Goal: Information Seeking & Learning: Learn about a topic

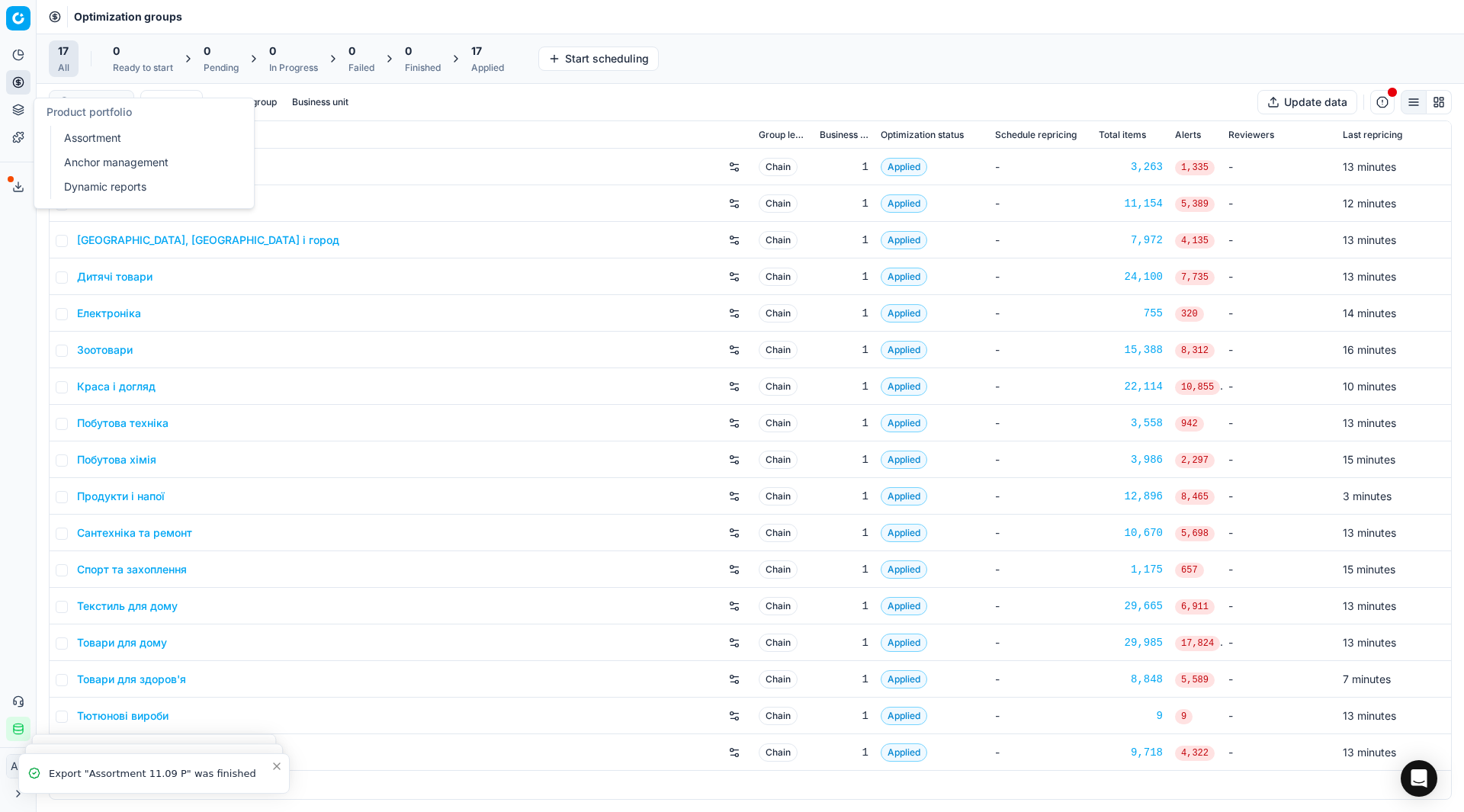
click at [75, 133] on link "Assortment" at bounding box center [146, 138] width 177 height 21
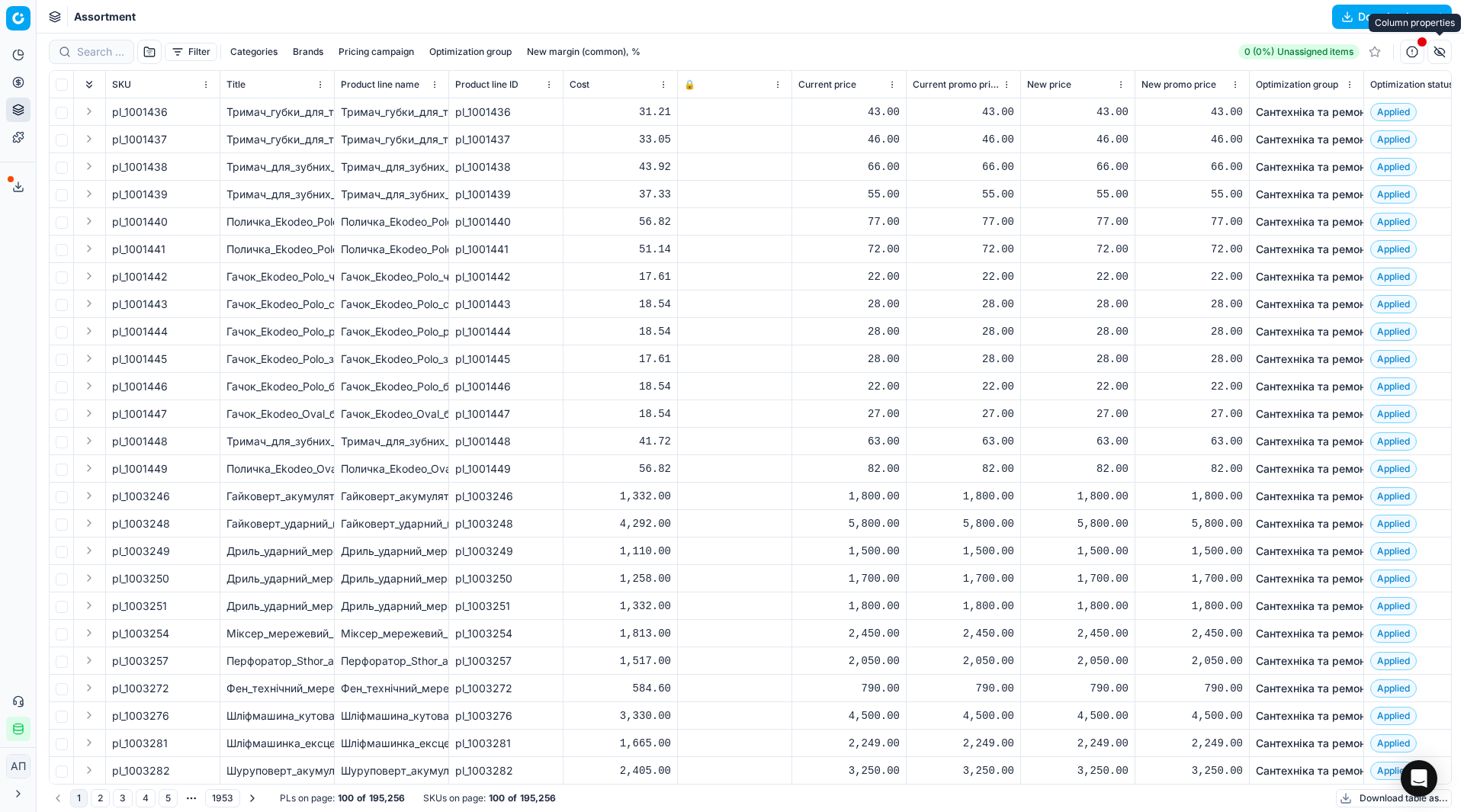
click at [1439, 54] on button "button" at bounding box center [1440, 52] width 25 height 25
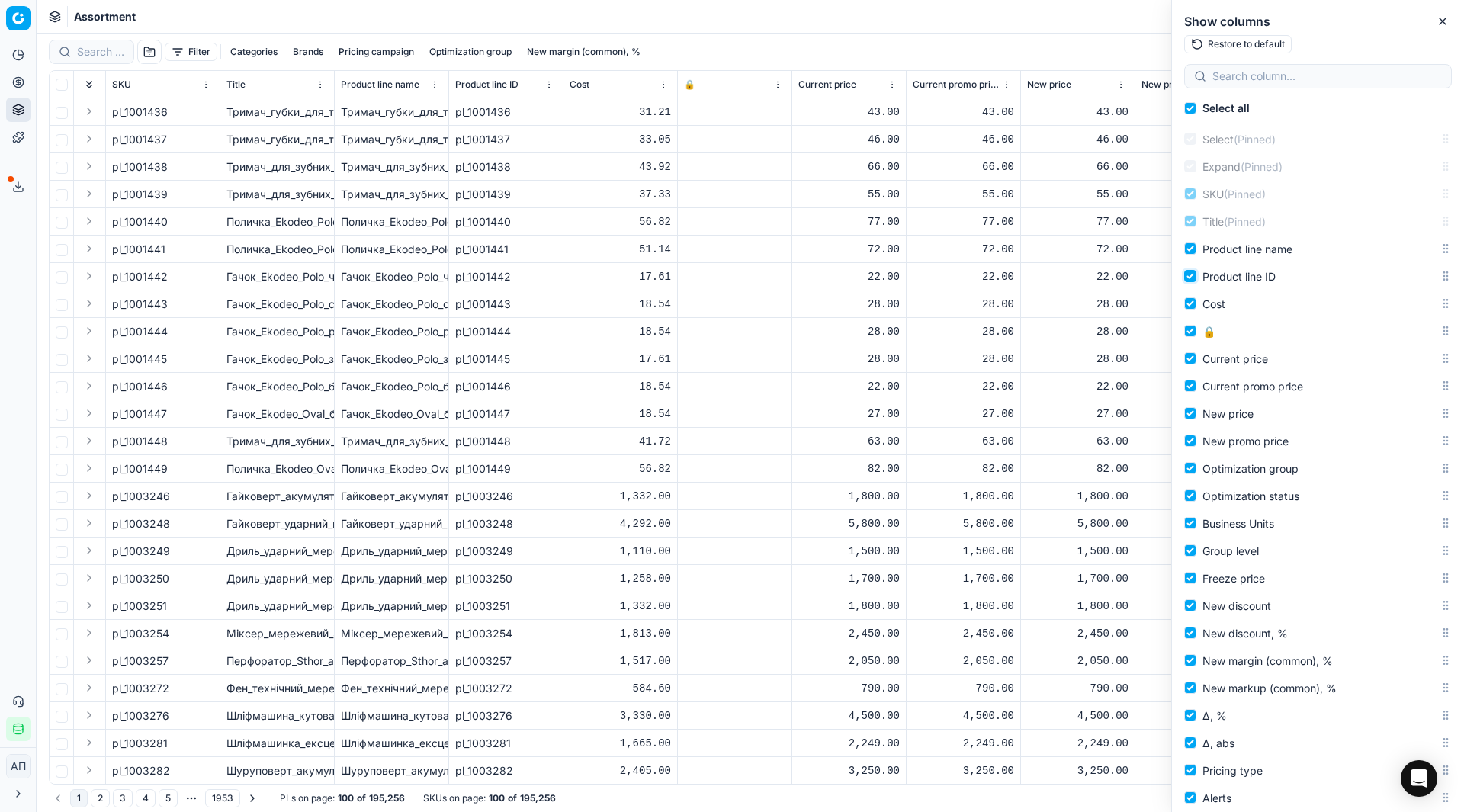
click at [1191, 277] on input "Product line ID" at bounding box center [1191, 276] width 12 height 12
checkbox input "false"
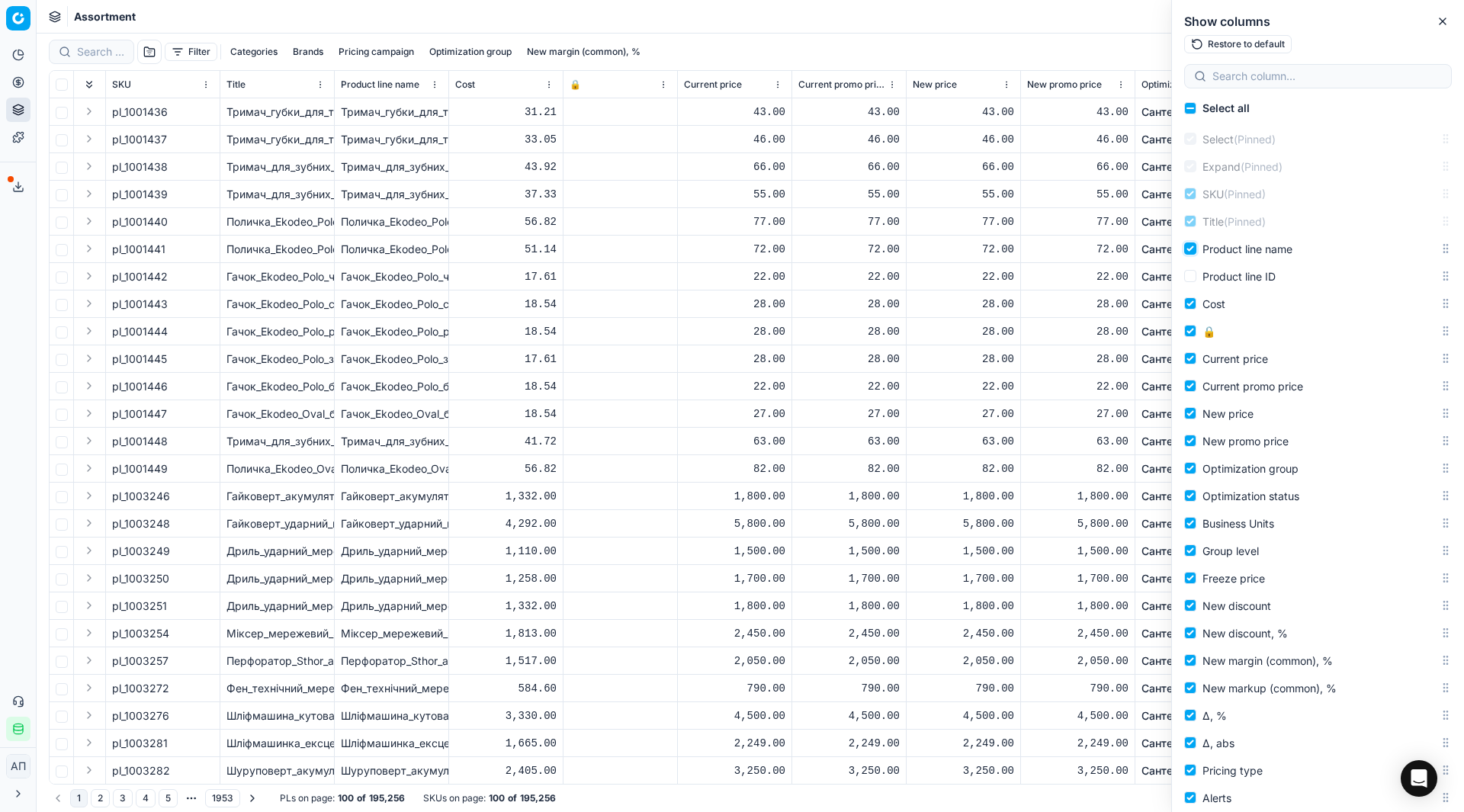
click at [1191, 250] on input "Product line name" at bounding box center [1191, 249] width 12 height 12
checkbox input "false"
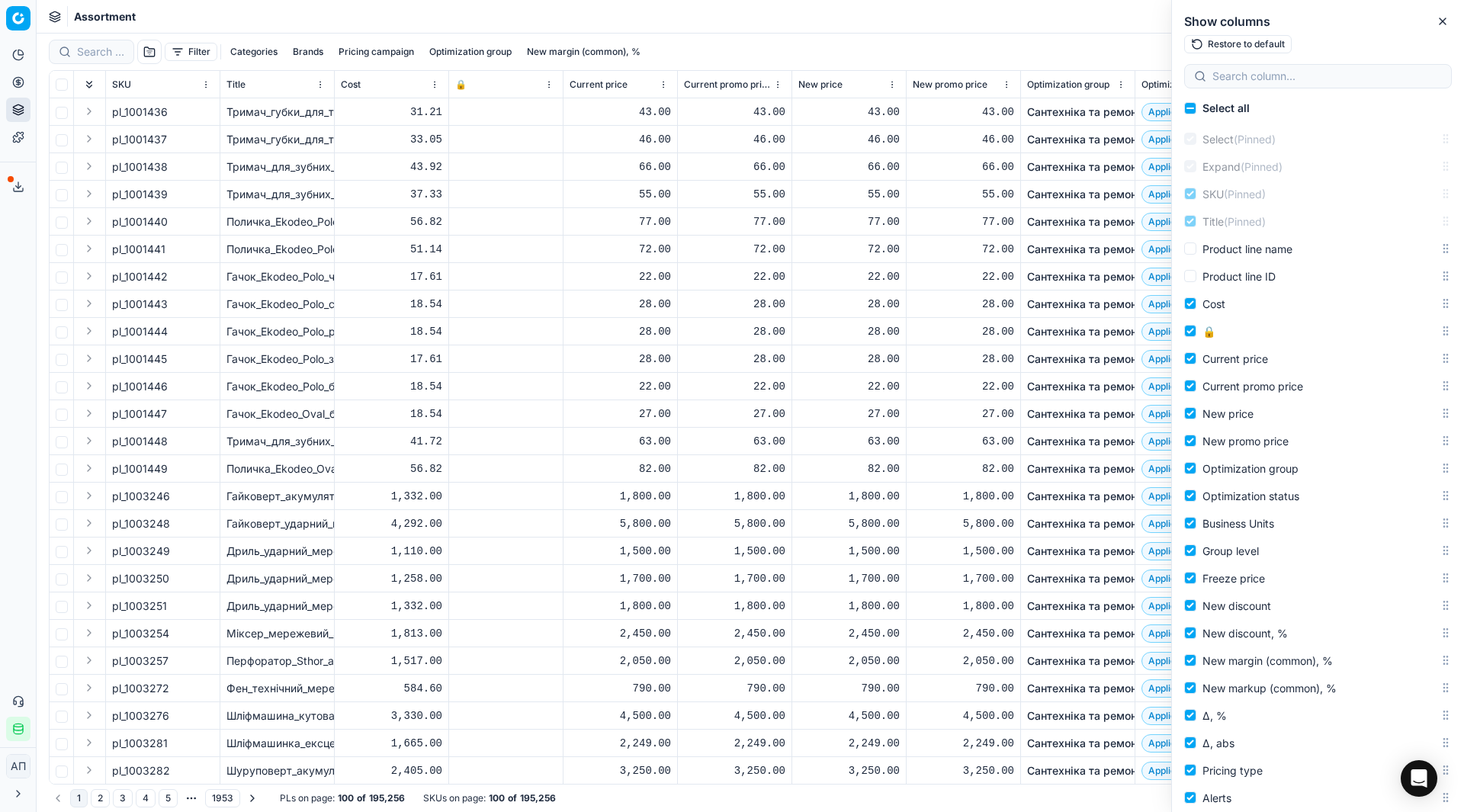
click at [1043, 5] on div "Assortment Download report" at bounding box center [751, 17] width 1428 height 34
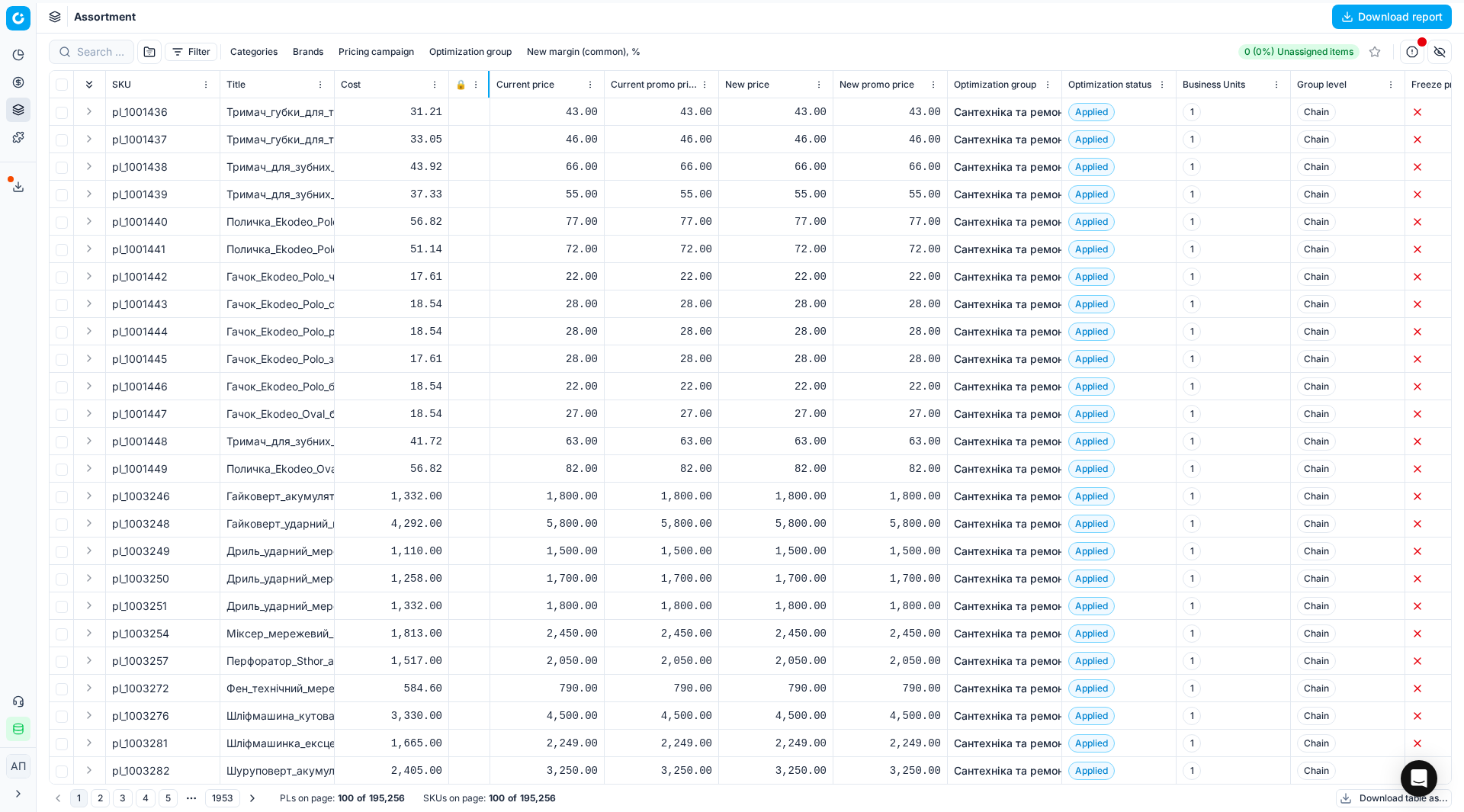
drag, startPoint x: 561, startPoint y: 82, endPoint x: 488, endPoint y: 82, distance: 73.0
click at [488, 82] on div at bounding box center [489, 84] width 2 height 26
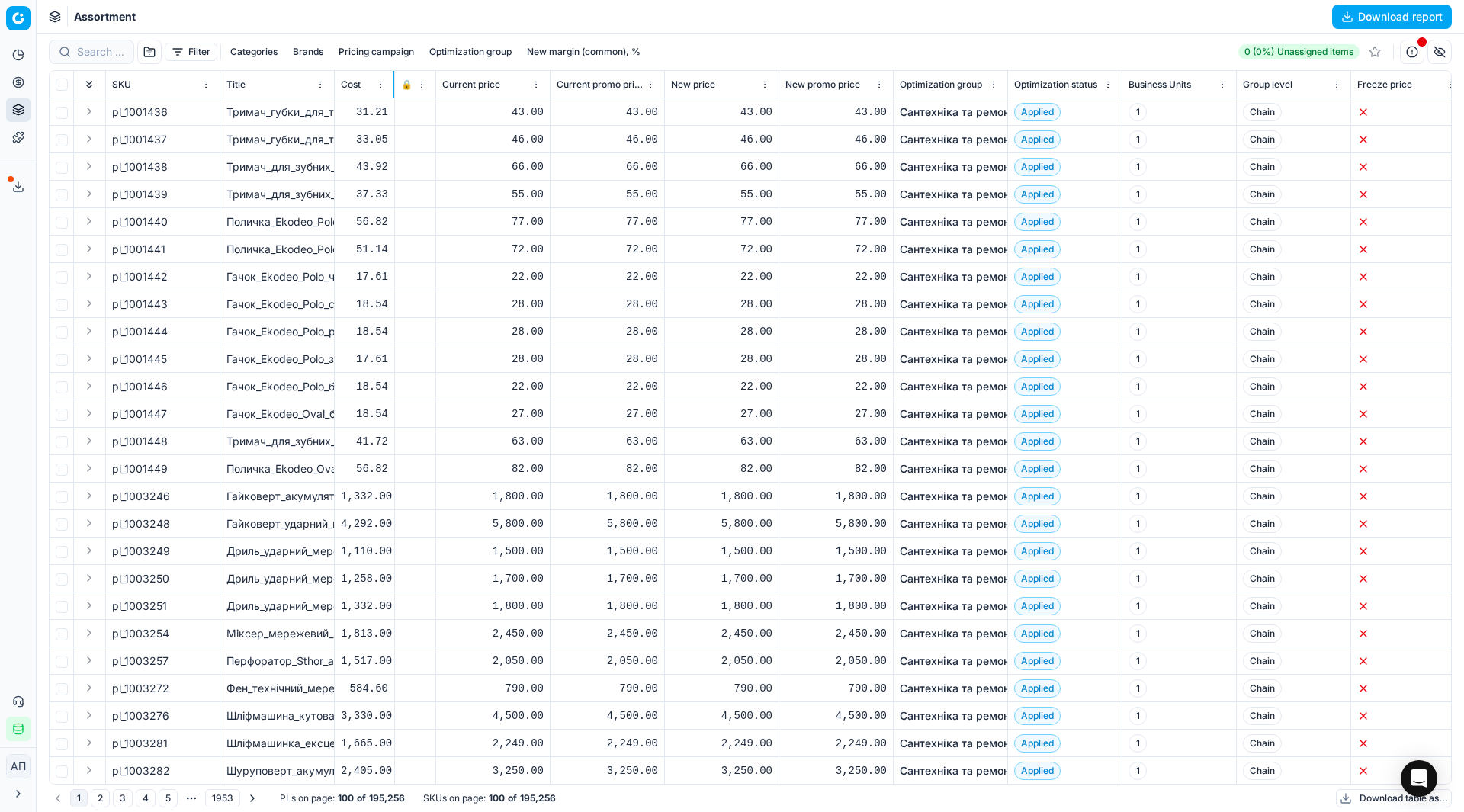
drag, startPoint x: 448, startPoint y: 86, endPoint x: 392, endPoint y: 86, distance: 56.0
click at [392, 86] on div at bounding box center [393, 84] width 2 height 26
click at [220, 86] on th "SKU" at bounding box center [163, 84] width 115 height 27
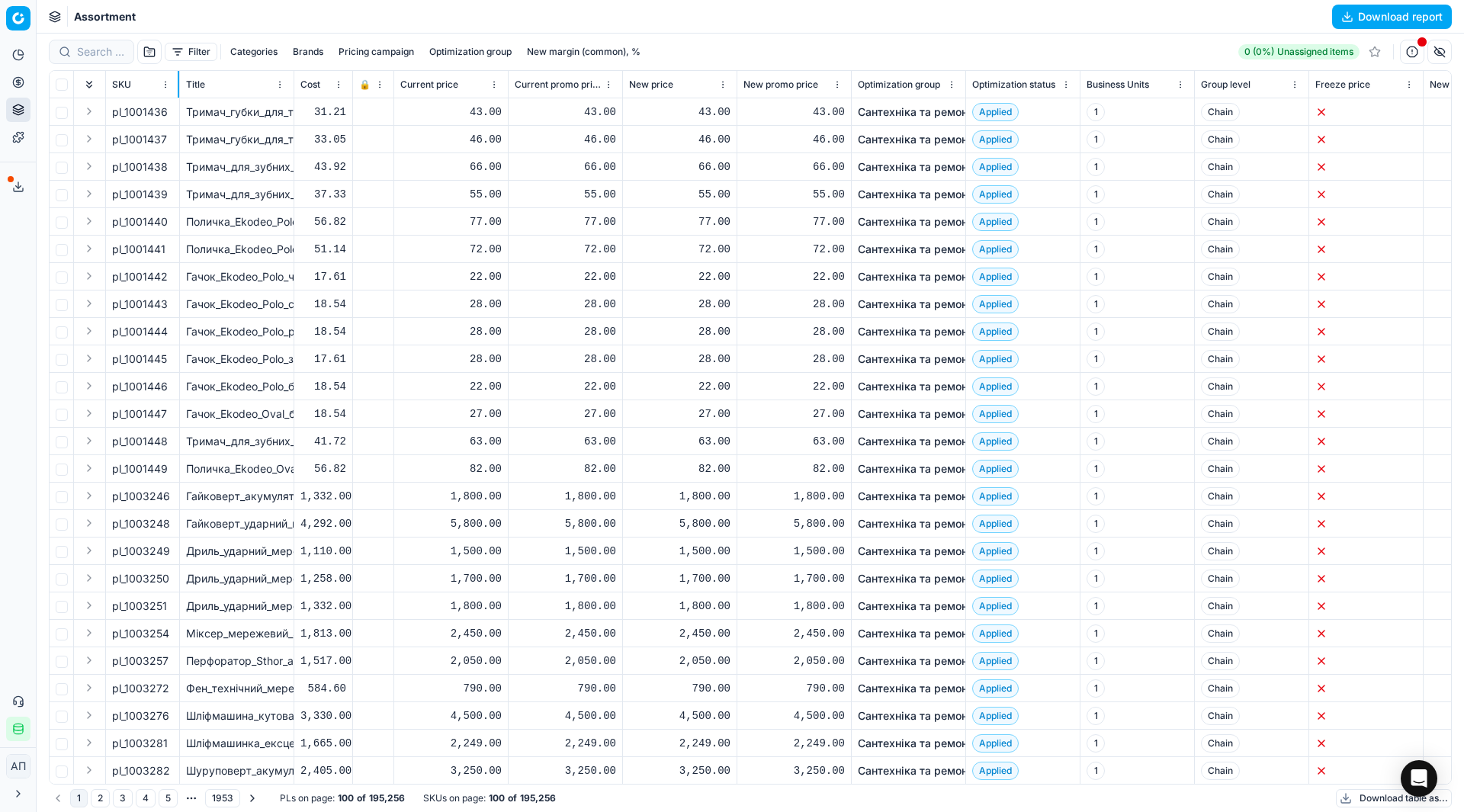
drag, startPoint x: 219, startPoint y: 86, endPoint x: 178, endPoint y: 82, distance: 41.2
click at [178, 82] on div at bounding box center [178, 84] width 2 height 26
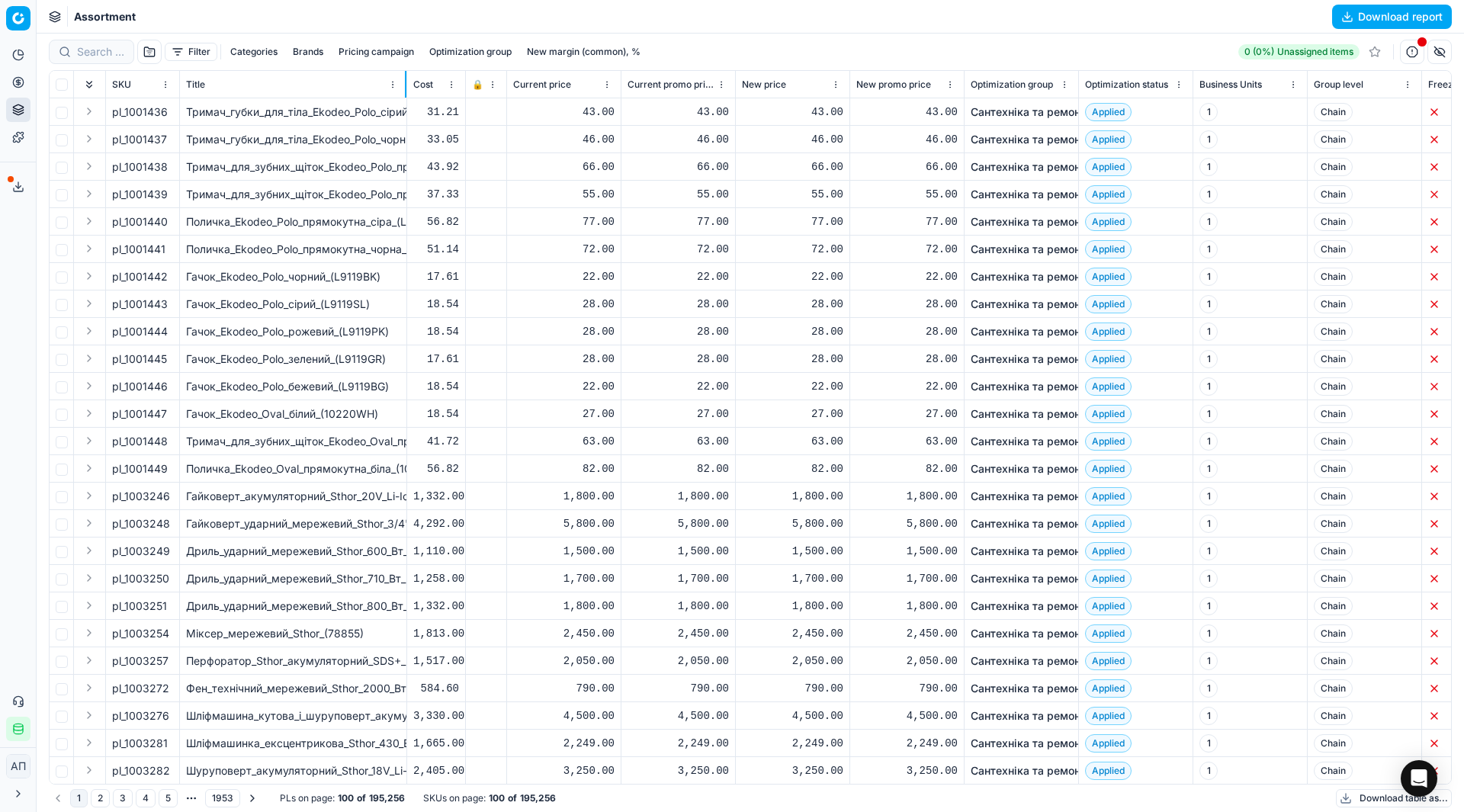
drag, startPoint x: 292, startPoint y: 83, endPoint x: 407, endPoint y: 98, distance: 116.0
click at [407, 98] on th "Title" at bounding box center [294, 84] width 228 height 27
click at [1447, 49] on button "button" at bounding box center [1440, 52] width 25 height 25
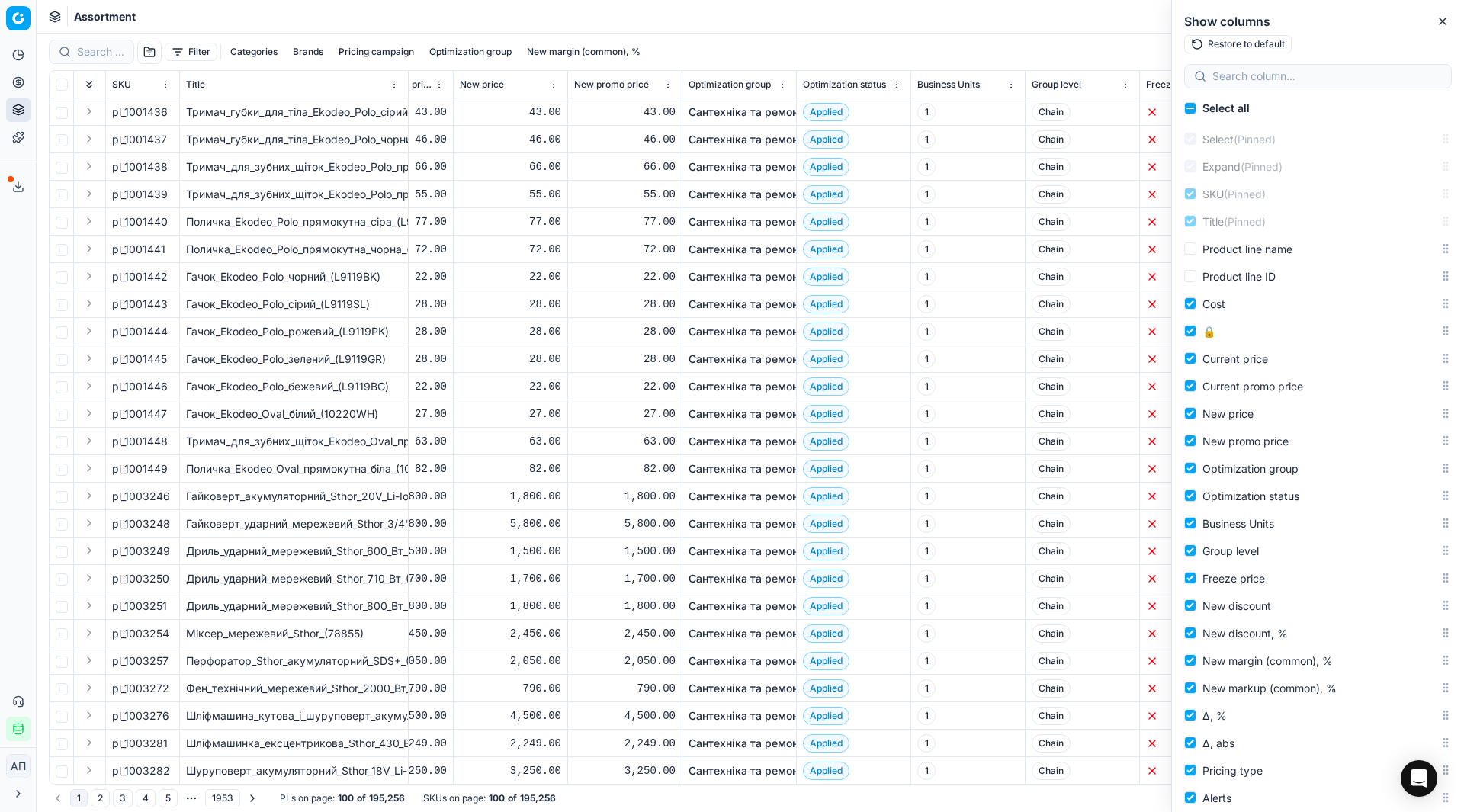
scroll to position [0, 285]
click at [1190, 525] on input "Business Units" at bounding box center [1191, 523] width 12 height 12
checkbox input "false"
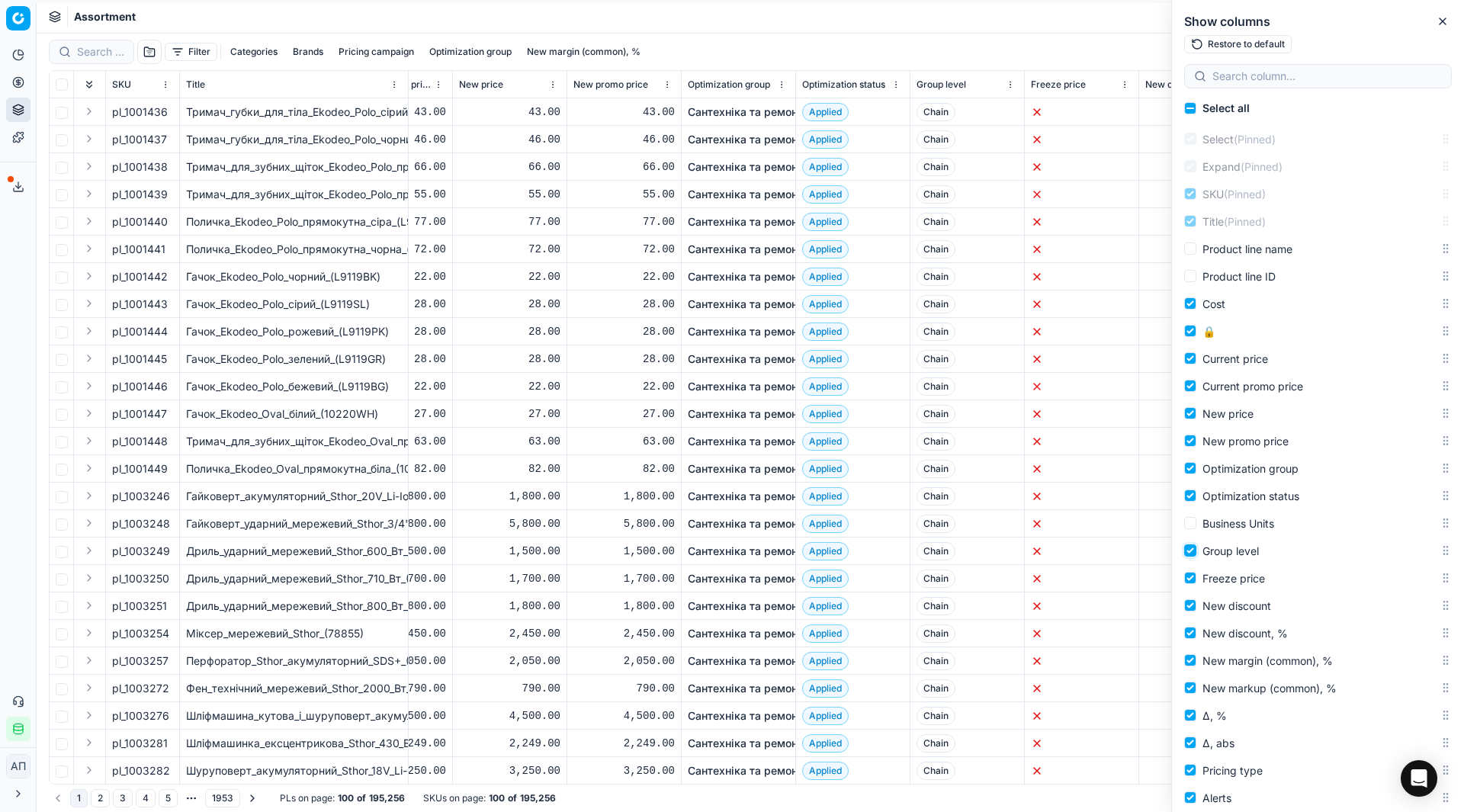
click at [1187, 548] on input "Group level" at bounding box center [1191, 550] width 12 height 12
checkbox input "false"
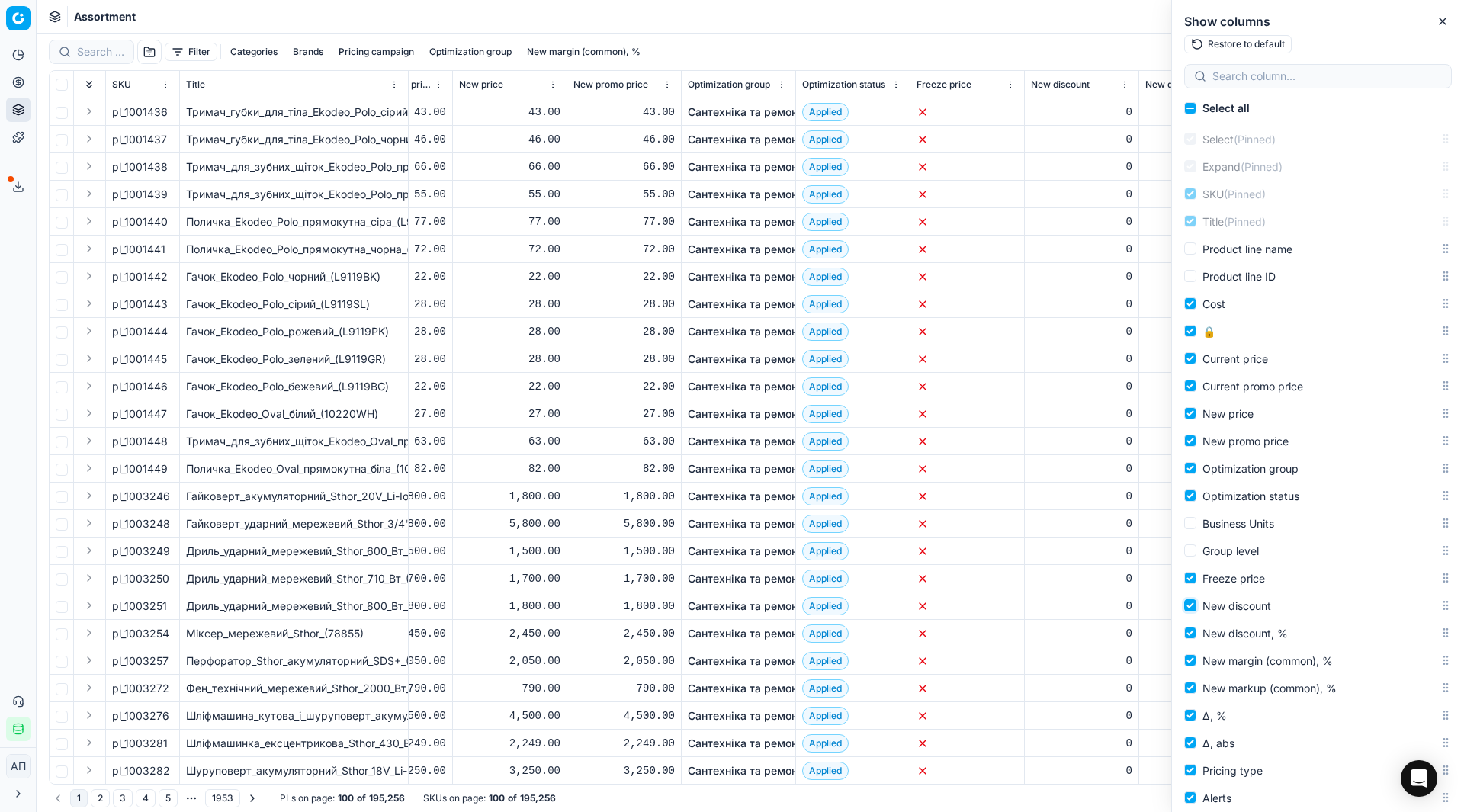
click at [1189, 600] on input "New discount" at bounding box center [1191, 606] width 12 height 12
checkbox input "false"
click at [1191, 637] on input "New discount, %" at bounding box center [1191, 633] width 12 height 12
checkbox input "false"
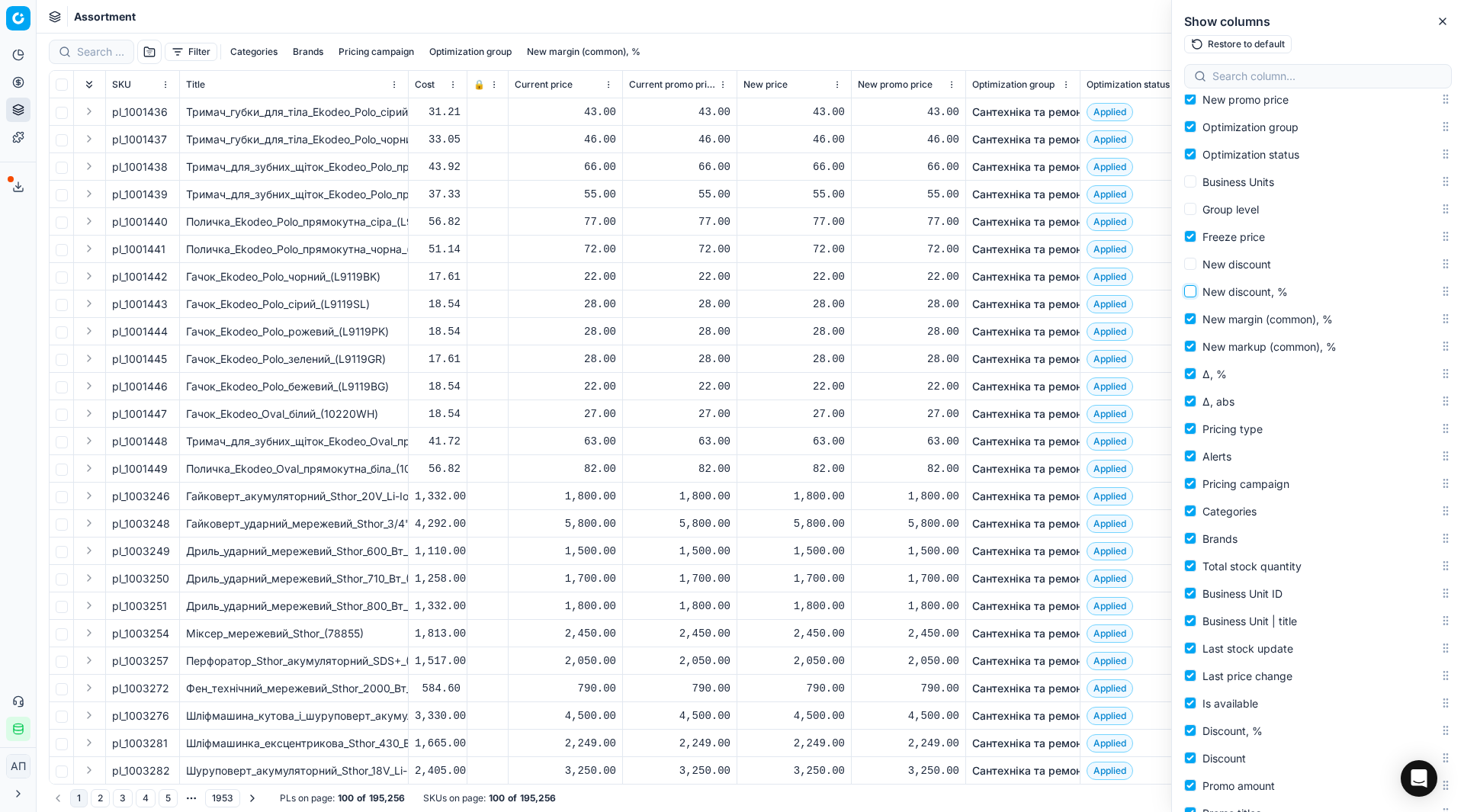
scroll to position [0, 0]
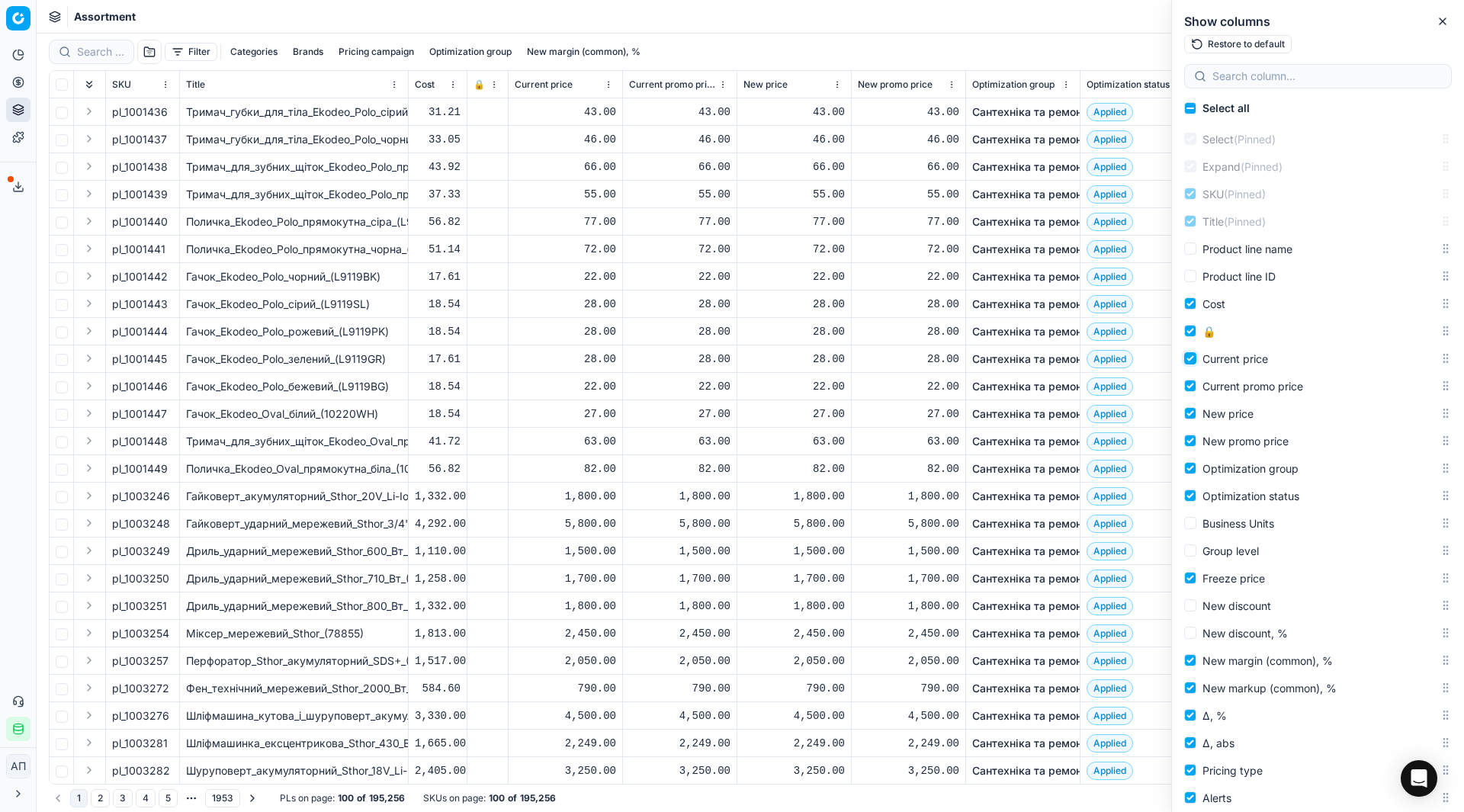
click at [1191, 354] on input "Current price" at bounding box center [1191, 358] width 12 height 12
checkbox input "false"
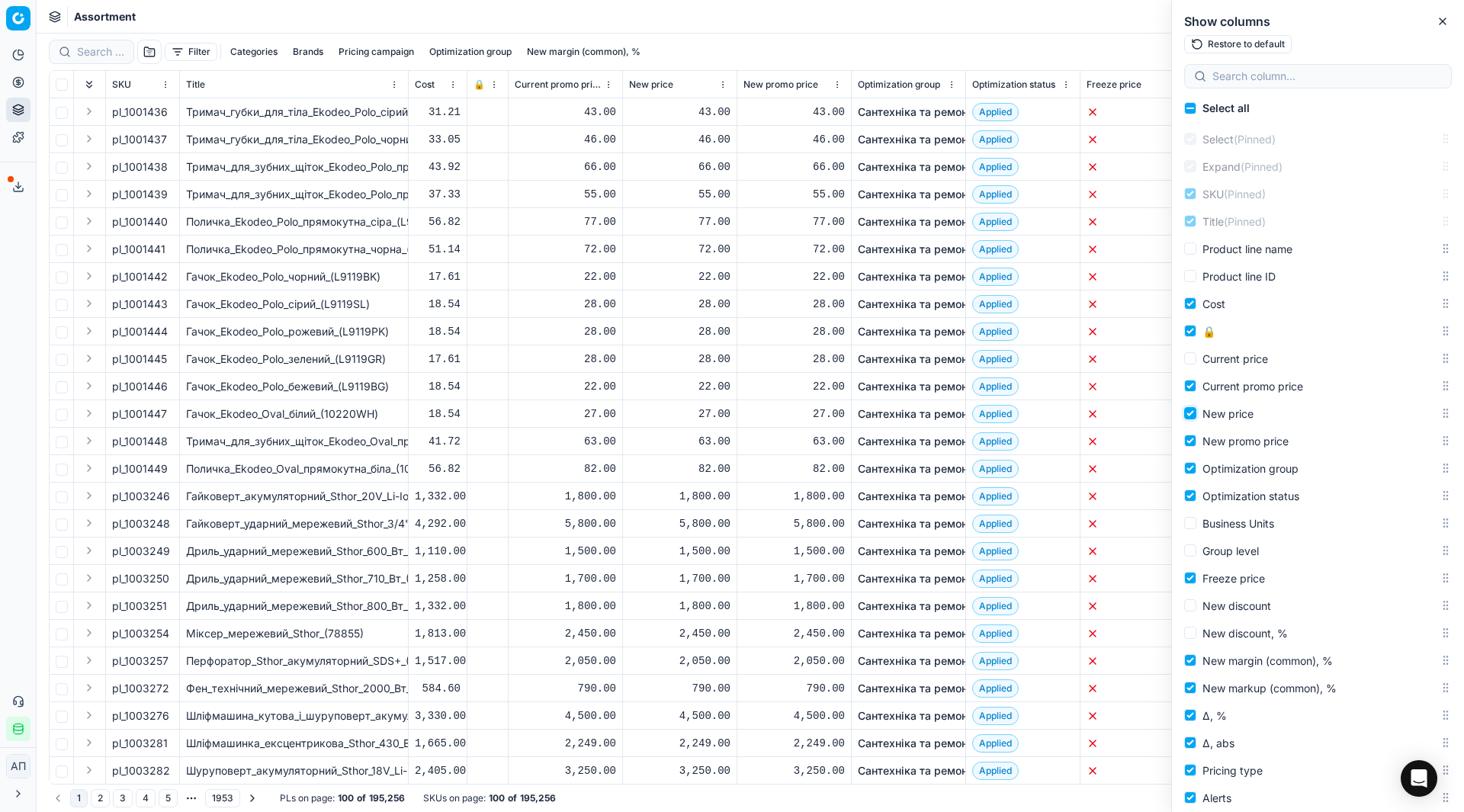
click at [1184, 414] on input "New price" at bounding box center [1191, 413] width 12 height 12
checkbox input "false"
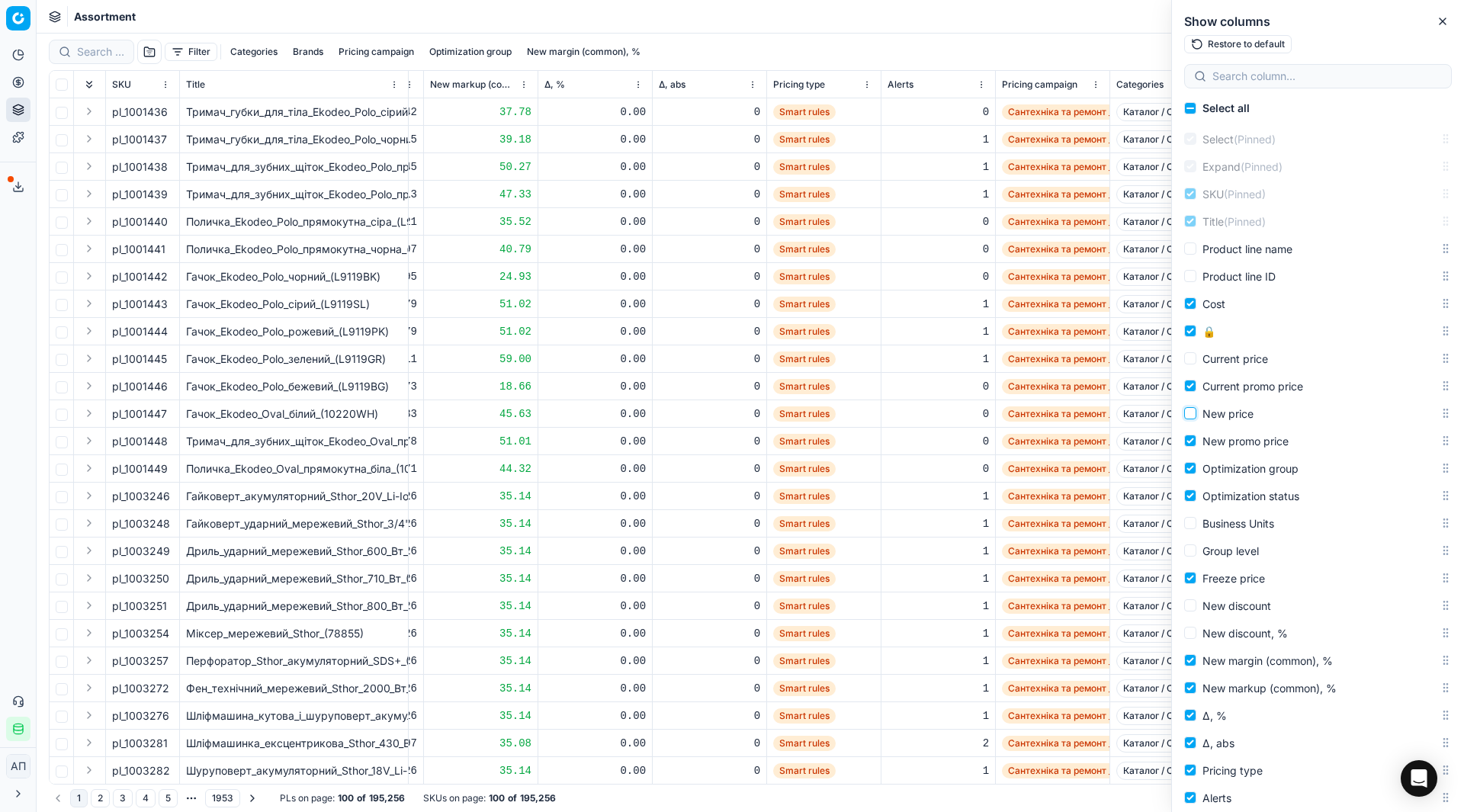
scroll to position [0, 772]
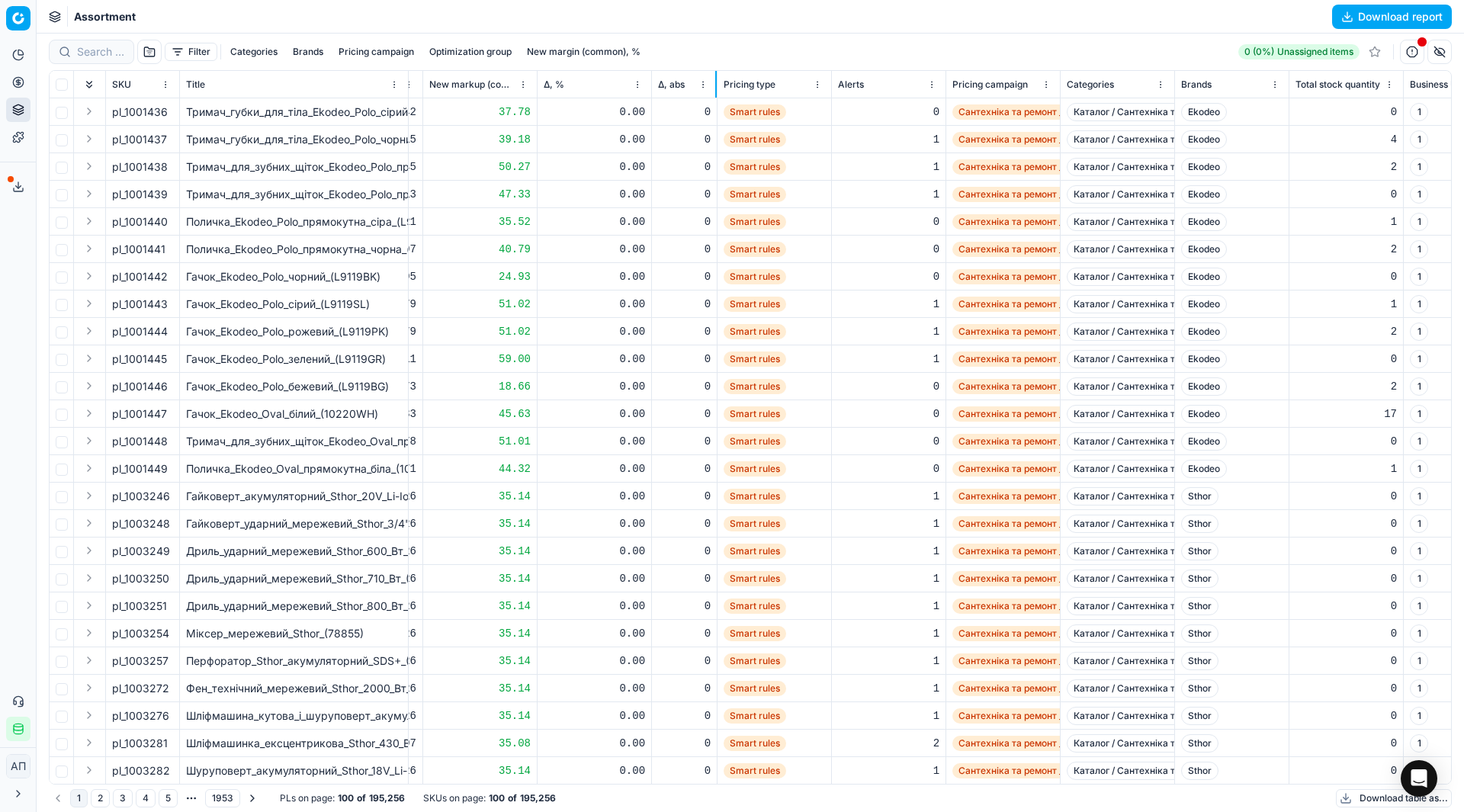
drag, startPoint x: 764, startPoint y: 84, endPoint x: 715, endPoint y: 89, distance: 49.3
click at [715, 89] on div at bounding box center [716, 84] width 2 height 26
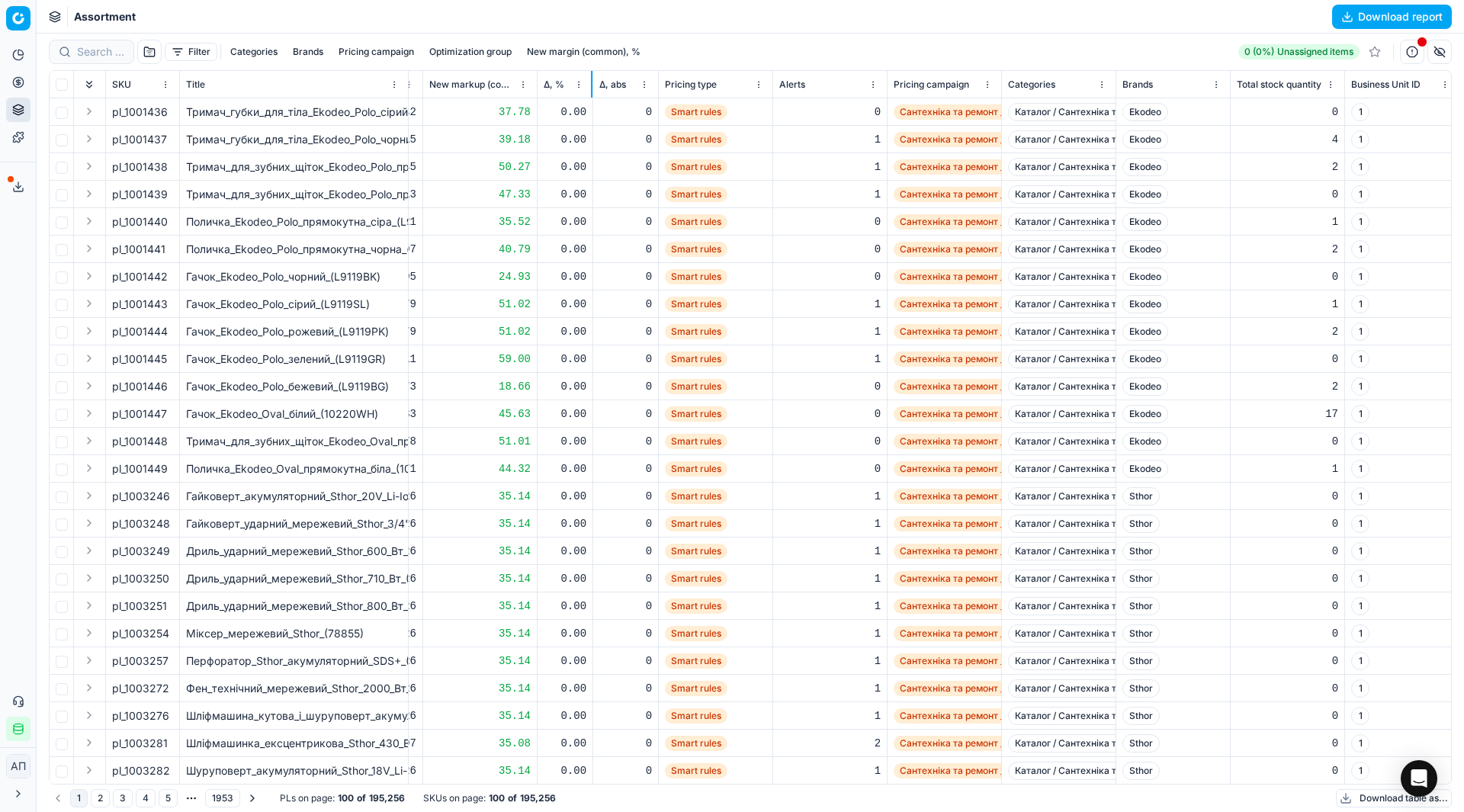
drag, startPoint x: 651, startPoint y: 78, endPoint x: 592, endPoint y: 87, distance: 59.7
click at [592, 87] on div at bounding box center [592, 84] width 2 height 26
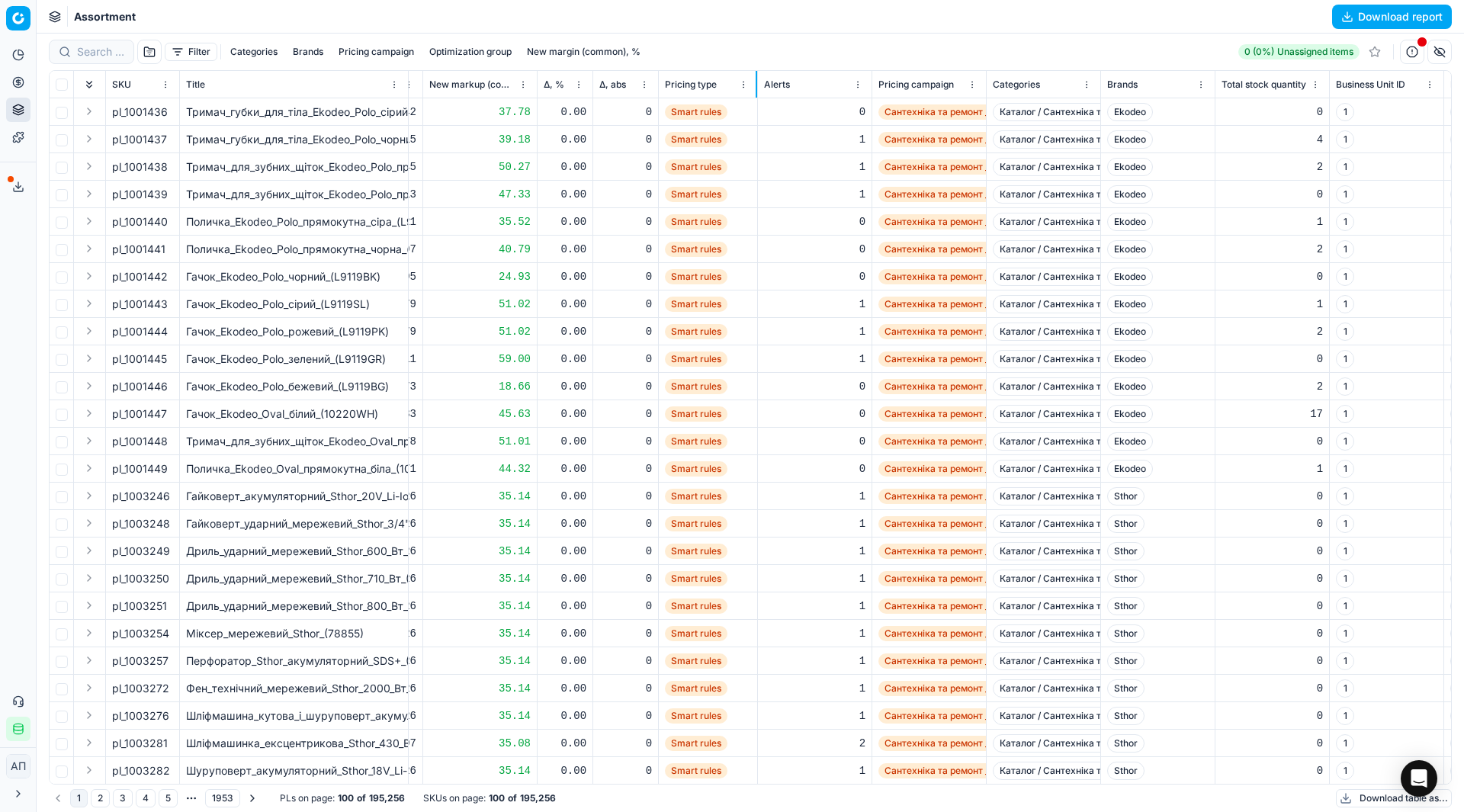
drag, startPoint x: 771, startPoint y: 86, endPoint x: 755, endPoint y: 89, distance: 16.3
click at [756, 89] on div at bounding box center [757, 84] width 2 height 26
drag, startPoint x: 700, startPoint y: 85, endPoint x: 846, endPoint y: 45, distance: 151.4
click at [846, 45] on div "Filter Categories Brands Pricing campaign Optimization group New margin (common…" at bounding box center [751, 422] width 1428 height 778
click at [846, 45] on div "Filter Categories Brands Pricing campaign Optimization group New margin (common…" at bounding box center [750, 52] width 1403 height 25
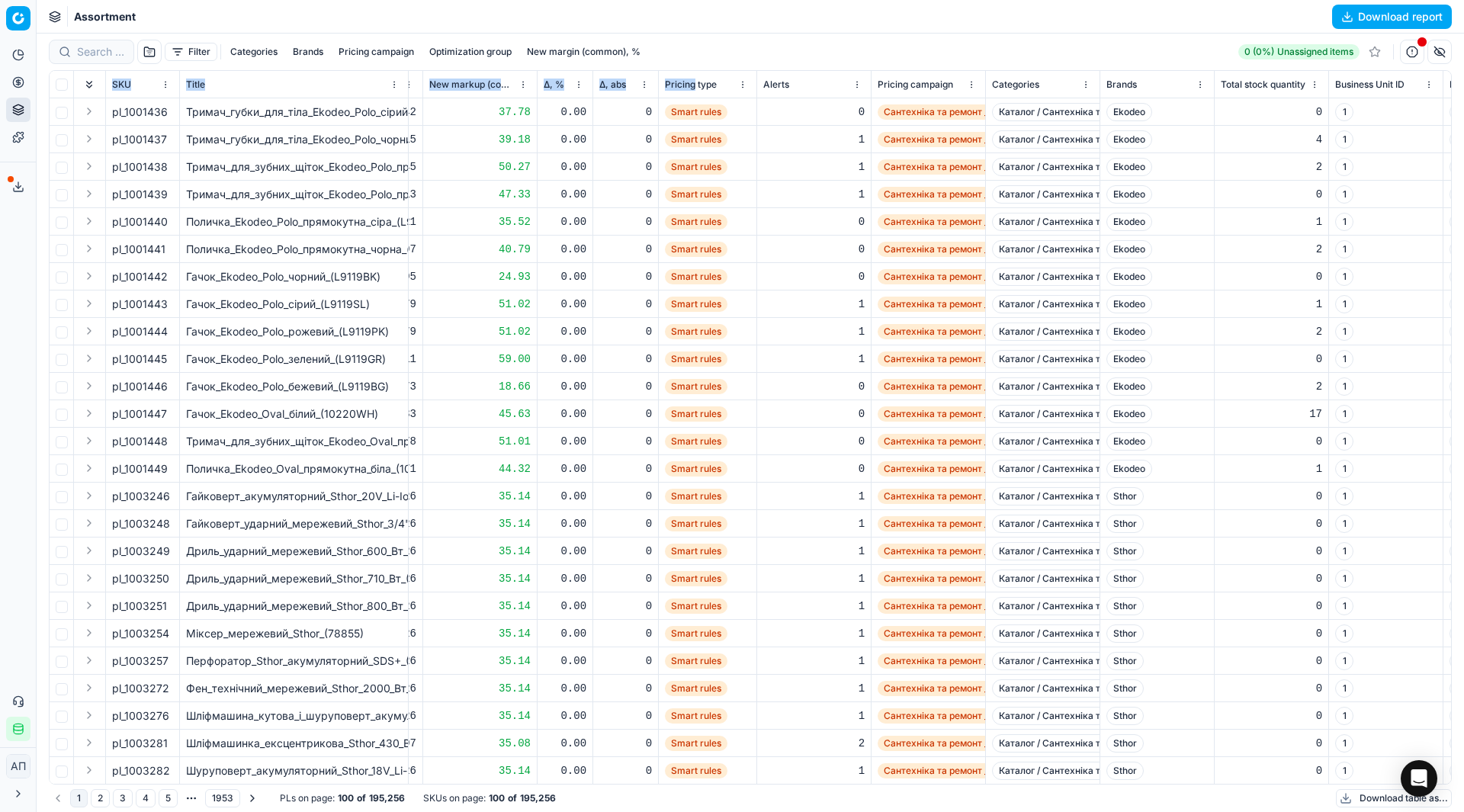
drag, startPoint x: 693, startPoint y: 83, endPoint x: 783, endPoint y: 37, distance: 101.1
click at [783, 37] on div "Filter Categories Brands Pricing campaign Optimization group New margin (common…" at bounding box center [751, 422] width 1428 height 778
click at [783, 37] on div "Filter Categories Brands Pricing campaign Optimization group New margin (common…" at bounding box center [750, 52] width 1403 height 37
drag, startPoint x: 709, startPoint y: 85, endPoint x: 700, endPoint y: 61, distance: 25.6
click at [700, 61] on div "Filter Categories Brands Pricing campaign Optimization group New margin (common…" at bounding box center [751, 422] width 1428 height 778
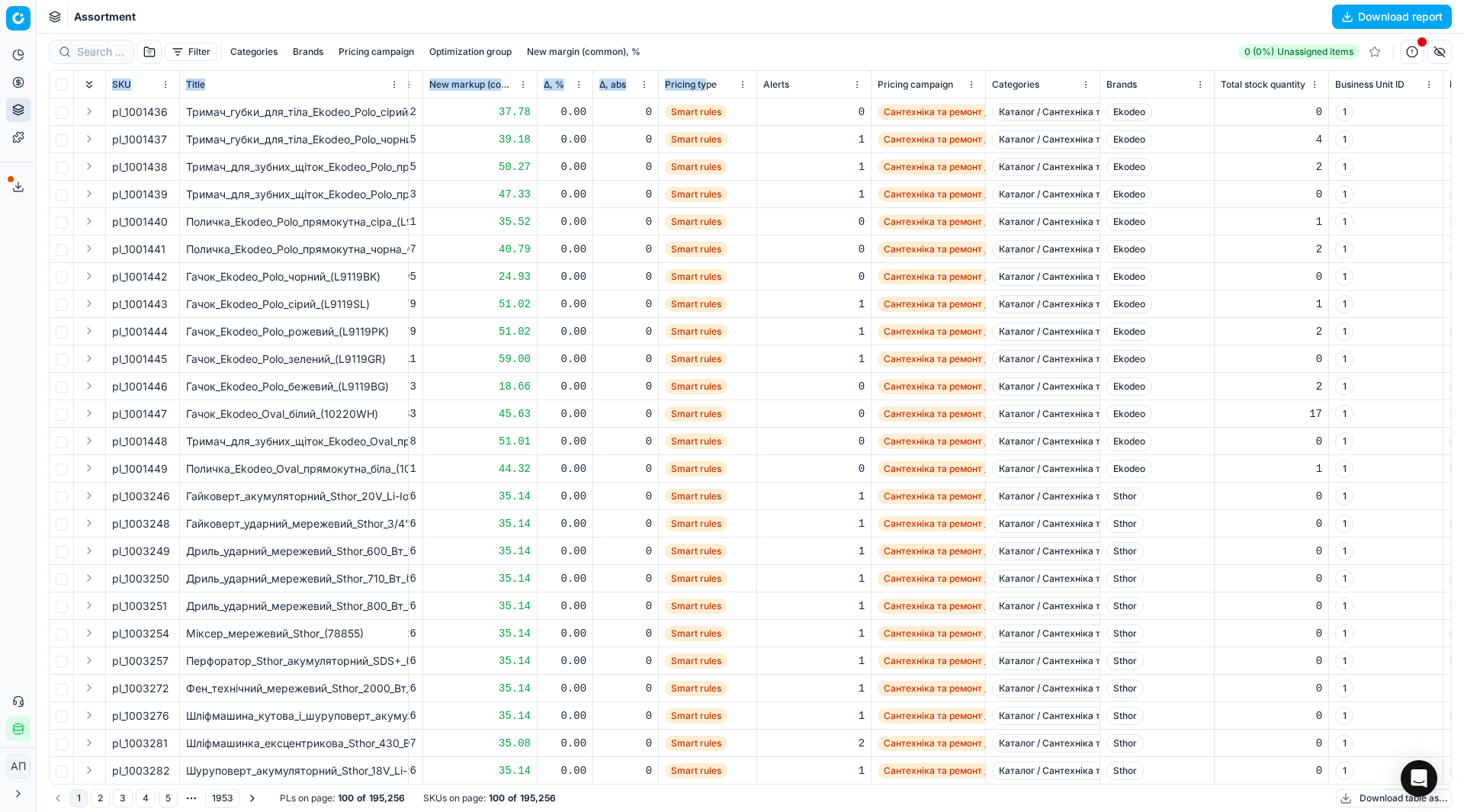
click at [700, 61] on div "Filter Categories Brands Pricing campaign Optimization group New margin (common…" at bounding box center [750, 52] width 1403 height 25
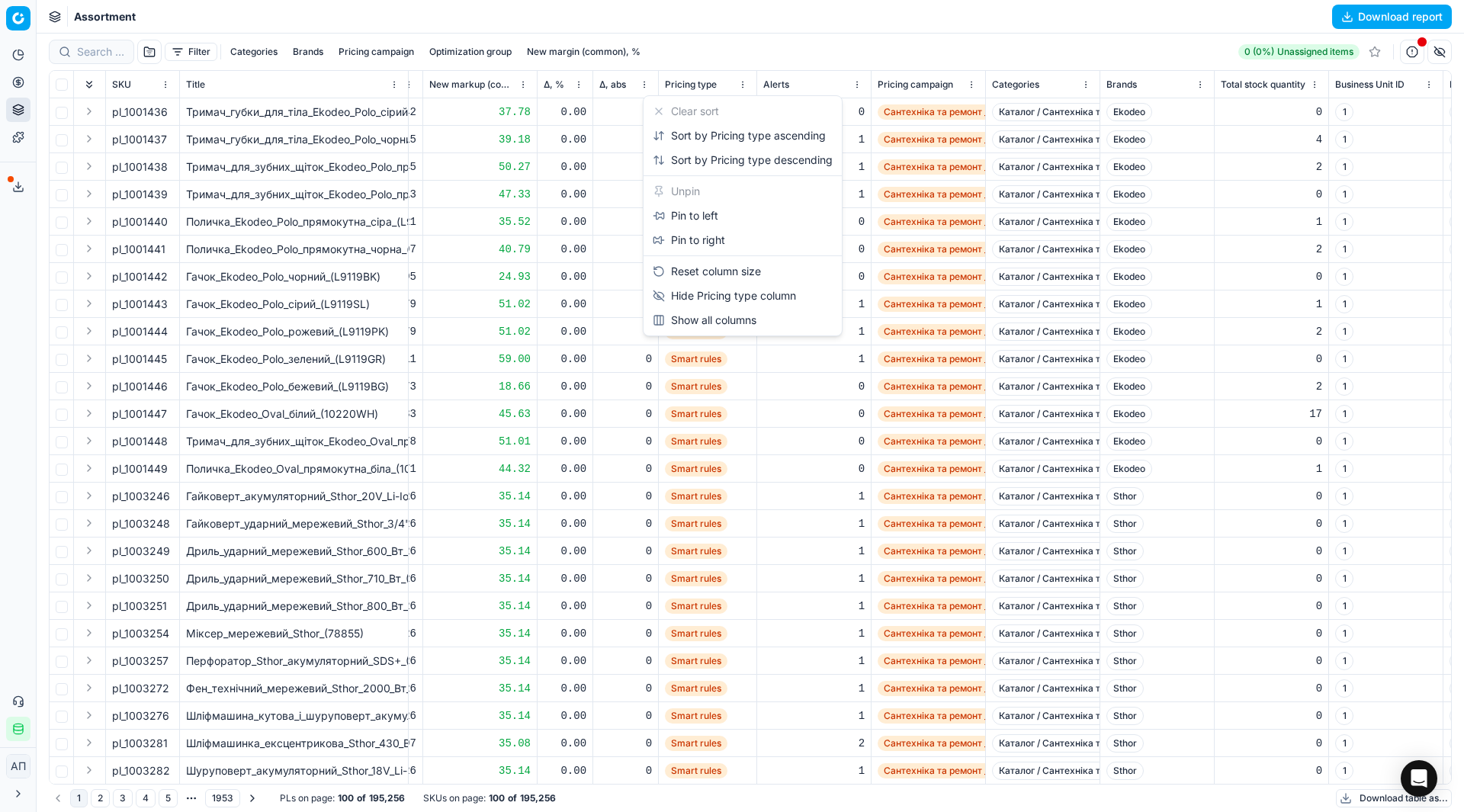
click at [746, 85] on html "Pricing platform Analytics Pricing Product portfolio Templates Export service 3…" at bounding box center [732, 406] width 1464 height 812
click at [721, 51] on html "Pricing platform Analytics Pricing Product portfolio Templates Export service 3…" at bounding box center [732, 406] width 1464 height 812
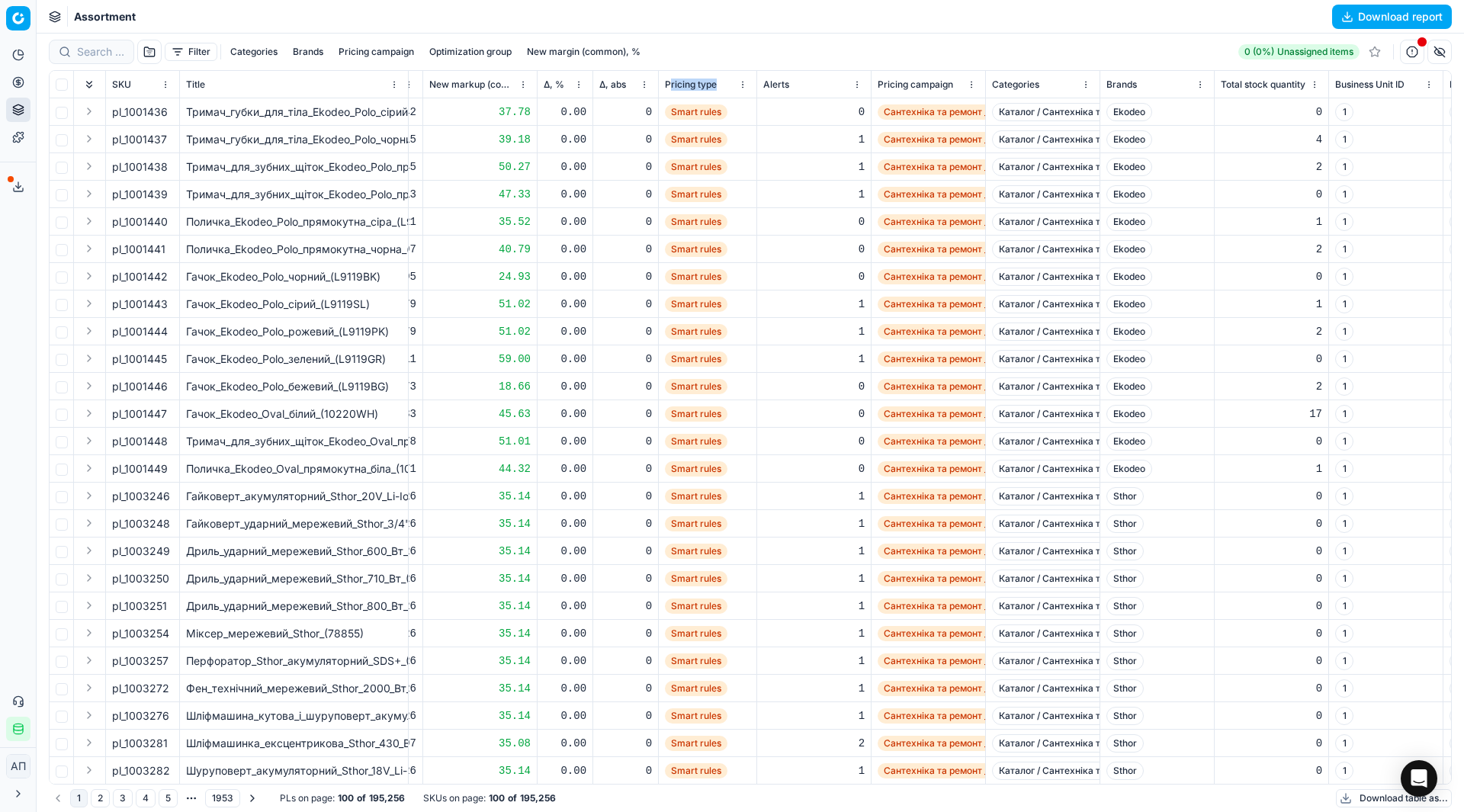
drag, startPoint x: 670, startPoint y: 87, endPoint x: 743, endPoint y: 83, distance: 73.1
click at [743, 83] on div "Pricing type" at bounding box center [707, 84] width 86 height 15
click at [717, 9] on div "Assortment Download report" at bounding box center [751, 17] width 1428 height 34
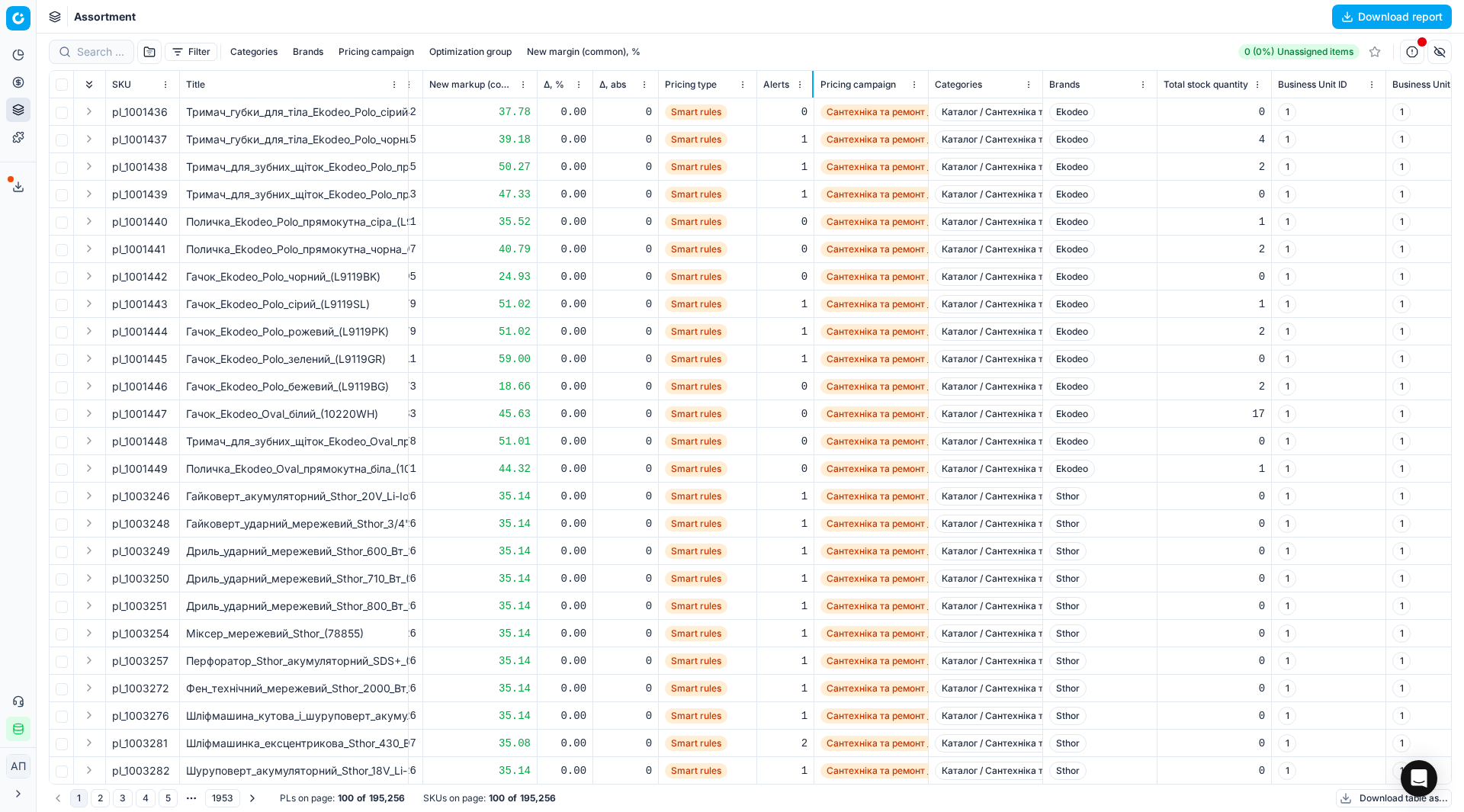
drag, startPoint x: 870, startPoint y: 84, endPoint x: 812, endPoint y: 93, distance: 58.7
click at [812, 93] on div at bounding box center [813, 84] width 2 height 26
drag, startPoint x: 1156, startPoint y: 84, endPoint x: 1124, endPoint y: 84, distance: 32.0
click at [1124, 84] on div at bounding box center [1124, 84] width 2 height 26
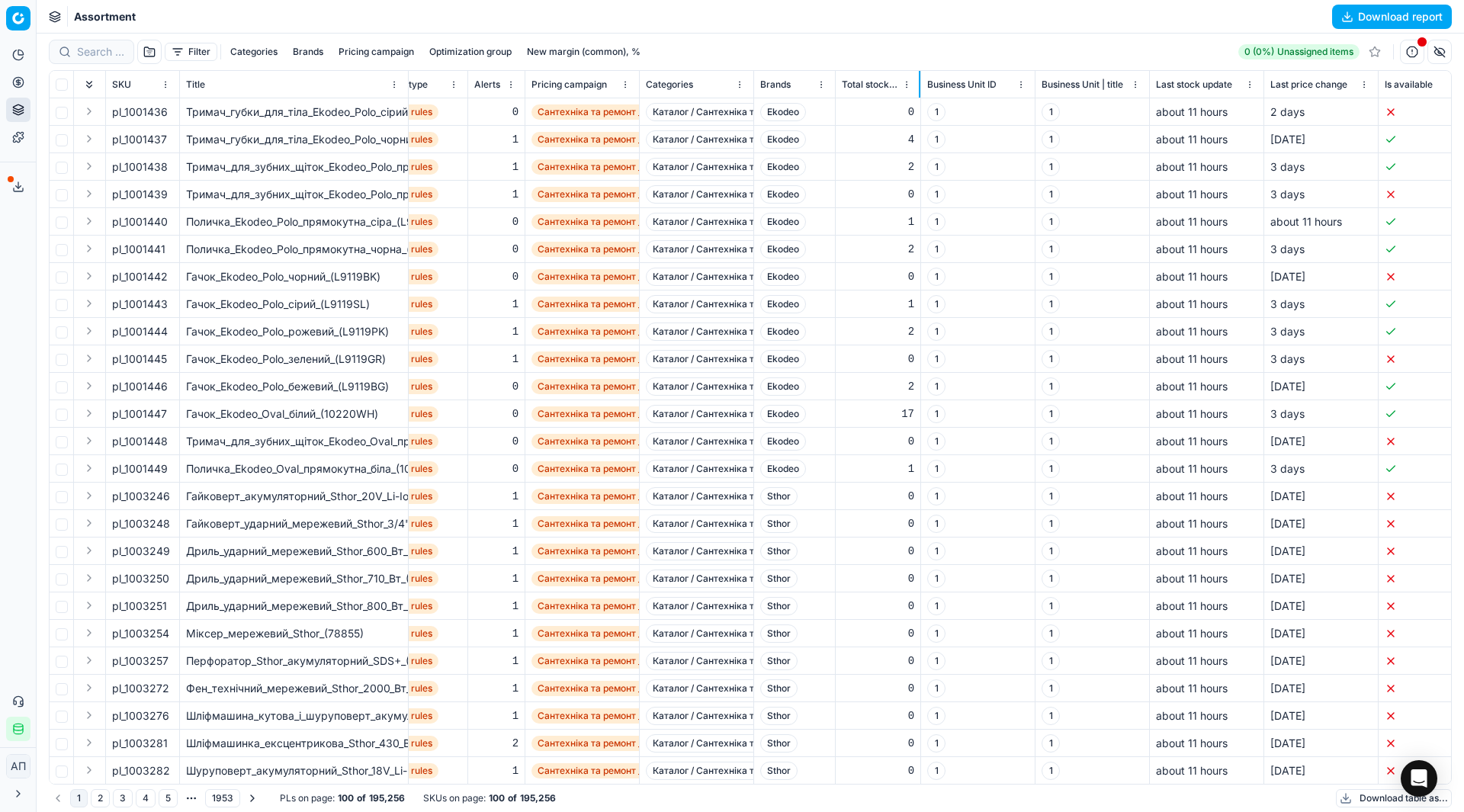
drag, startPoint x: 949, startPoint y: 83, endPoint x: 918, endPoint y: 86, distance: 31.1
click at [919, 86] on div at bounding box center [920, 84] width 2 height 26
click at [920, 86] on div at bounding box center [921, 84] width 2 height 26
click at [1434, 56] on button "button" at bounding box center [1440, 52] width 25 height 25
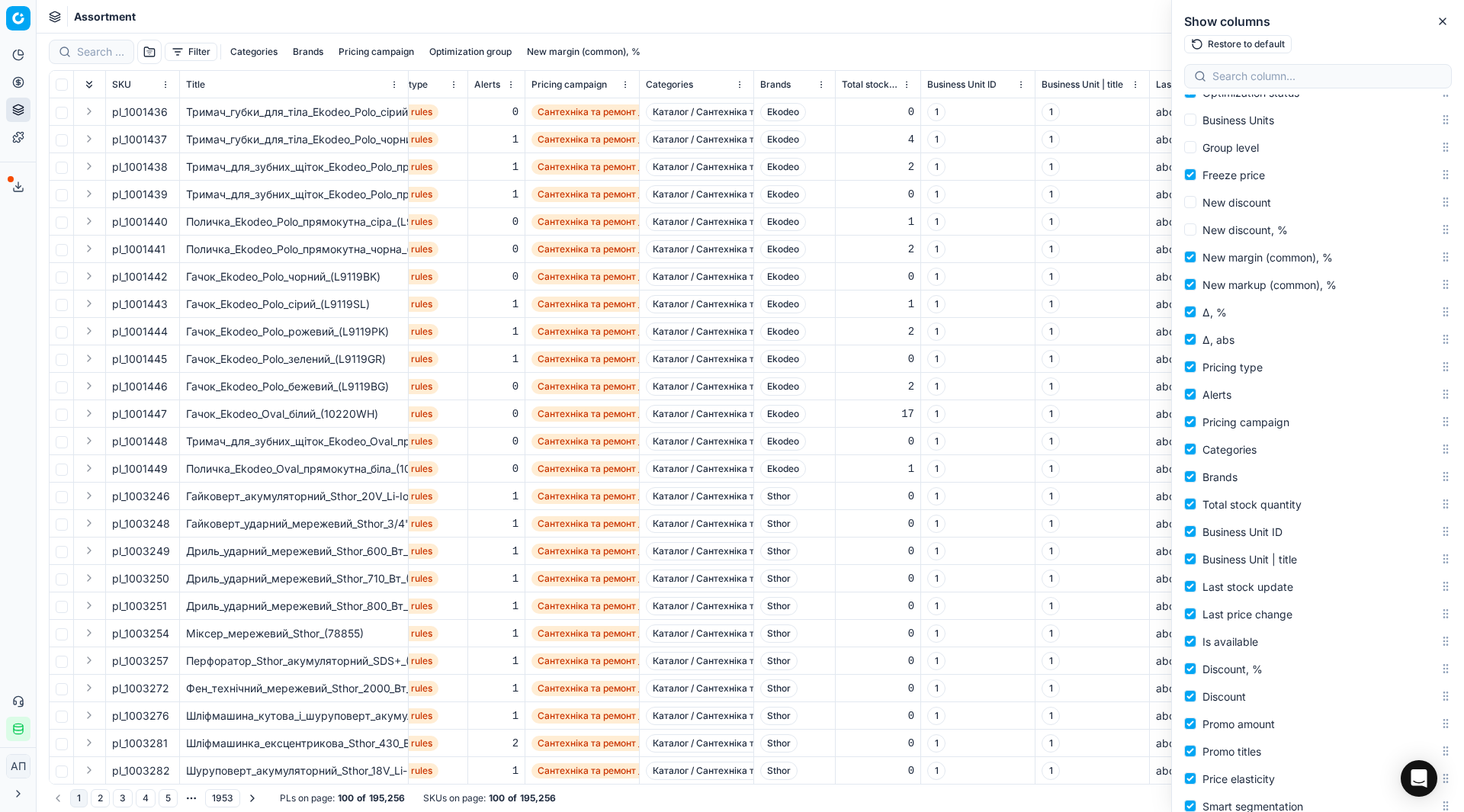
scroll to position [406, 0]
click at [1193, 527] on input "Business Unit ID" at bounding box center [1191, 529] width 12 height 12
checkbox input "false"
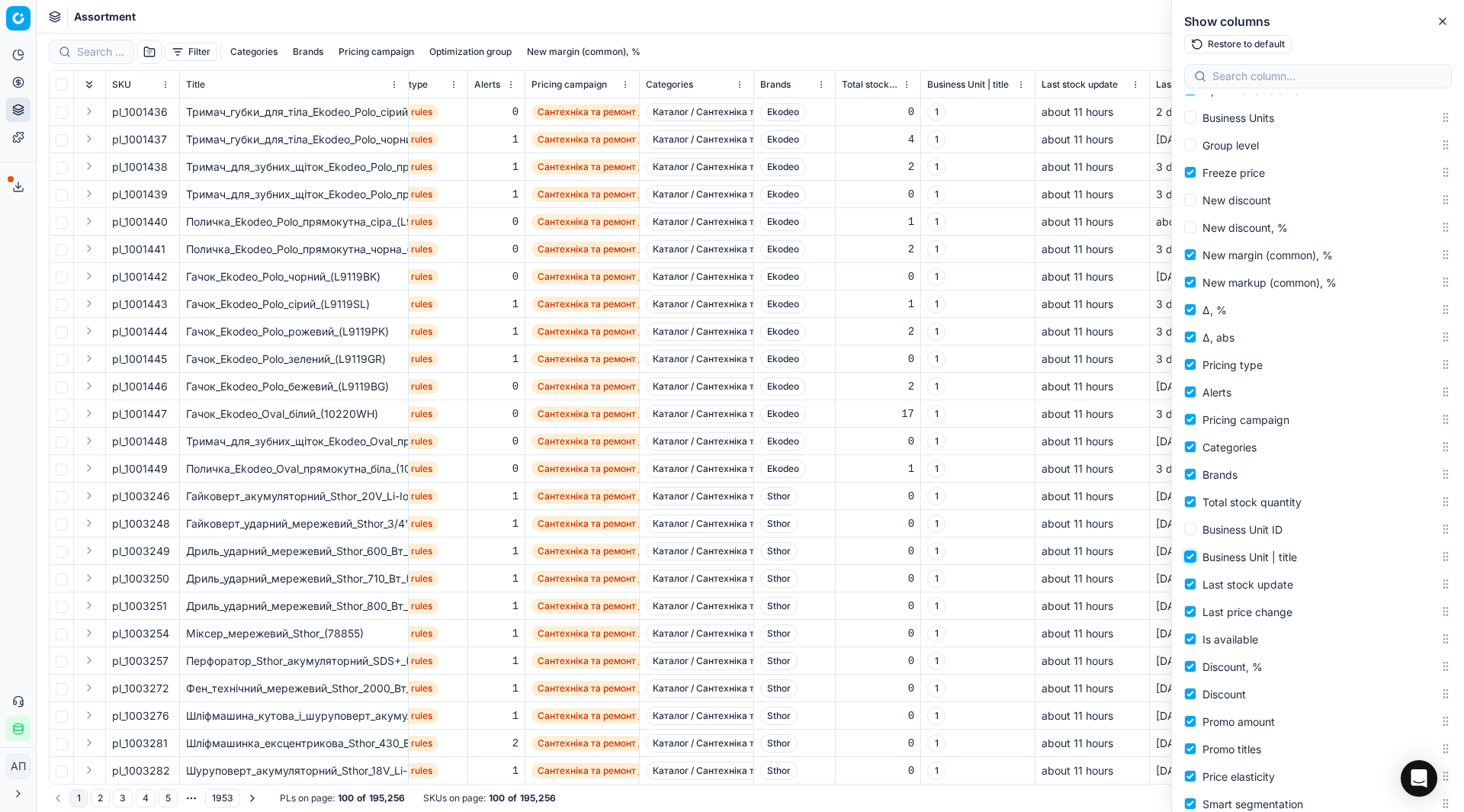
click at [1191, 552] on input "Business Unit | title" at bounding box center [1191, 556] width 12 height 12
checkbox input "false"
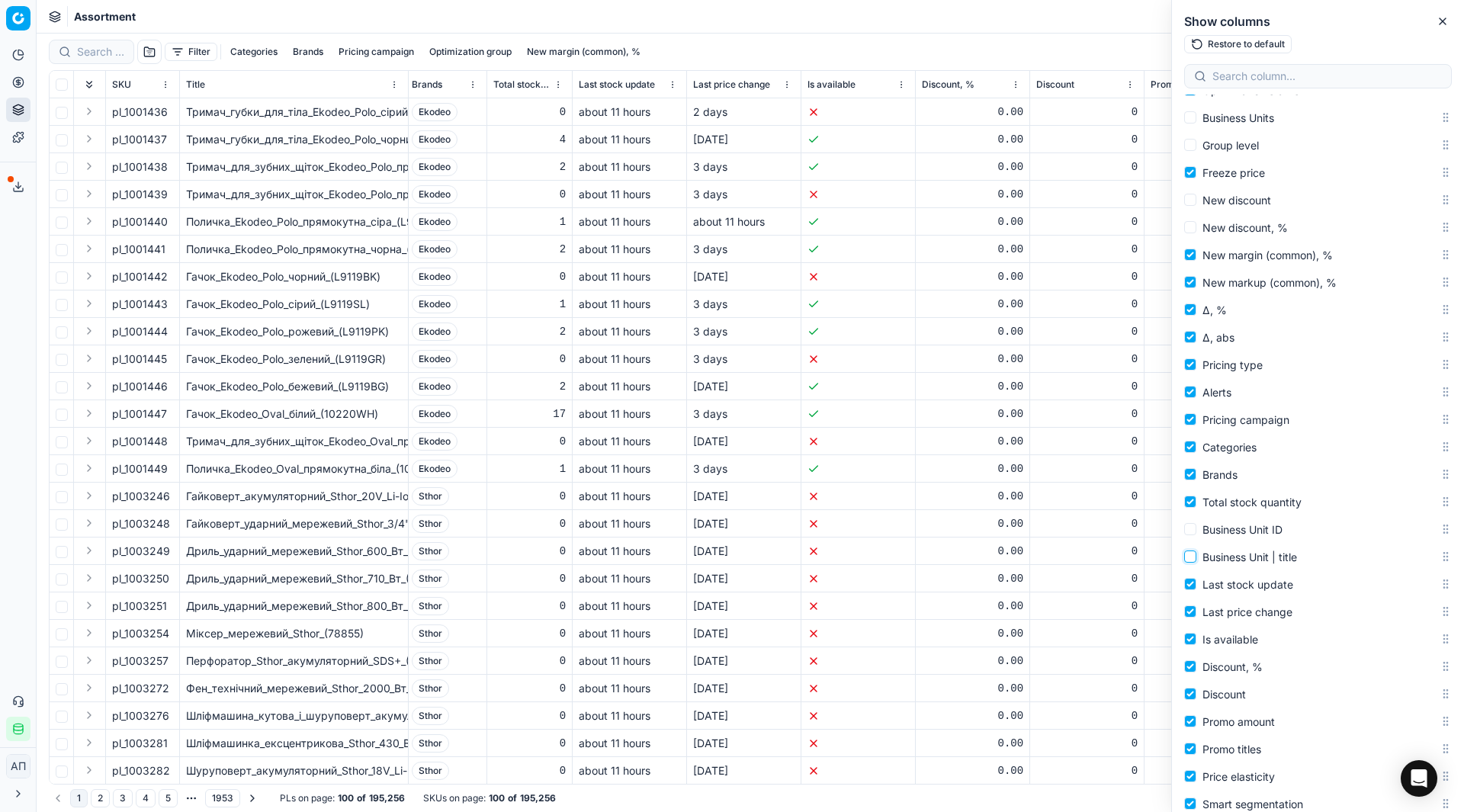
scroll to position [0, 1410]
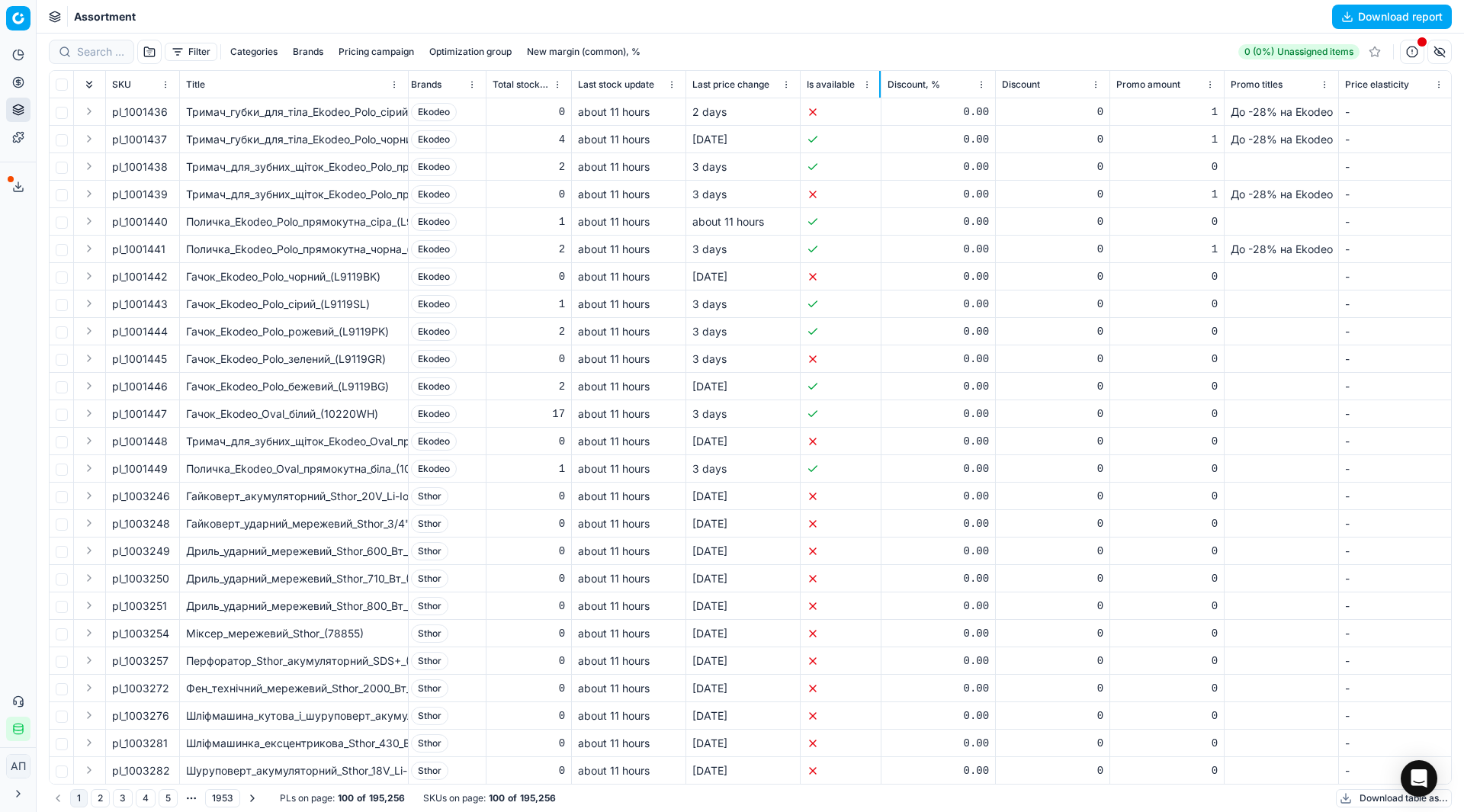
drag, startPoint x: 913, startPoint y: 87, endPoint x: 878, endPoint y: 87, distance: 35.0
click at [879, 87] on div at bounding box center [880, 84] width 2 height 26
click at [1439, 56] on button "button" at bounding box center [1440, 52] width 25 height 25
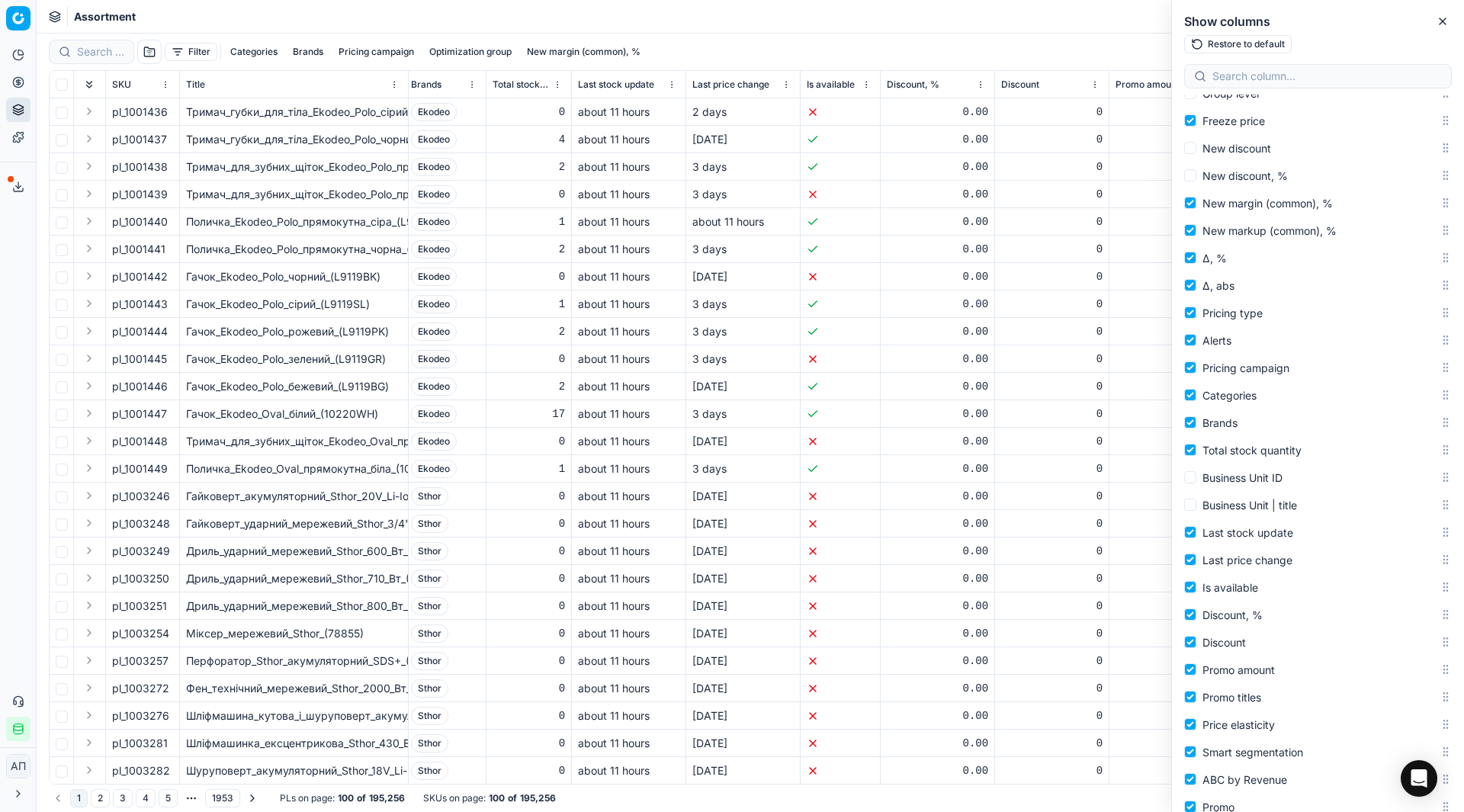
scroll to position [458, 0]
click at [1191, 615] on input "Discount, %" at bounding box center [1191, 614] width 12 height 12
checkbox input "false"
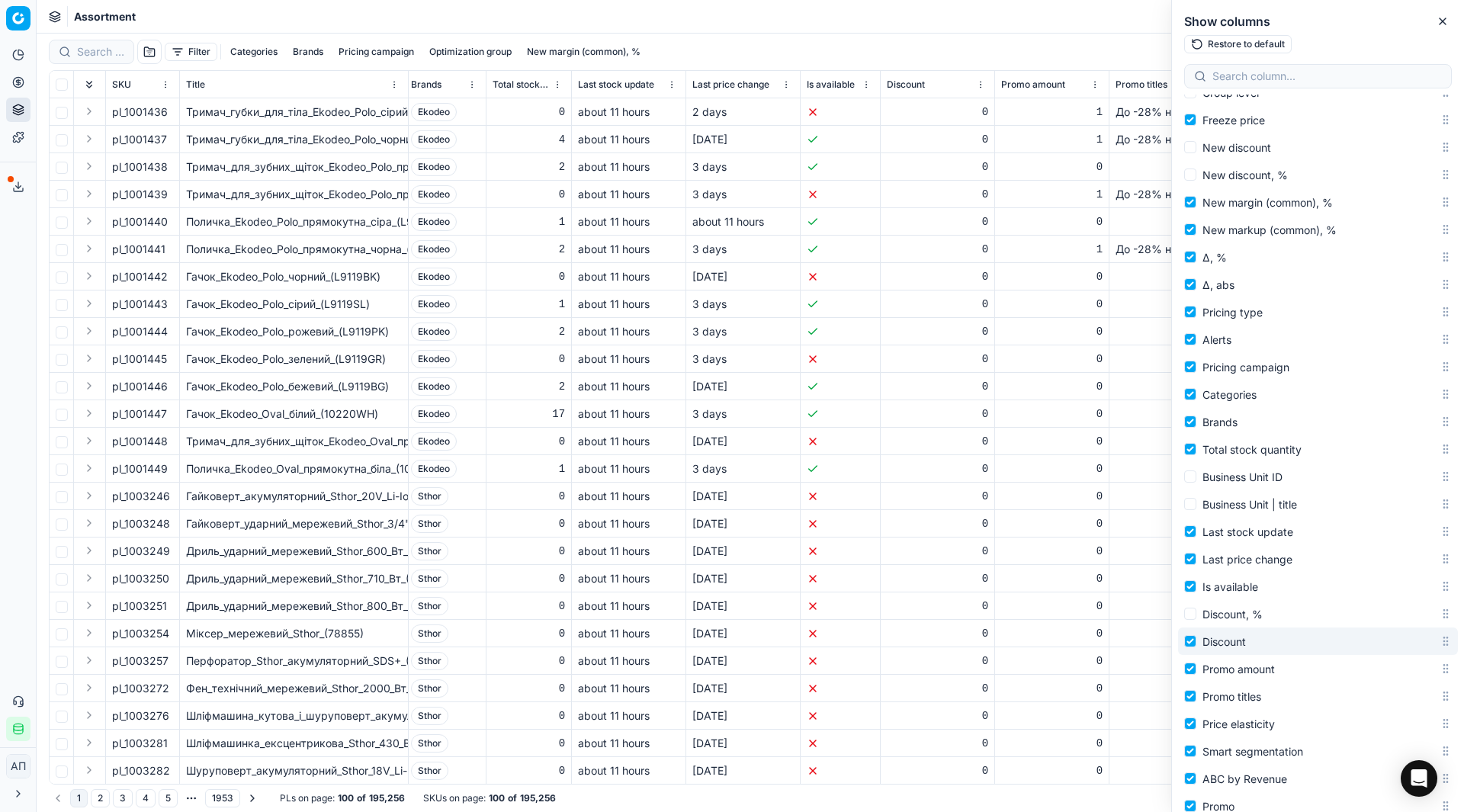
click at [1191, 634] on label "Discount" at bounding box center [1312, 641] width 256 height 19
click at [1191, 635] on input "Discount" at bounding box center [1191, 641] width 12 height 12
checkbox input "false"
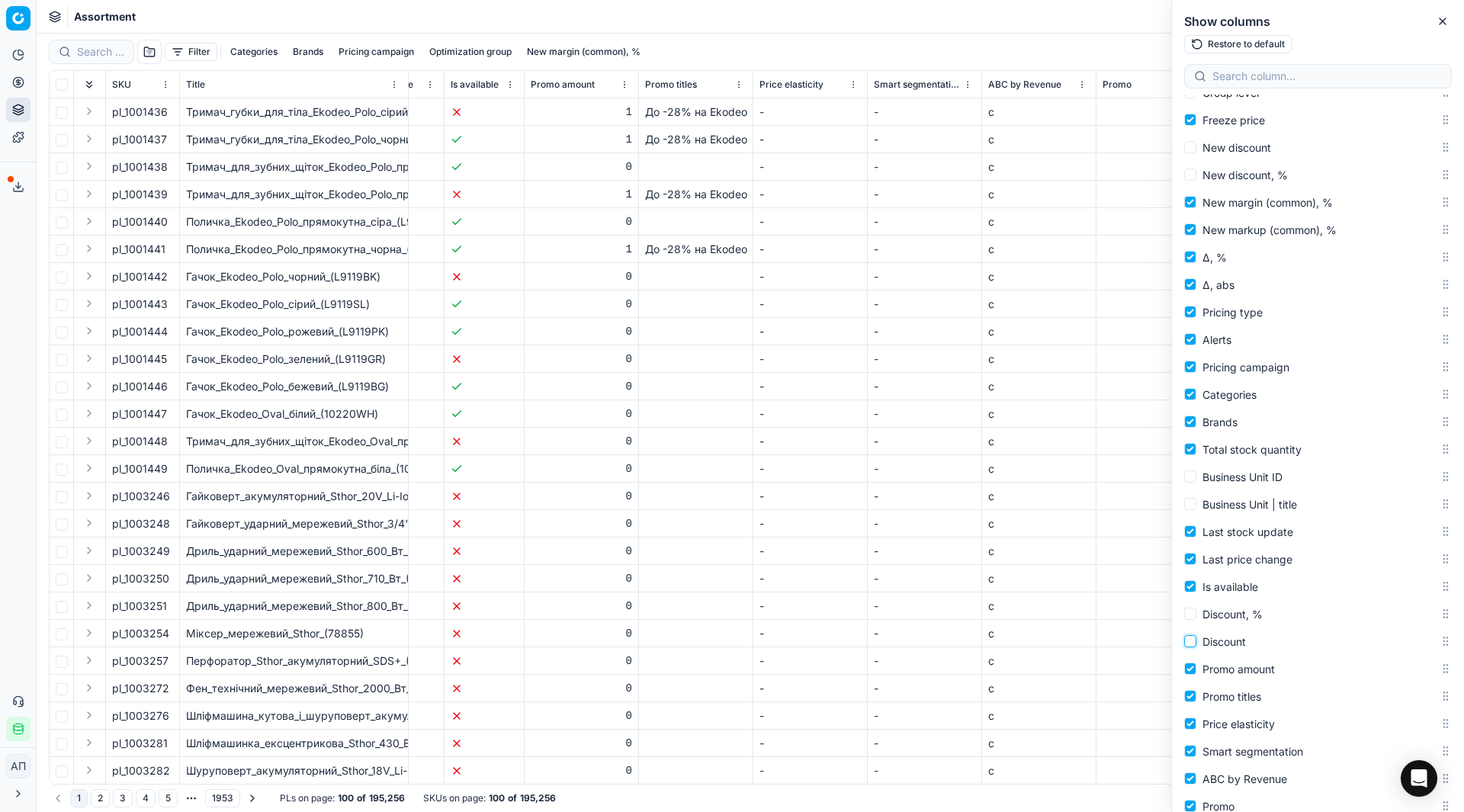
scroll to position [0, 1767]
click at [635, 83] on th "Promo amount" at bounding box center [581, 84] width 115 height 27
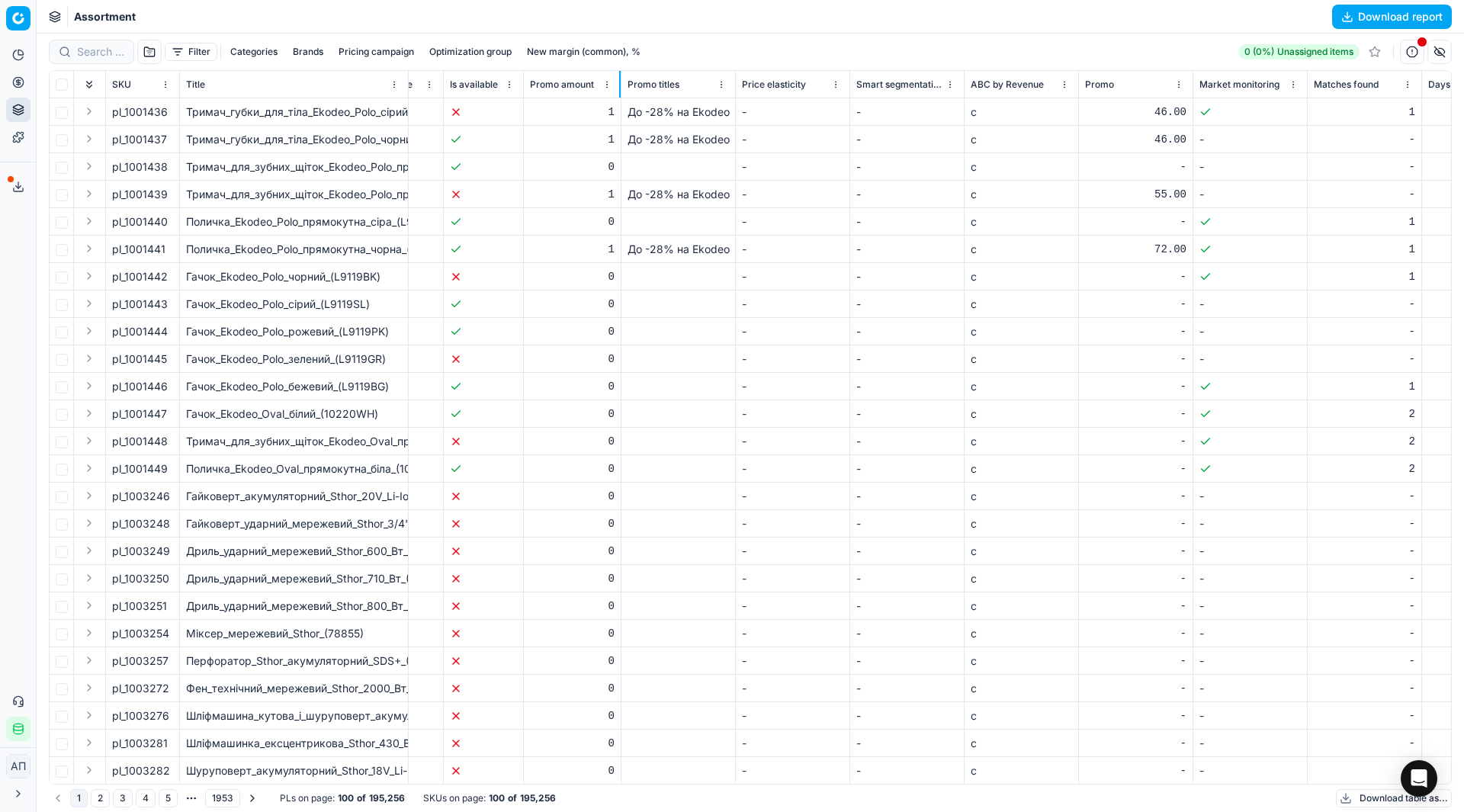
drag, startPoint x: 637, startPoint y: 87, endPoint x: 620, endPoint y: 87, distance: 17.0
click at [620, 87] on div at bounding box center [620, 84] width 2 height 26
click at [1435, 42] on button "button" at bounding box center [1440, 52] width 25 height 25
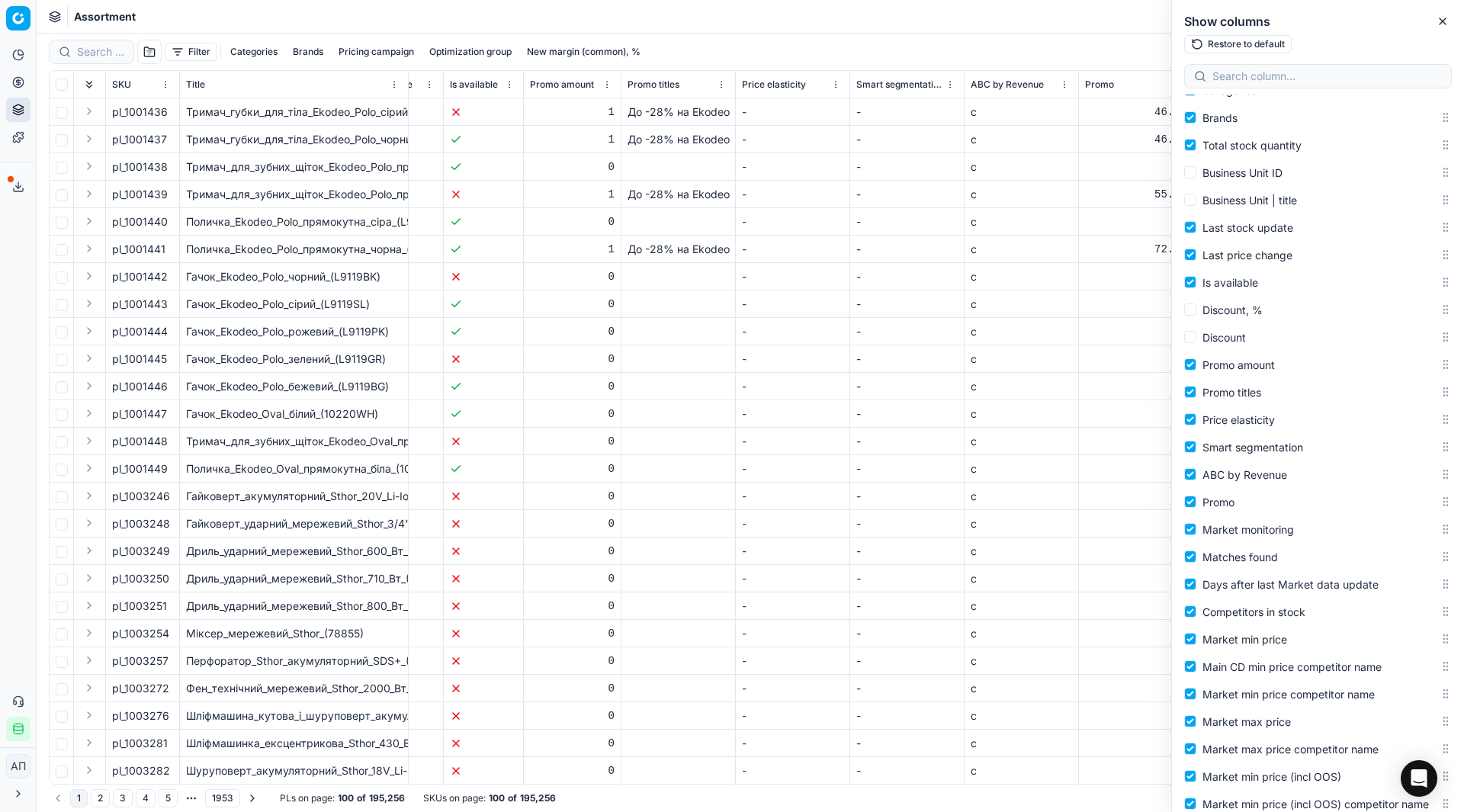
scroll to position [759, 0]
click at [1191, 421] on input "Price elasticity" at bounding box center [1191, 422] width 12 height 12
checkbox input "false"
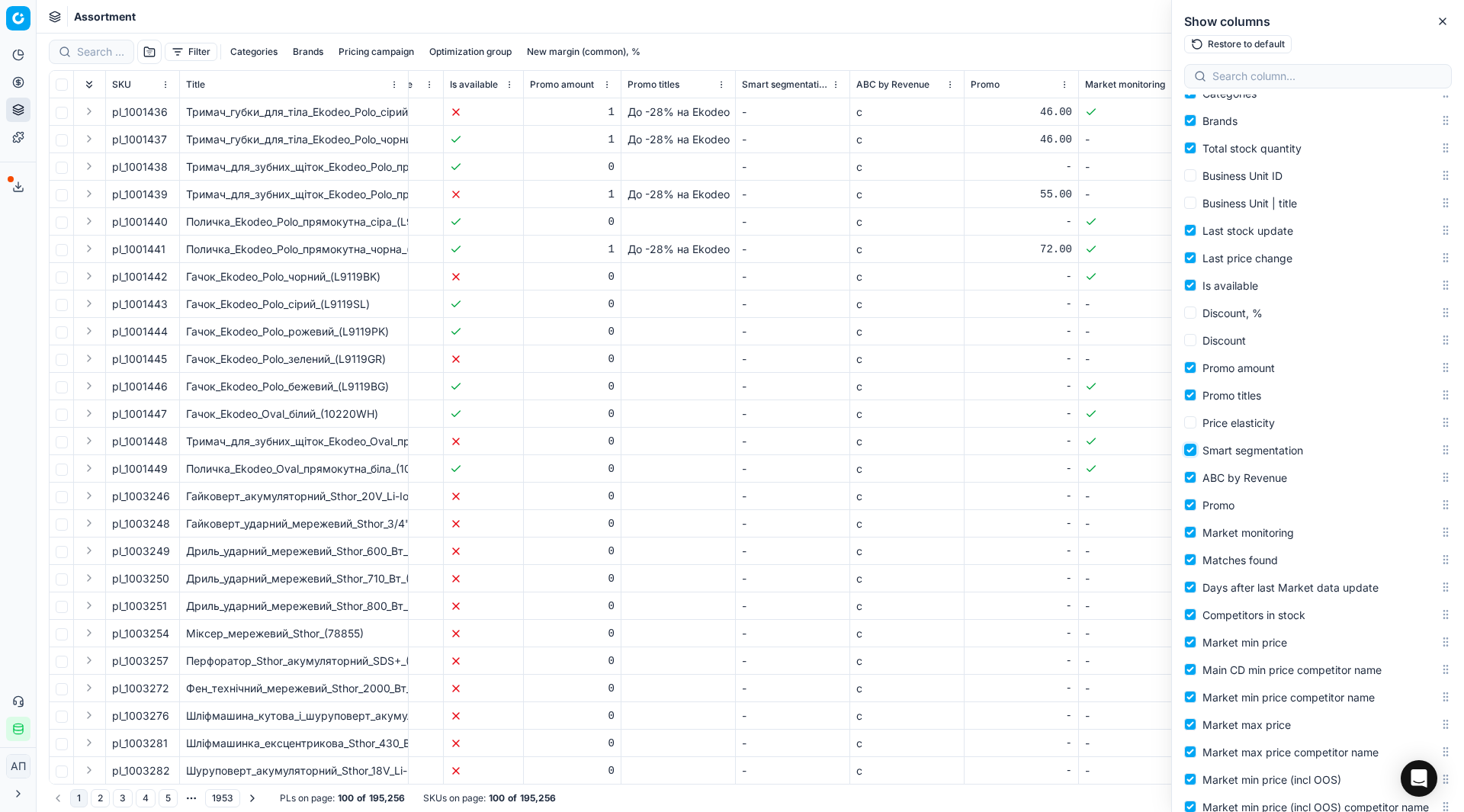
click at [1192, 448] on input "Smart segmentation" at bounding box center [1191, 450] width 12 height 12
checkbox input "false"
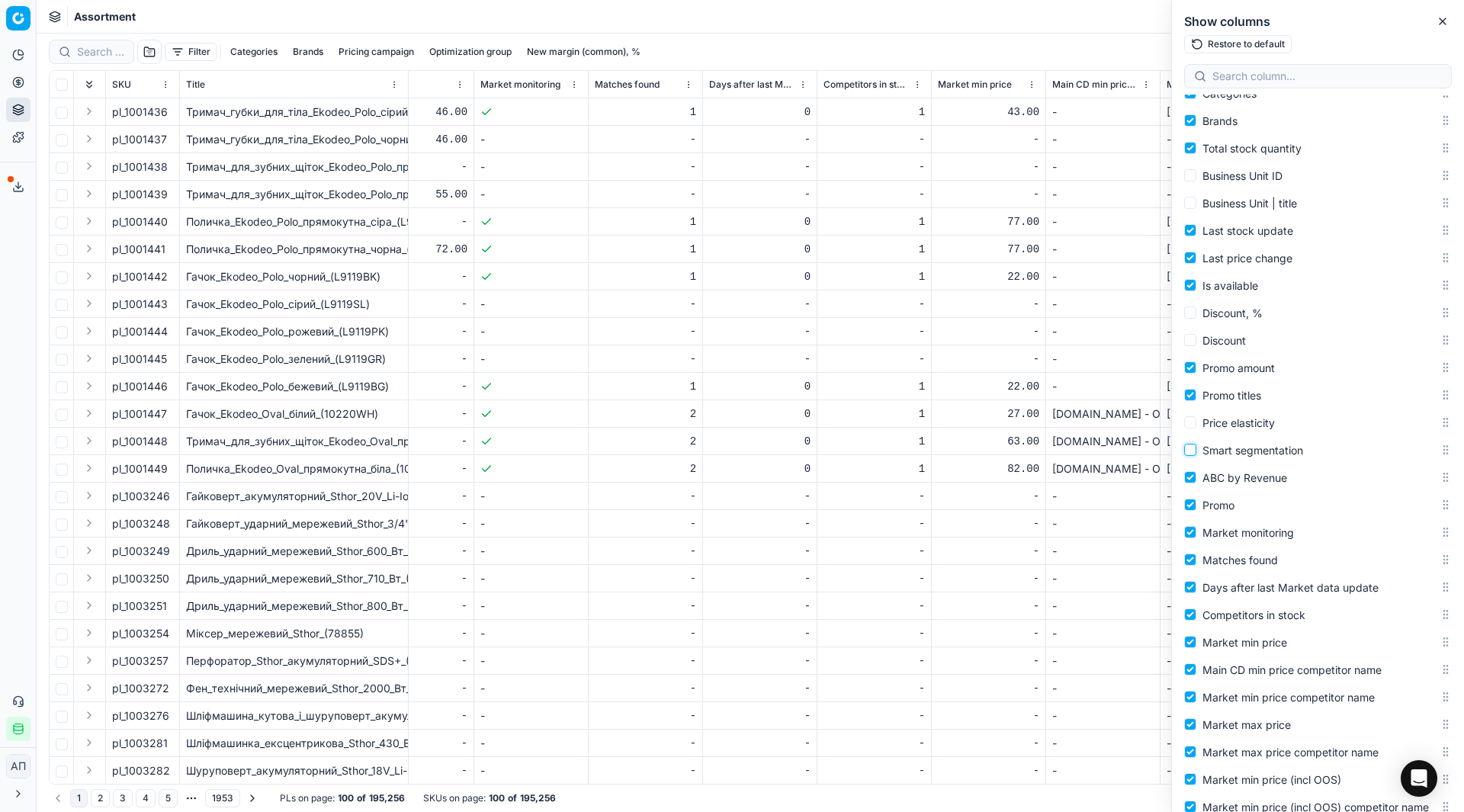
scroll to position [0, 2254]
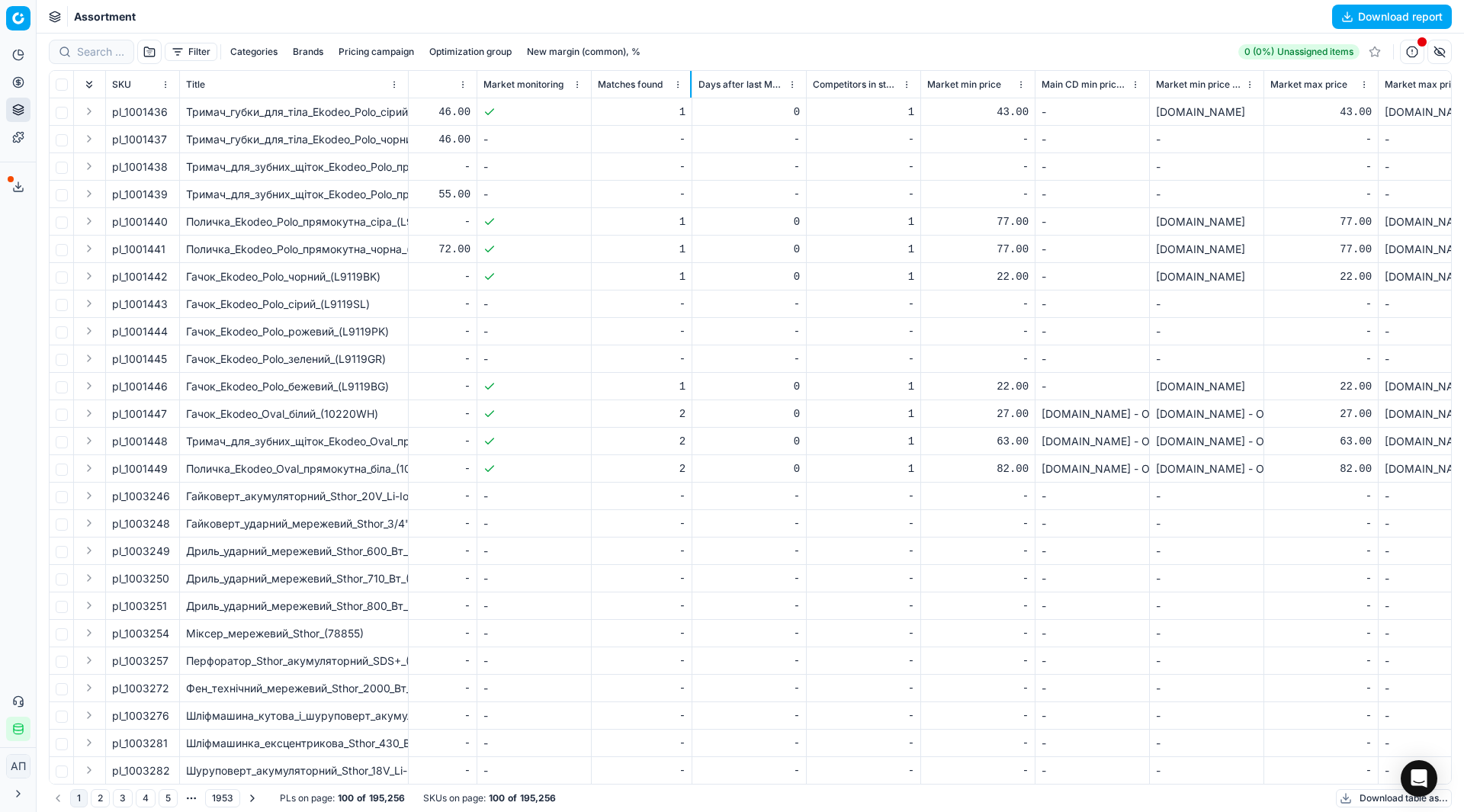
drag, startPoint x: 704, startPoint y: 83, endPoint x: 691, endPoint y: 84, distance: 13.0
click at [691, 84] on div at bounding box center [691, 84] width 2 height 26
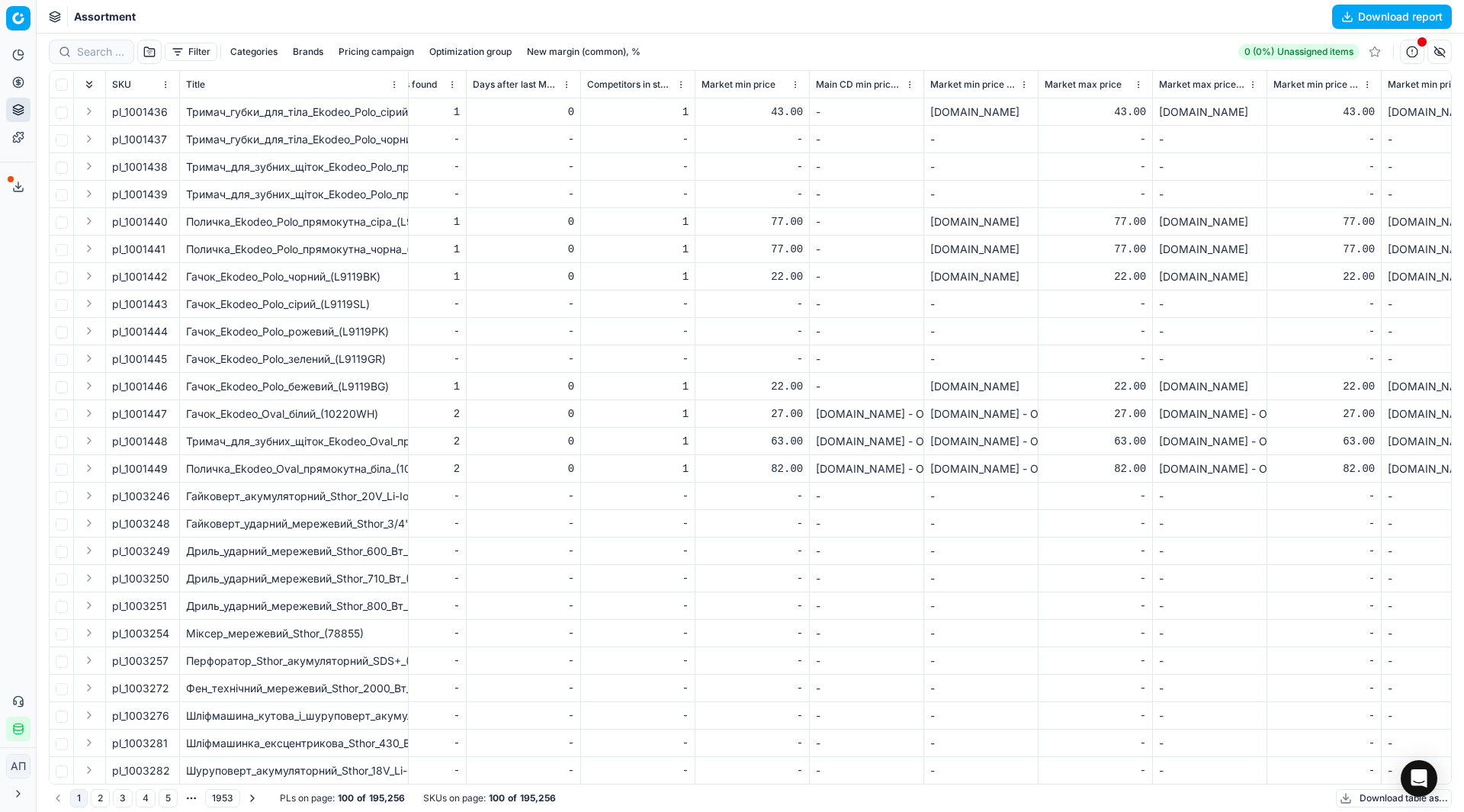
scroll to position [0, 2481]
click at [1438, 55] on button "button" at bounding box center [1440, 52] width 25 height 25
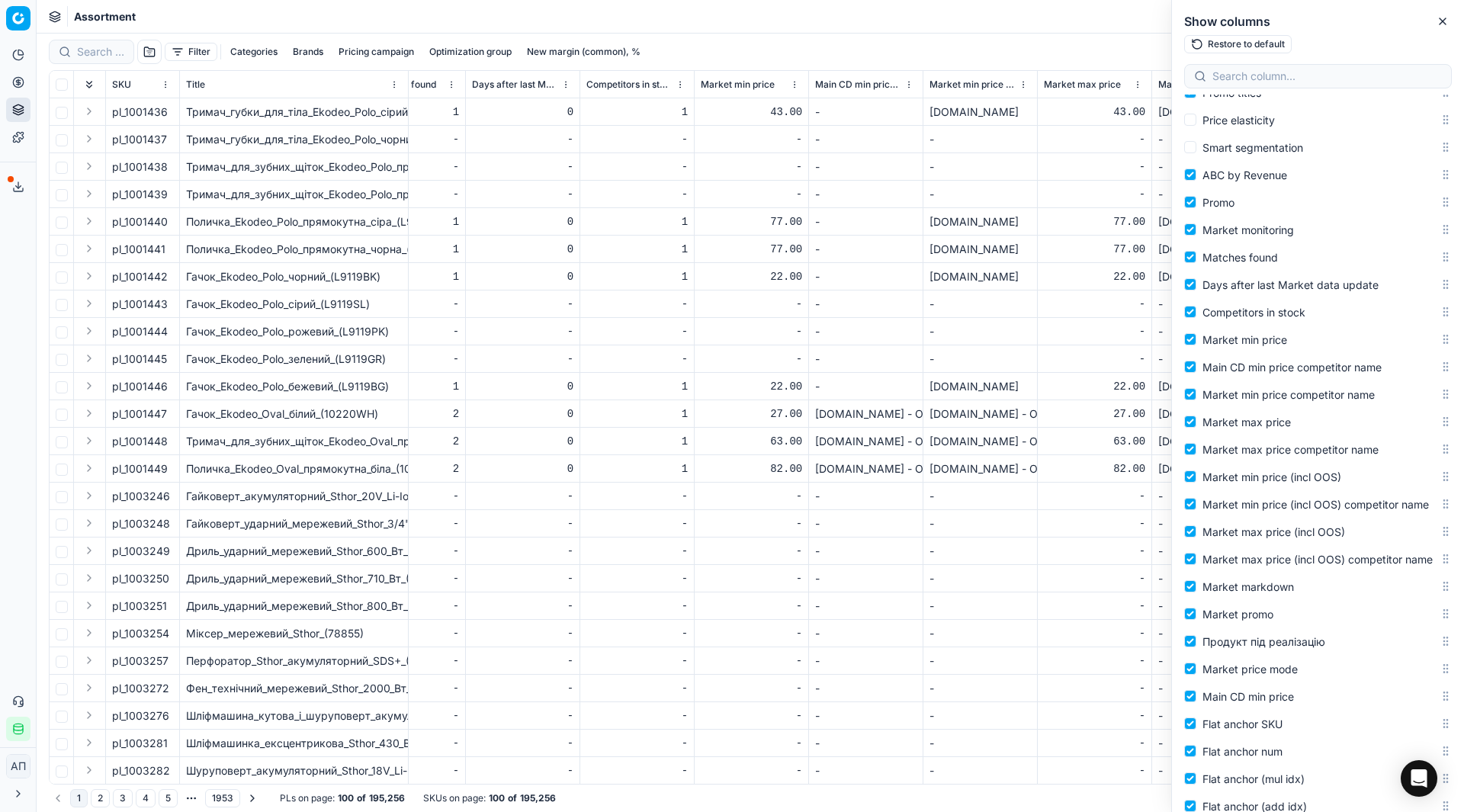
scroll to position [1063, 0]
click at [1241, 473] on span "Market min price (incl OOS)" at bounding box center [1272, 475] width 138 height 13
click at [1197, 473] on input "Market min price (incl OOS)" at bounding box center [1191, 475] width 12 height 12
checkbox input "false"
click at [1225, 508] on span "Market min price (incl OOS) competitor name" at bounding box center [1316, 503] width 227 height 13
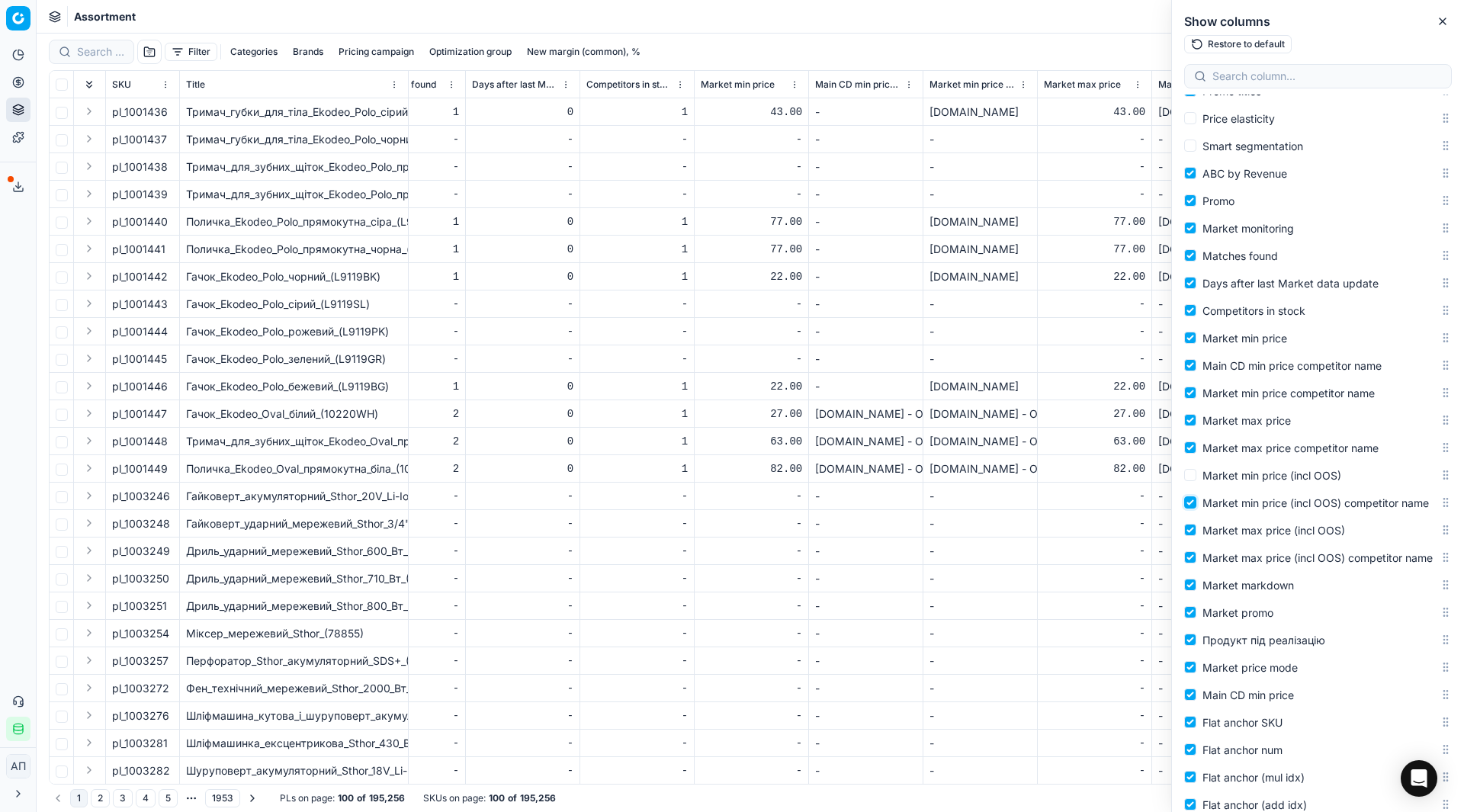
click at [1197, 508] on input "Market min price (incl OOS) competitor name" at bounding box center [1191, 503] width 12 height 12
checkbox input "false"
click at [1236, 537] on span "Market max price (incl OOS)" at bounding box center [1274, 530] width 143 height 13
click at [1197, 536] on input "Market max price (incl OOS)" at bounding box center [1191, 530] width 12 height 12
checkbox input "false"
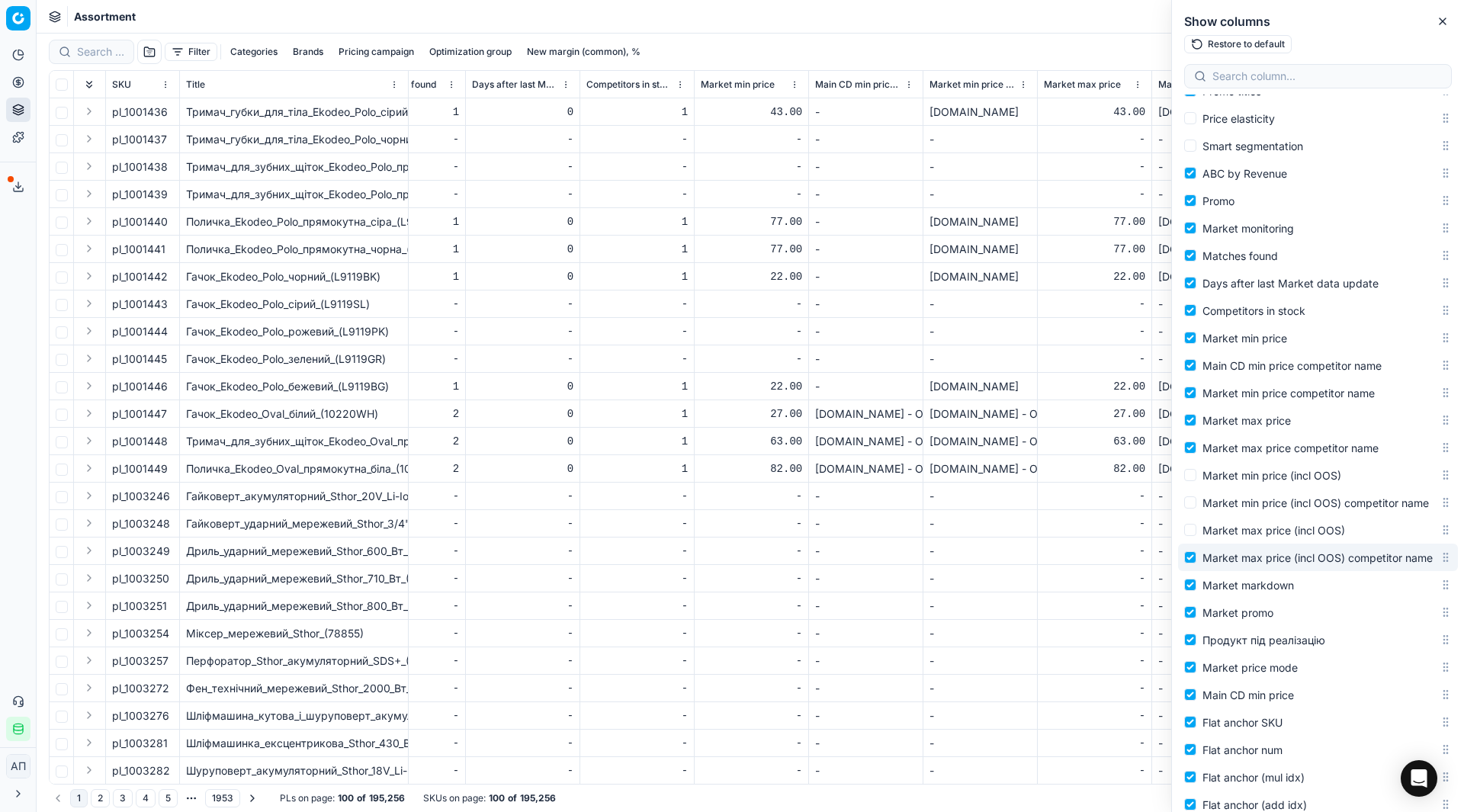
click at [1244, 564] on span "Market max price (incl OOS) competitor name" at bounding box center [1318, 557] width 230 height 13
click at [1197, 563] on input "Market max price (incl OOS) competitor name" at bounding box center [1191, 557] width 12 height 12
checkbox input "false"
click at [1248, 592] on span "Market markdown" at bounding box center [1249, 585] width 92 height 13
click at [1197, 591] on input "Market markdown" at bounding box center [1191, 585] width 12 height 12
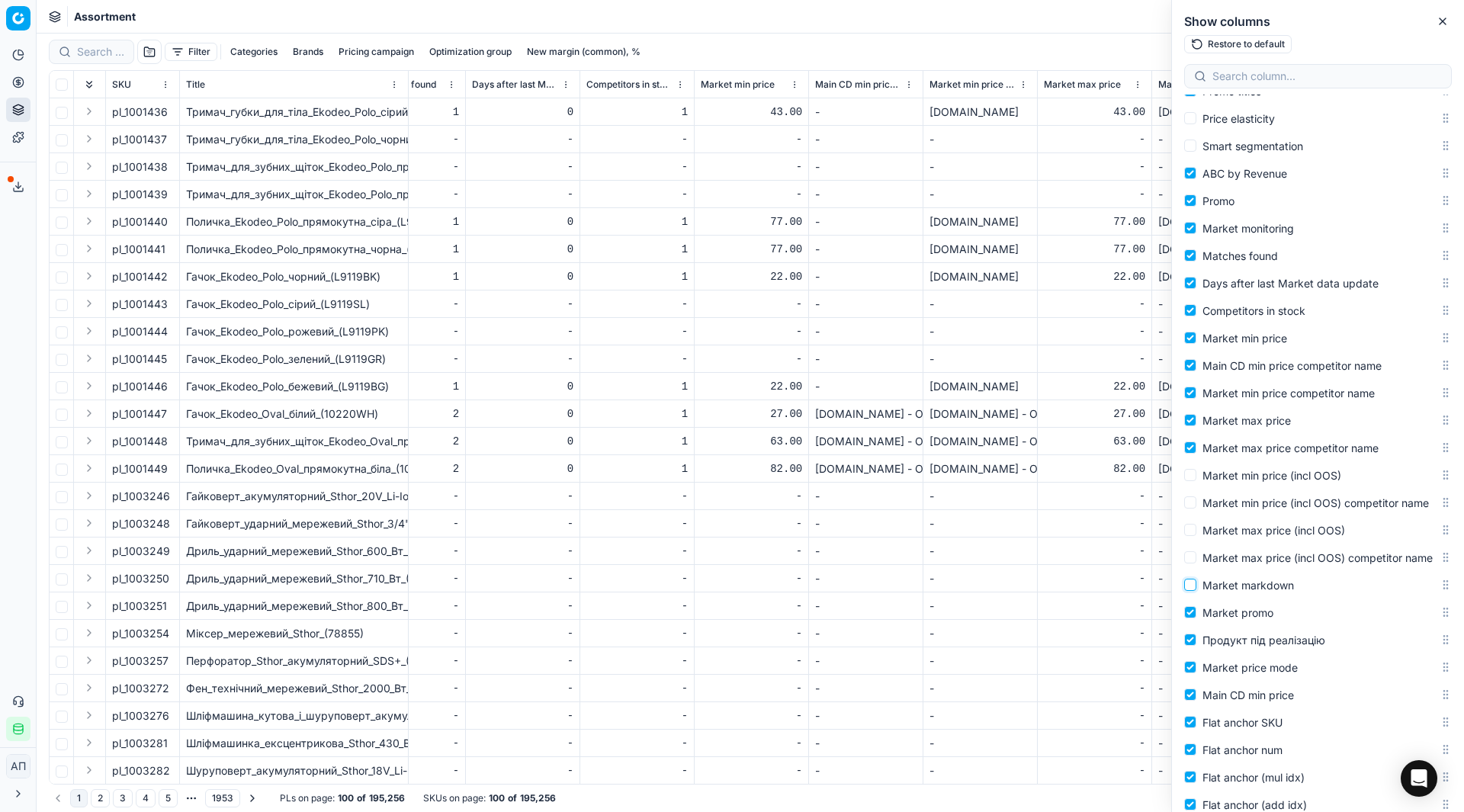
checkbox input "false"
click at [1255, 619] on span "Market promo" at bounding box center [1238, 612] width 71 height 13
click at [1197, 618] on input "Market promo" at bounding box center [1191, 612] width 12 height 12
checkbox input "false"
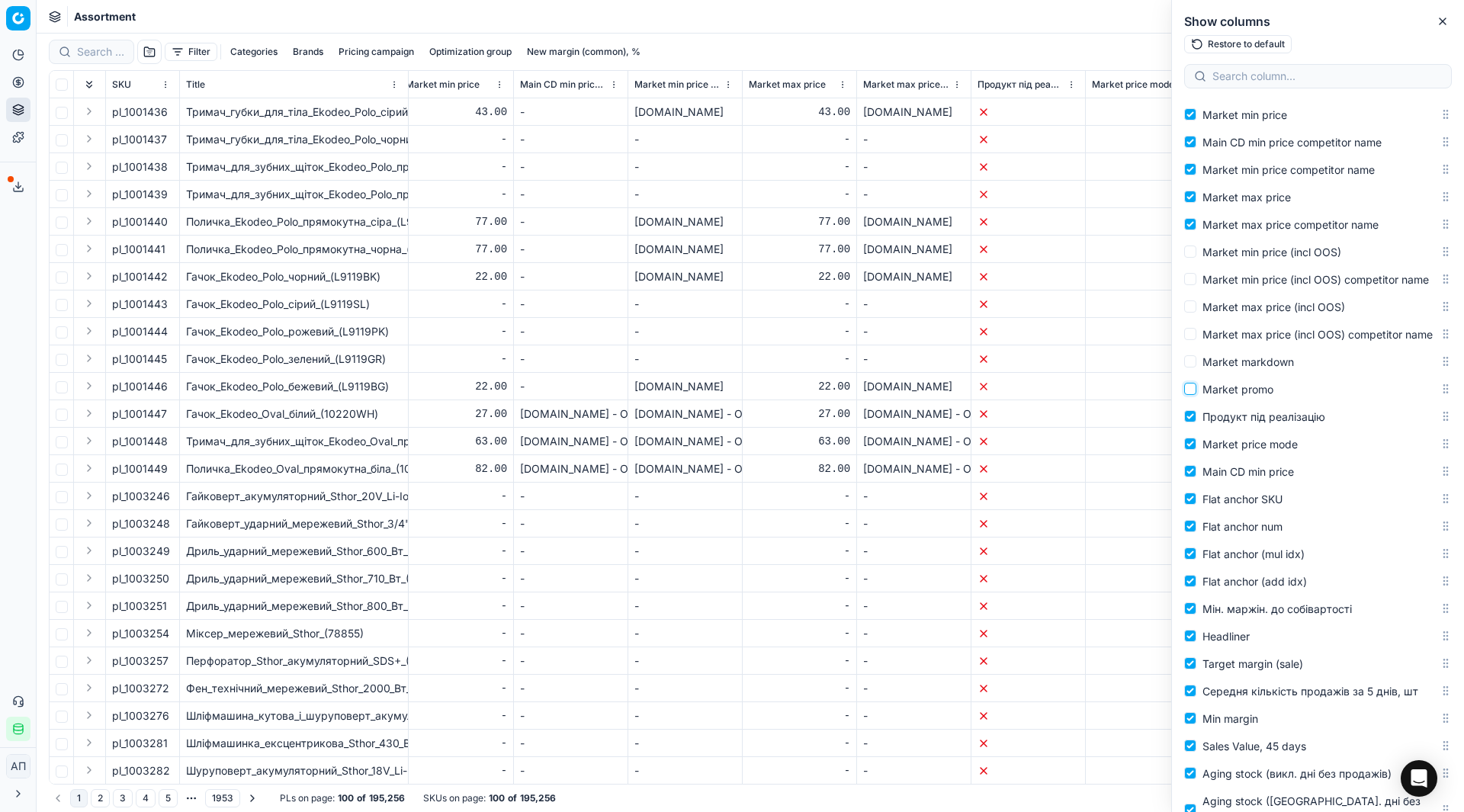
scroll to position [0, 2779]
click at [1239, 451] on span "Market price mode" at bounding box center [1251, 443] width 95 height 13
click at [1197, 450] on input "Market price mode" at bounding box center [1191, 443] width 12 height 12
checkbox input "false"
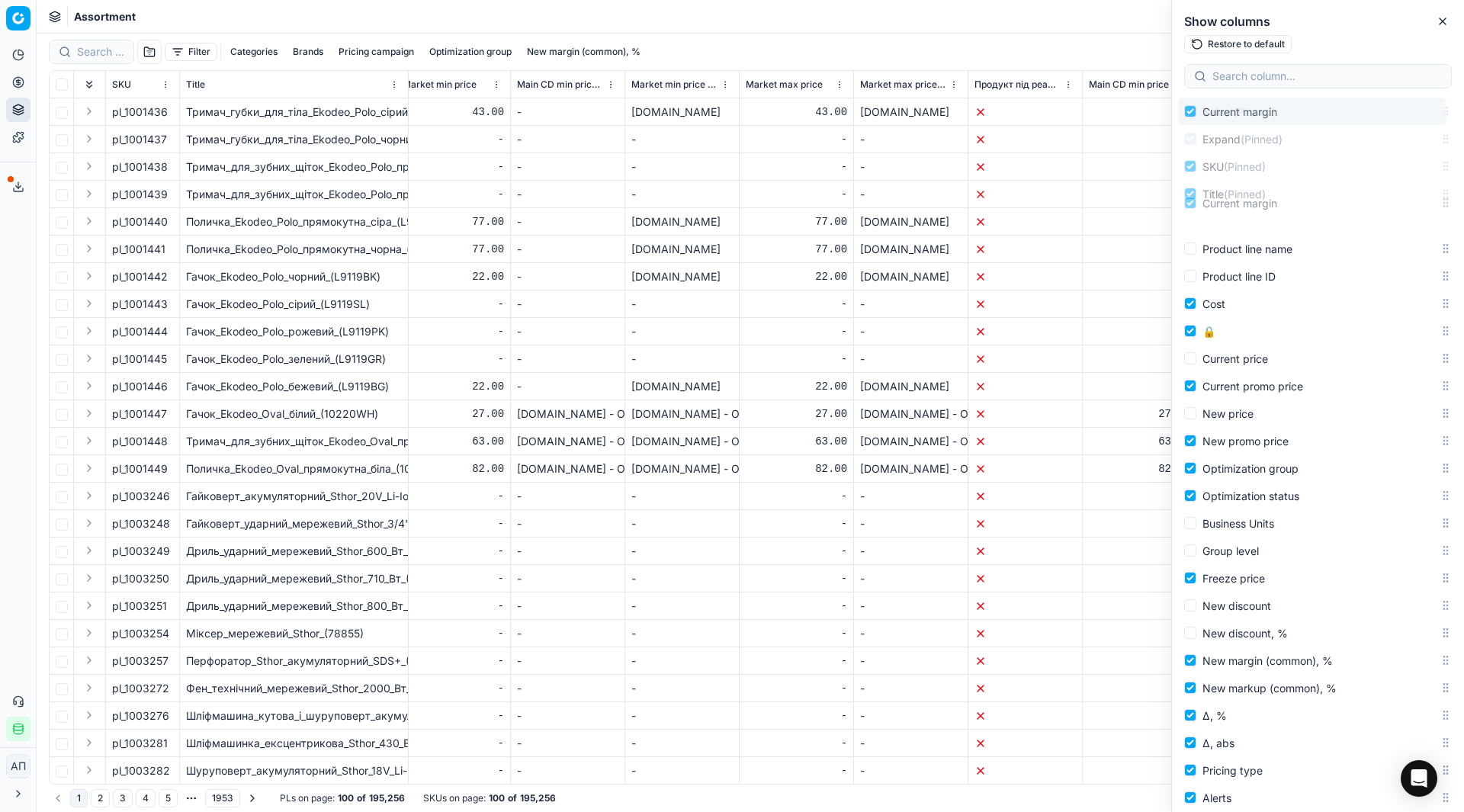
scroll to position [0, 0]
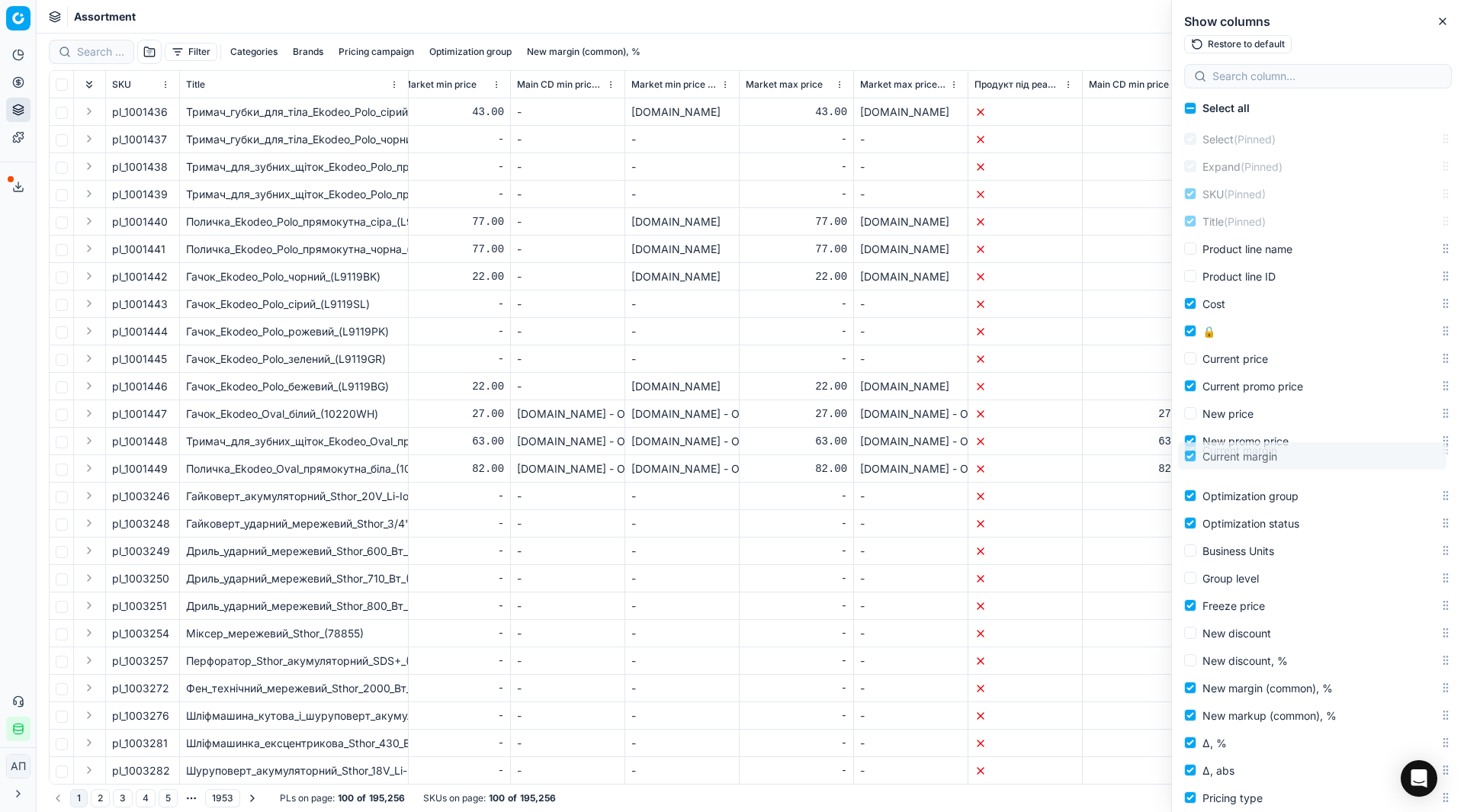
drag, startPoint x: 1434, startPoint y: 715, endPoint x: 1376, endPoint y: 455, distance: 266.4
click at [1376, 455] on body "Pricing platform Analytics Pricing Product portfolio Templates Export service 3…" at bounding box center [732, 406] width 1464 height 812
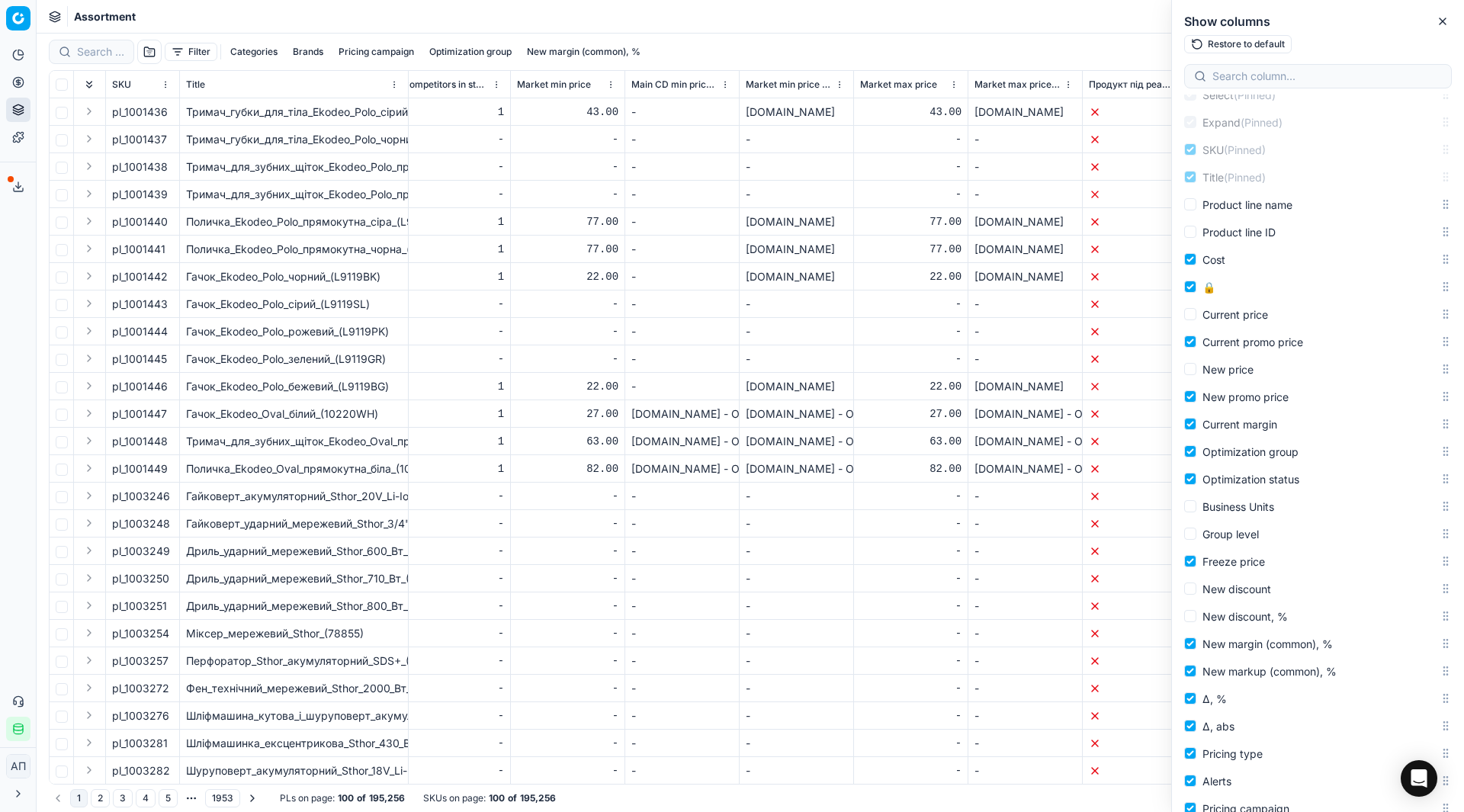
scroll to position [51, 0]
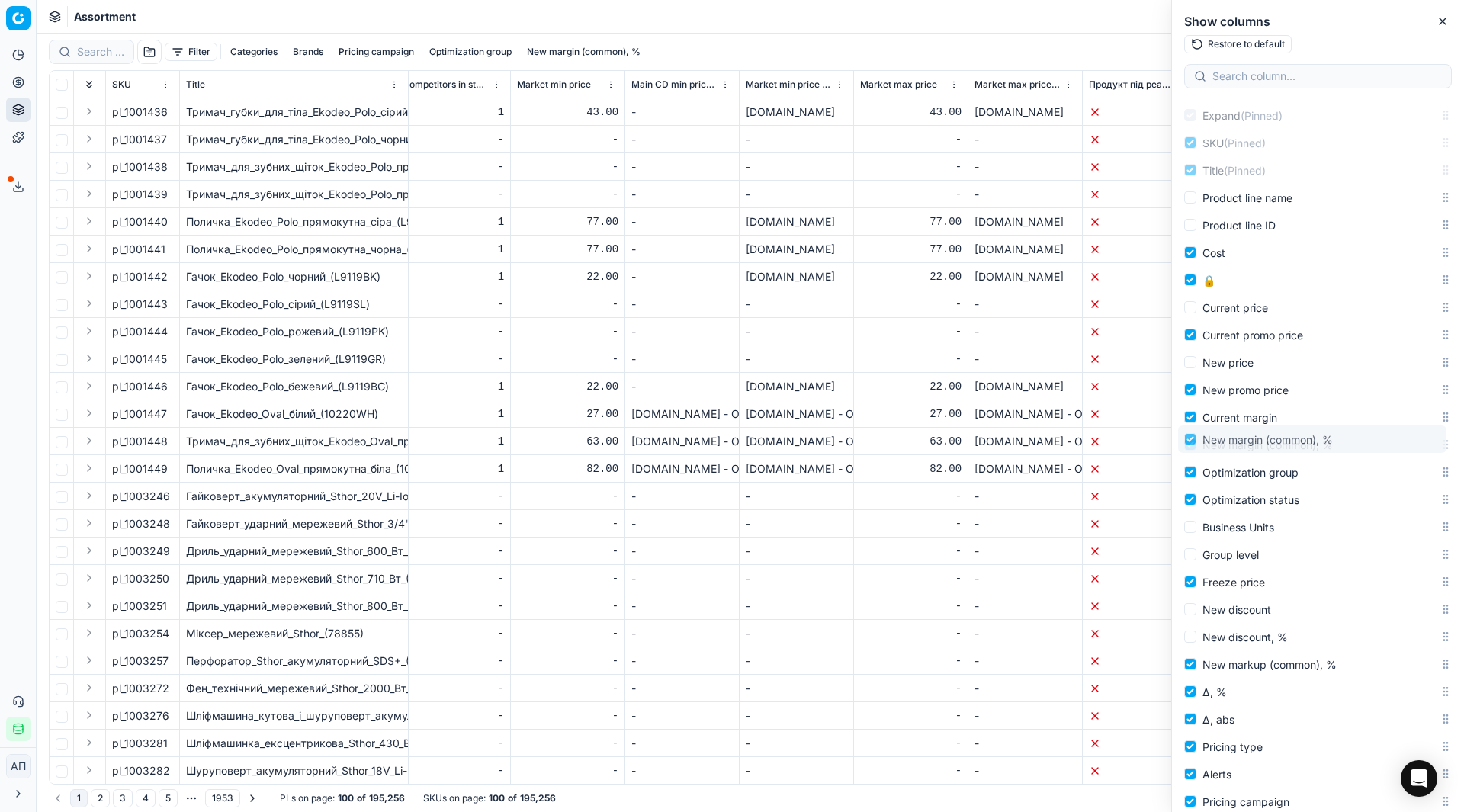
drag, startPoint x: 1430, startPoint y: 638, endPoint x: 1404, endPoint y: 442, distance: 197.7
click at [1404, 442] on body "Pricing platform Analytics Pricing Product portfolio Templates Export service 3…" at bounding box center [732, 406] width 1464 height 812
drag, startPoint x: 1434, startPoint y: 664, endPoint x: 1413, endPoint y: 481, distance: 184.2
click at [1413, 481] on body "Pricing platform Analytics Pricing Product portfolio Templates Export service 3…" at bounding box center [732, 406] width 1464 height 812
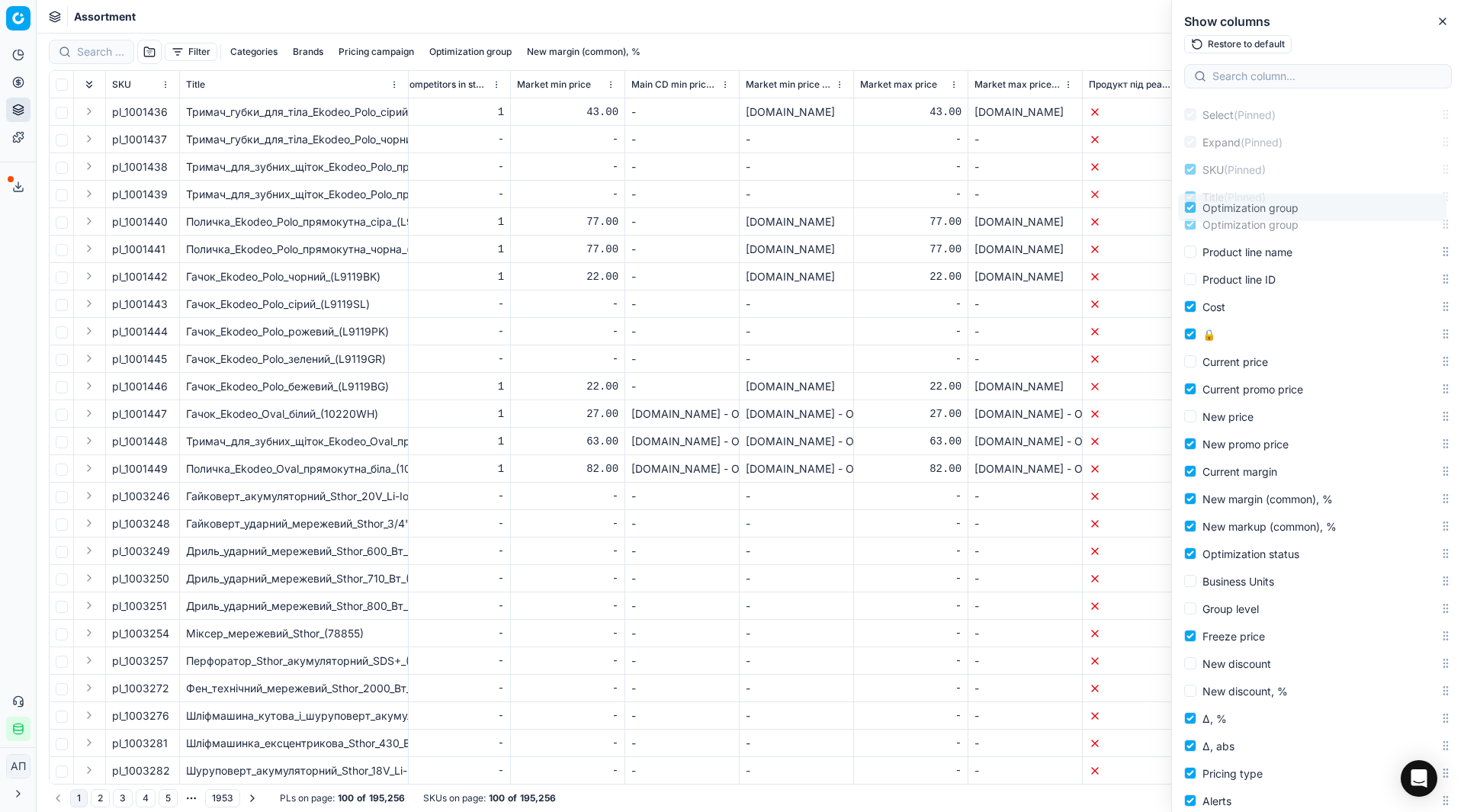
scroll to position [0, 0]
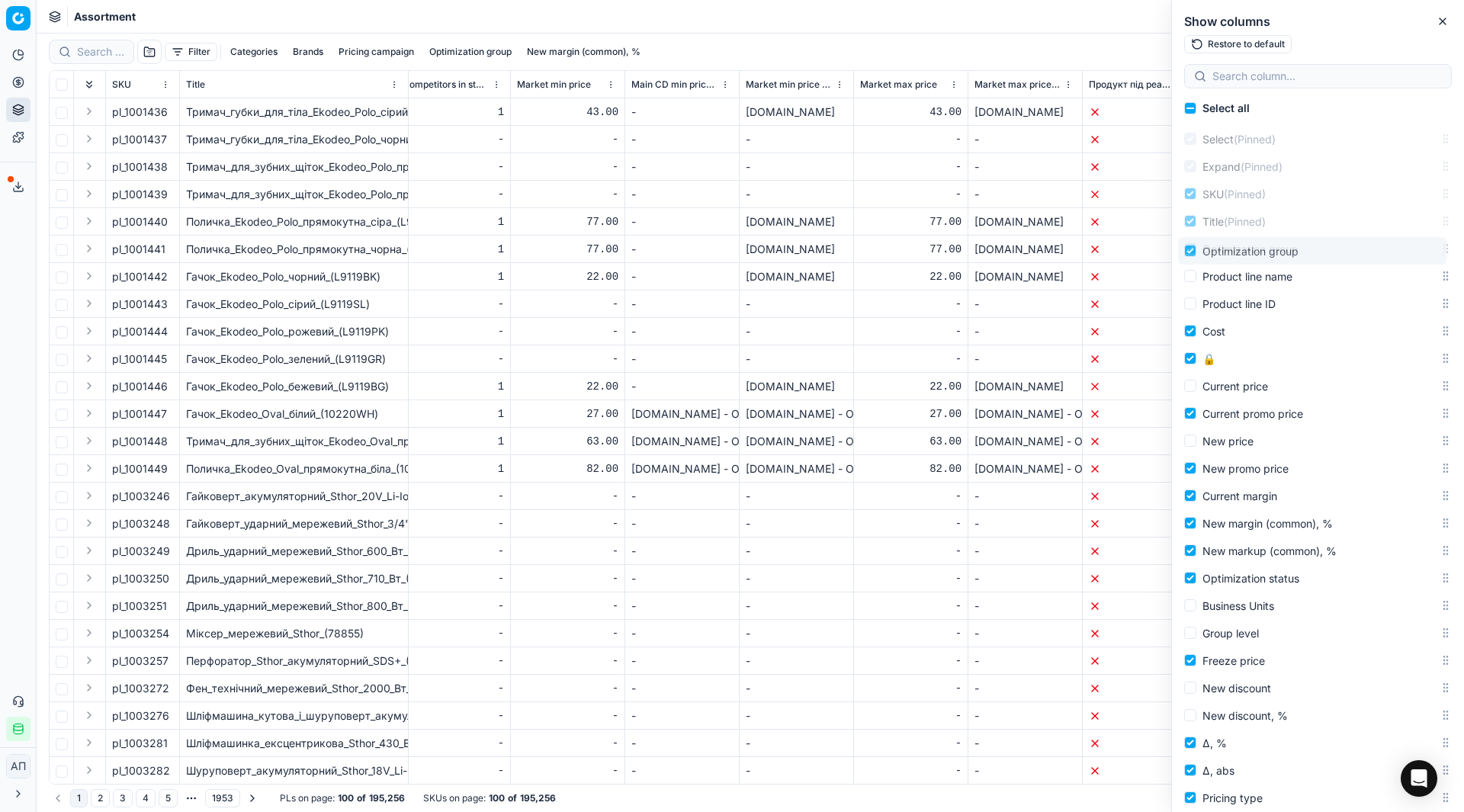
drag, startPoint x: 1430, startPoint y: 498, endPoint x: 1407, endPoint y: 250, distance: 249.1
click at [1407, 250] on body "Pricing platform Analytics Pricing Product portfolio Templates Export service 3…" at bounding box center [732, 406] width 1464 height 812
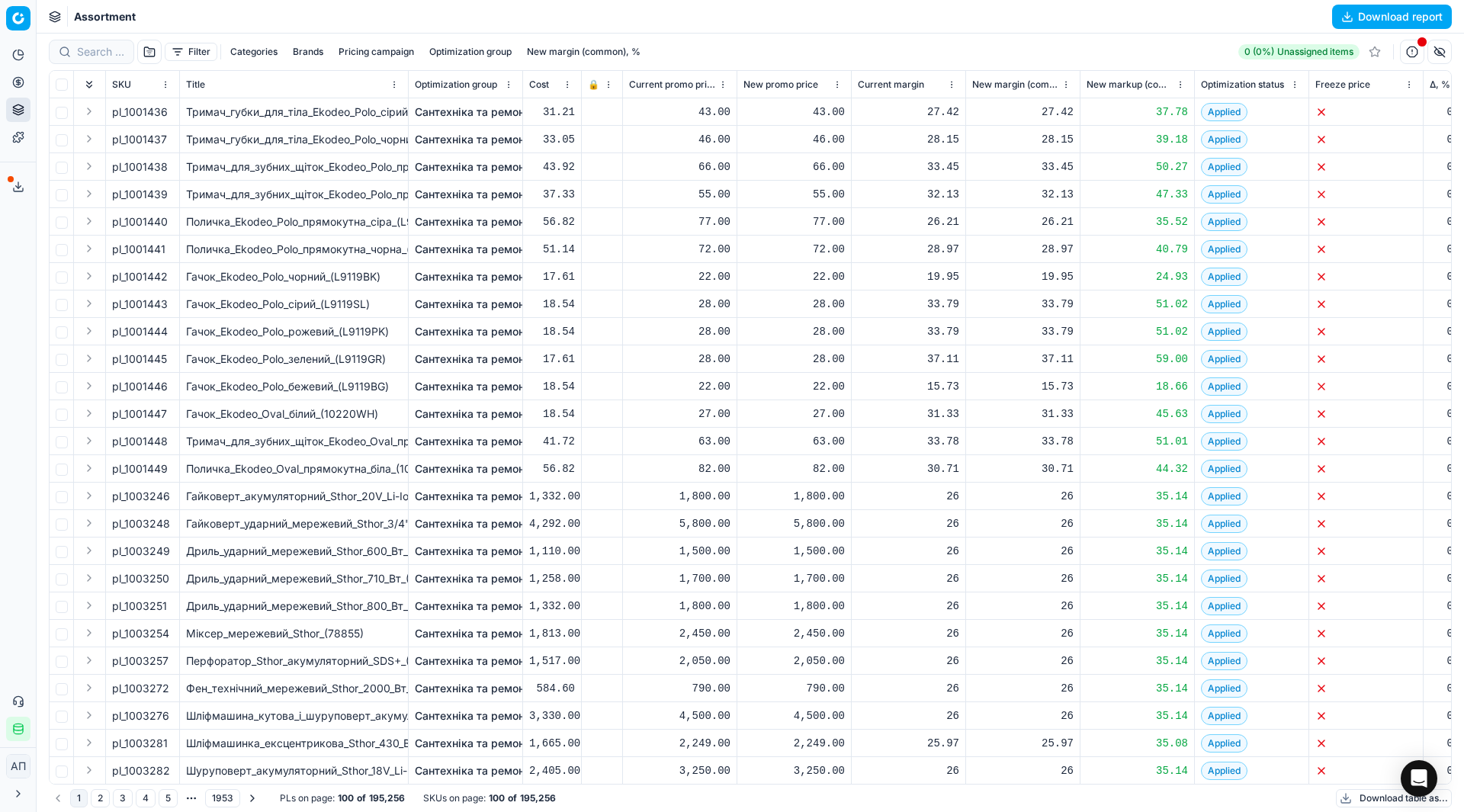
drag, startPoint x: 474, startPoint y: 90, endPoint x: 654, endPoint y: 26, distance: 191.0
click at [654, 26] on div "Assortment Download report" at bounding box center [751, 17] width 1428 height 34
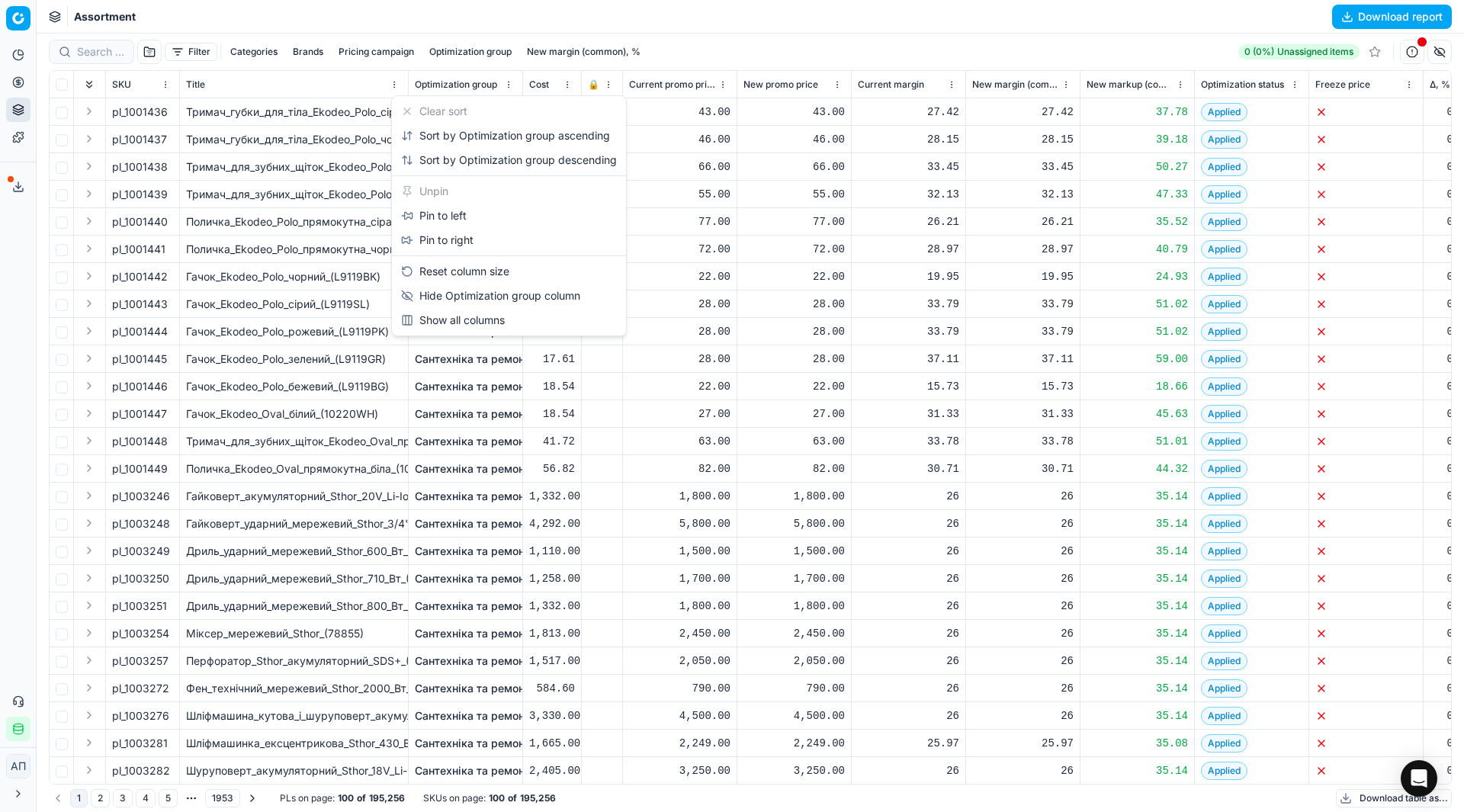
click at [513, 89] on html "Pricing platform Analytics Pricing Product portfolio Templates Export service 3…" at bounding box center [732, 406] width 1464 height 812
click at [514, 224] on div "Pin to left" at bounding box center [509, 216] width 228 height 25
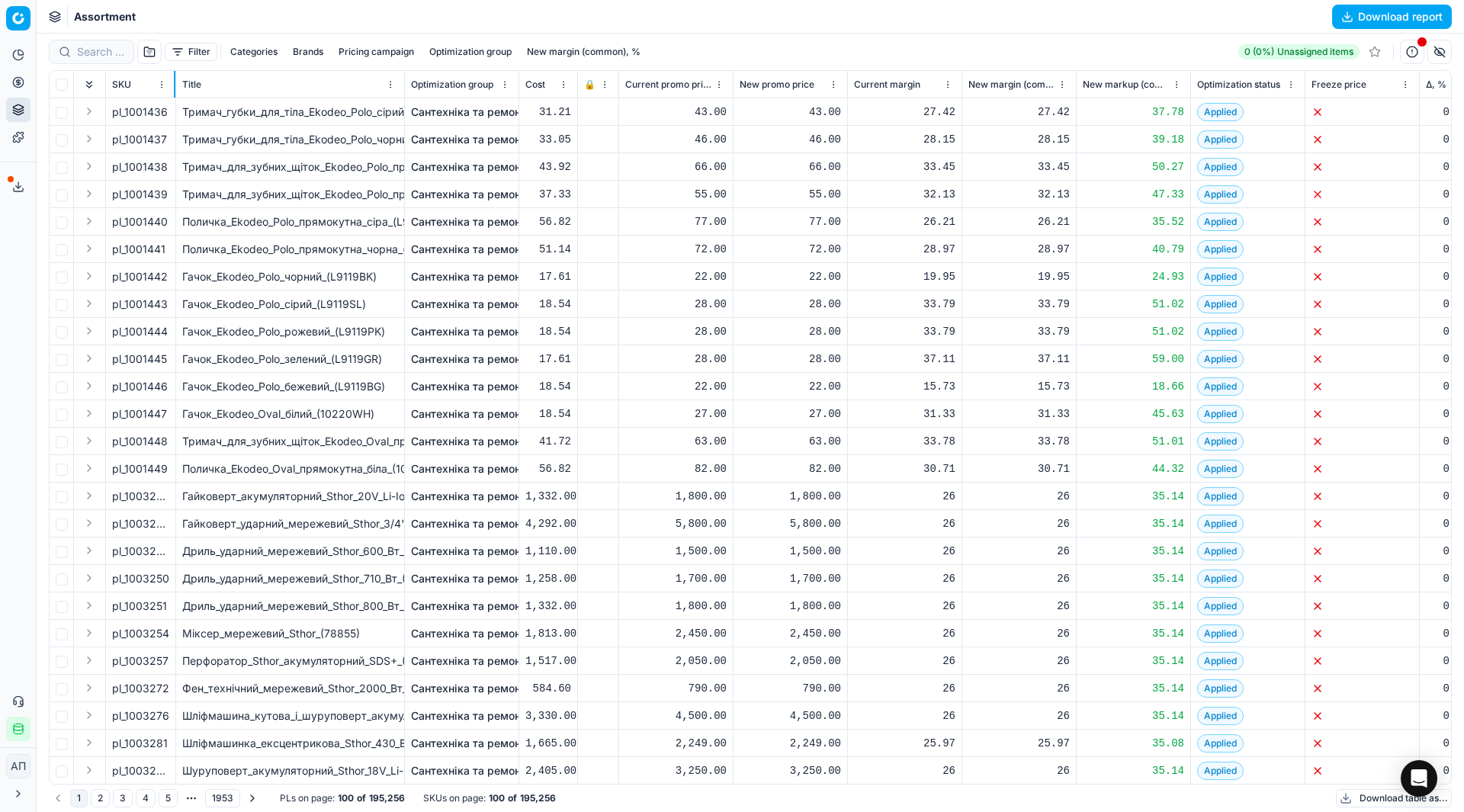
click at [174, 83] on div at bounding box center [175, 84] width 2 height 26
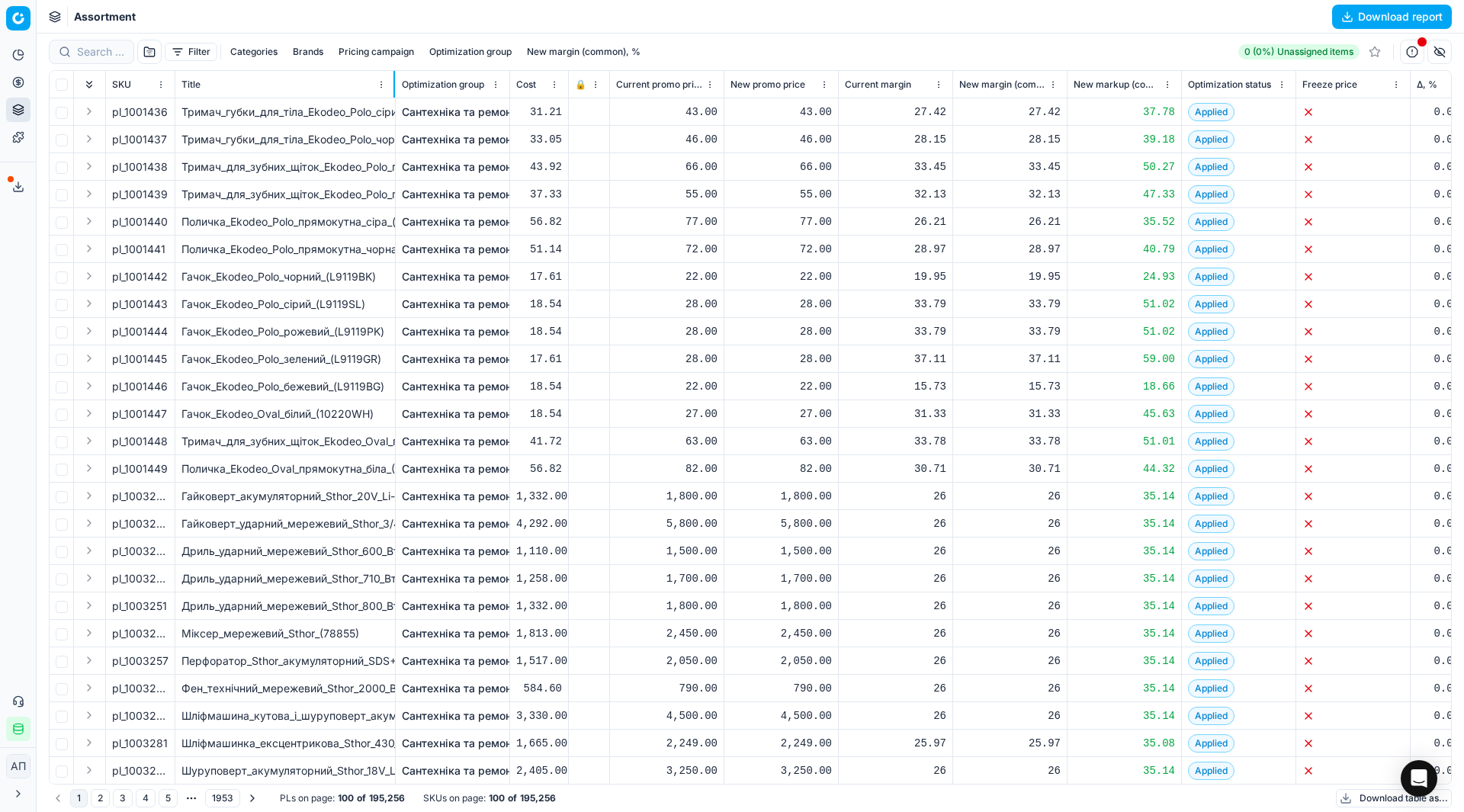
drag, startPoint x: 402, startPoint y: 82, endPoint x: 392, endPoint y: 79, distance: 10.4
click at [393, 79] on div at bounding box center [394, 84] width 2 height 26
click at [607, 86] on div at bounding box center [608, 84] width 2 height 26
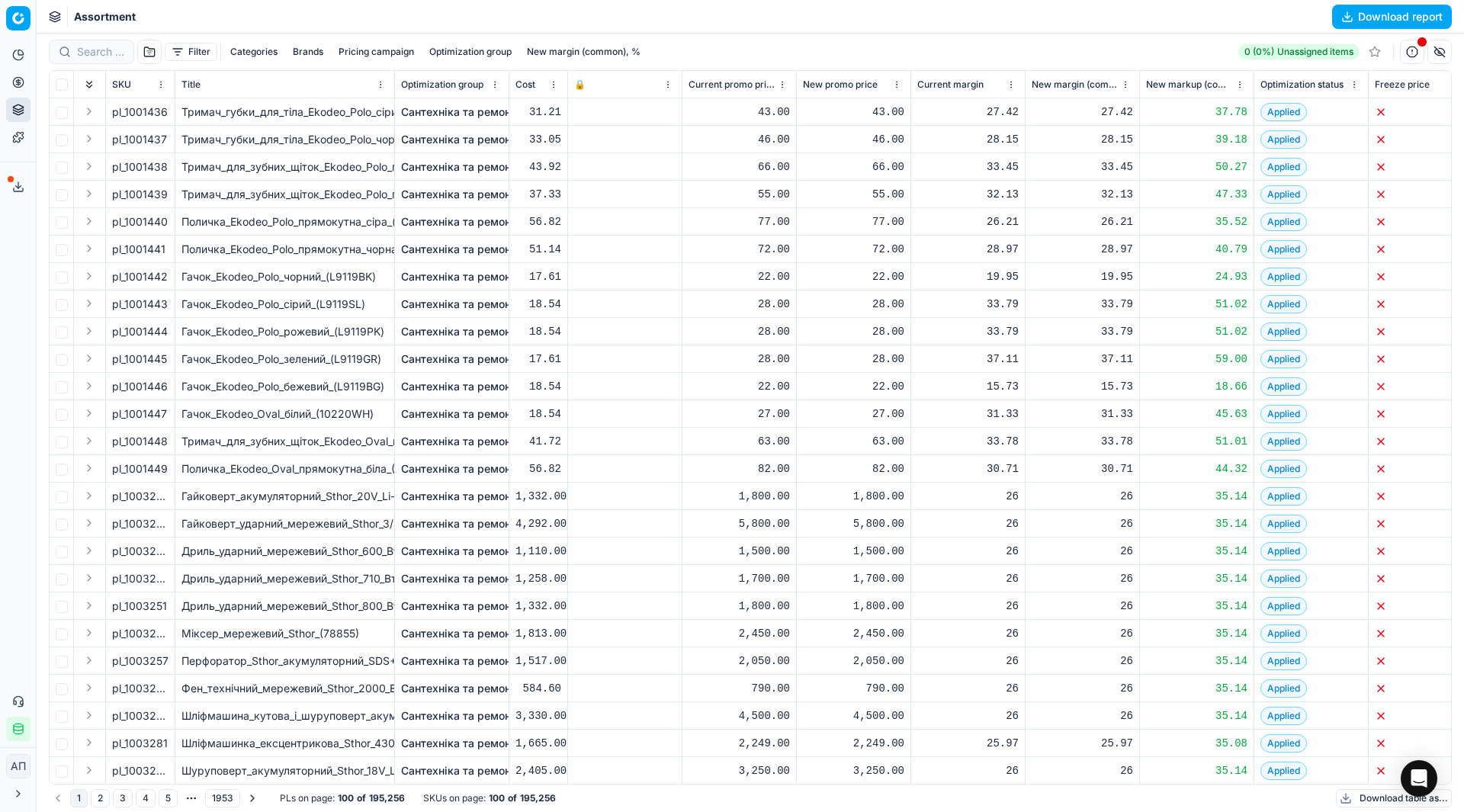
click at [682, 87] on th "🔒" at bounding box center [625, 84] width 115 height 27
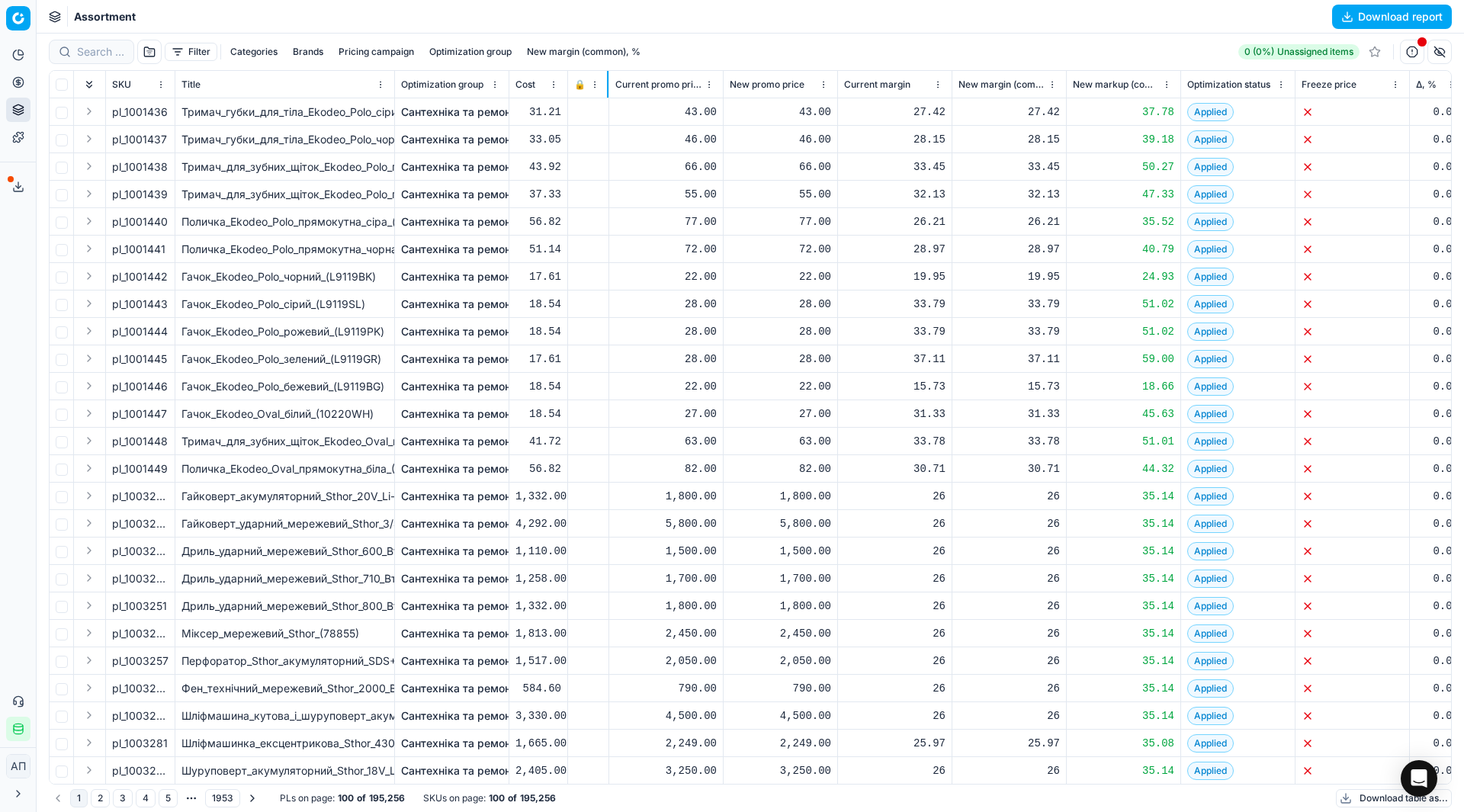
drag, startPoint x: 681, startPoint y: 85, endPoint x: 608, endPoint y: 87, distance: 73.0
click at [608, 87] on div at bounding box center [608, 84] width 2 height 26
click at [1445, 49] on button "button" at bounding box center [1440, 52] width 25 height 25
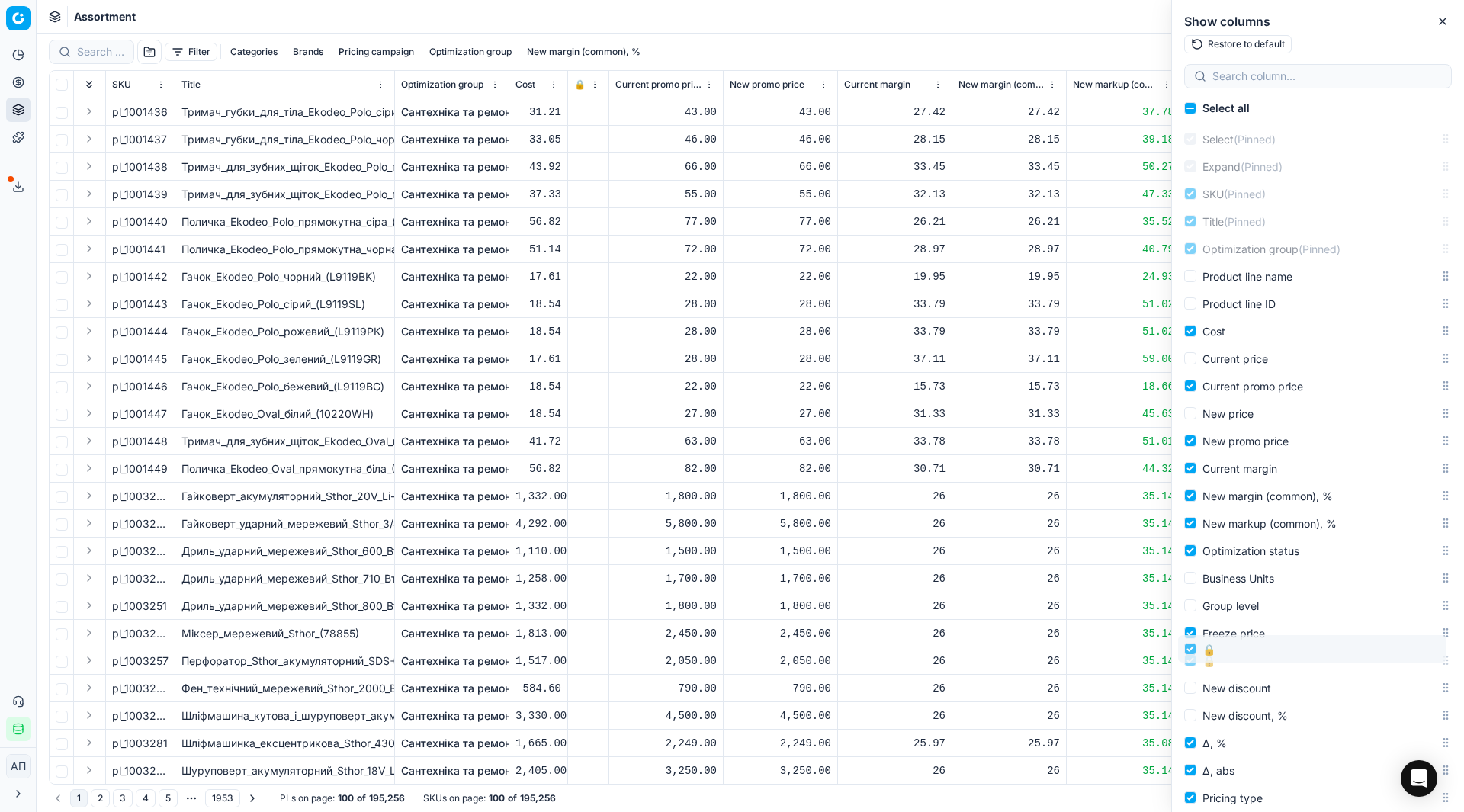
drag, startPoint x: 1431, startPoint y: 363, endPoint x: 1436, endPoint y: 653, distance: 290.0
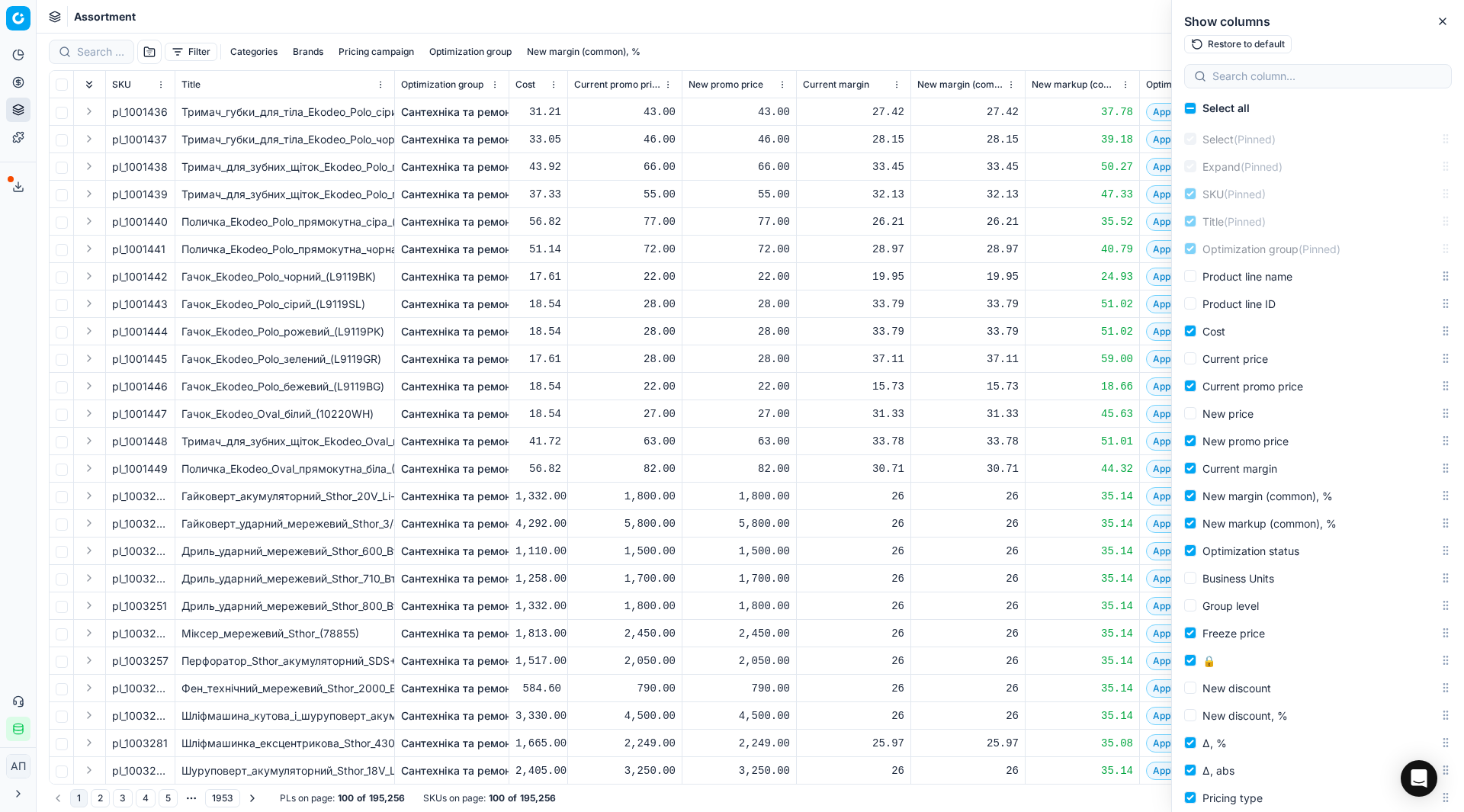
click at [794, 88] on th "New promo price" at bounding box center [740, 84] width 115 height 27
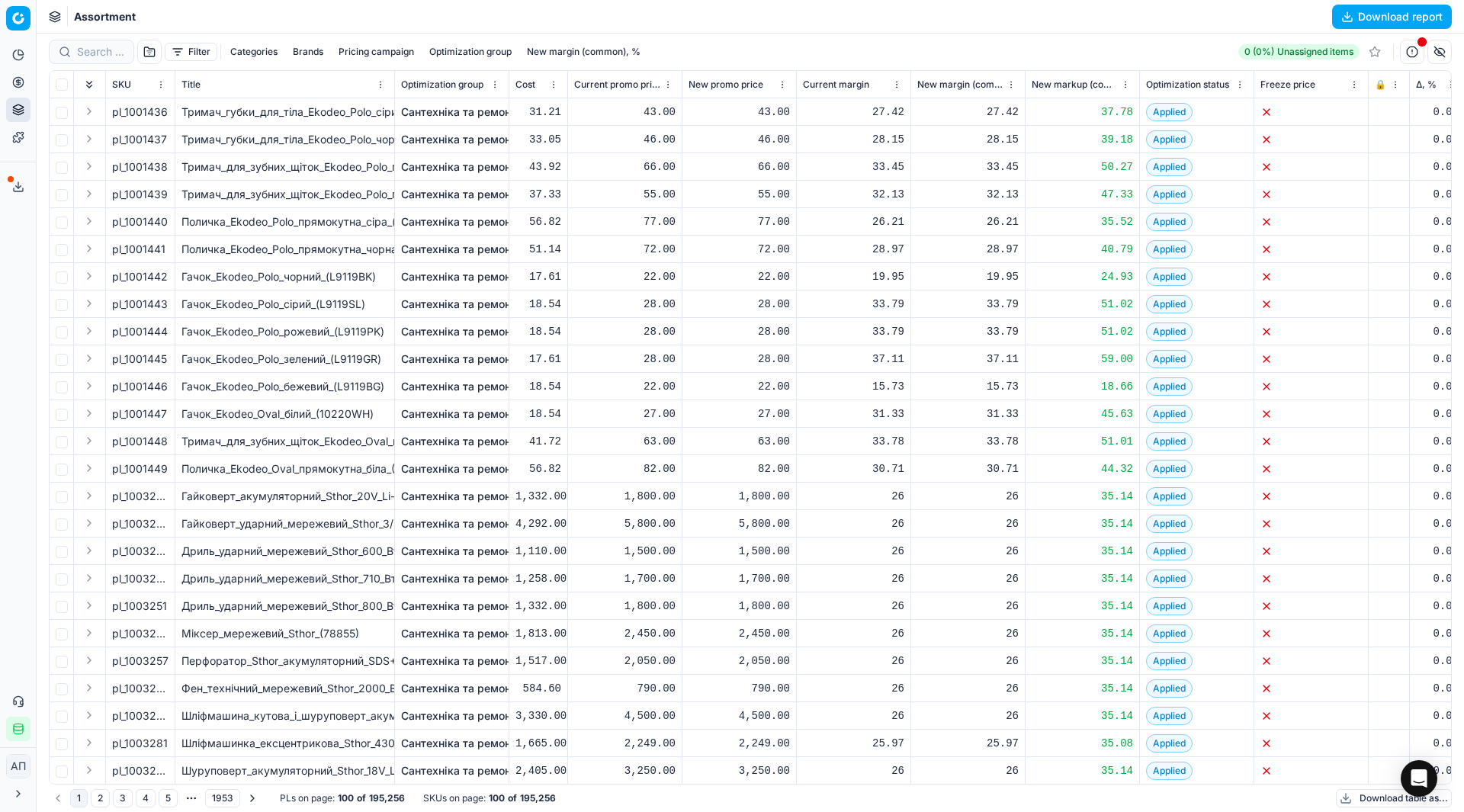
click at [793, 83] on th "New promo price" at bounding box center [740, 84] width 115 height 27
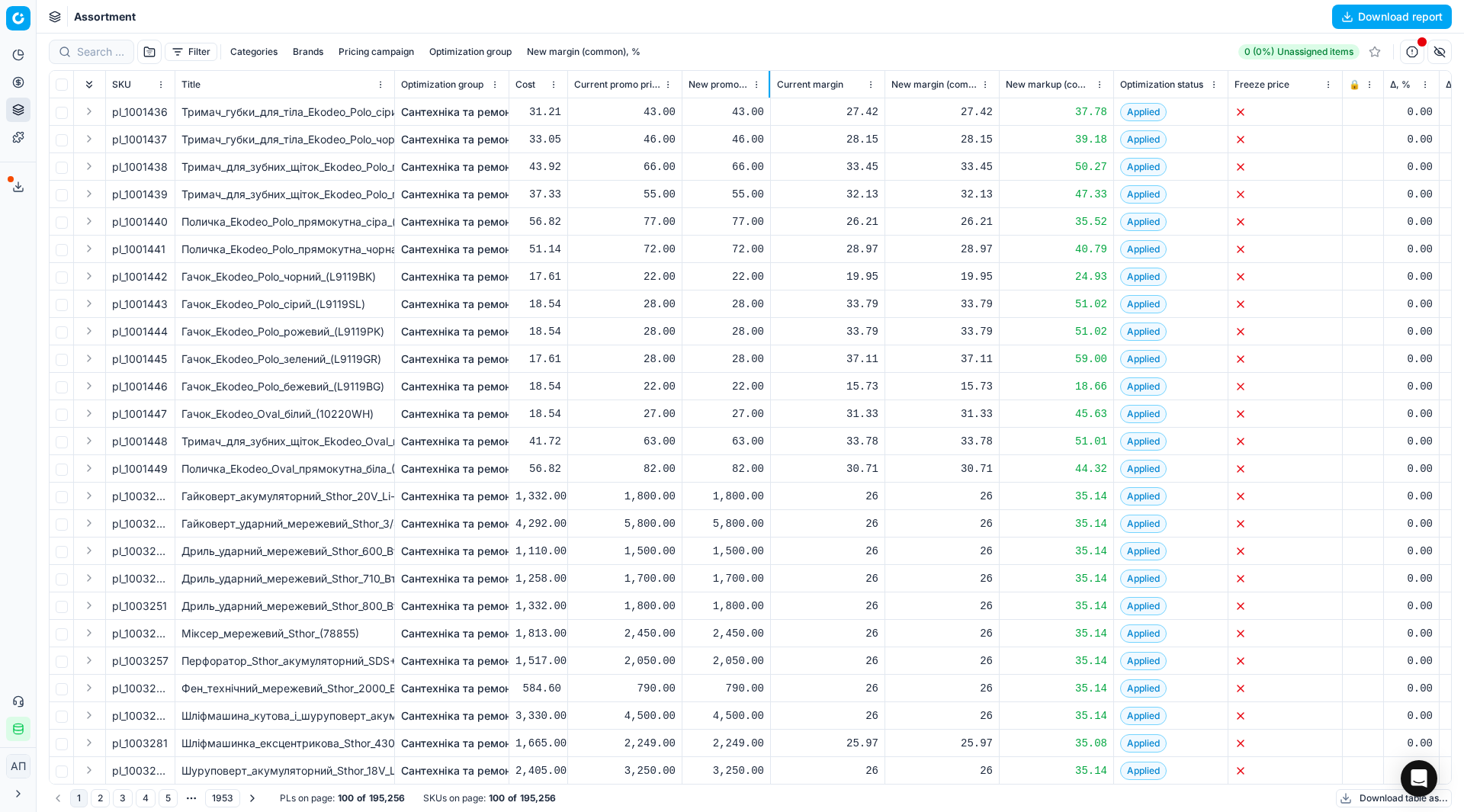
drag, startPoint x: 795, startPoint y: 84, endPoint x: 769, endPoint y: 85, distance: 26.0
click at [769, 85] on div at bounding box center [770, 84] width 2 height 26
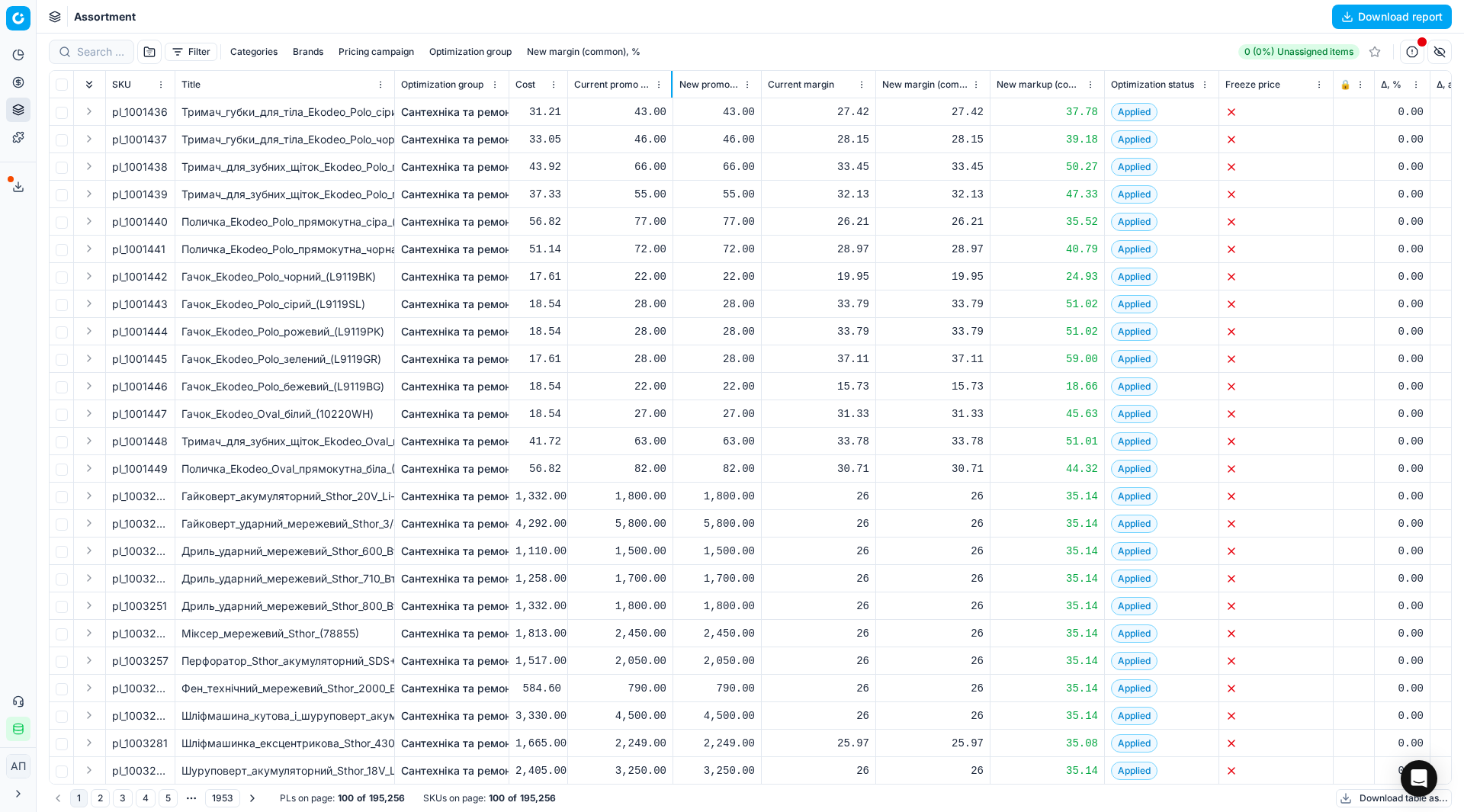
drag, startPoint x: 681, startPoint y: 88, endPoint x: 672, endPoint y: 90, distance: 9.2
click at [672, 90] on div at bounding box center [672, 84] width 2 height 26
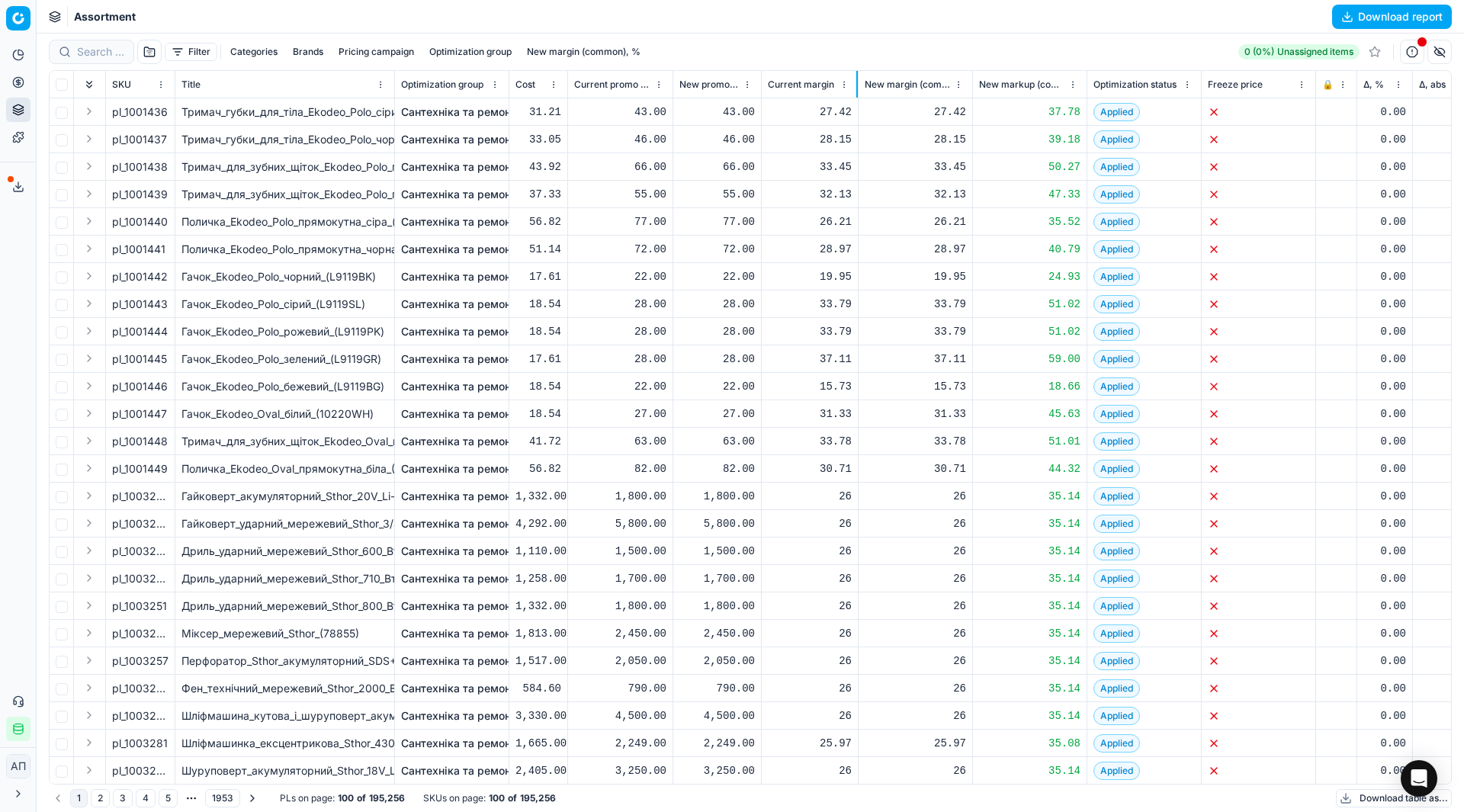
drag, startPoint x: 874, startPoint y: 82, endPoint x: 856, endPoint y: 86, distance: 18.4
click at [856, 86] on div at bounding box center [857, 84] width 2 height 26
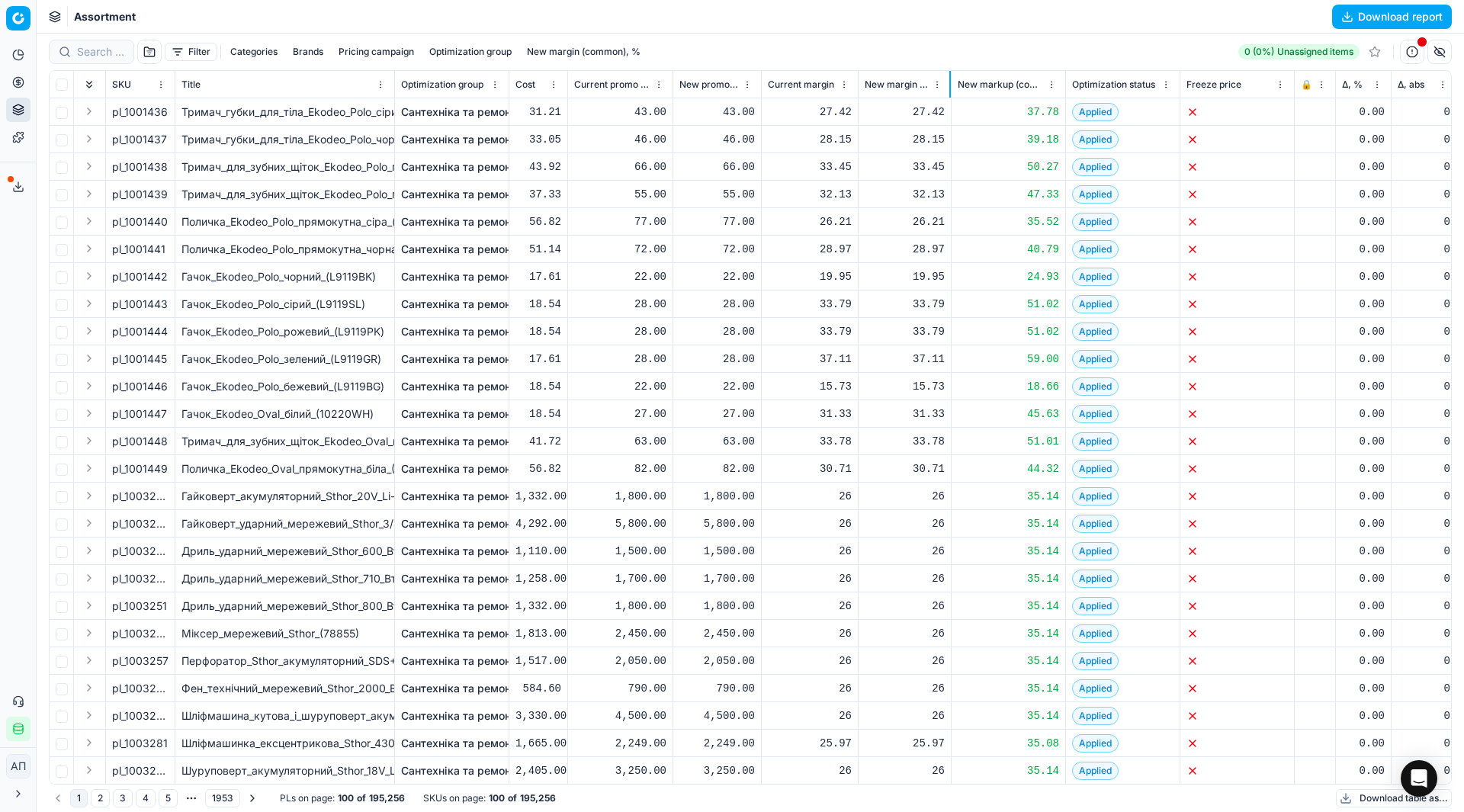
drag, startPoint x: 972, startPoint y: 83, endPoint x: 949, endPoint y: 89, distance: 23.8
click at [949, 89] on div at bounding box center [950, 84] width 2 height 26
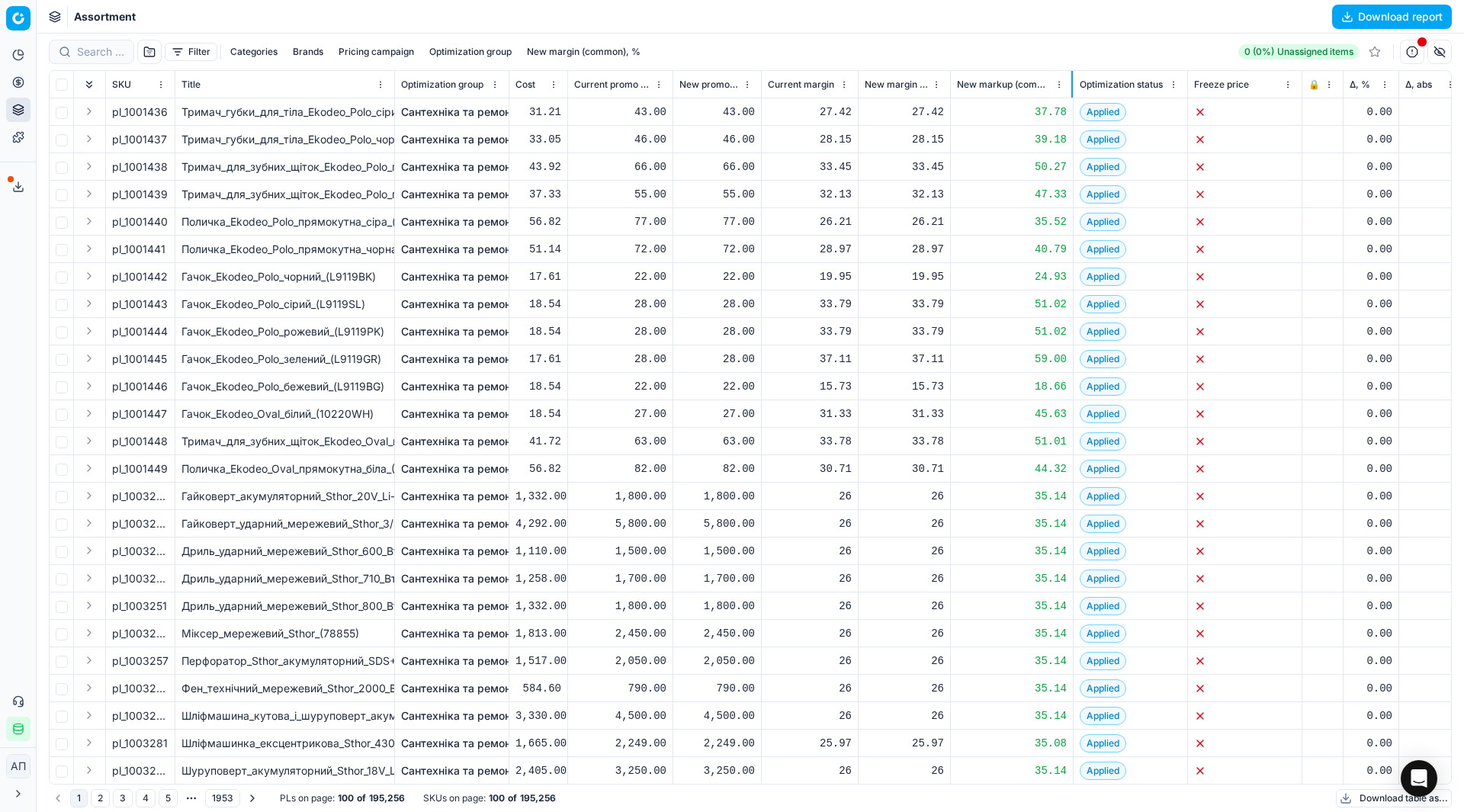
drag, startPoint x: 1063, startPoint y: 82, endPoint x: 1072, endPoint y: 89, distance: 11.4
click at [1072, 89] on div at bounding box center [1072, 84] width 2 height 26
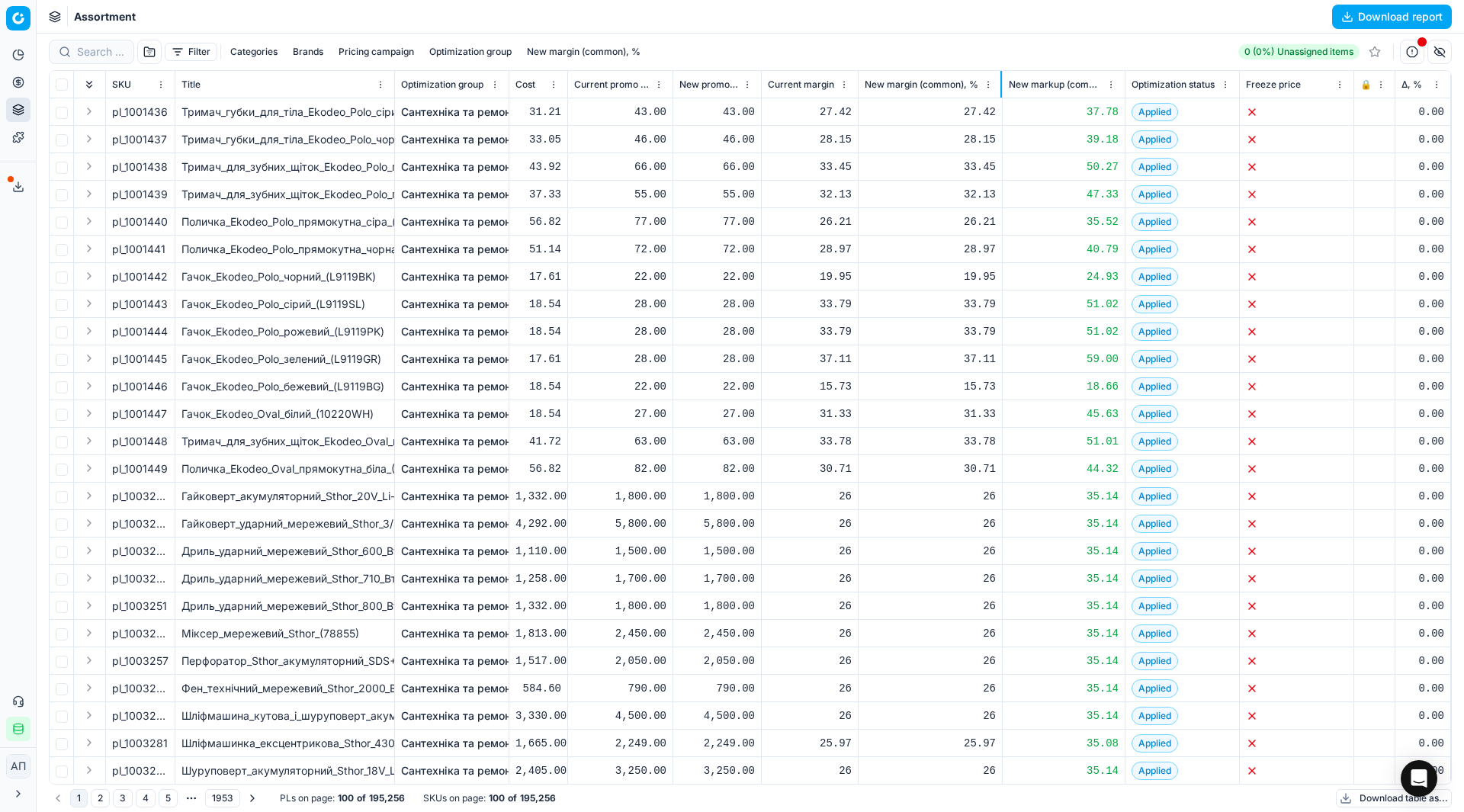
drag, startPoint x: 949, startPoint y: 87, endPoint x: 1000, endPoint y: 77, distance: 52.0
click at [1000, 77] on div at bounding box center [1001, 84] width 2 height 26
click at [1436, 53] on button "button" at bounding box center [1440, 52] width 25 height 25
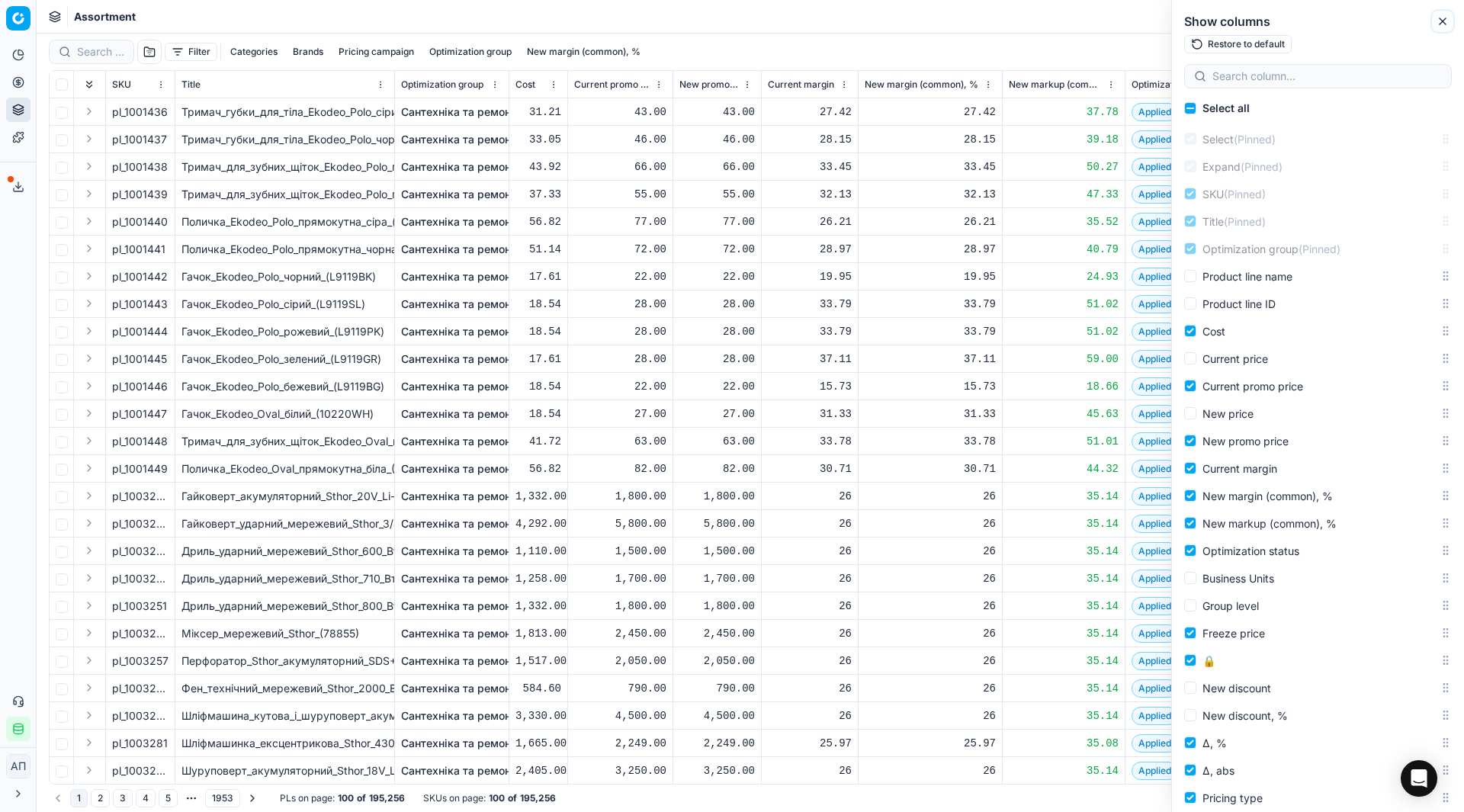
click at [1439, 26] on icon "button" at bounding box center [1443, 21] width 12 height 12
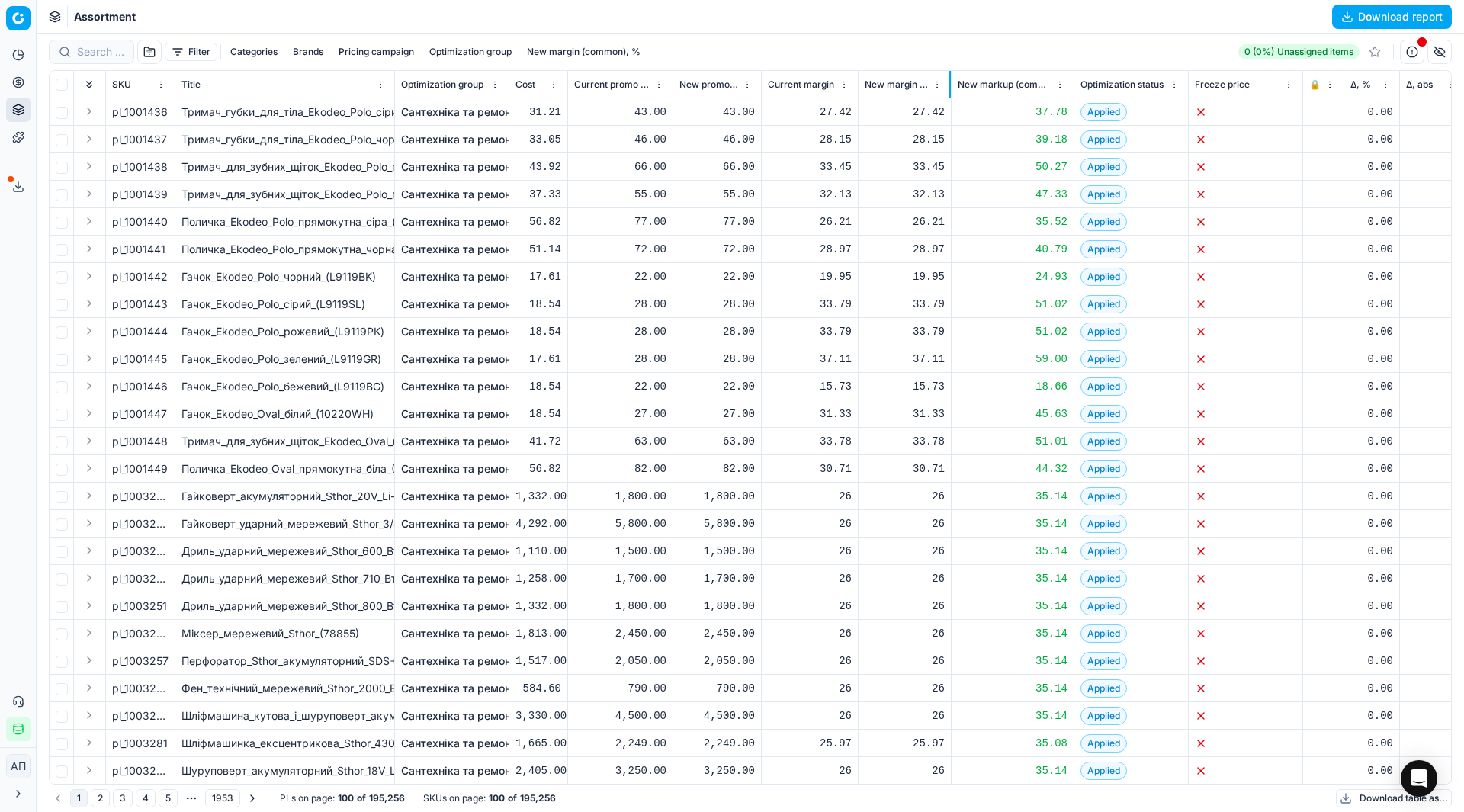
drag, startPoint x: 1000, startPoint y: 86, endPoint x: 949, endPoint y: 90, distance: 51.2
click at [949, 90] on div at bounding box center [950, 84] width 2 height 26
click at [1441, 46] on button "button" at bounding box center [1440, 52] width 25 height 25
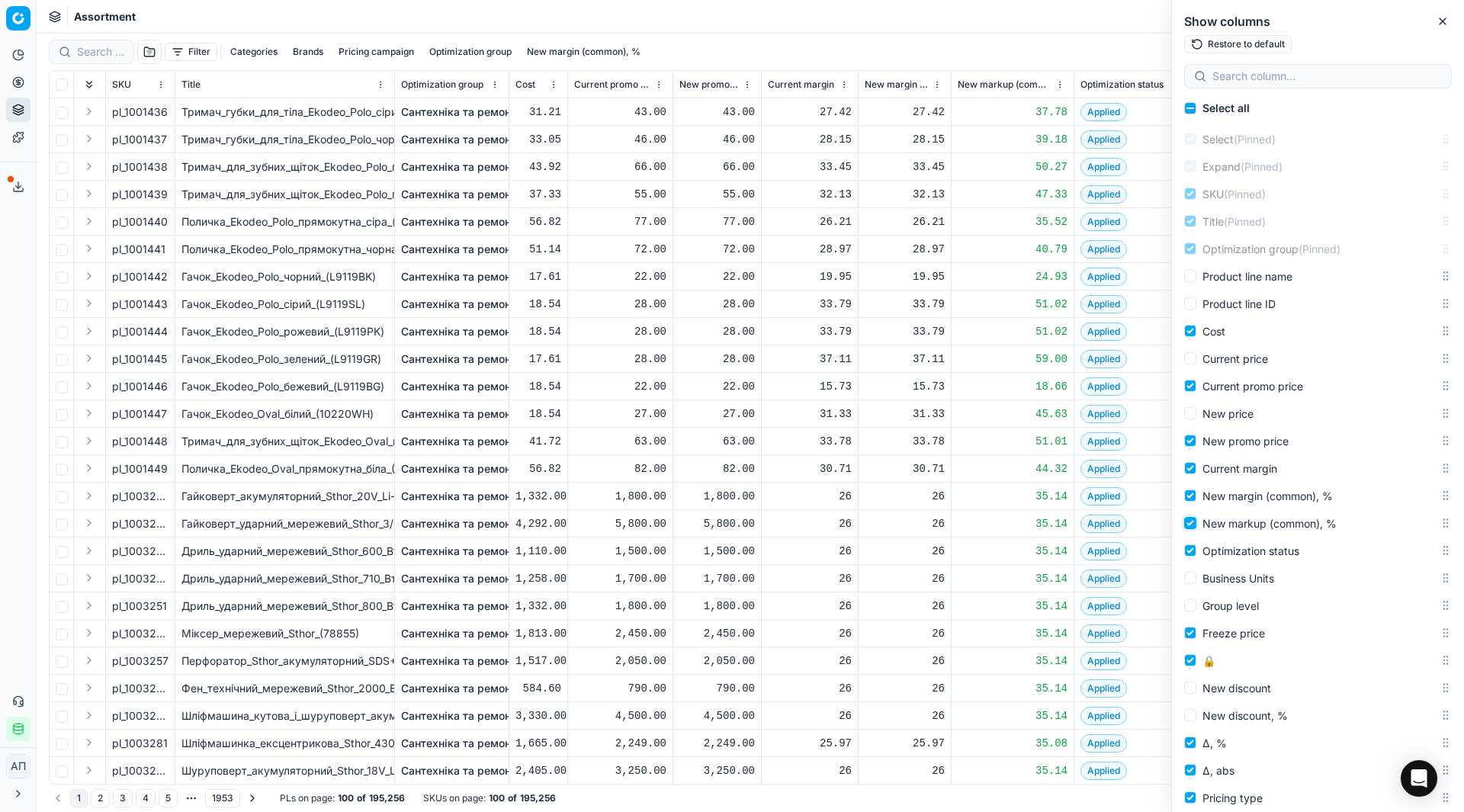
click at [1191, 521] on input "New markup (common), %" at bounding box center [1191, 523] width 12 height 12
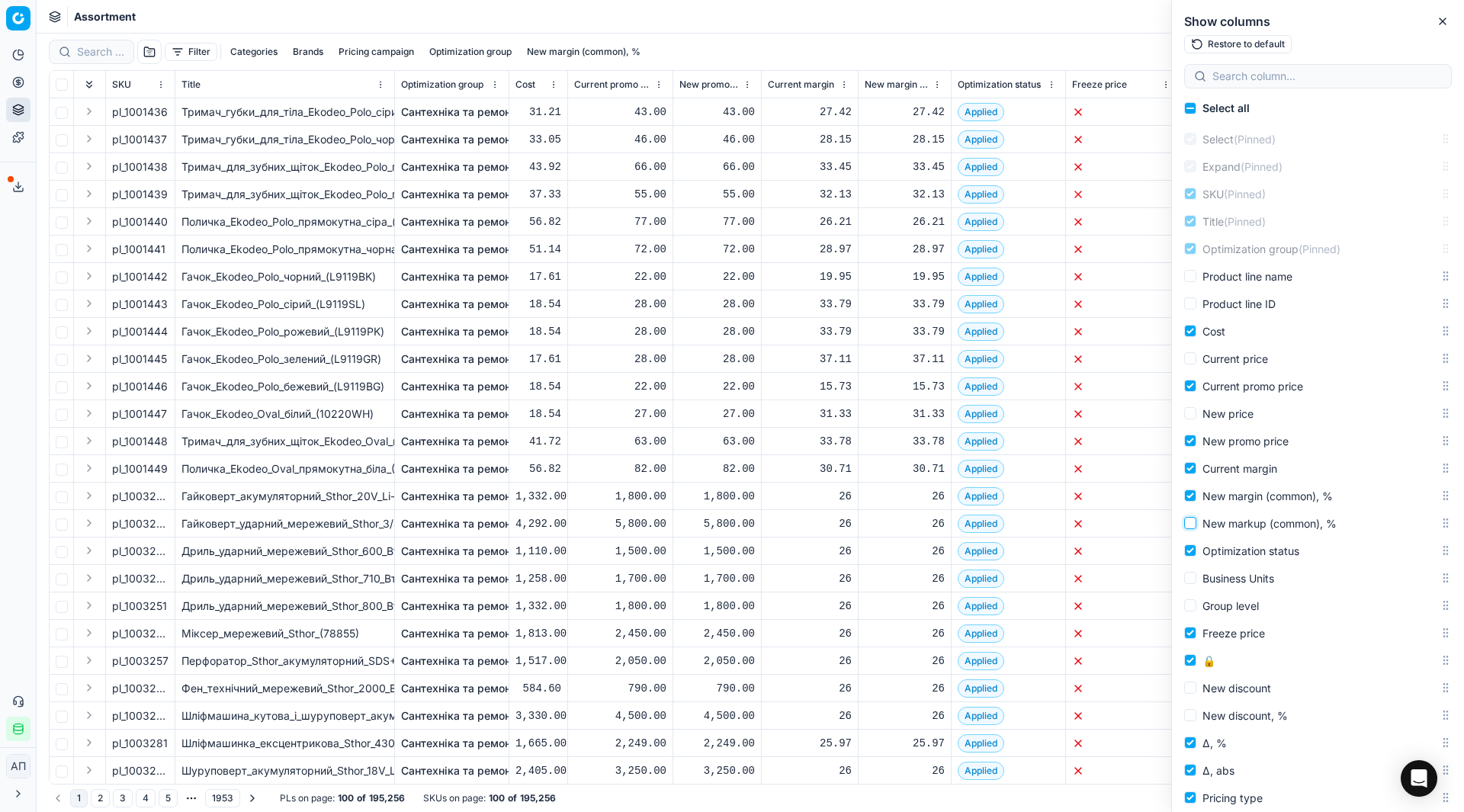
click at [1191, 521] on input "New markup (common), %" at bounding box center [1191, 523] width 12 height 12
checkbox input "true"
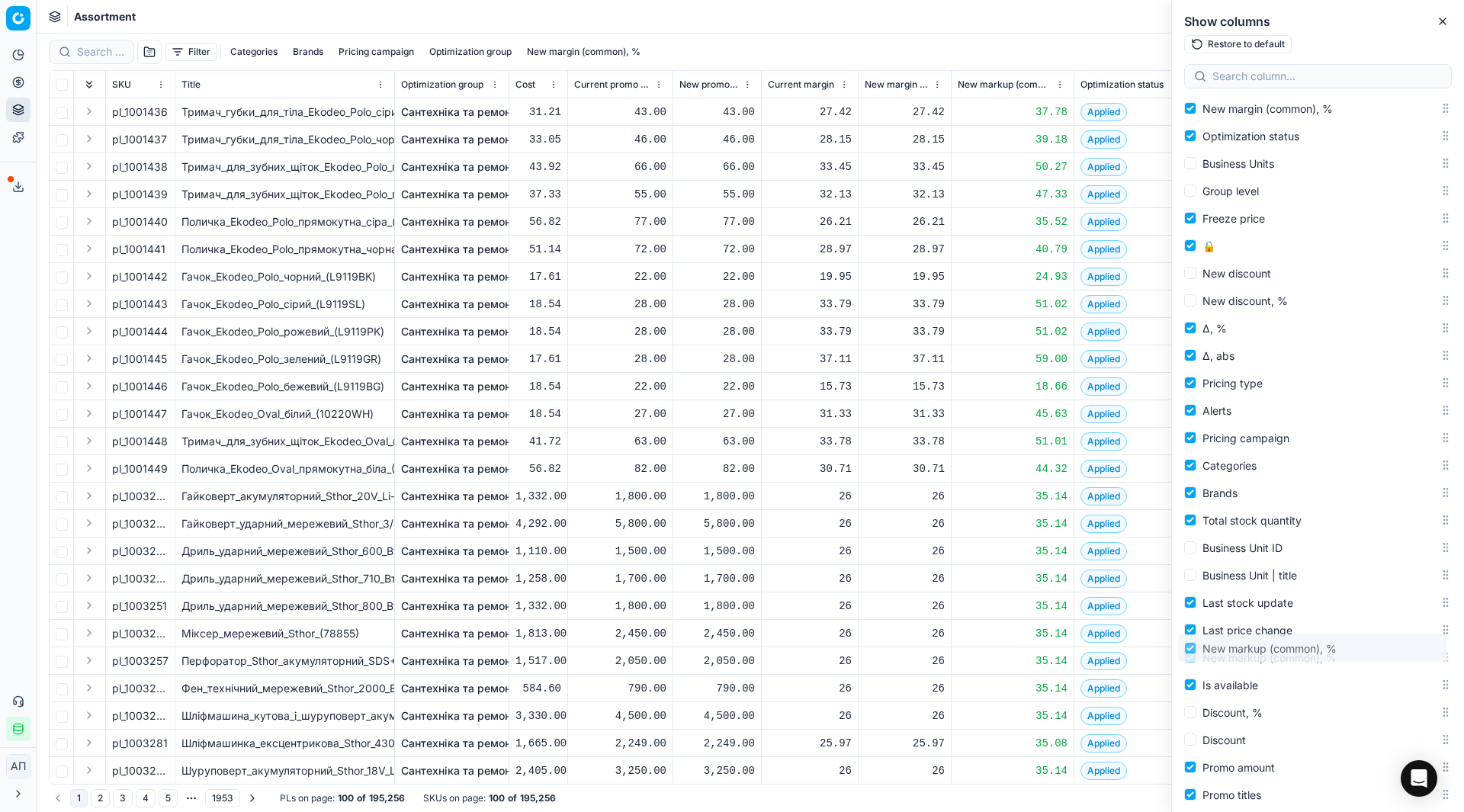
scroll to position [391, 0]
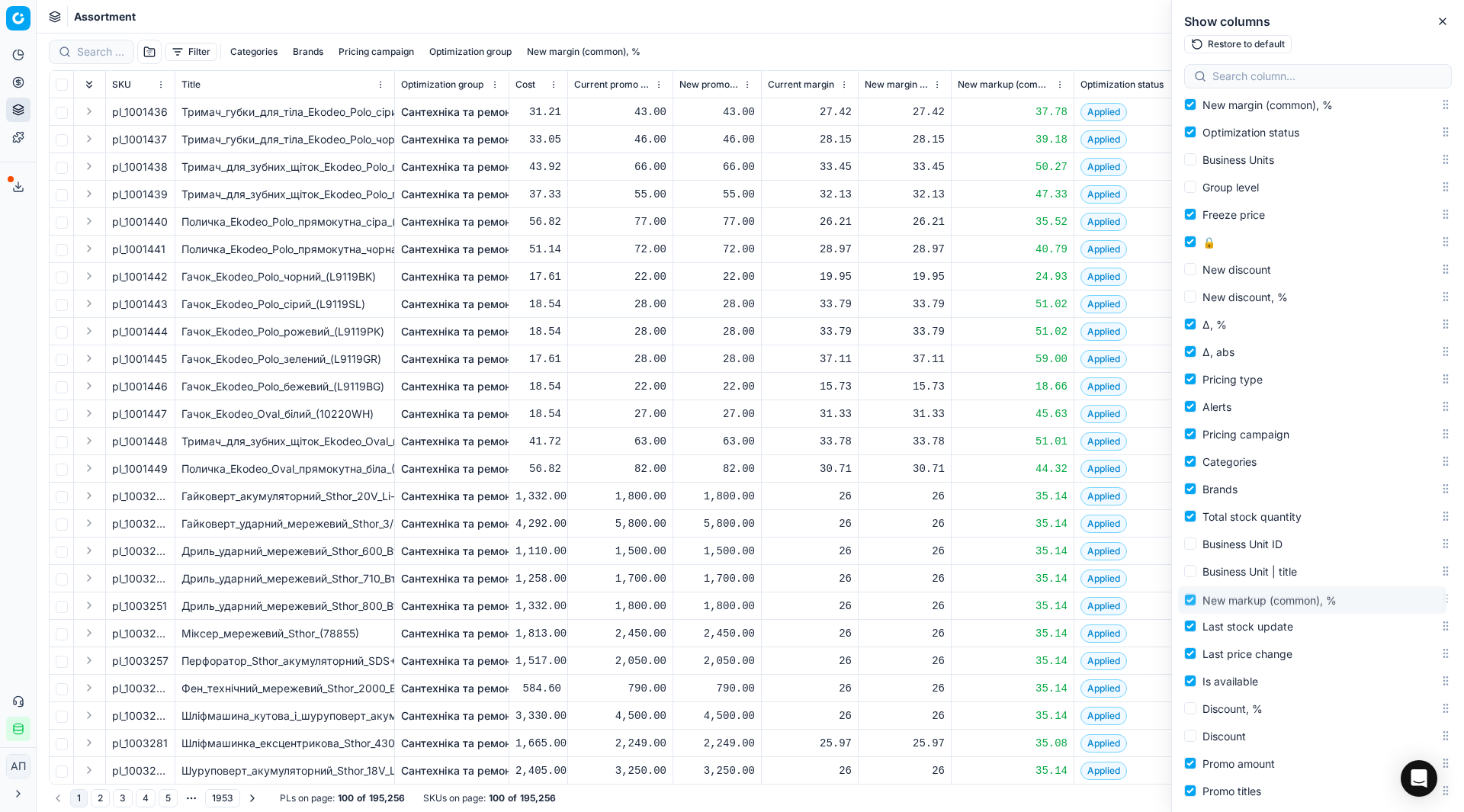
drag, startPoint x: 1432, startPoint y: 521, endPoint x: 1433, endPoint y: 598, distance: 77.0
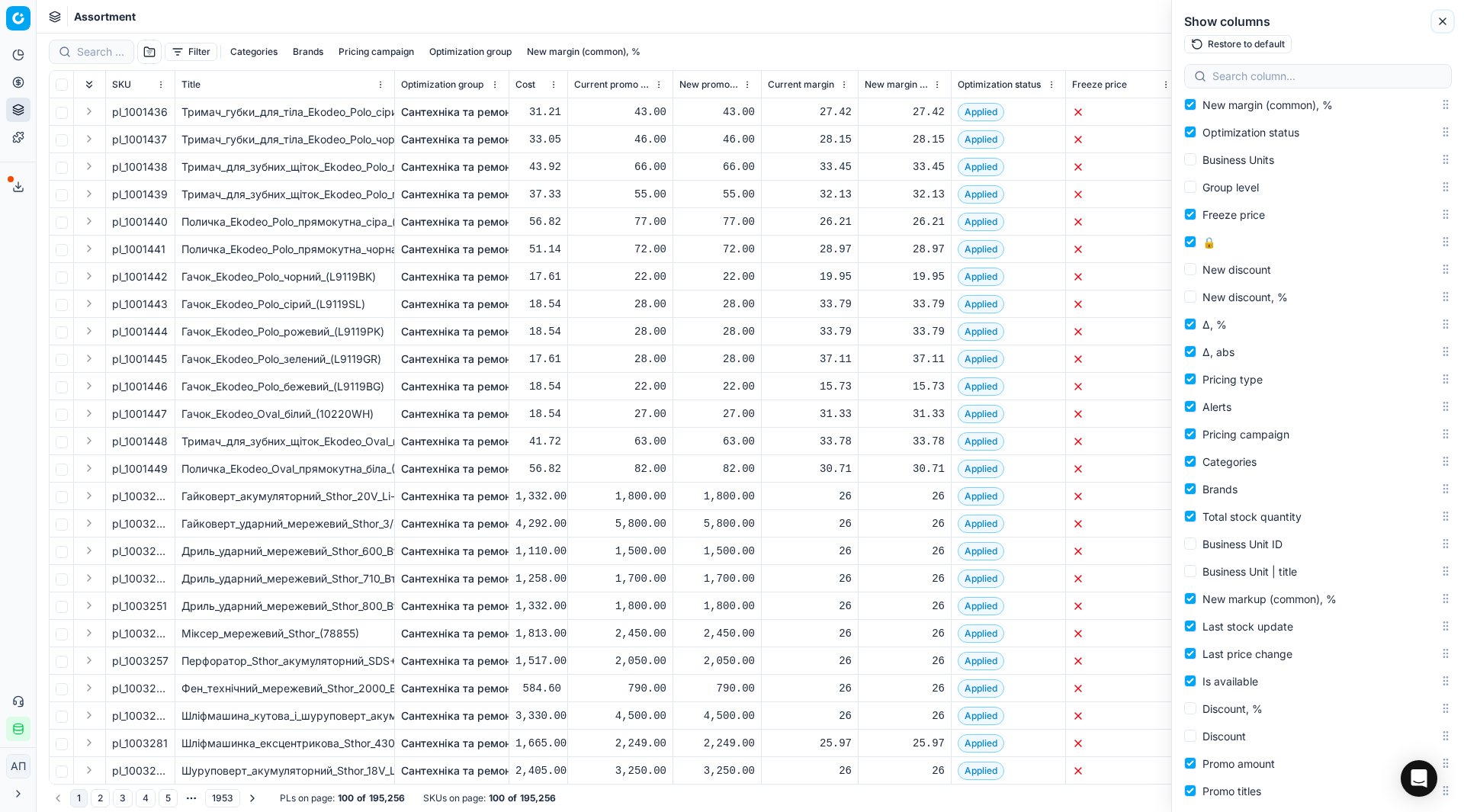
click at [1444, 26] on icon "button" at bounding box center [1443, 21] width 12 height 12
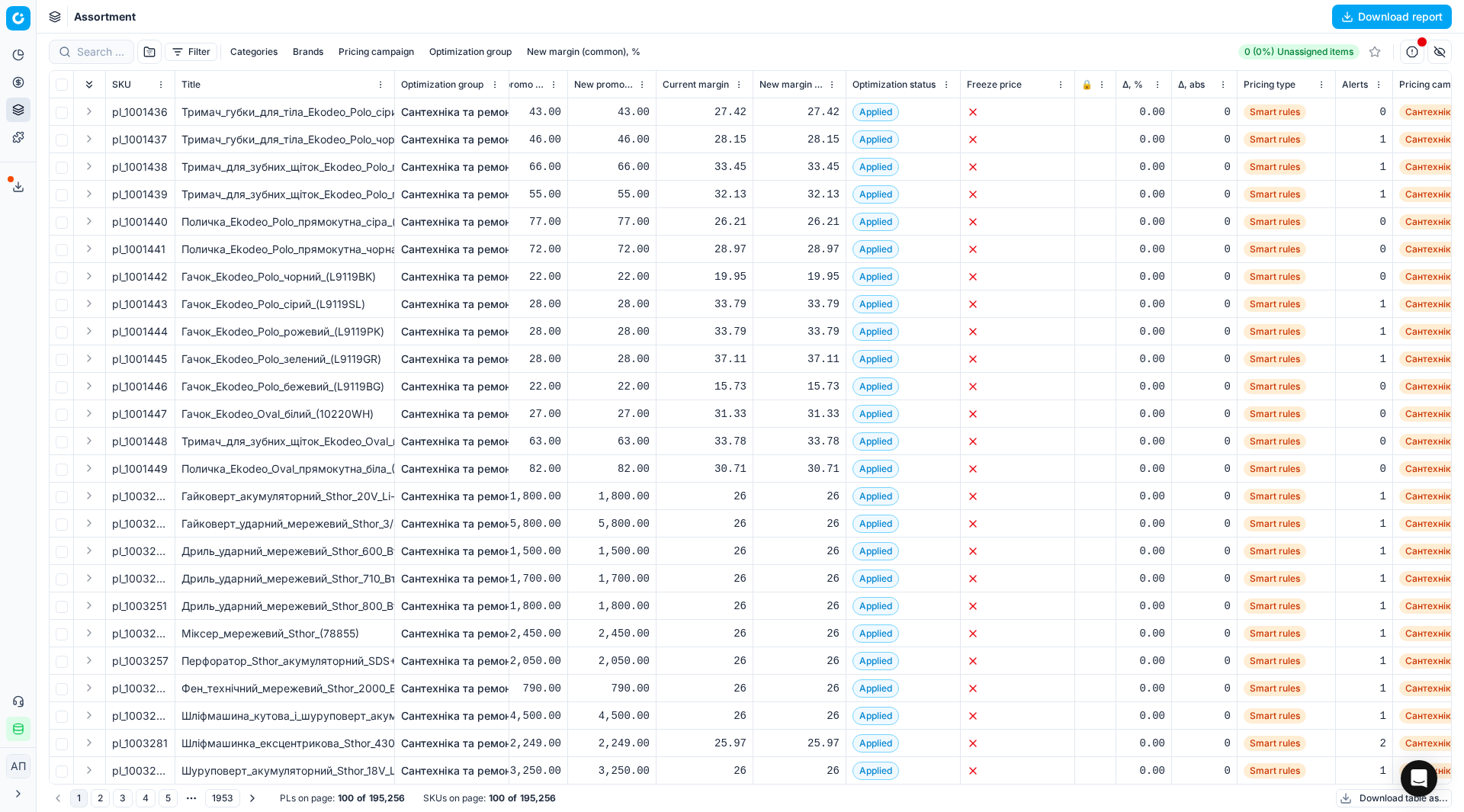
scroll to position [0, 106]
click at [1158, 48] on html "Pricing platform Analytics Pricing Product portfolio Templates Export service 3…" at bounding box center [732, 406] width 1464 height 812
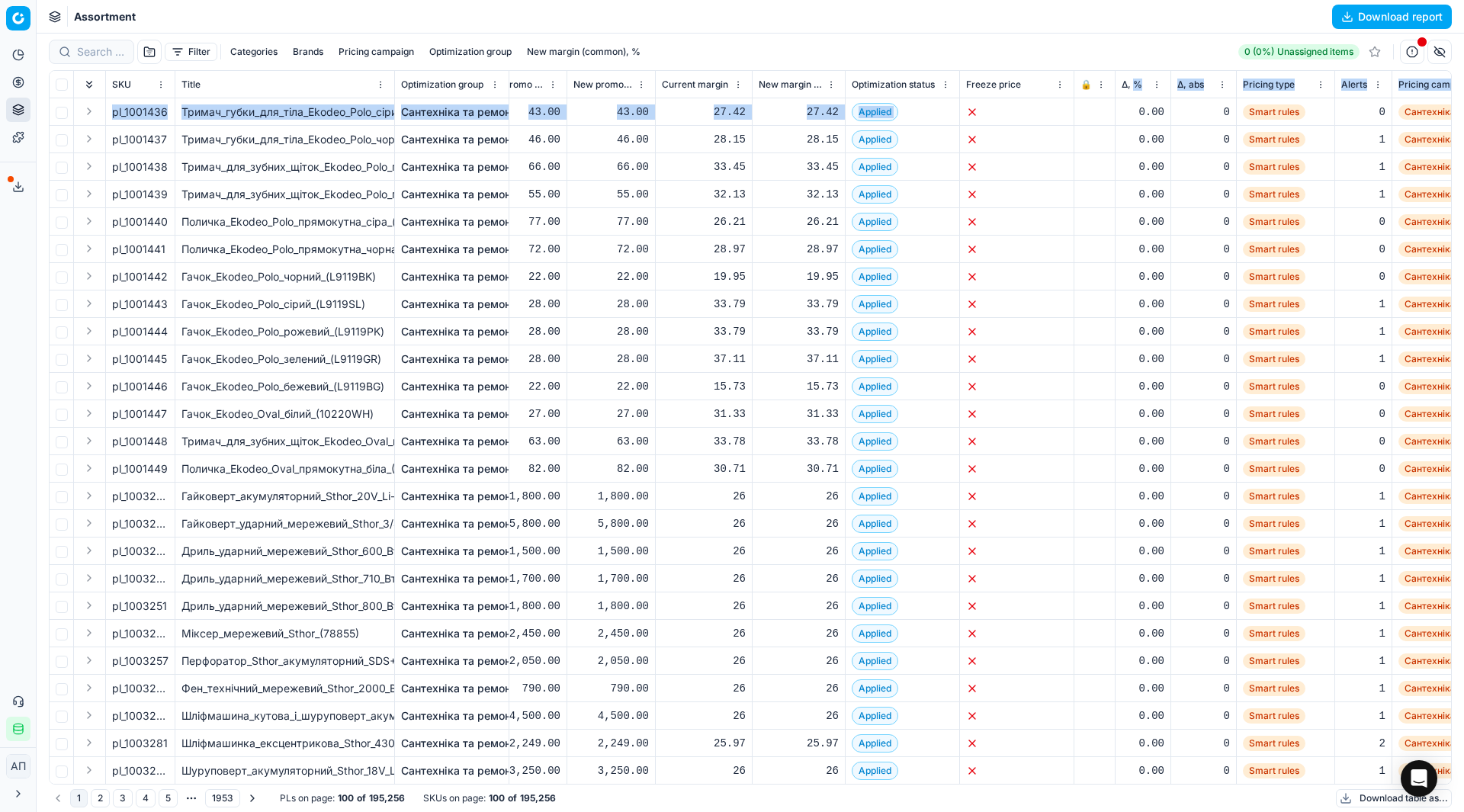
drag, startPoint x: 1135, startPoint y: 87, endPoint x: 967, endPoint y: 104, distance: 168.9
click at [967, 104] on div "SKU Title Optimization group Cost Current promo price New promo price Current m…" at bounding box center [750, 427] width 1401 height 712
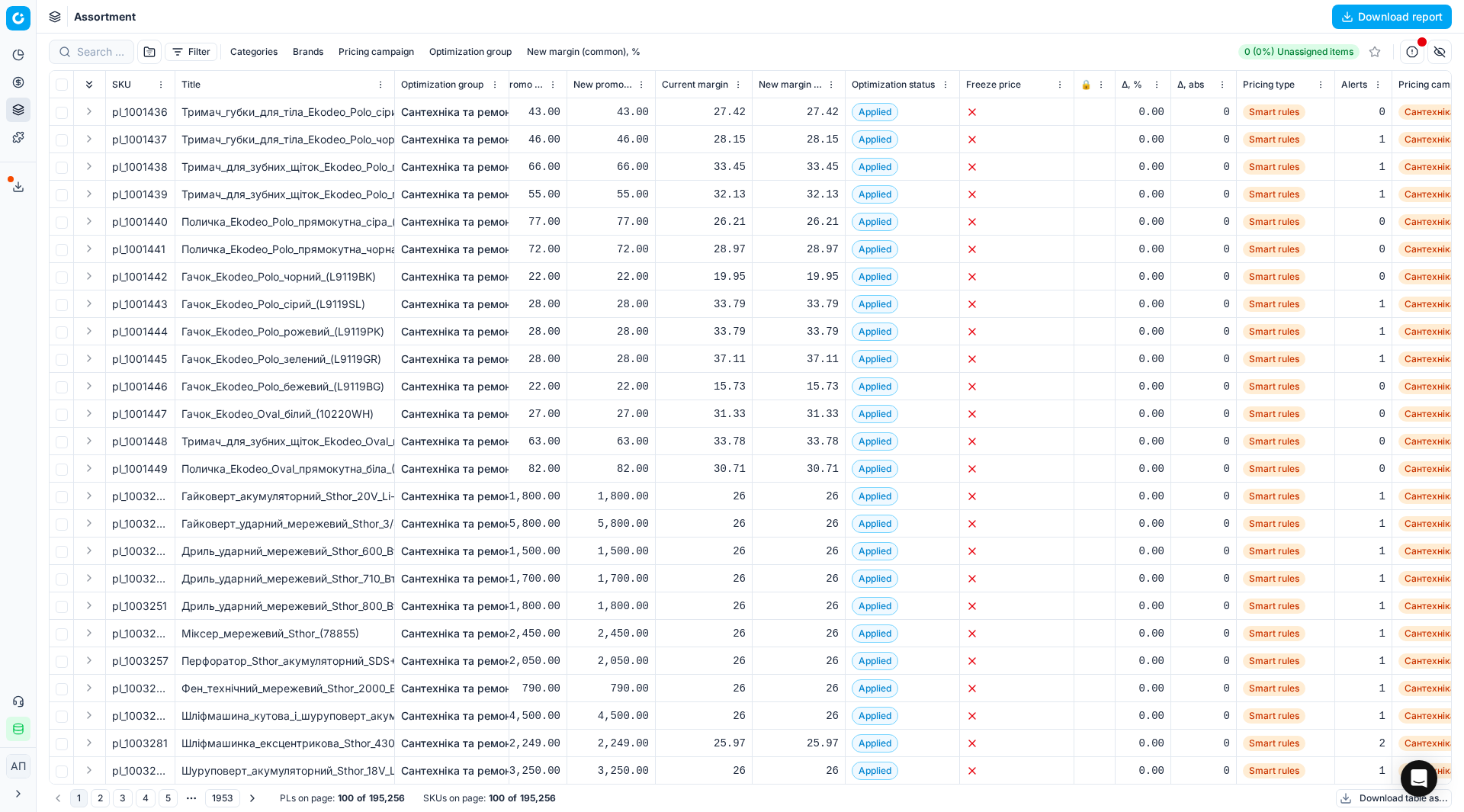
click at [1164, 30] on div "Assortment Download report" at bounding box center [751, 17] width 1428 height 34
click at [1441, 52] on button "button" at bounding box center [1440, 52] width 25 height 25
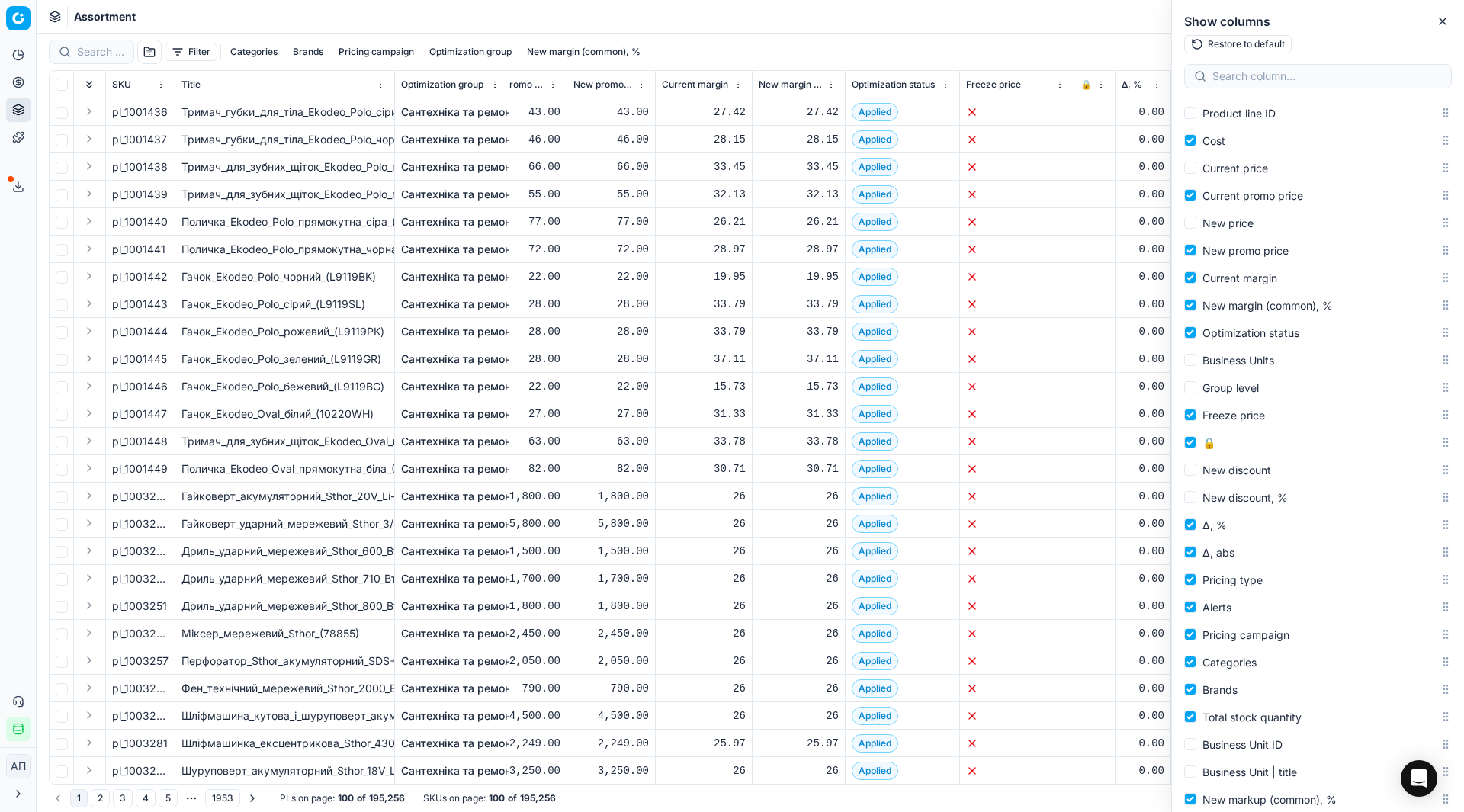
scroll to position [192, 0]
drag, startPoint x: 1263, startPoint y: 520, endPoint x: 1282, endPoint y: 518, distance: 19.1
click at [1282, 518] on label "Δ, %" at bounding box center [1312, 523] width 256 height 19
click at [1197, 518] on input "Δ, %" at bounding box center [1191, 523] width 12 height 12
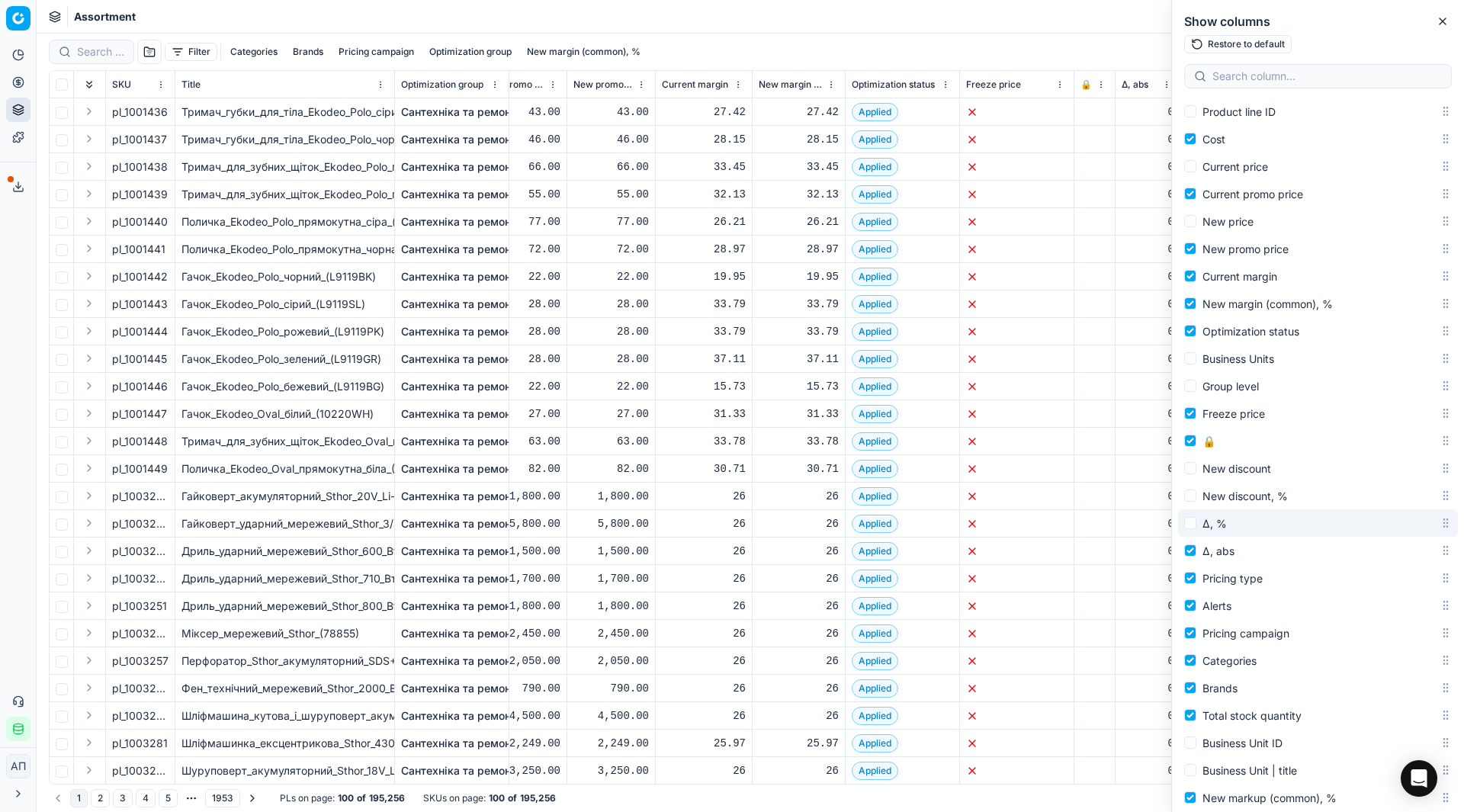
click at [1312, 525] on label "Δ, %" at bounding box center [1312, 523] width 256 height 19
click at [1197, 525] on input "Δ, %" at bounding box center [1191, 523] width 12 height 12
checkbox input "true"
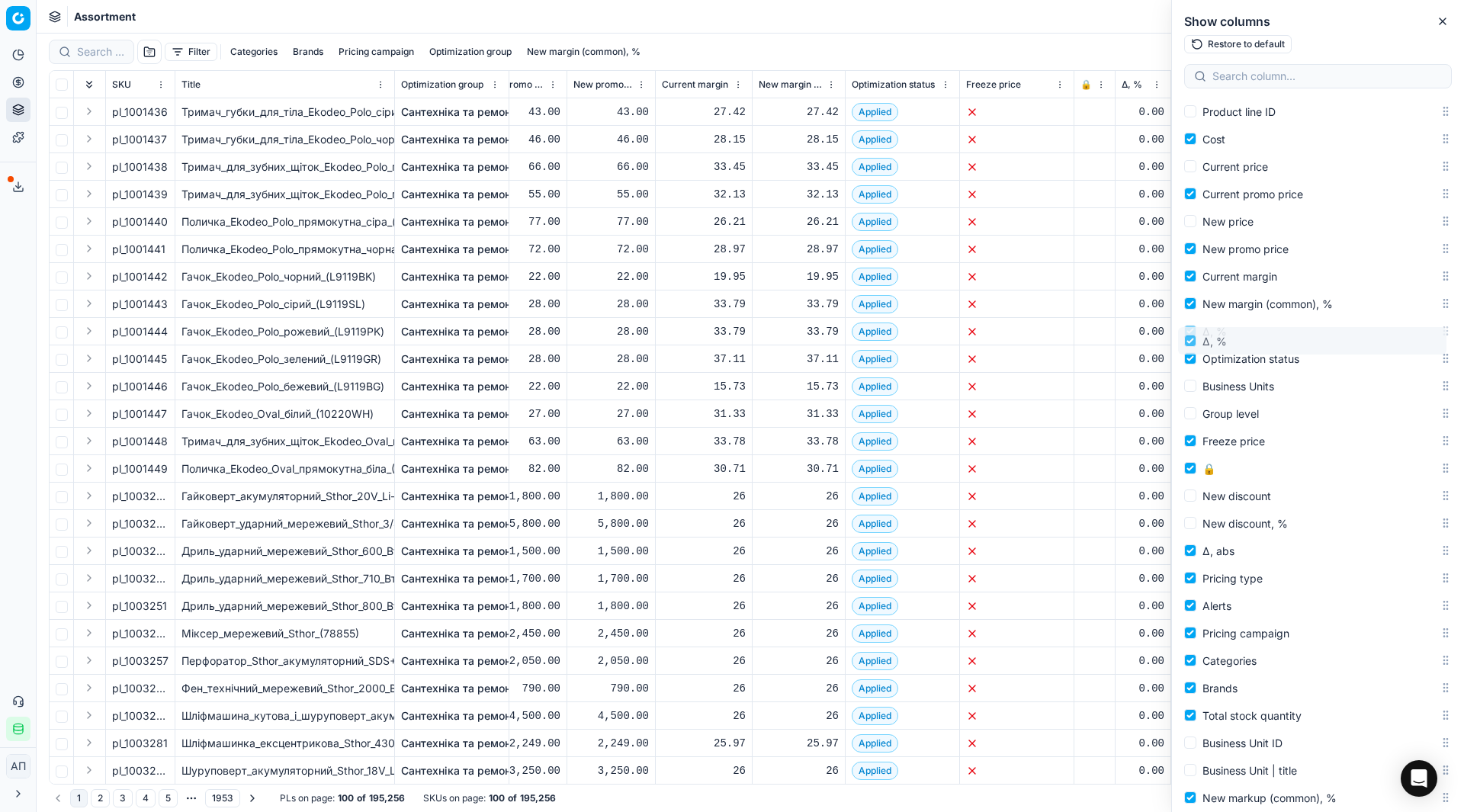
drag, startPoint x: 1438, startPoint y: 527, endPoint x: 1417, endPoint y: 346, distance: 182.2
click at [1417, 346] on body "Pricing platform Analytics Pricing Product portfolio Templates Export service 3…" at bounding box center [732, 406] width 1464 height 812
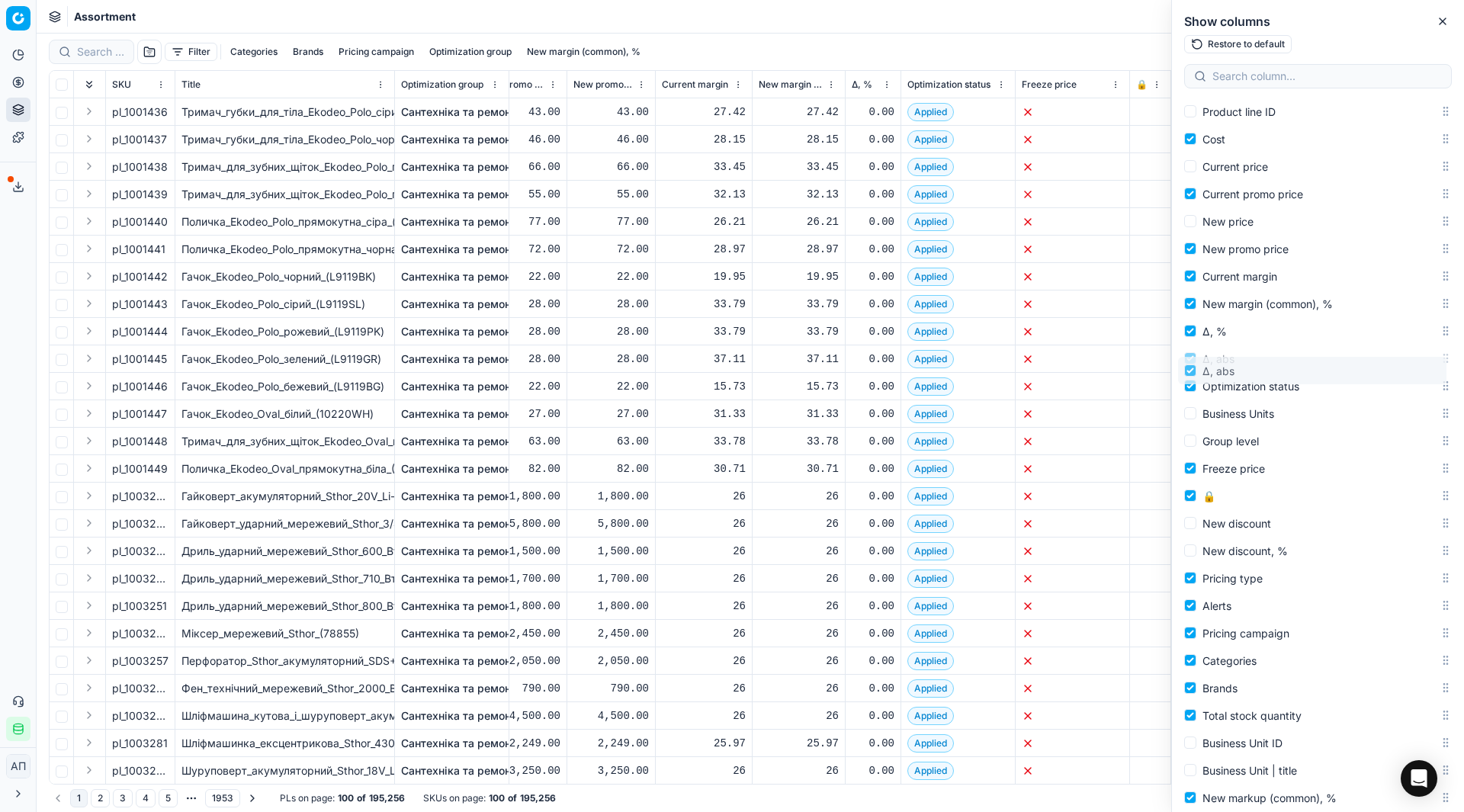
drag, startPoint x: 1434, startPoint y: 555, endPoint x: 1404, endPoint y: 373, distance: 184.5
click at [1404, 373] on body "Pricing platform Analytics Pricing Product portfolio Templates Export service 3…" at bounding box center [732, 406] width 1464 height 812
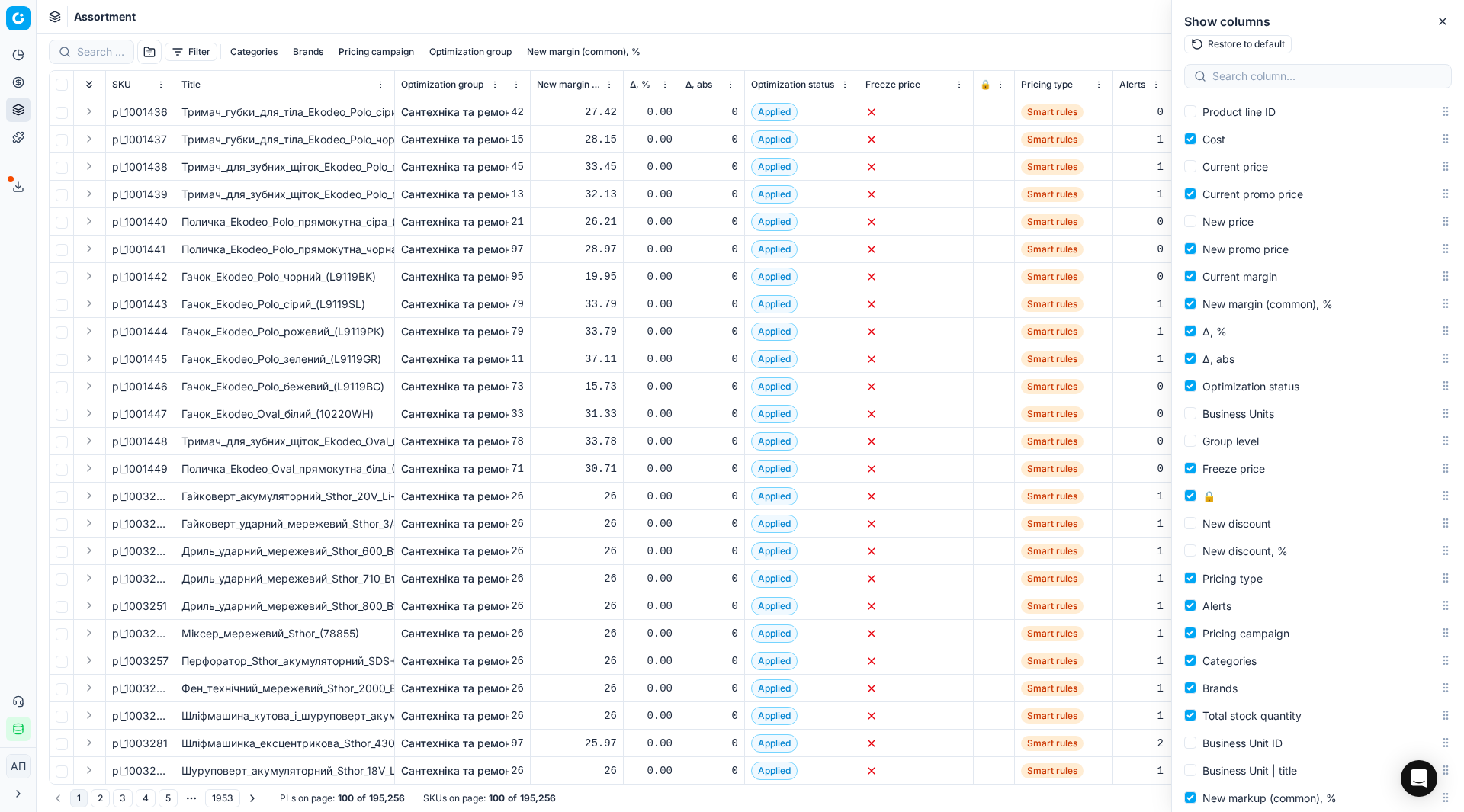
scroll to position [0, 332]
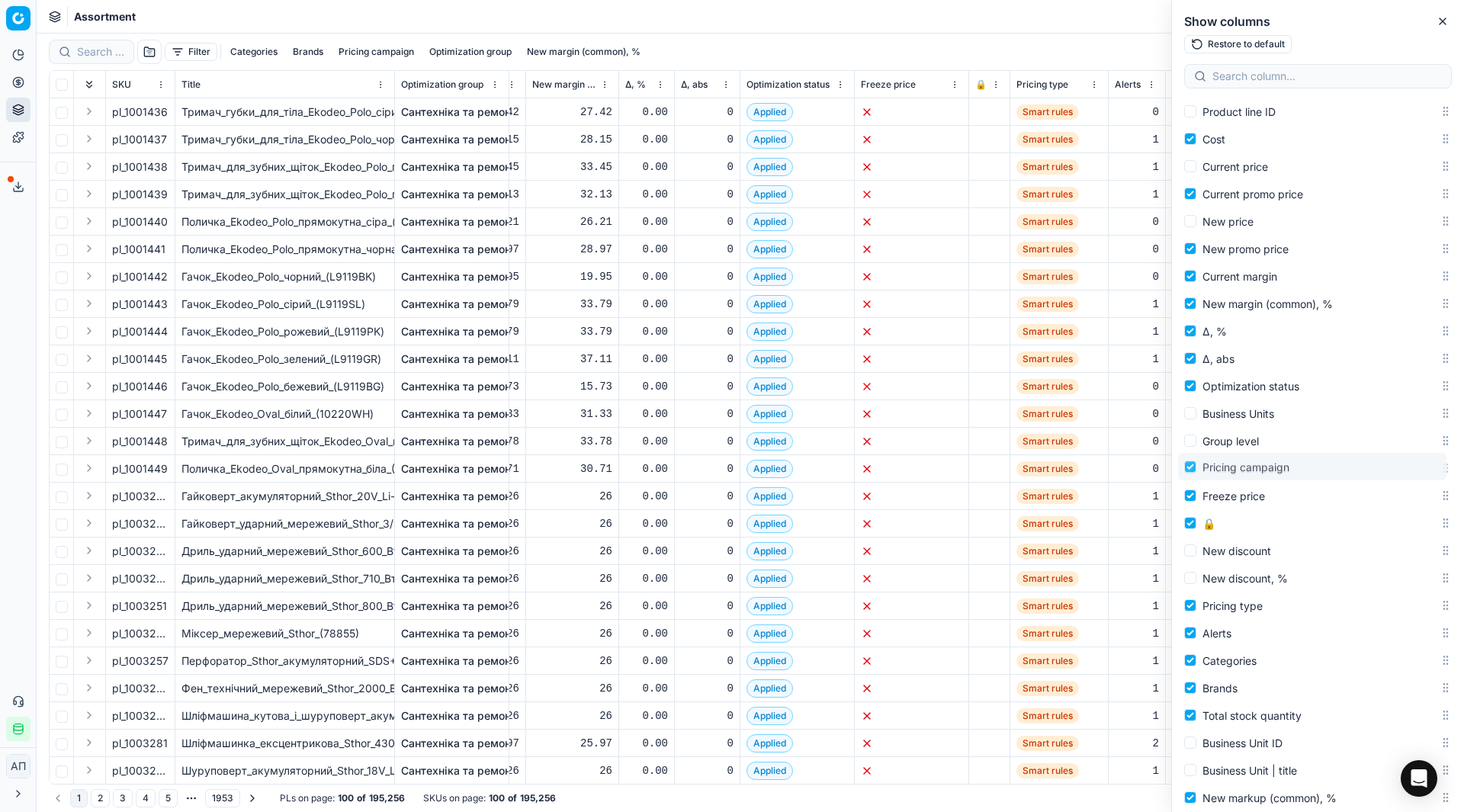
drag, startPoint x: 1430, startPoint y: 630, endPoint x: 1366, endPoint y: 435, distance: 205.2
click at [1366, 435] on body "Pricing platform Analytics Pricing Product portfolio Templates Export service 3…" at bounding box center [732, 406] width 1464 height 812
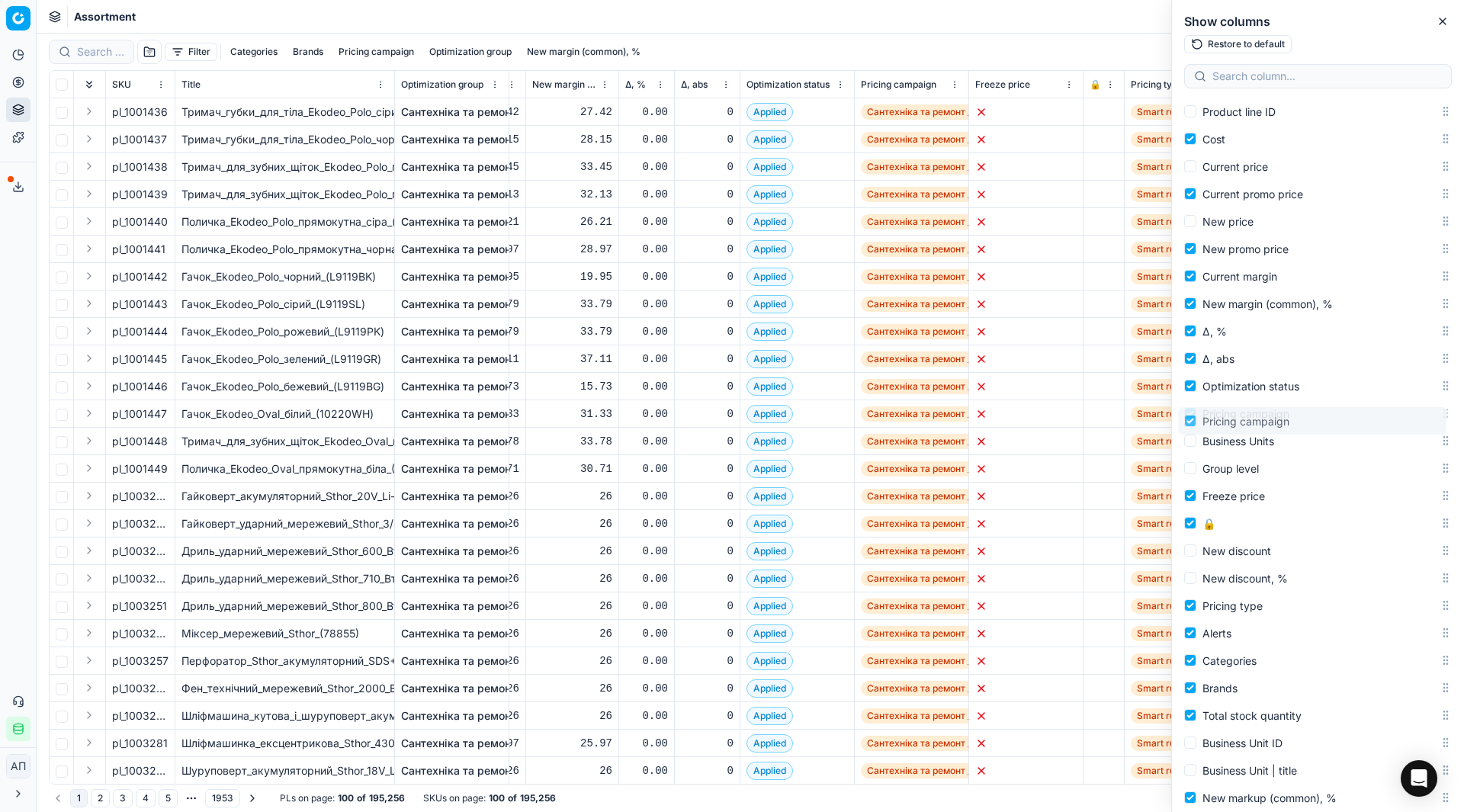
drag, startPoint x: 1434, startPoint y: 441, endPoint x: 1429, endPoint y: 420, distance: 21.6
click at [1429, 420] on body "Pricing platform Analytics Pricing Product portfolio Templates Export service 3…" at bounding box center [732, 406] width 1464 height 812
drag, startPoint x: 1432, startPoint y: 386, endPoint x: 1438, endPoint y: 409, distance: 23.8
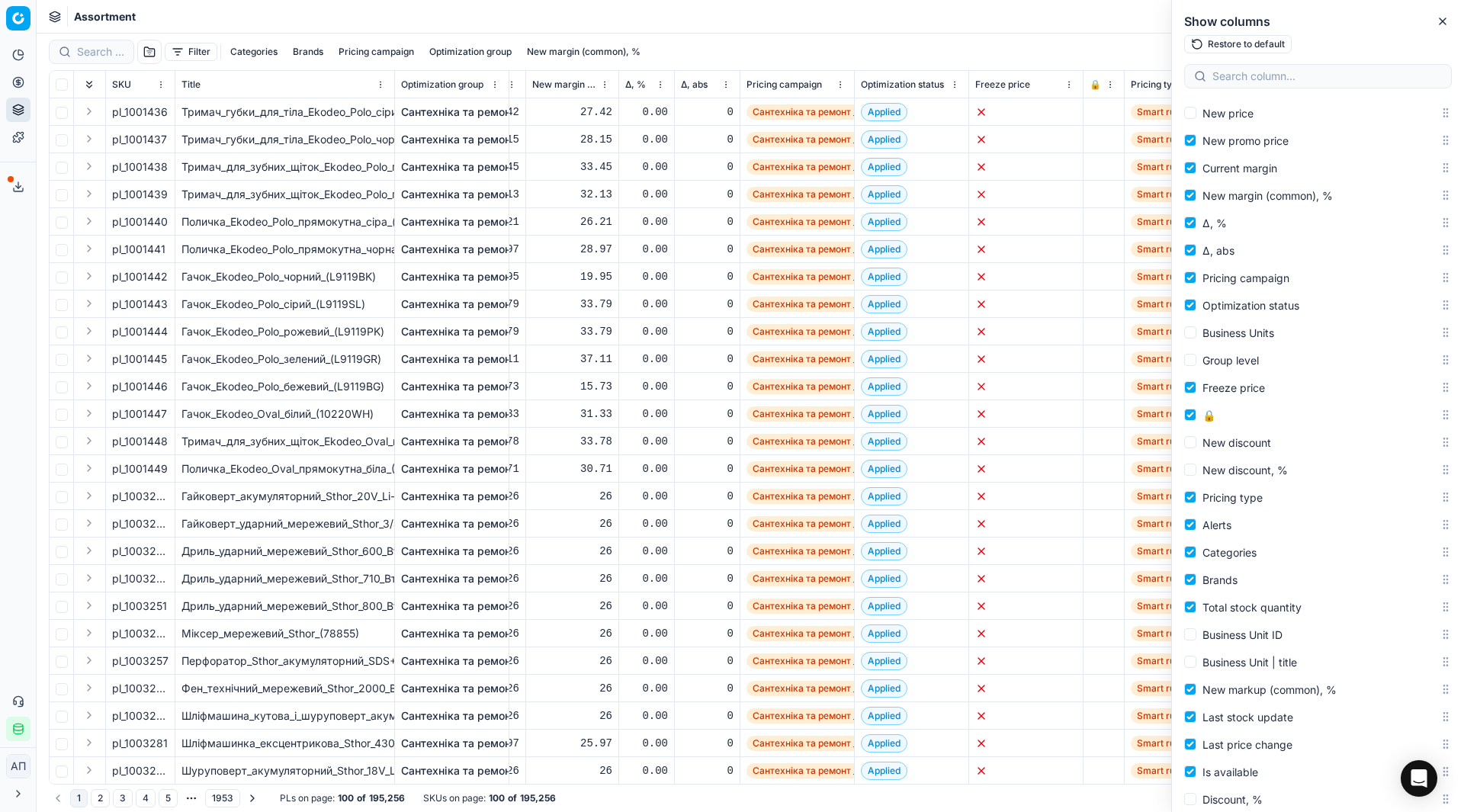
scroll to position [302, 0]
drag, startPoint x: 1437, startPoint y: 581, endPoint x: 1405, endPoint y: 346, distance: 237.2
click at [1405, 346] on body "Pricing platform Analytics Pricing Product portfolio Templates Export service 3…" at bounding box center [732, 406] width 1464 height 812
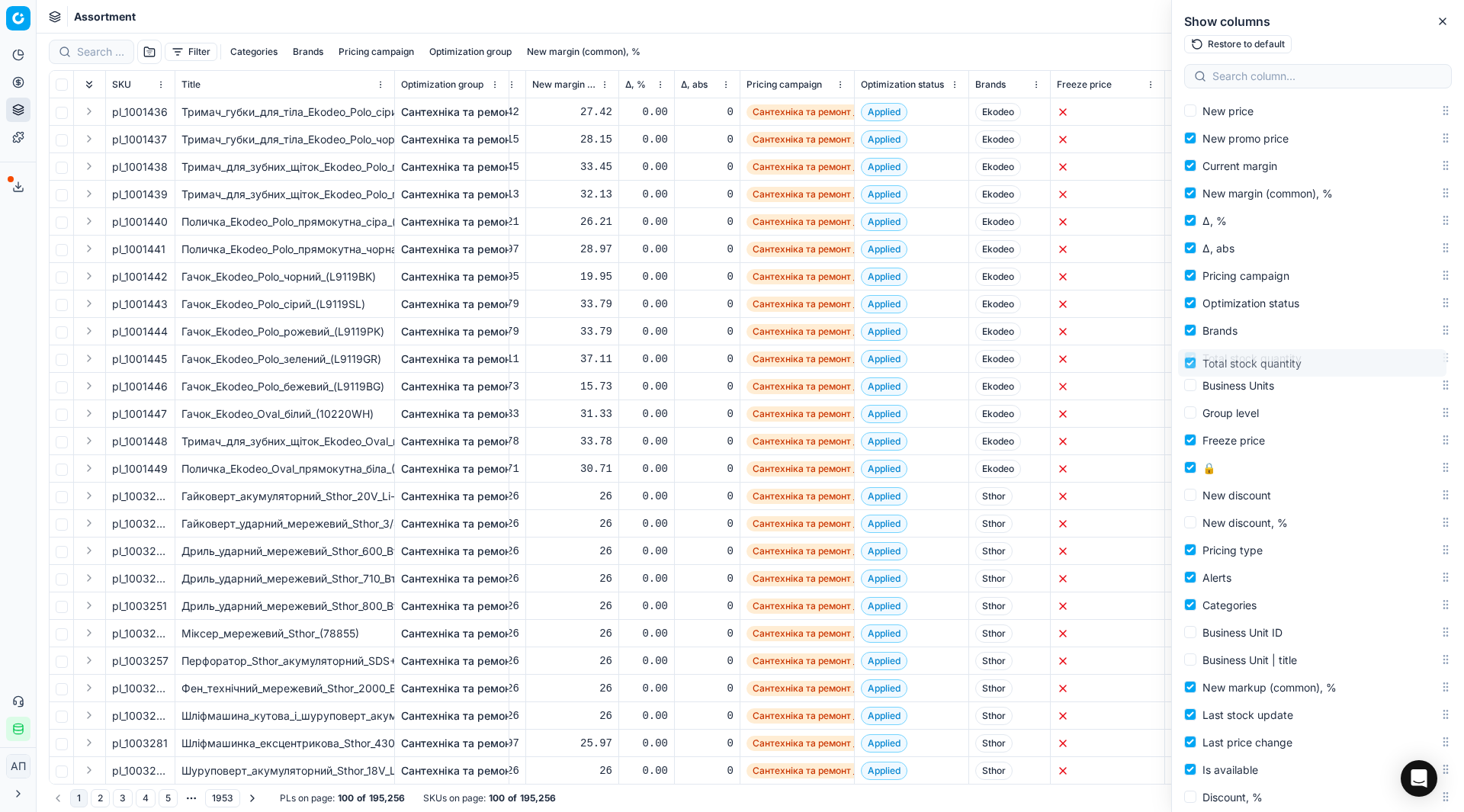
drag, startPoint x: 1430, startPoint y: 606, endPoint x: 1406, endPoint y: 363, distance: 244.2
click at [1406, 363] on body "Pricing platform Analytics Pricing Product portfolio Templates Export service 3…" at bounding box center [732, 406] width 1464 height 812
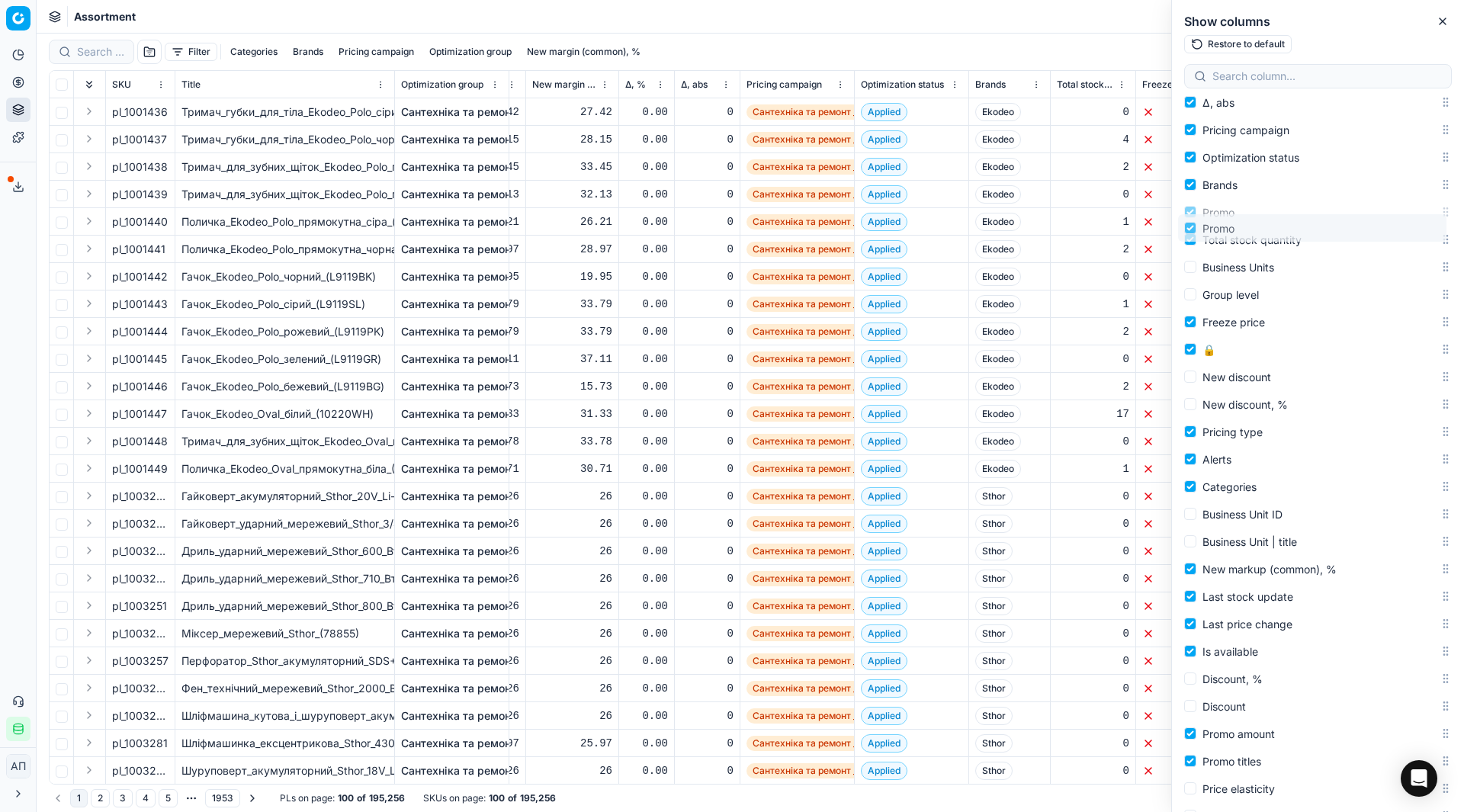
scroll to position [429, 0]
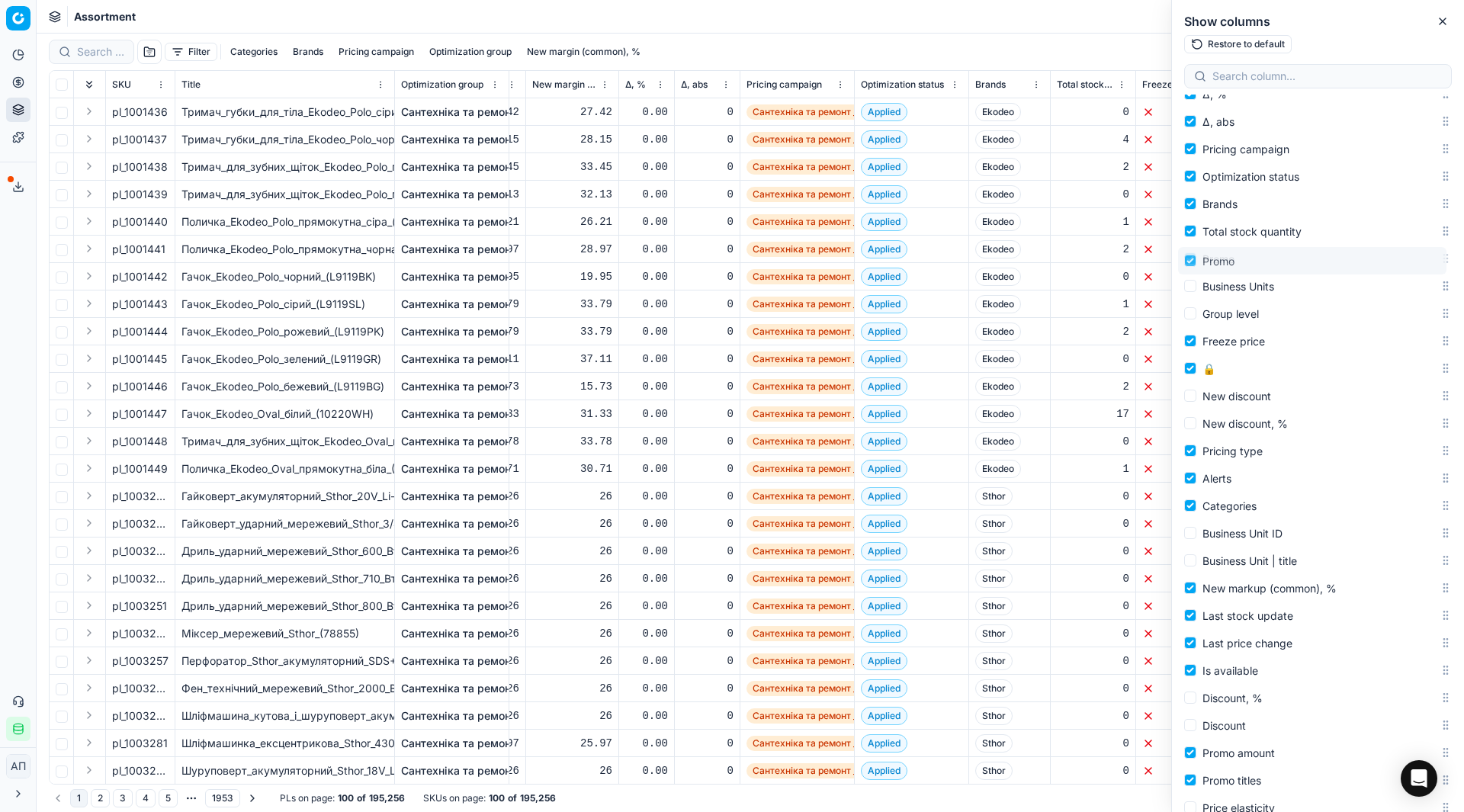
drag, startPoint x: 1439, startPoint y: 655, endPoint x: 1409, endPoint y: 262, distance: 394.1
click at [1409, 262] on body "Pricing platform Analytics Pricing Product portfolio Templates Export service 3…" at bounding box center [732, 406] width 1464 height 812
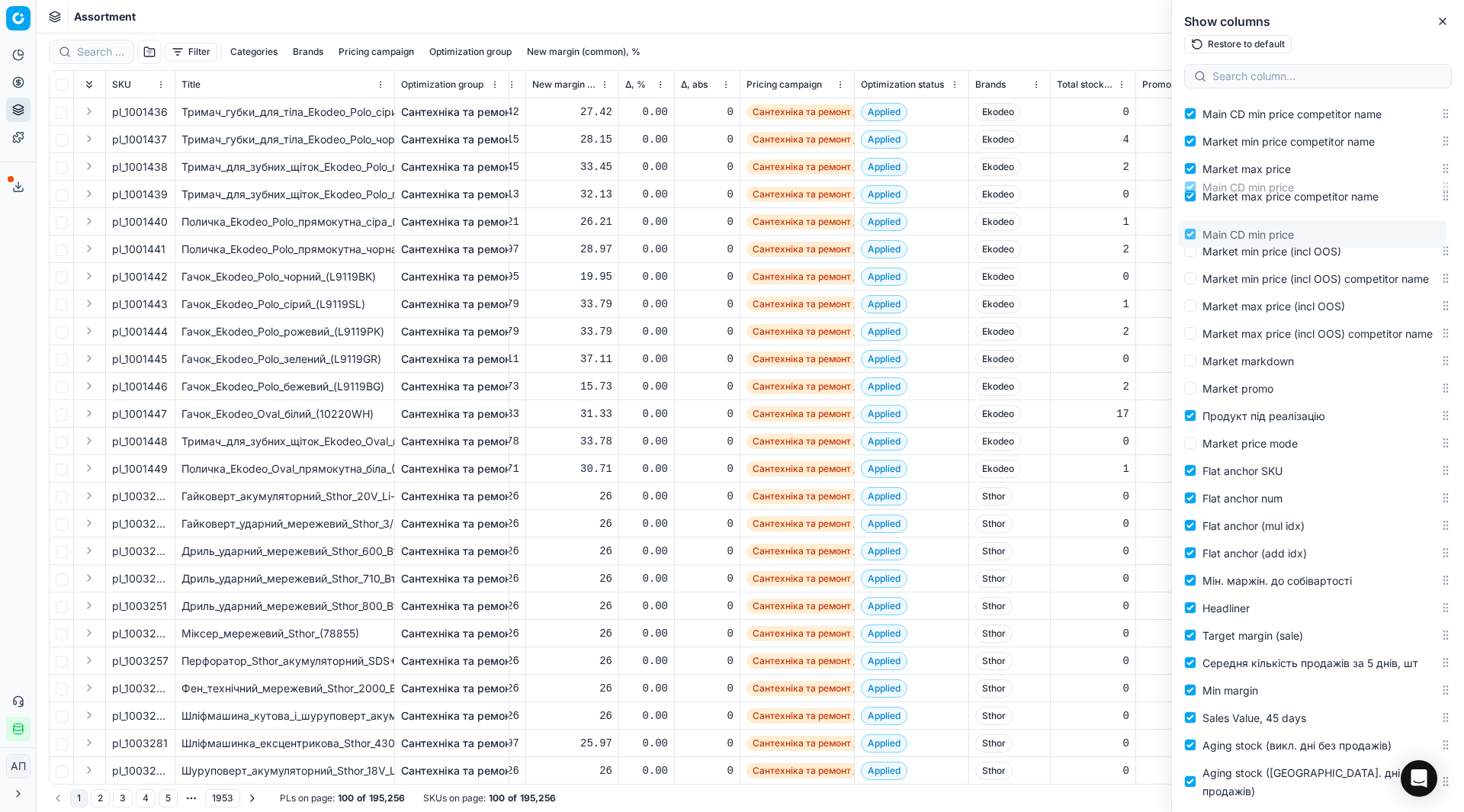
scroll to position [1337, 0]
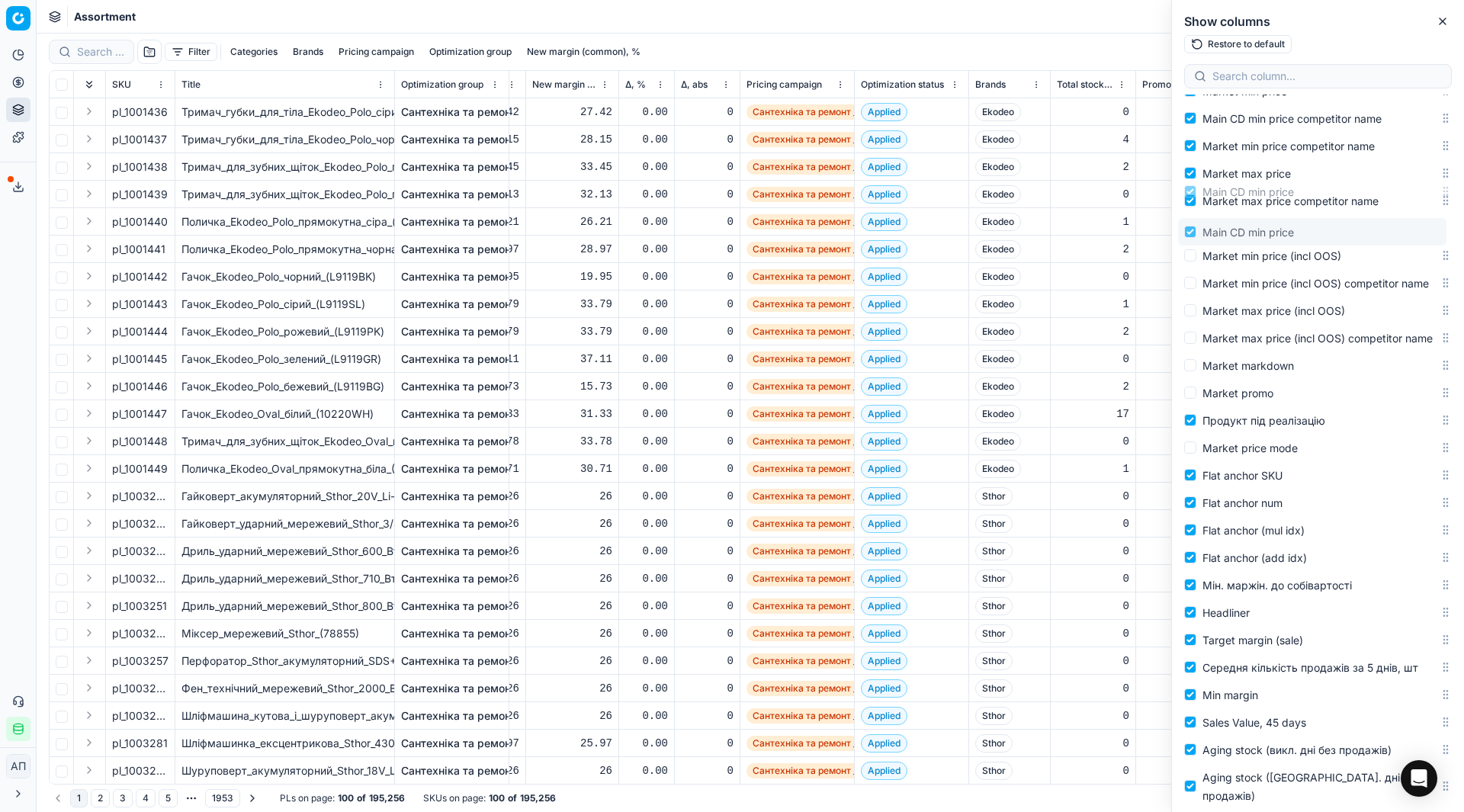
drag, startPoint x: 1431, startPoint y: 466, endPoint x: 1405, endPoint y: 235, distance: 232.5
click at [1405, 235] on body "Pricing platform Analytics Pricing Product portfolio Templates Export service 3…" at bounding box center [732, 406] width 1464 height 812
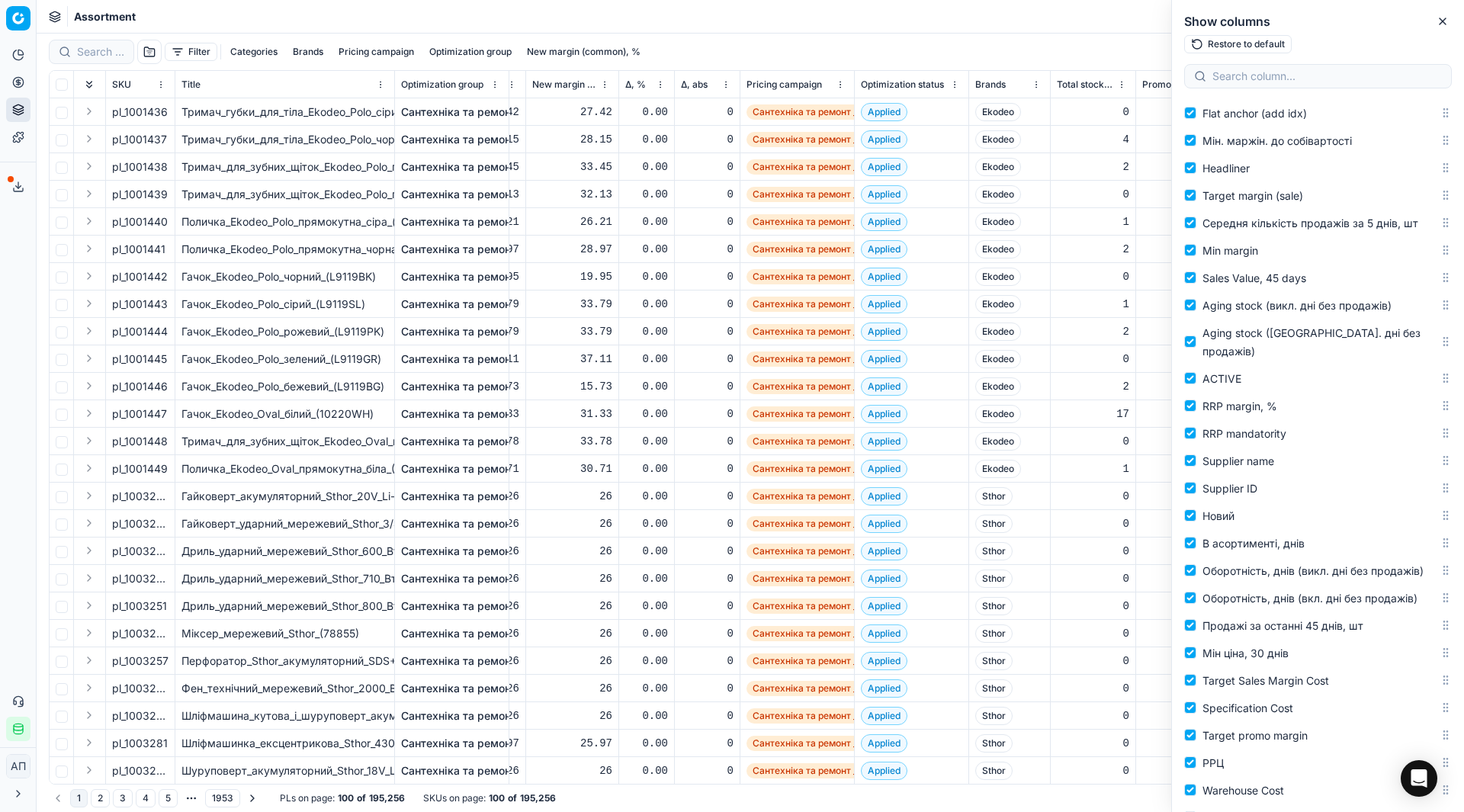
scroll to position [1786, 0]
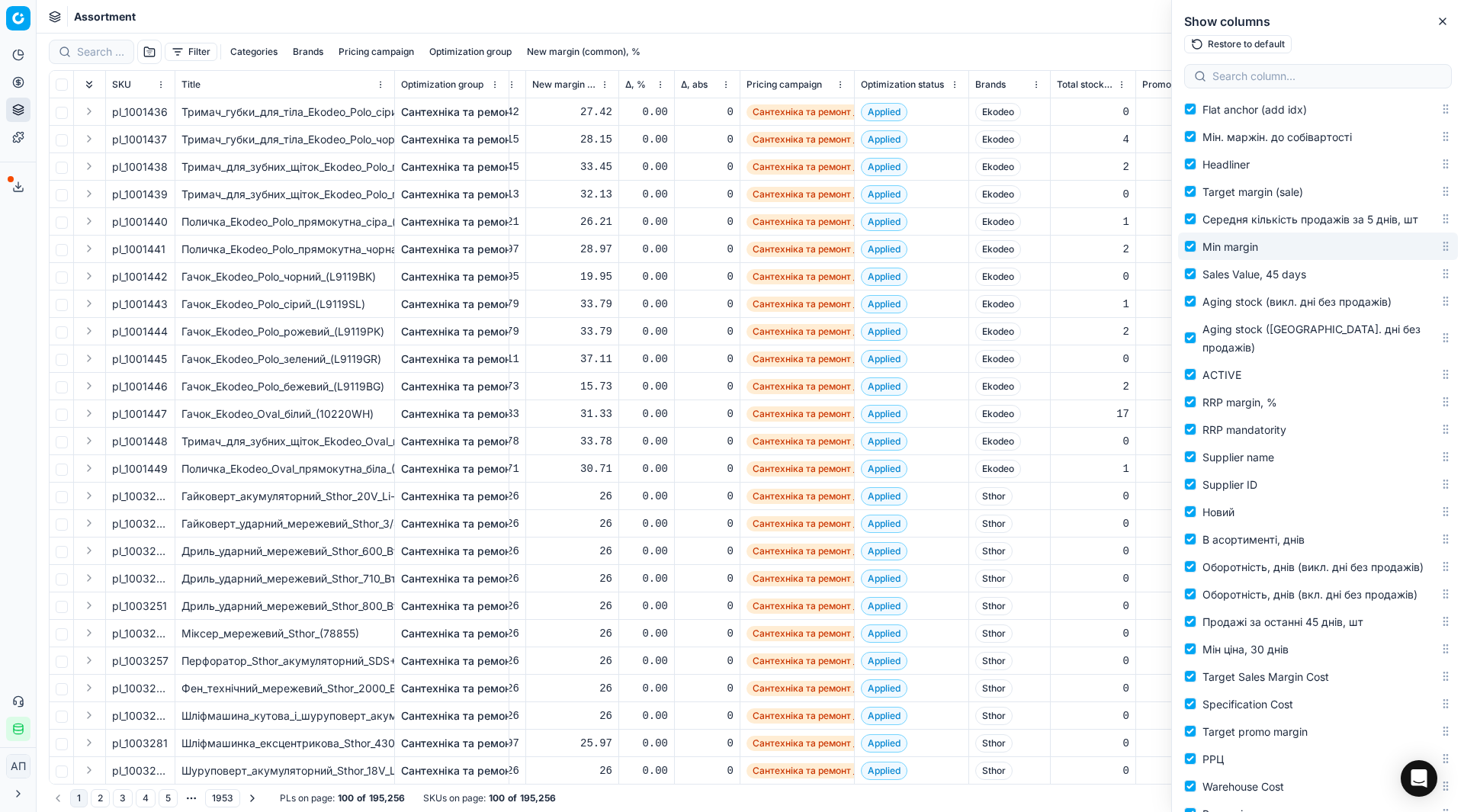
click at [1433, 260] on div "Min margin" at bounding box center [1318, 246] width 280 height 27
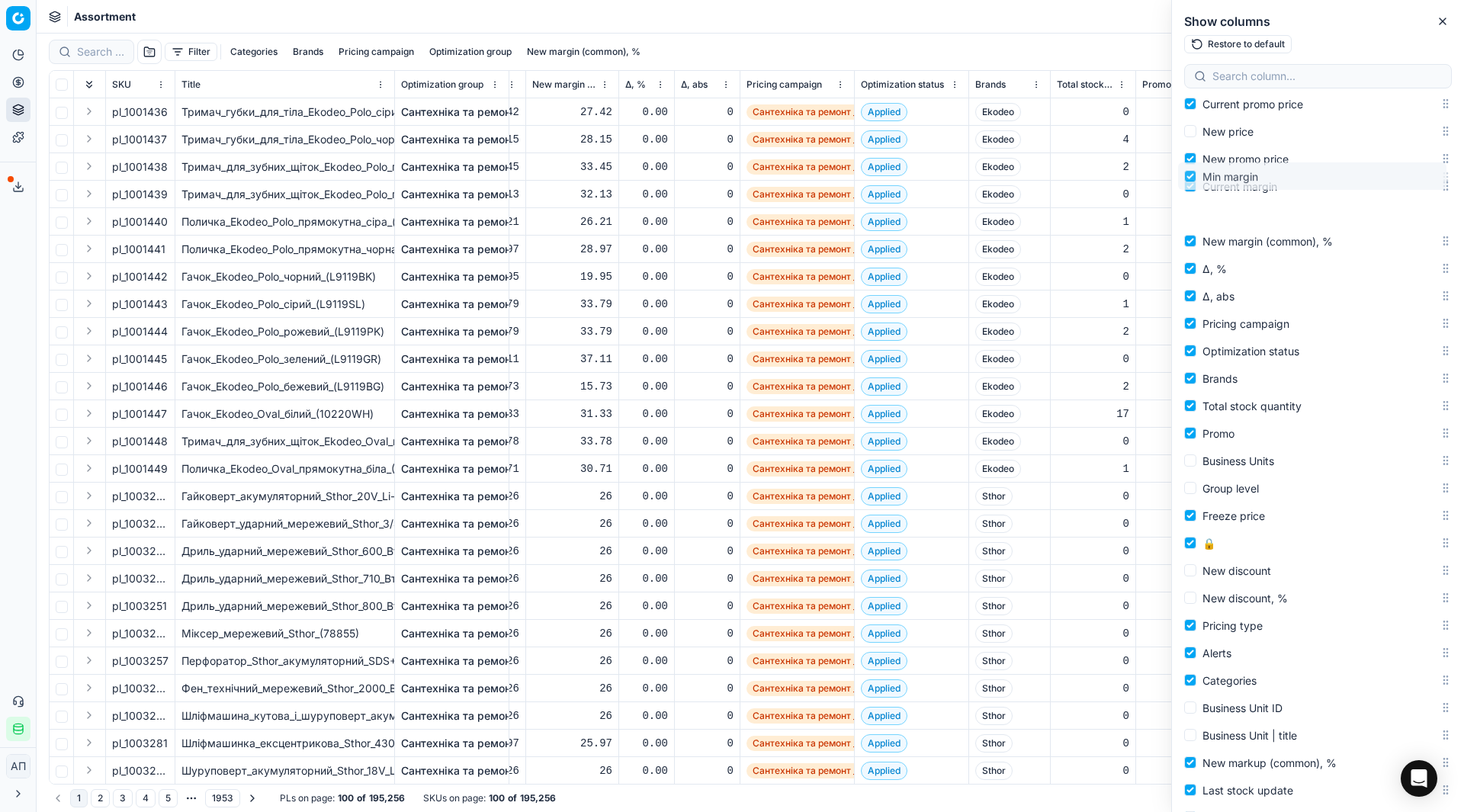
scroll to position [276, 0]
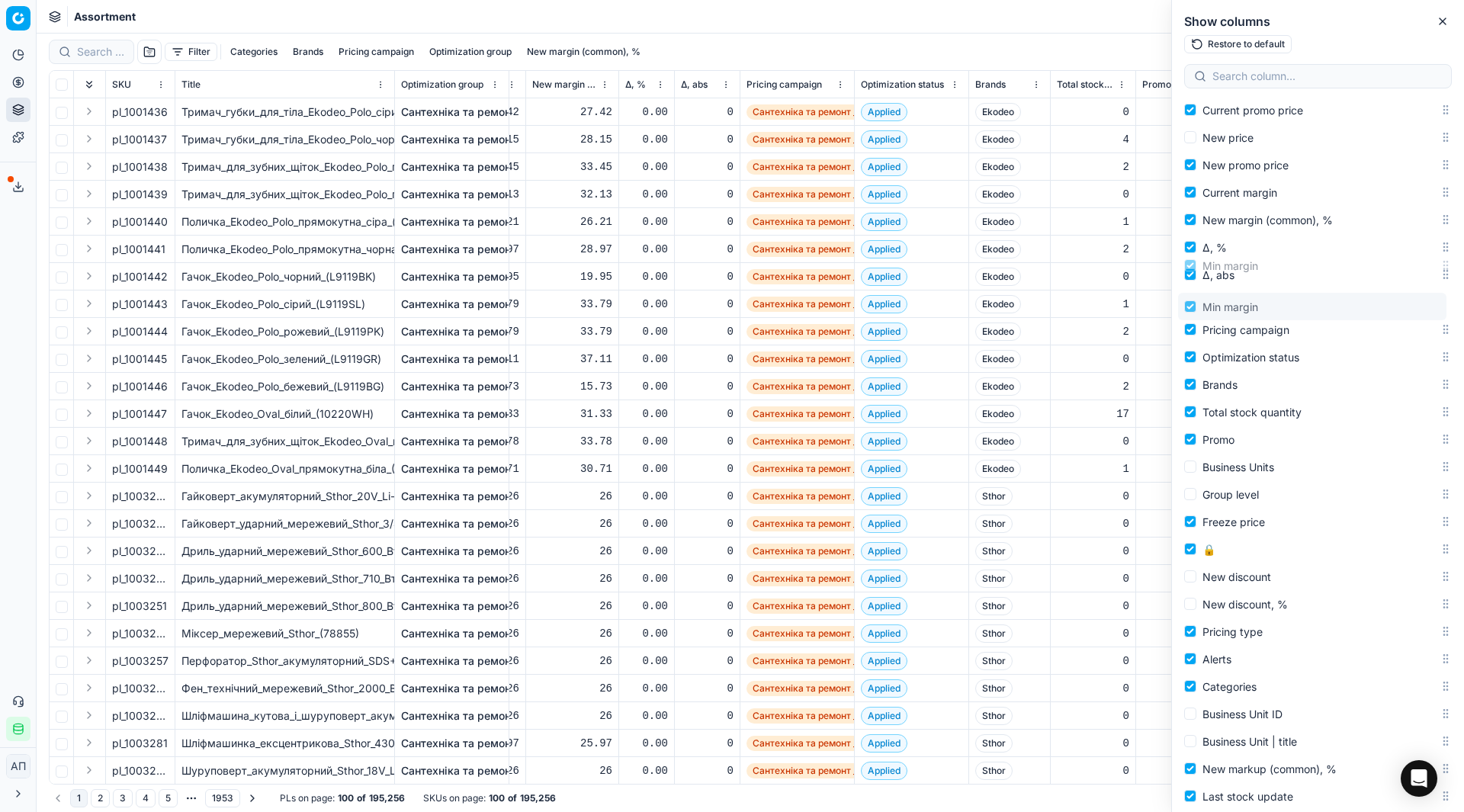
drag, startPoint x: 1434, startPoint y: 288, endPoint x: 1423, endPoint y: 312, distance: 26.4
click at [1423, 312] on body "Pricing platform Analytics Pricing Product portfolio Templates Export service 3…" at bounding box center [732, 406] width 1464 height 812
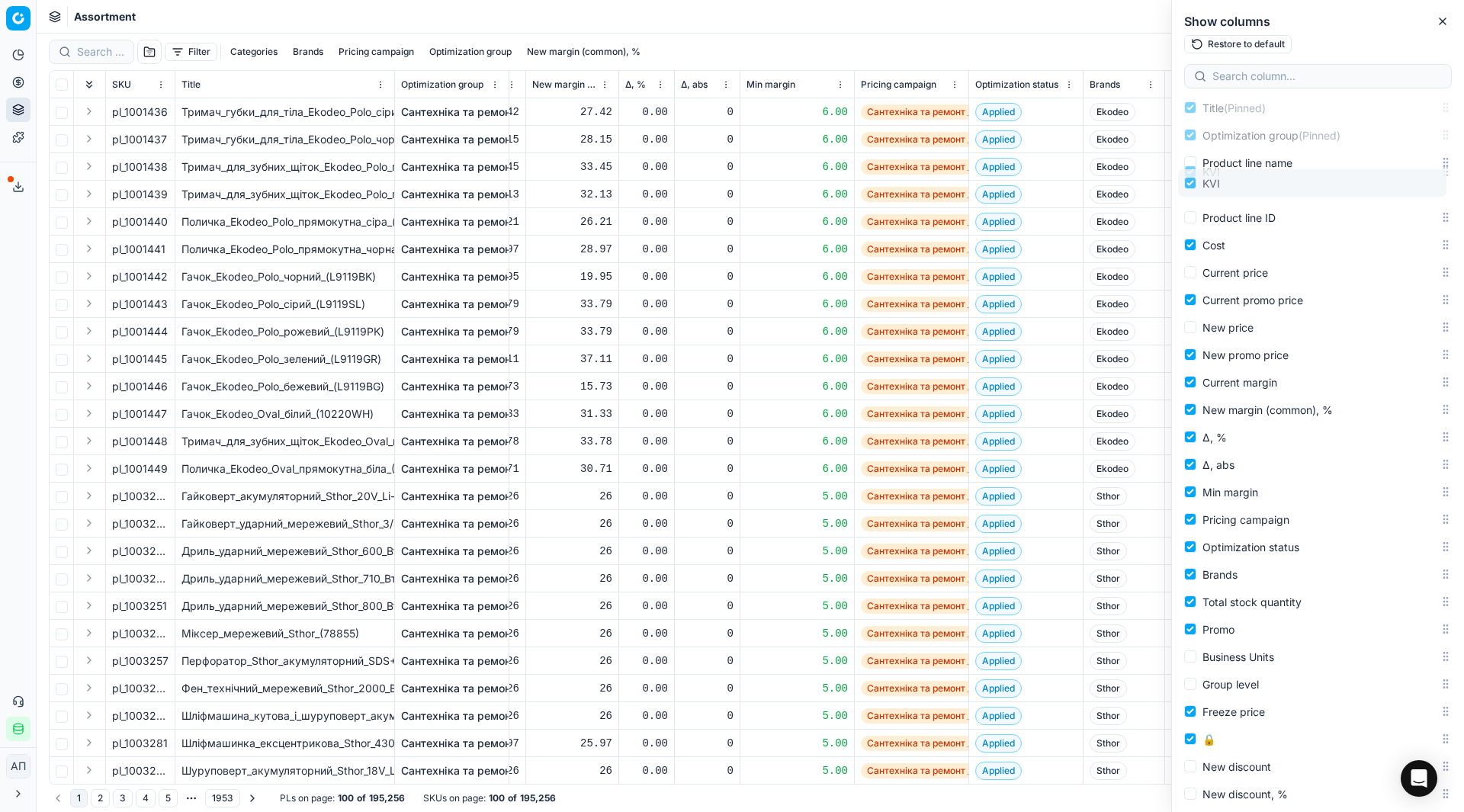
scroll to position [94, 0]
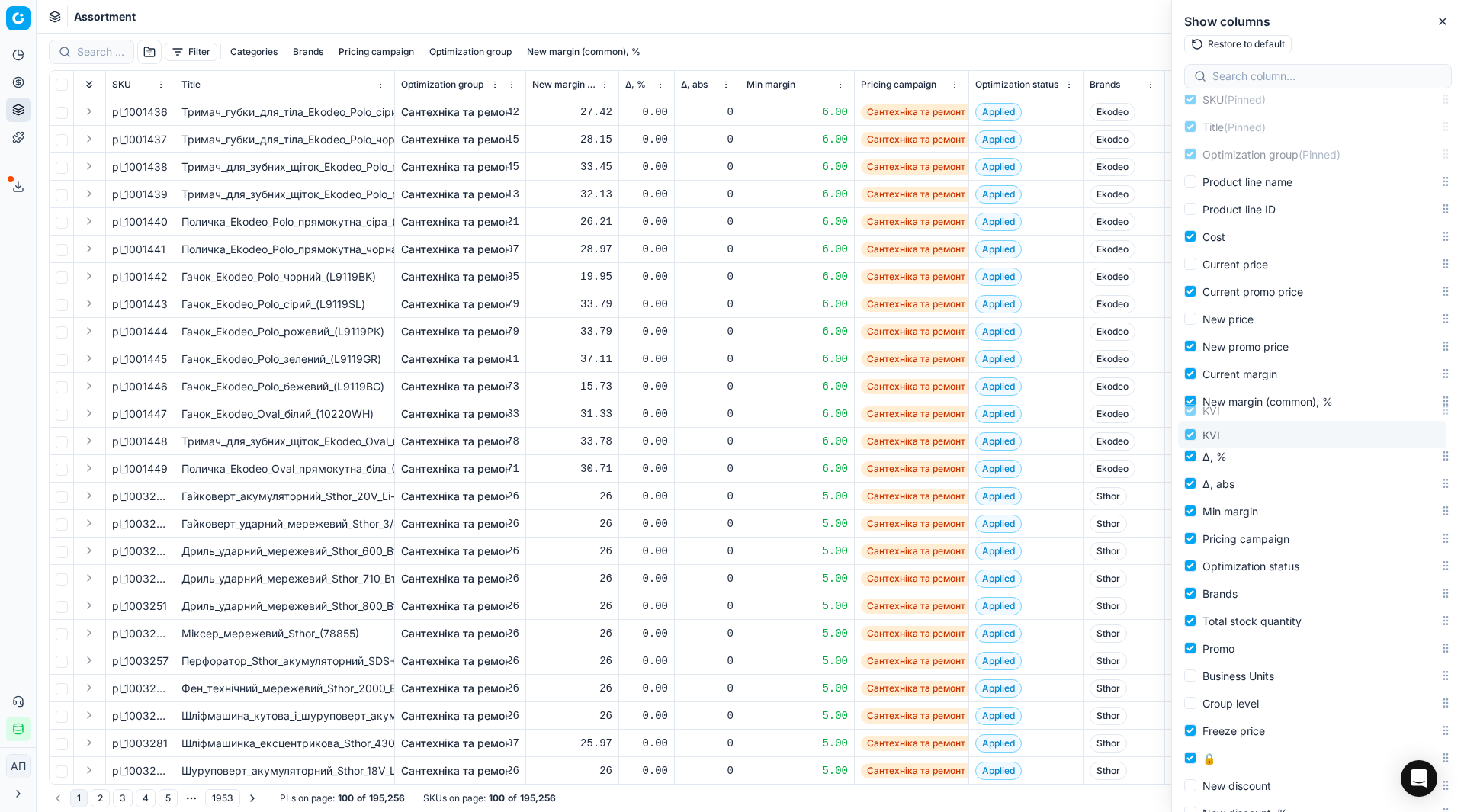
drag, startPoint x: 1432, startPoint y: 718, endPoint x: 1406, endPoint y: 436, distance: 283.2
click at [1406, 436] on body "Pricing platform Analytics Pricing Product portfolio Templates Export service 3…" at bounding box center [732, 406] width 1464 height 812
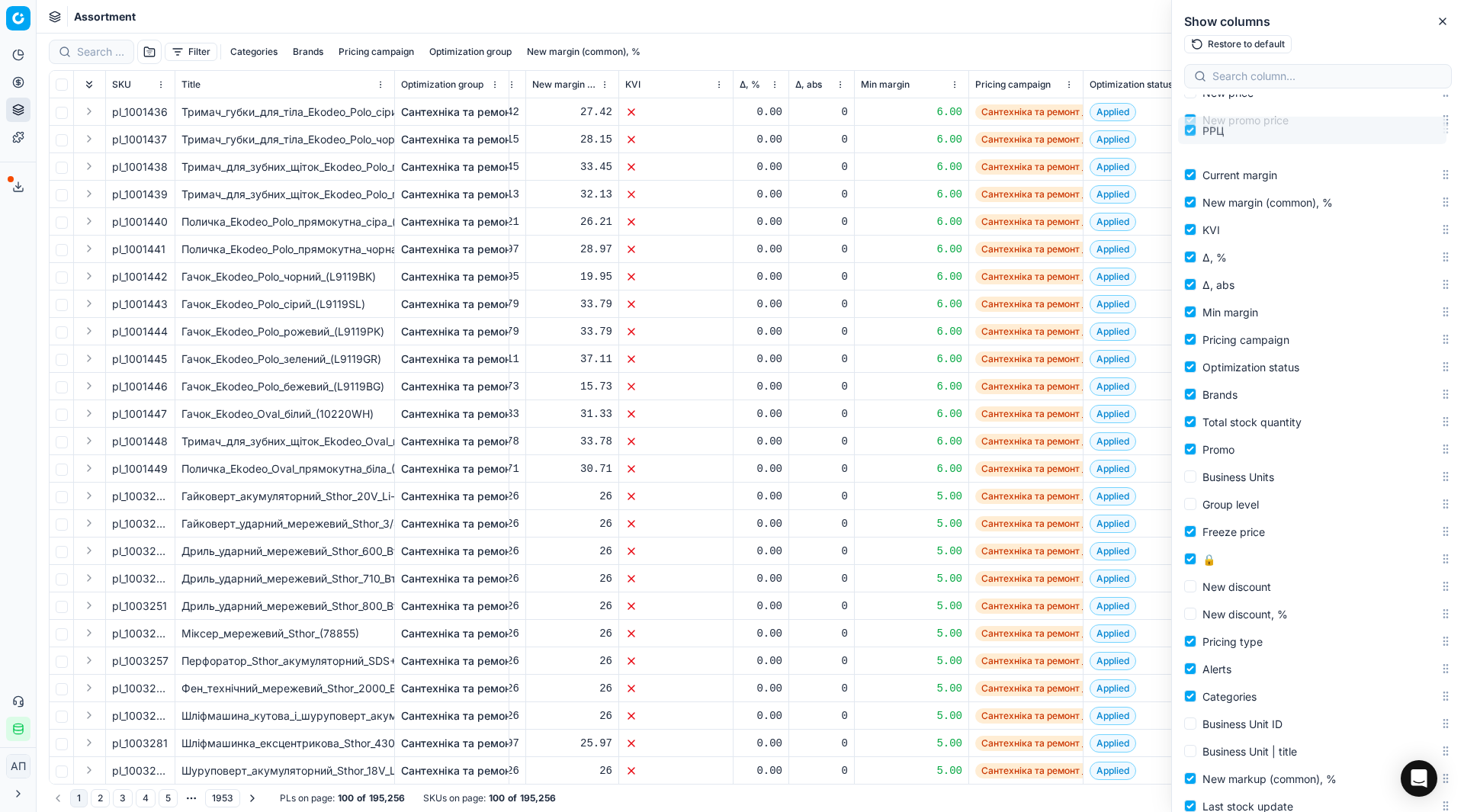
scroll to position [294, 0]
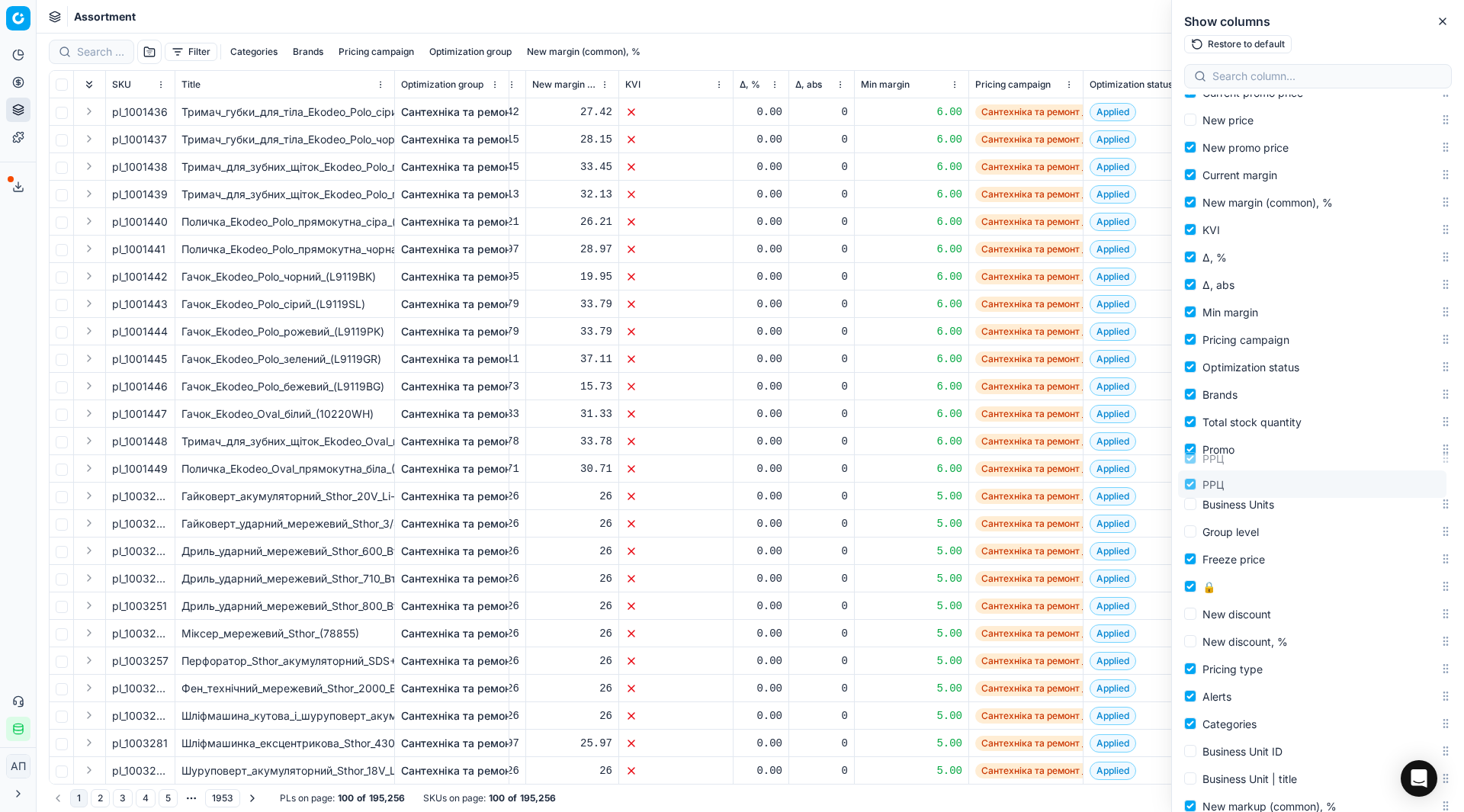
drag, startPoint x: 1434, startPoint y: 551, endPoint x: 1406, endPoint y: 476, distance: 80.1
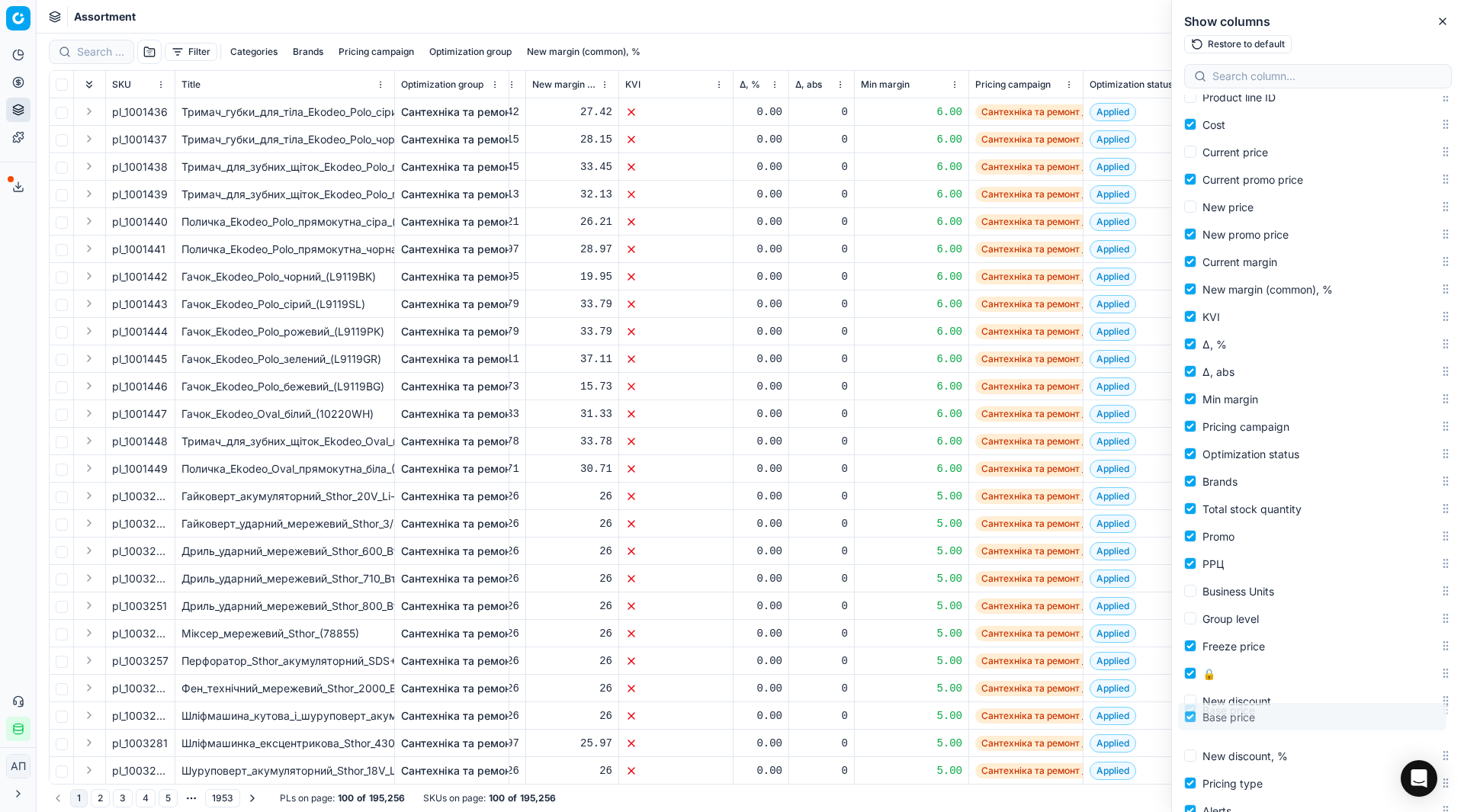
scroll to position [220, 0]
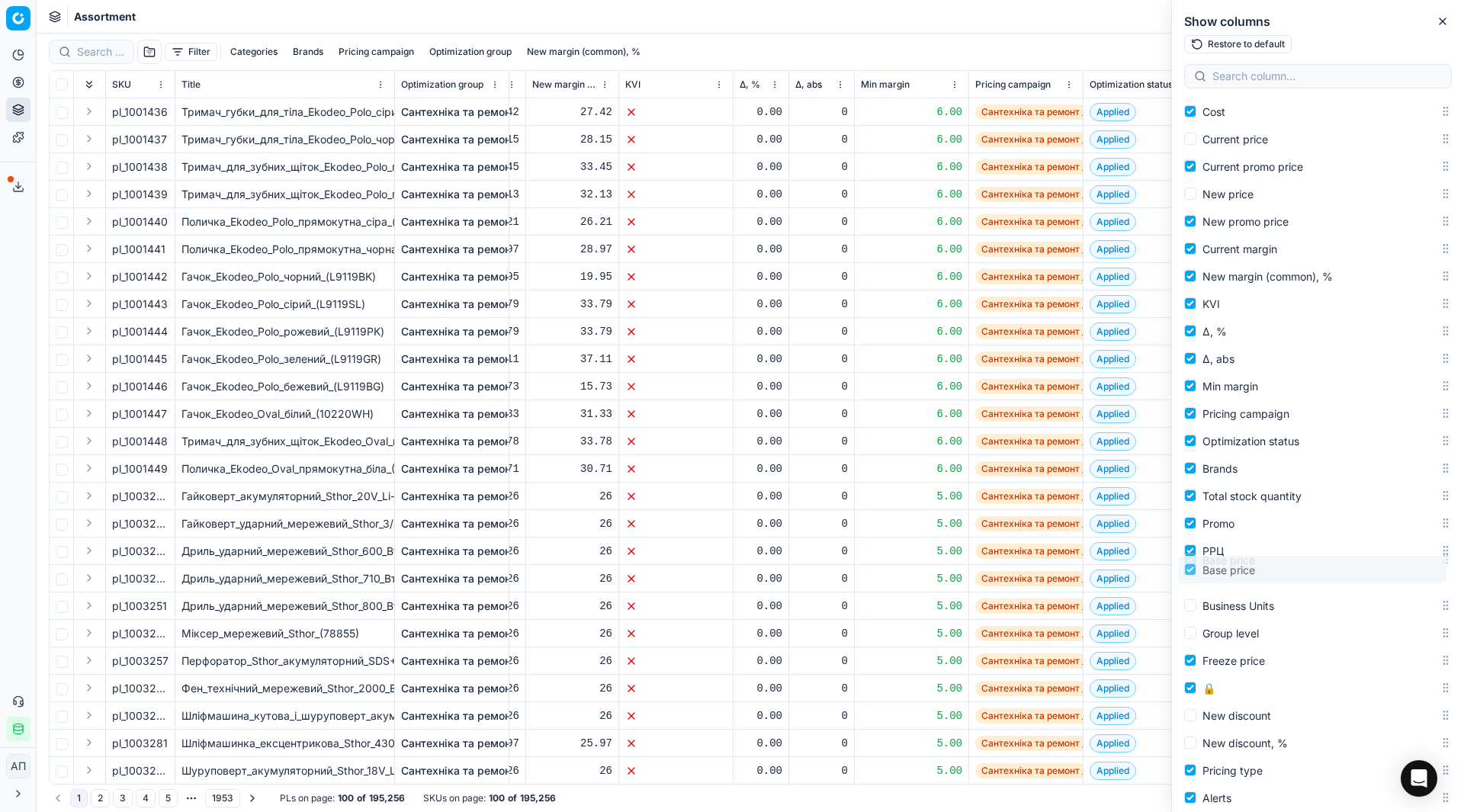
drag, startPoint x: 1430, startPoint y: 609, endPoint x: 1386, endPoint y: 574, distance: 56.2
click at [1386, 574] on body "Pricing platform Analytics Pricing Product portfolio Templates Export service 3…" at bounding box center [732, 406] width 1464 height 812
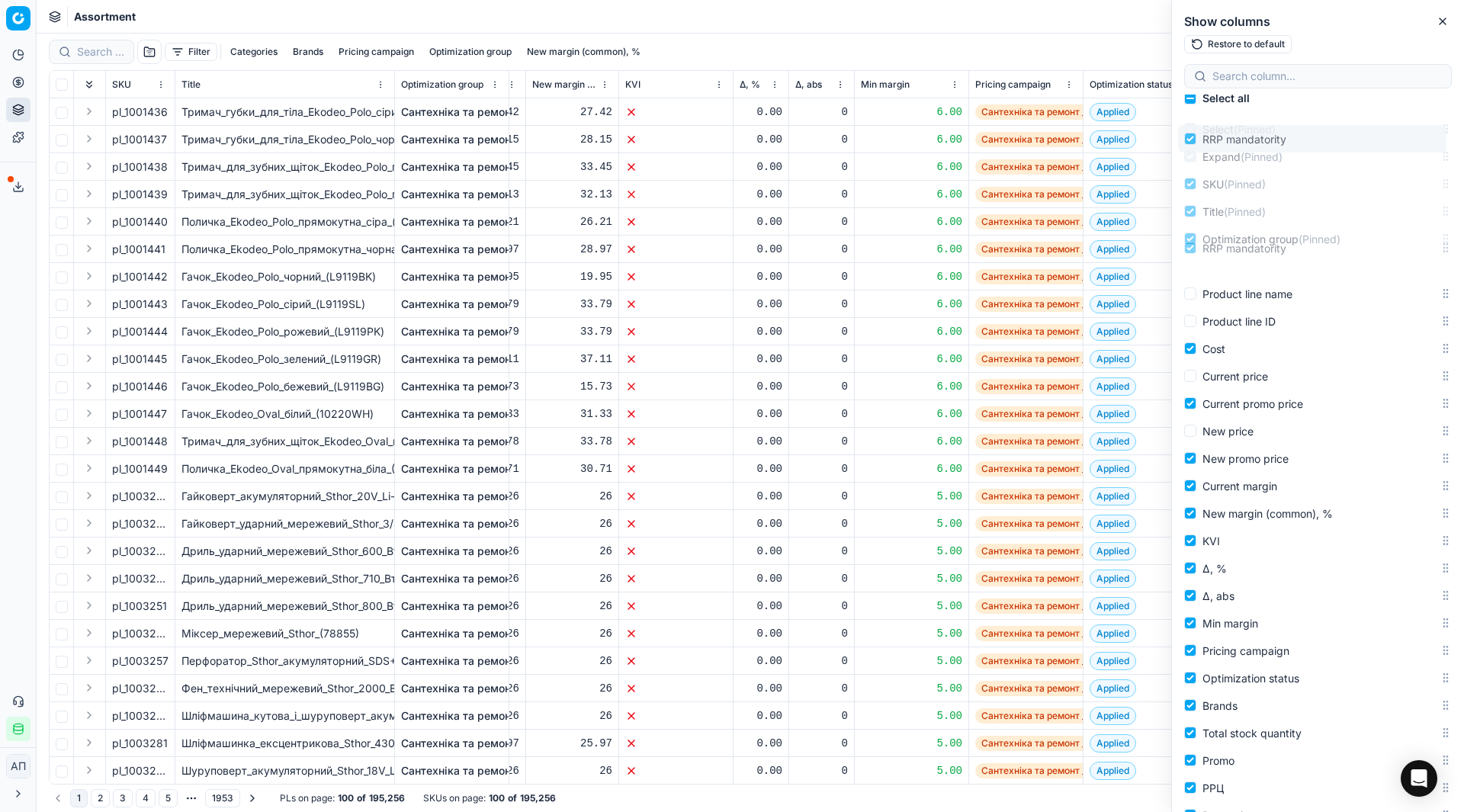
scroll to position [0, 0]
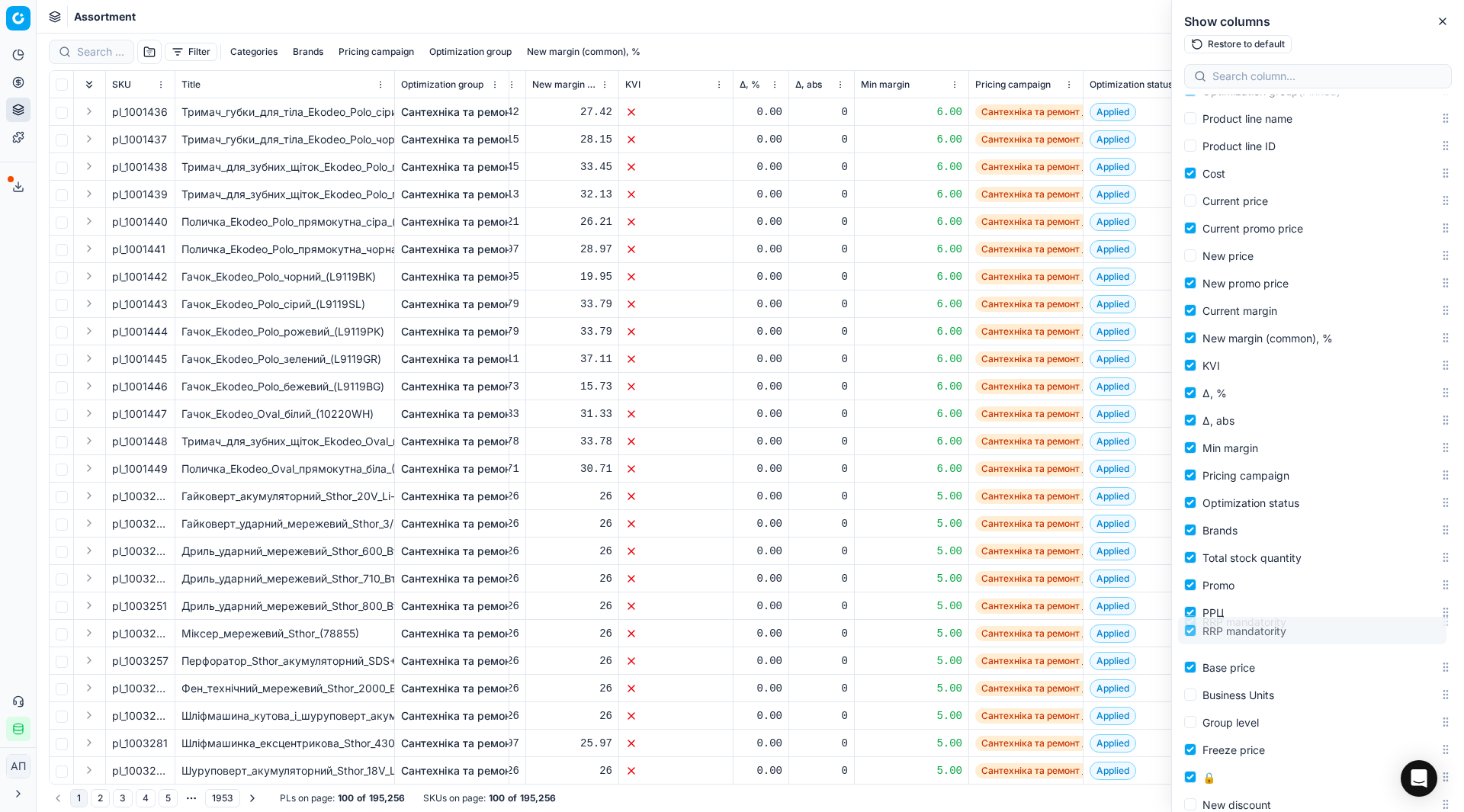
drag, startPoint x: 1433, startPoint y: 432, endPoint x: 1370, endPoint y: 631, distance: 208.7
click at [1370, 631] on body "Pricing platform Analytics Pricing Product portfolio Templates Export service 3…" at bounding box center [732, 406] width 1464 height 812
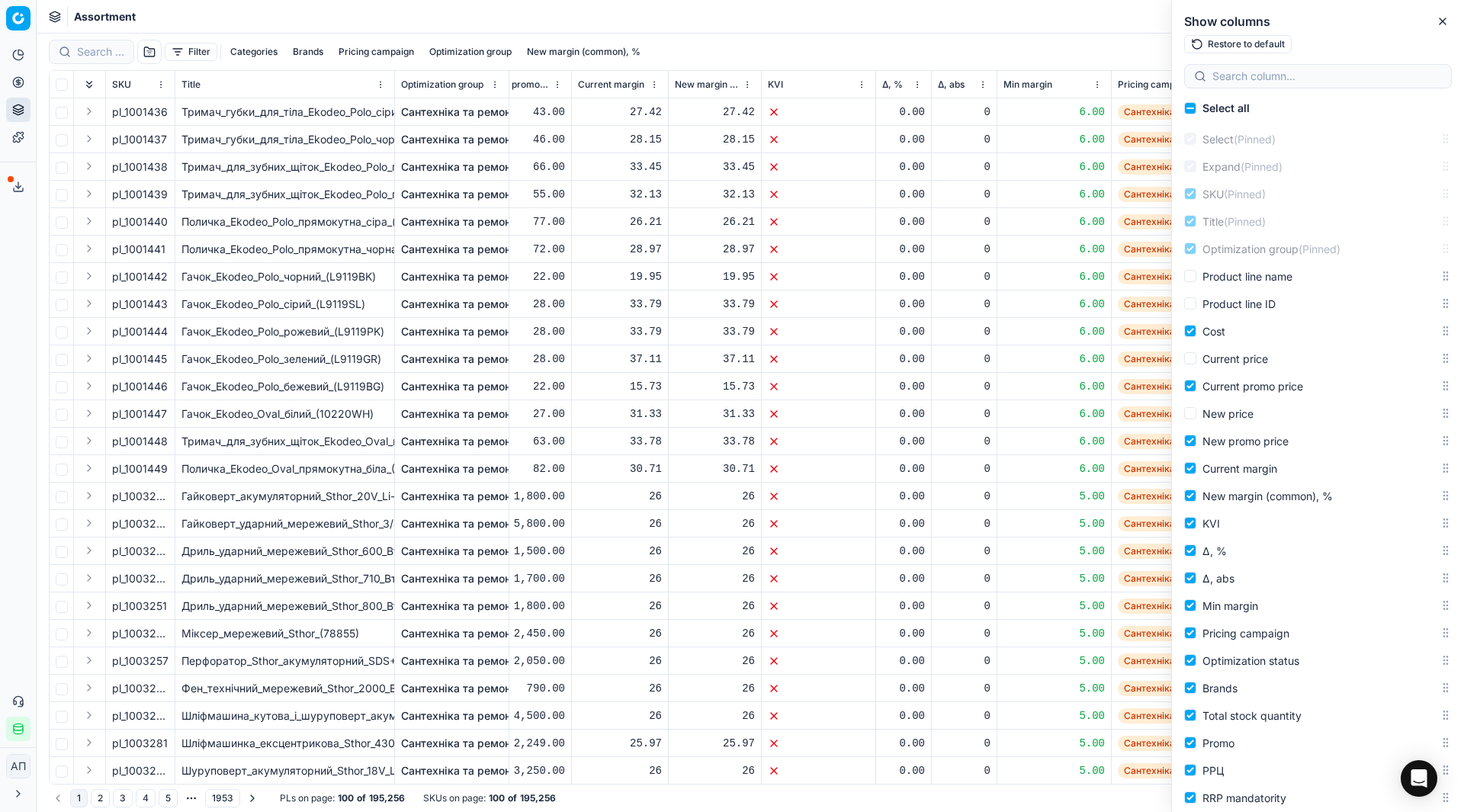
scroll to position [0, 191]
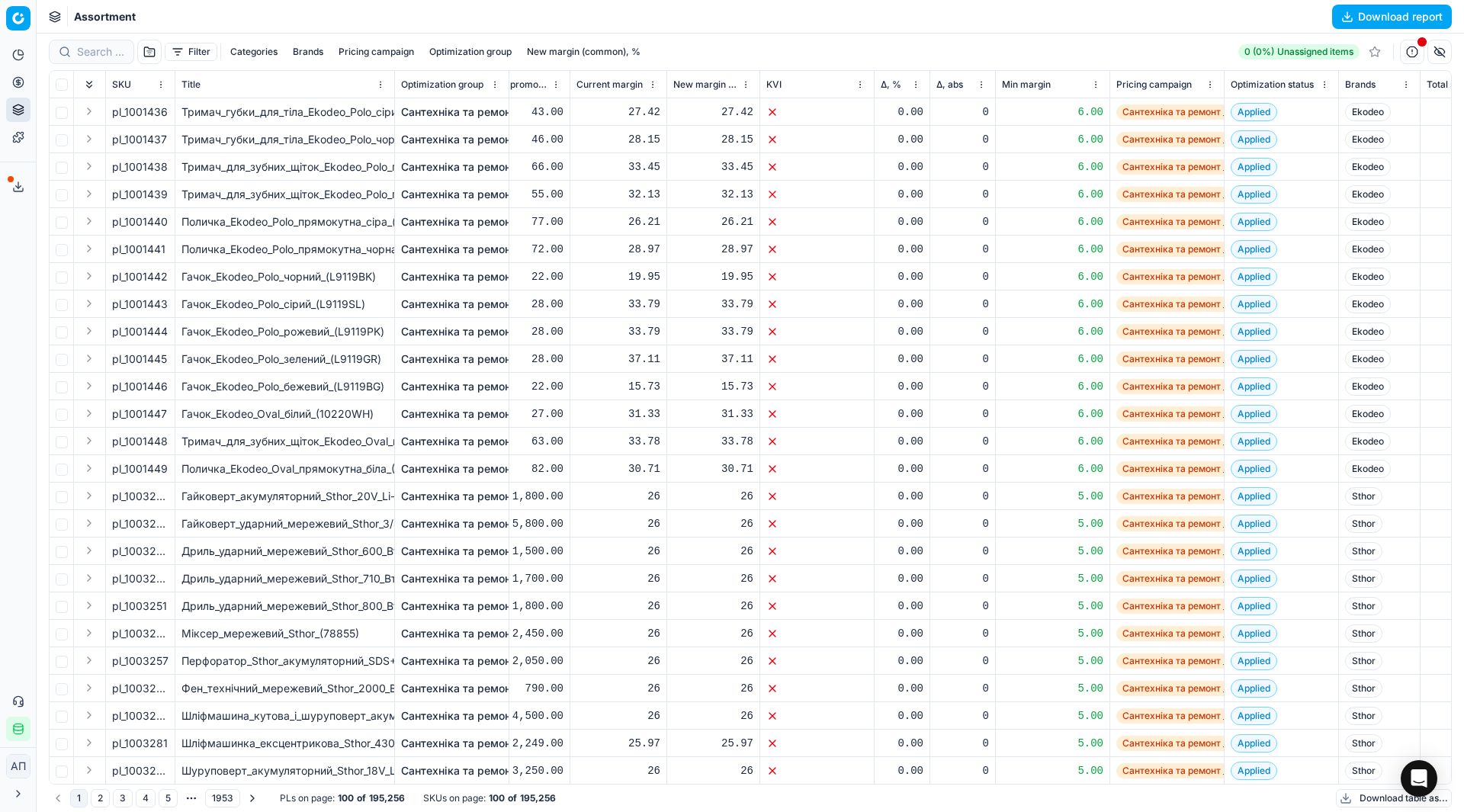
click at [874, 86] on th "KVI" at bounding box center [818, 84] width 115 height 27
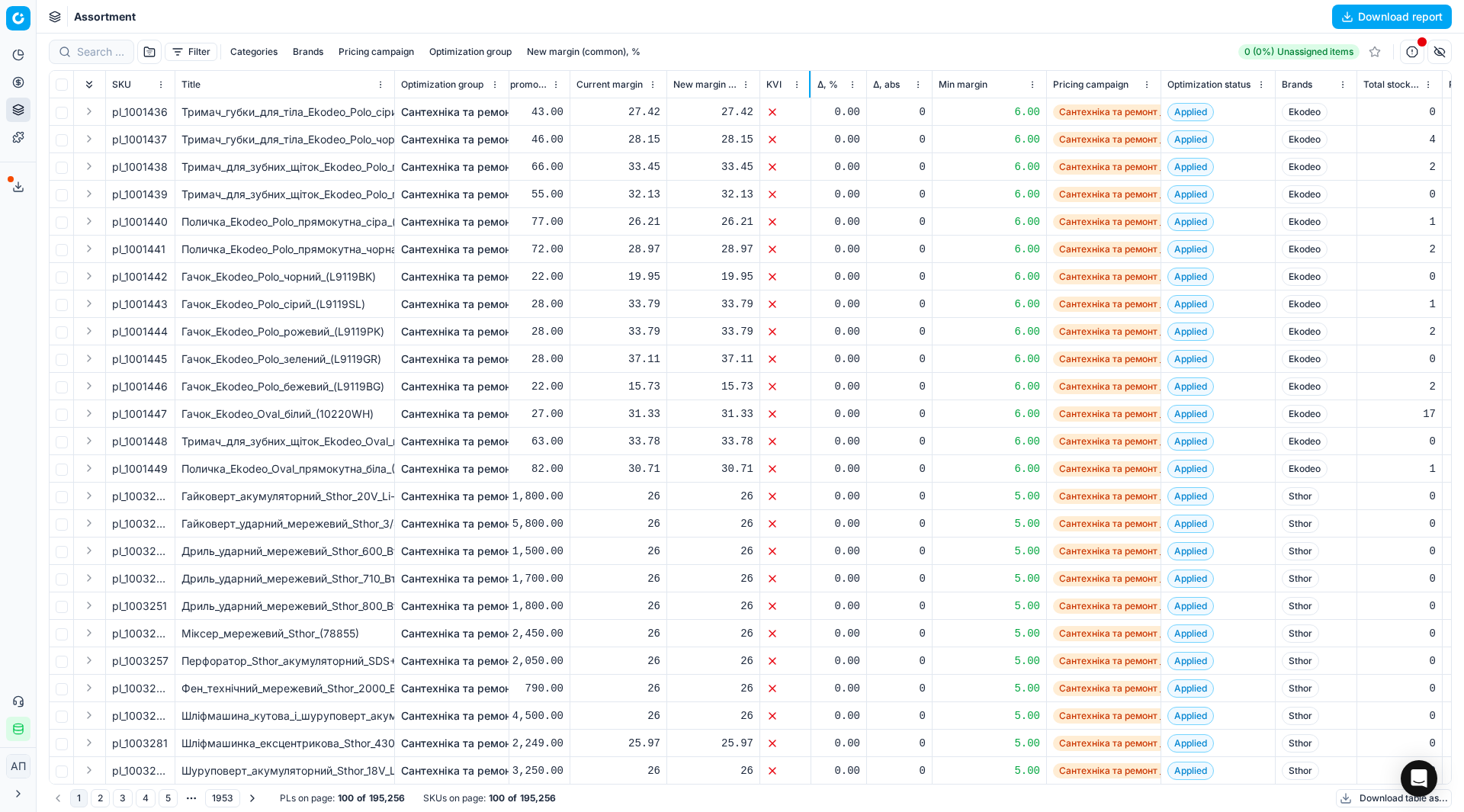
drag, startPoint x: 783, startPoint y: 88, endPoint x: 809, endPoint y: 85, distance: 26.2
click at [809, 85] on div at bounding box center [810, 84] width 2 height 26
click at [840, 62] on div "Filter Categories Brands Pricing campaign Optimization group New margin (common…" at bounding box center [750, 52] width 1403 height 25
click at [1439, 50] on button "button" at bounding box center [1440, 52] width 25 height 25
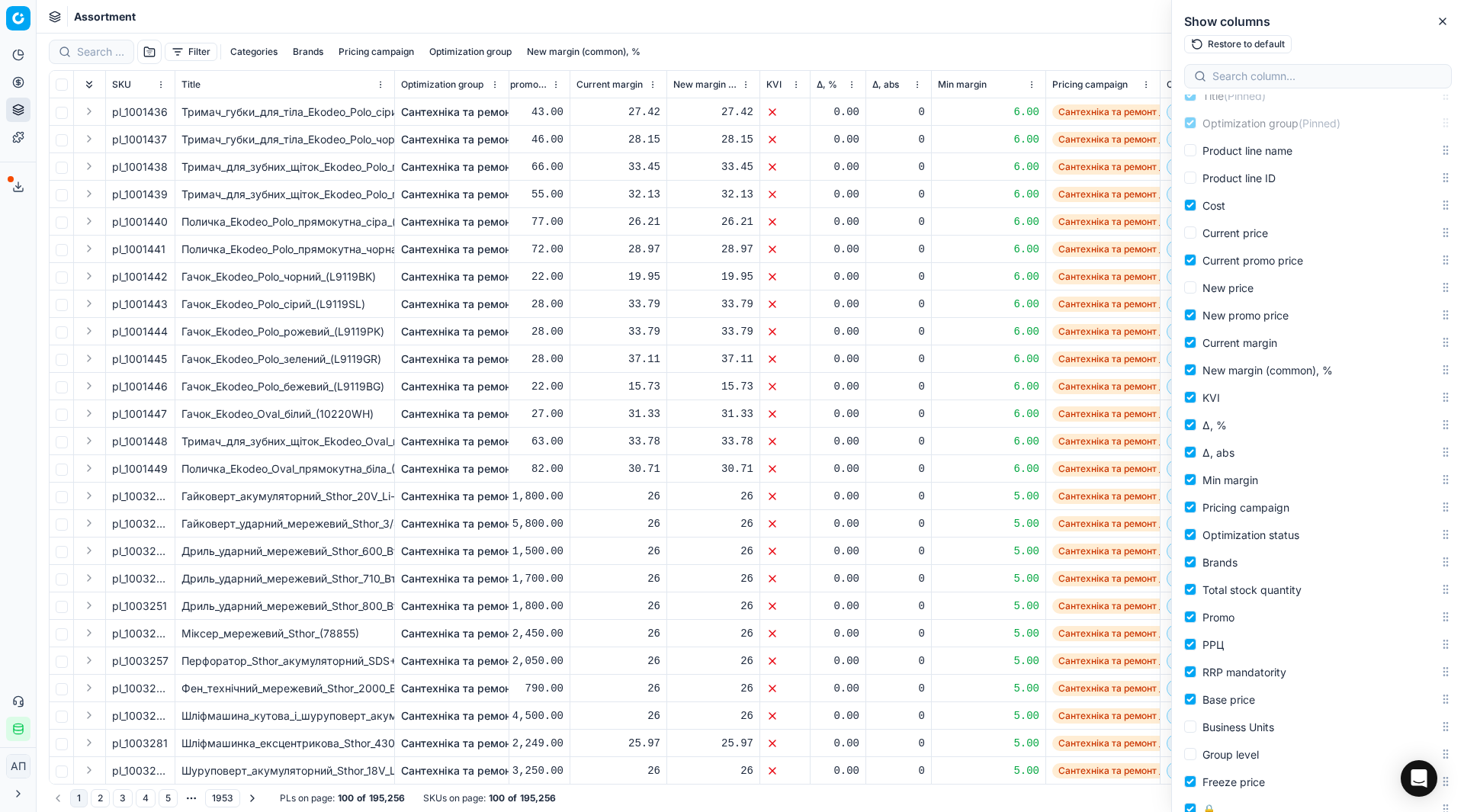
scroll to position [127, 0]
drag, startPoint x: 1433, startPoint y: 397, endPoint x: 1432, endPoint y: 452, distance: 55.0
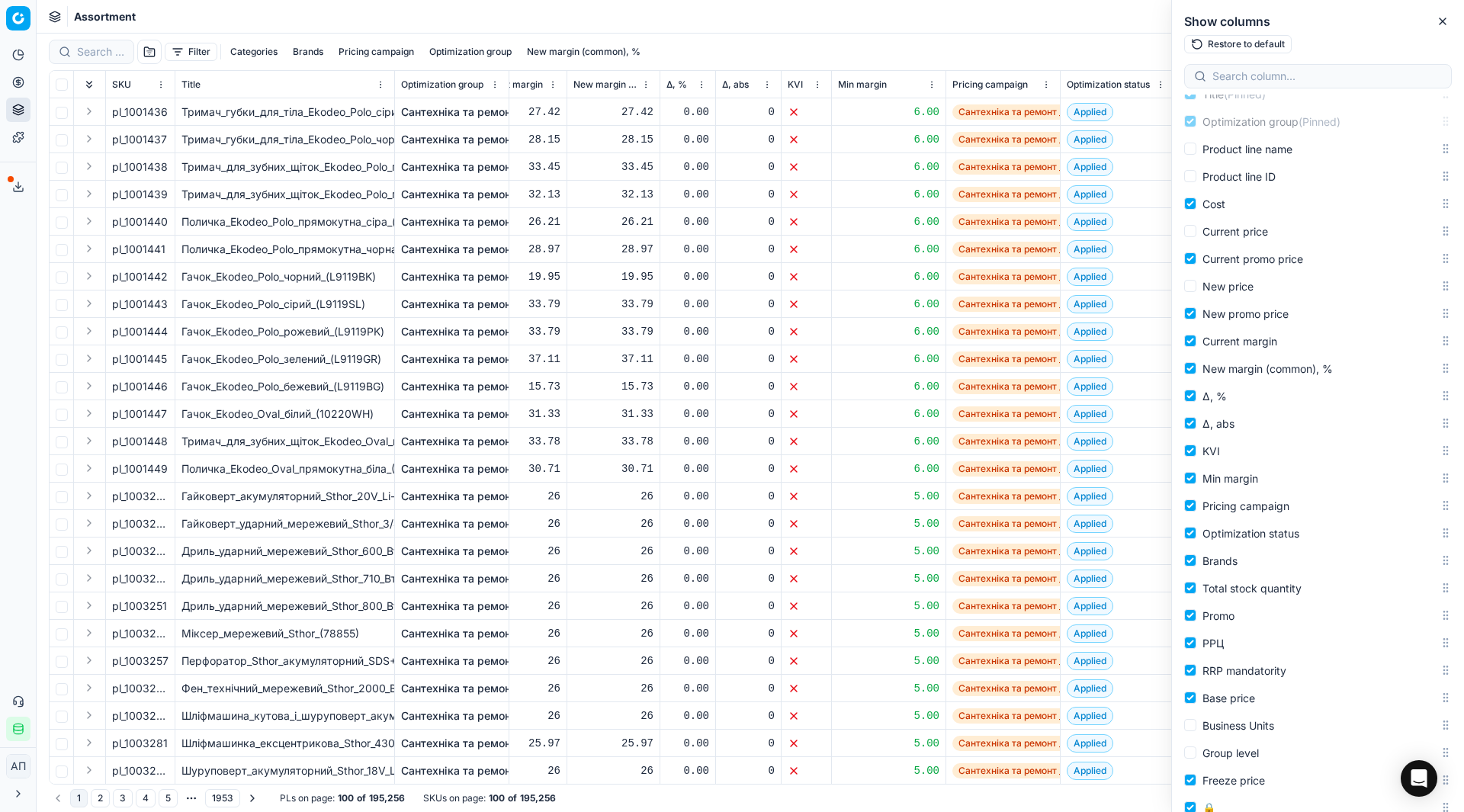
scroll to position [0, 306]
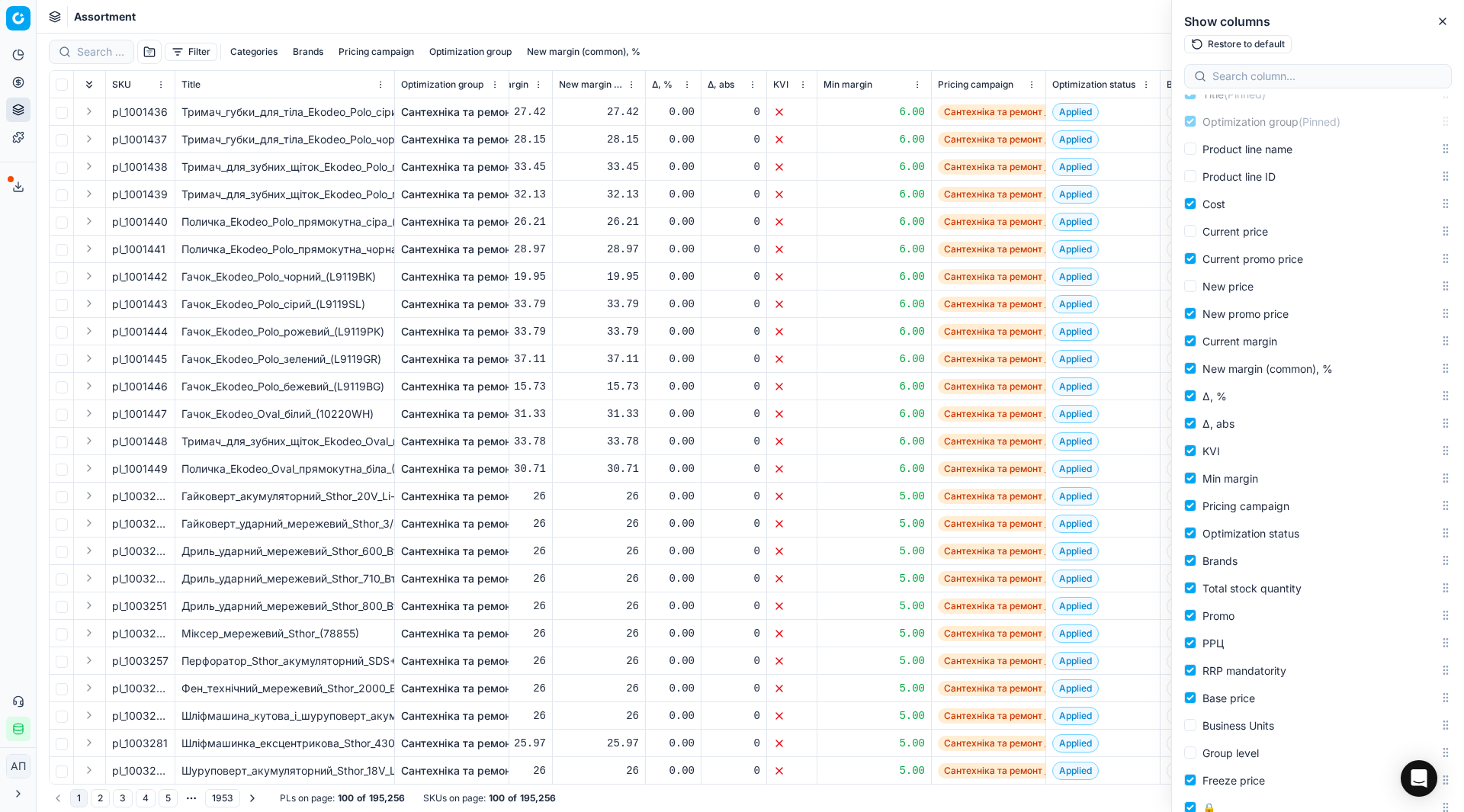
click at [929, 85] on th "Min margin" at bounding box center [875, 84] width 115 height 27
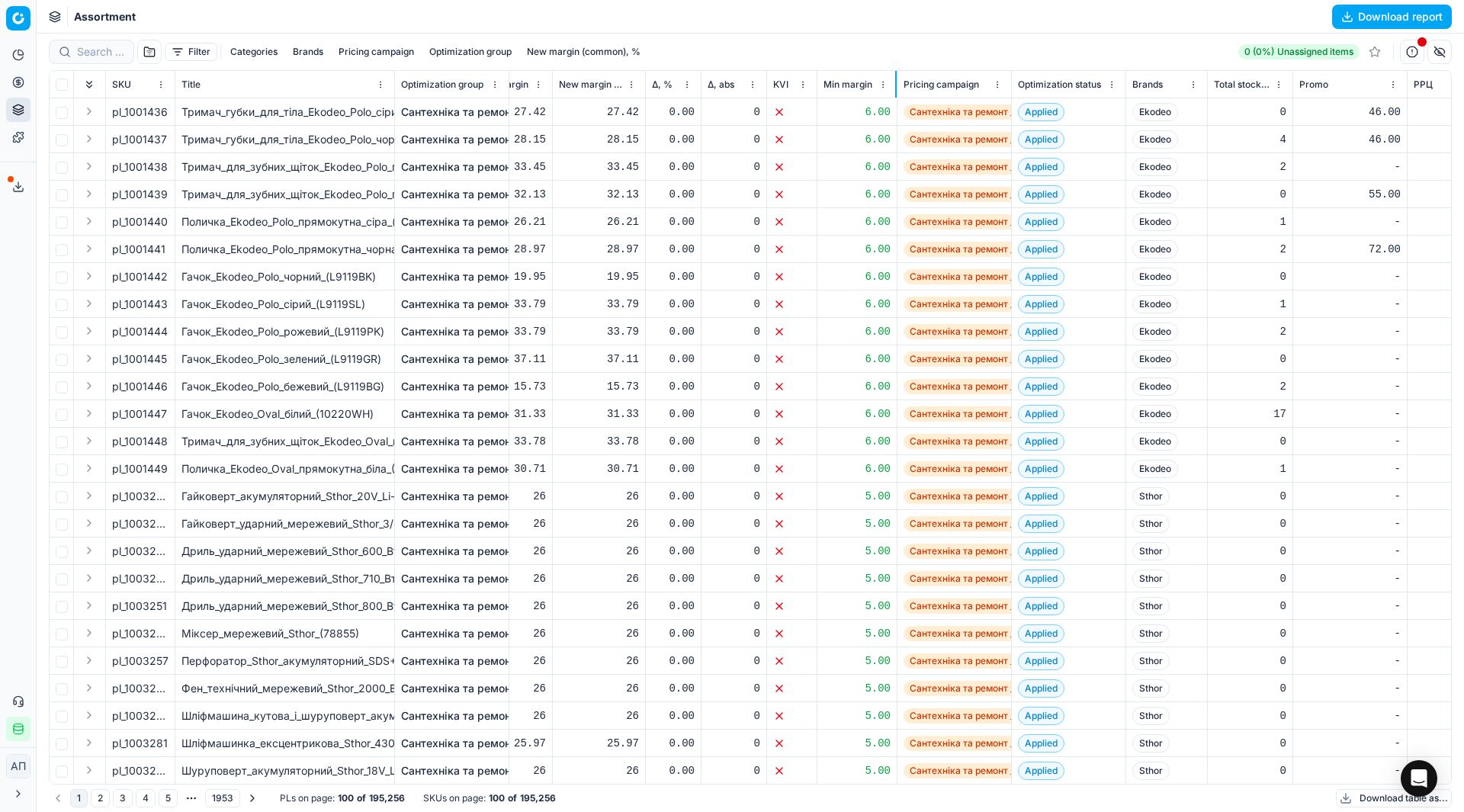
drag, startPoint x: 930, startPoint y: 84, endPoint x: 895, endPoint y: 91, distance: 35.7
click at [895, 91] on div at bounding box center [896, 84] width 2 height 26
click at [1434, 49] on button "button" at bounding box center [1440, 52] width 25 height 25
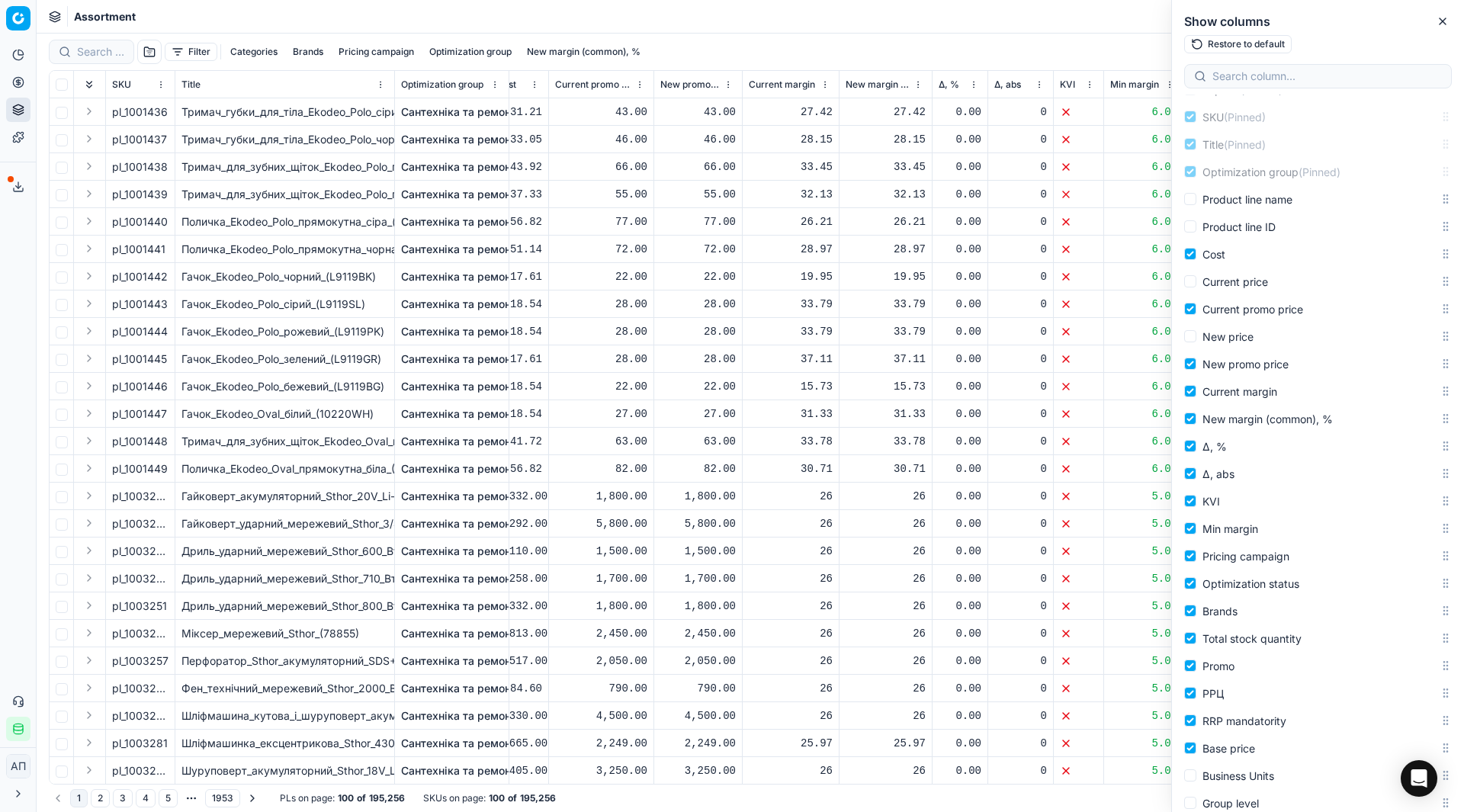
scroll to position [0, 0]
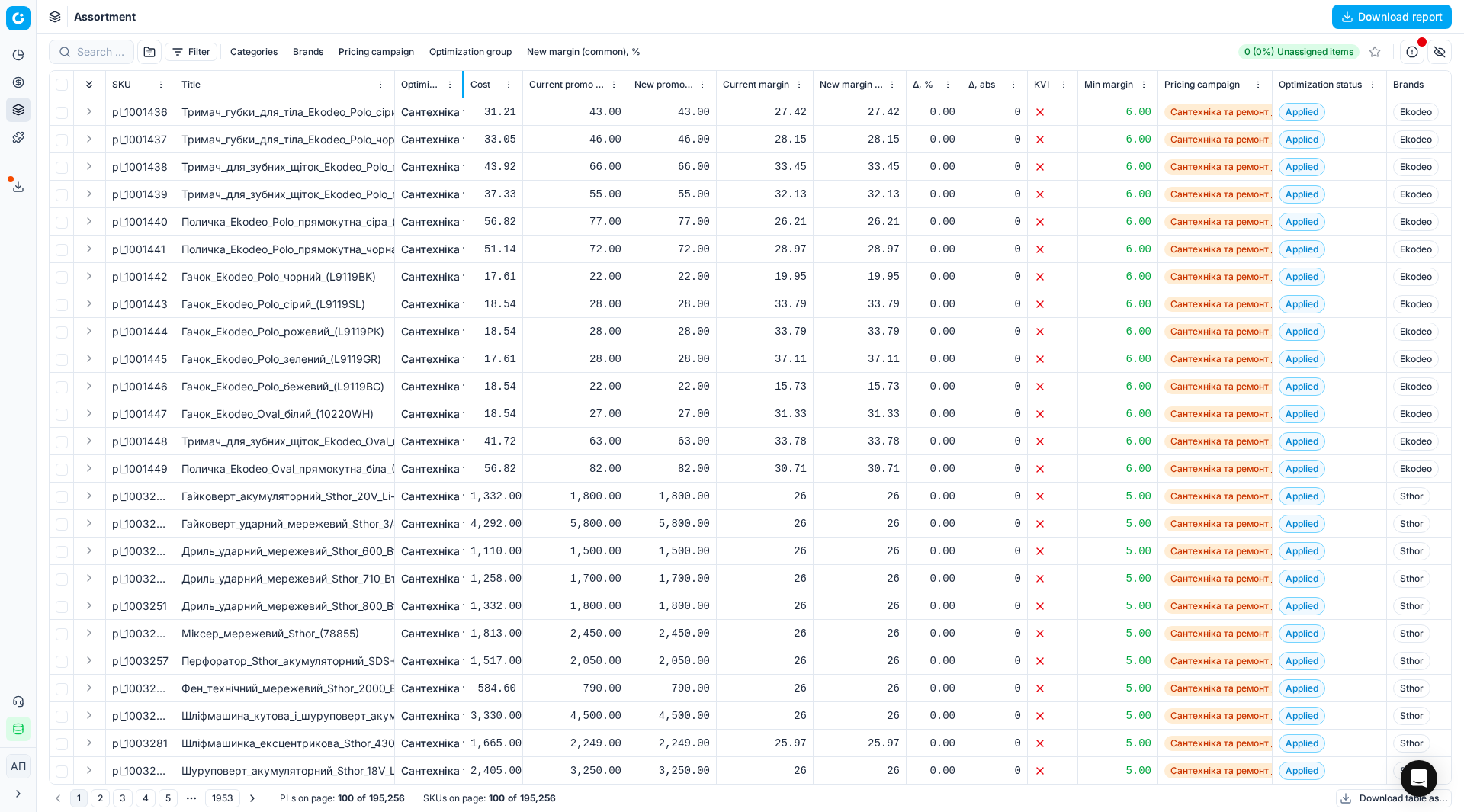
drag, startPoint x: 508, startPoint y: 85, endPoint x: 465, endPoint y: 93, distance: 43.7
click at [464, 93] on div at bounding box center [463, 84] width 2 height 26
click at [87, 84] on button "Expand all" at bounding box center [89, 85] width 19 height 19
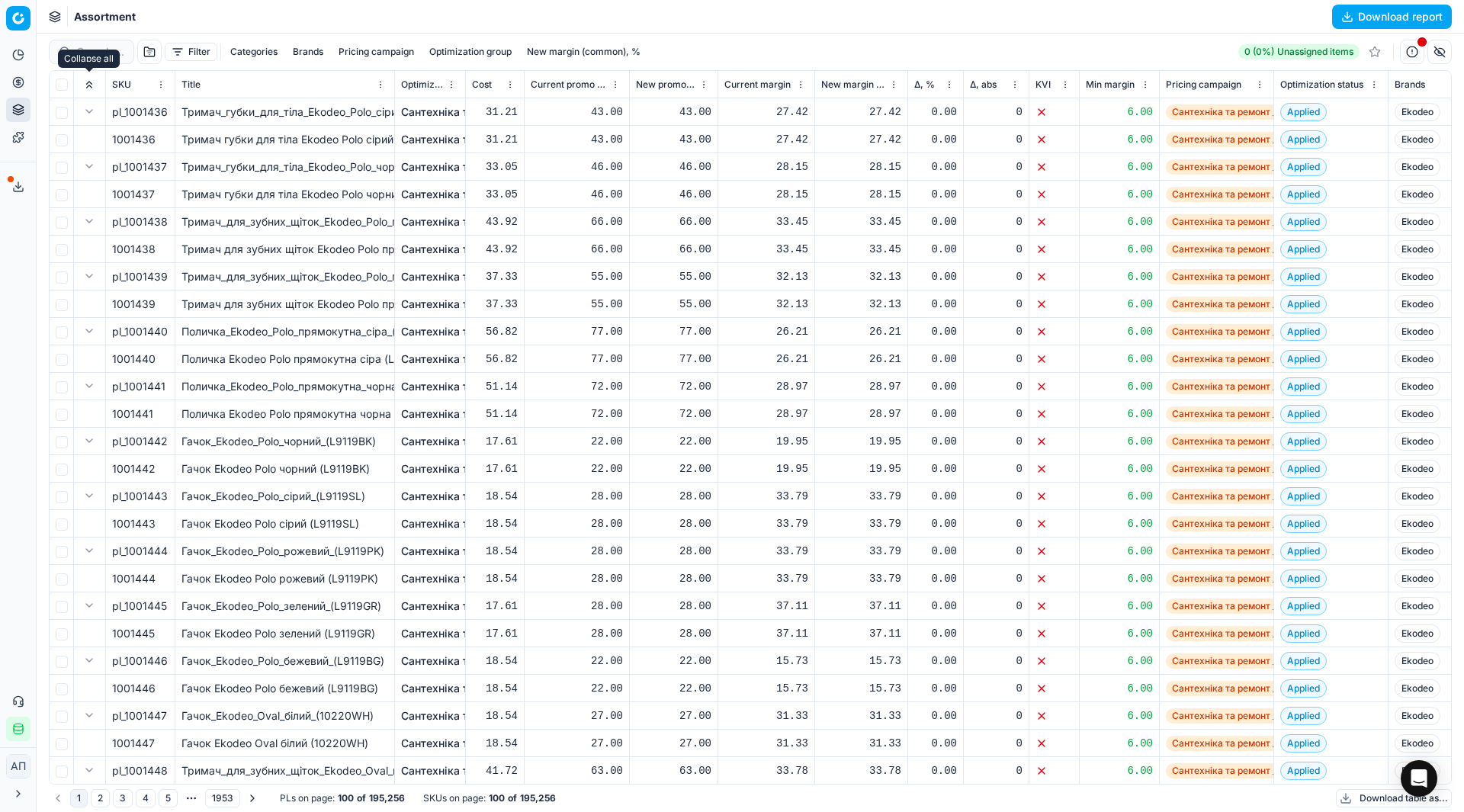
click at [87, 84] on button "Expand all" at bounding box center [89, 85] width 19 height 19
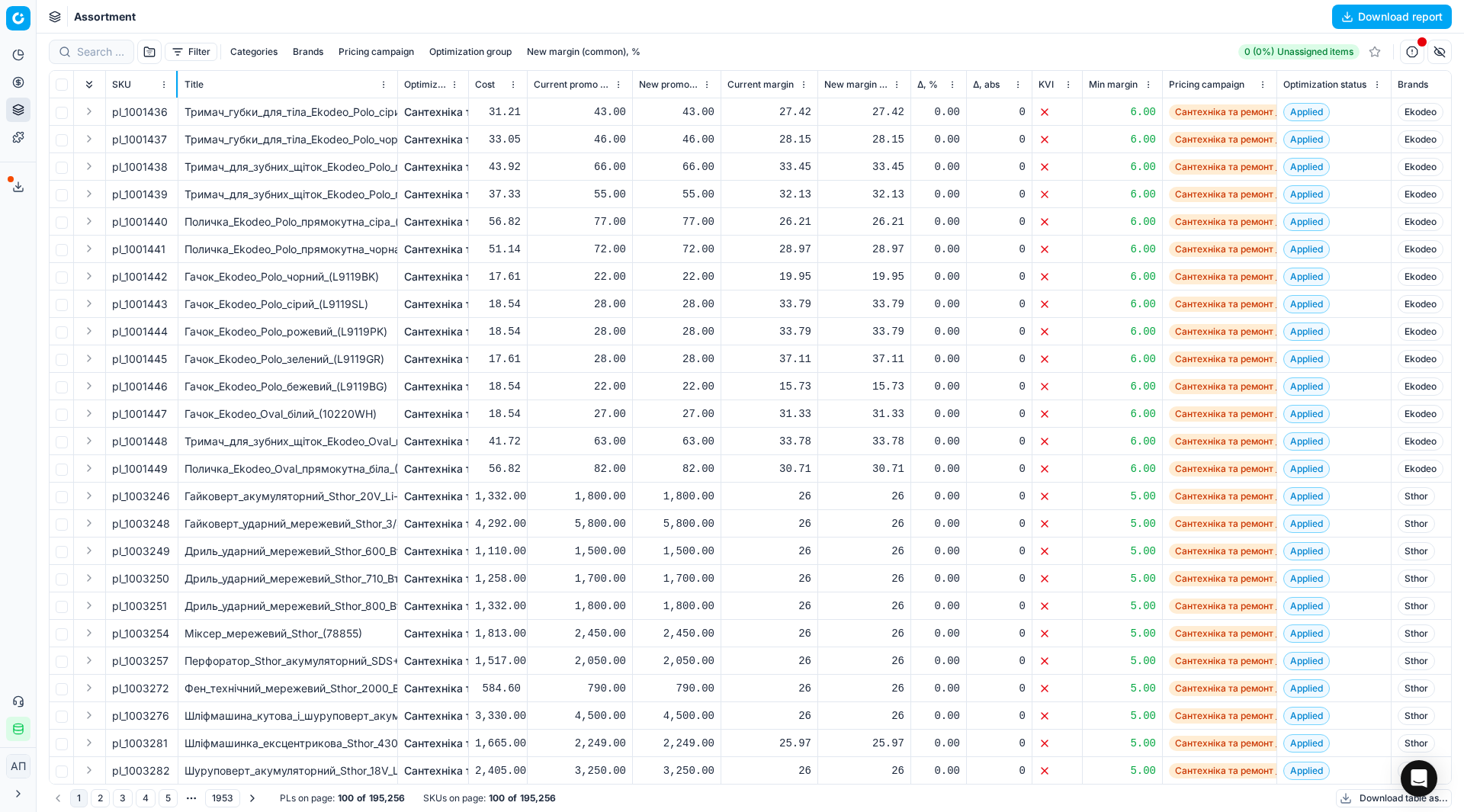
click at [176, 87] on div at bounding box center [177, 84] width 2 height 26
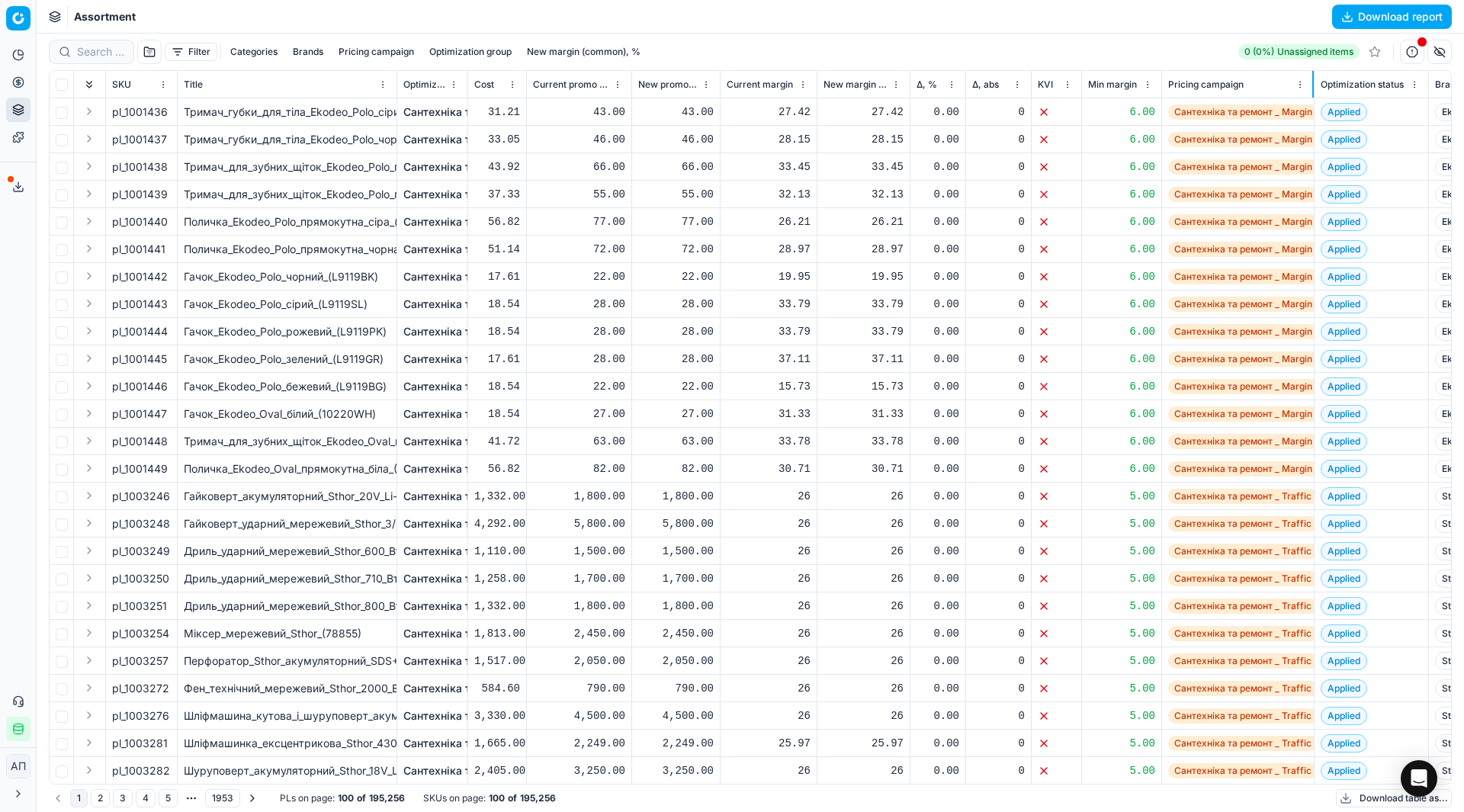
drag, startPoint x: 1274, startPoint y: 83, endPoint x: 1311, endPoint y: 82, distance: 37.0
click at [1312, 82] on div at bounding box center [1313, 84] width 2 height 26
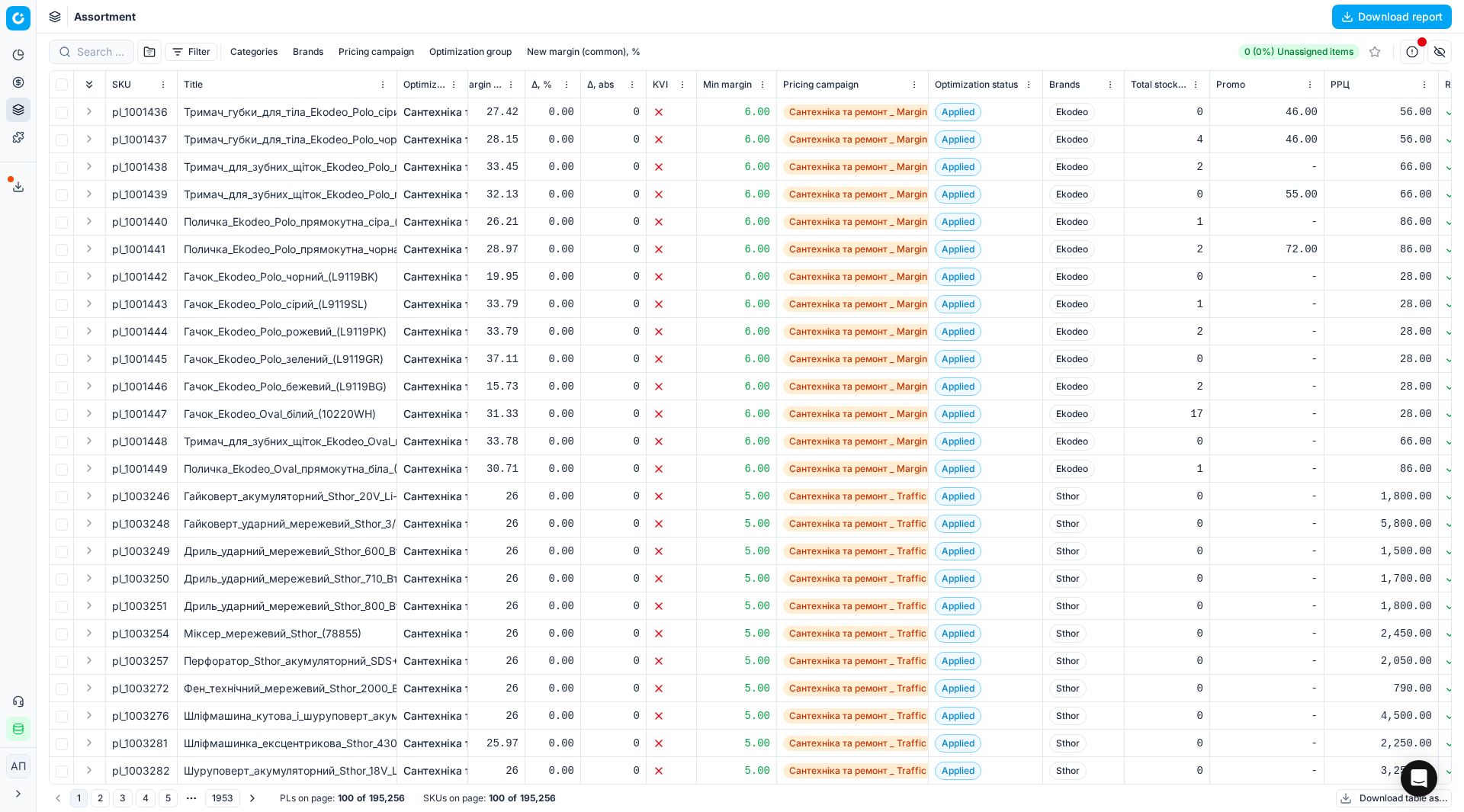
scroll to position [0, 385]
click at [1432, 48] on button "button" at bounding box center [1440, 52] width 25 height 25
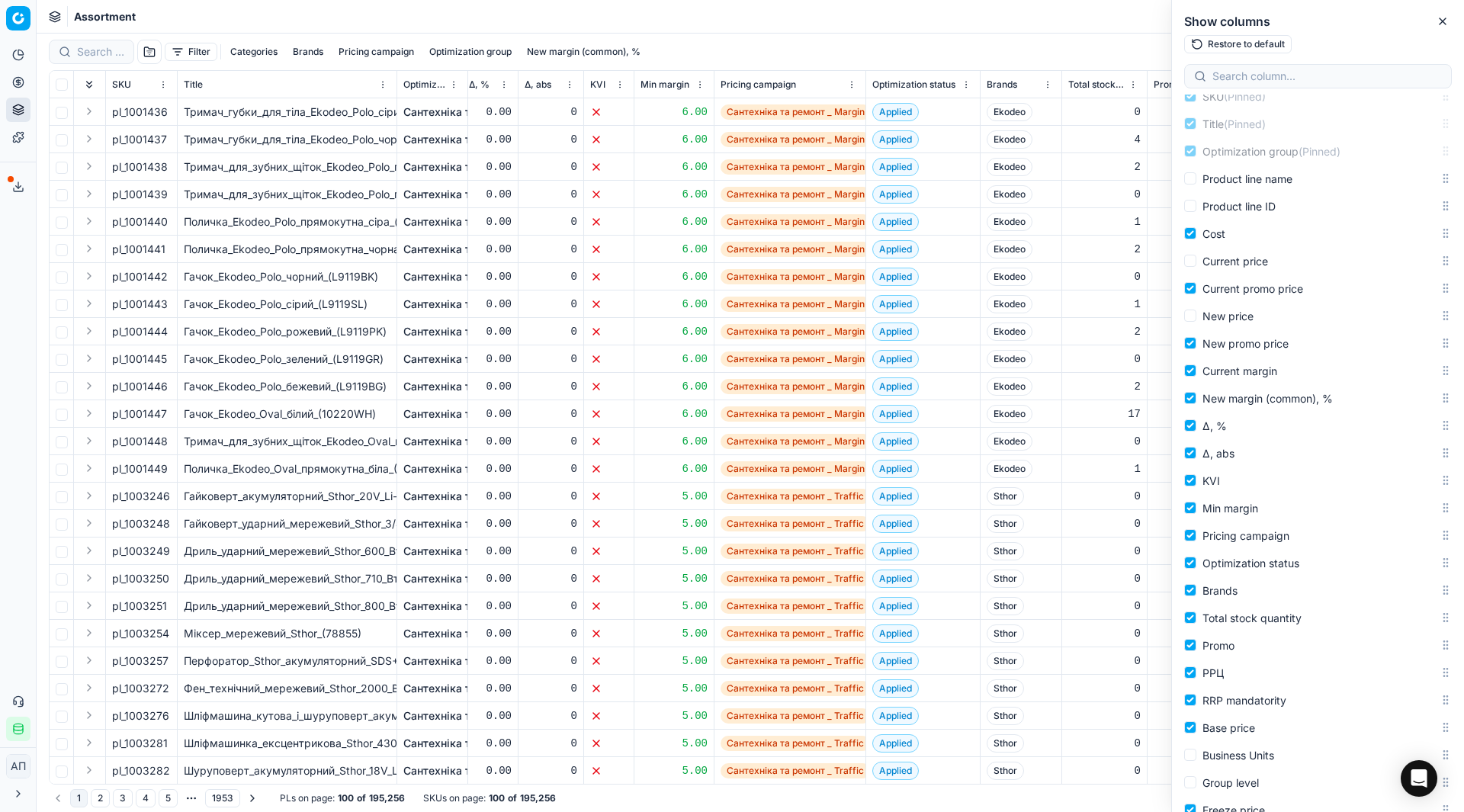
scroll to position [99, 0]
drag, startPoint x: 1437, startPoint y: 648, endPoint x: 1432, endPoint y: 529, distance: 119.1
click at [1432, 529] on body "Pricing platform Analytics Pricing Product portfolio Templates Export service 3…" at bounding box center [732, 406] width 1464 height 812
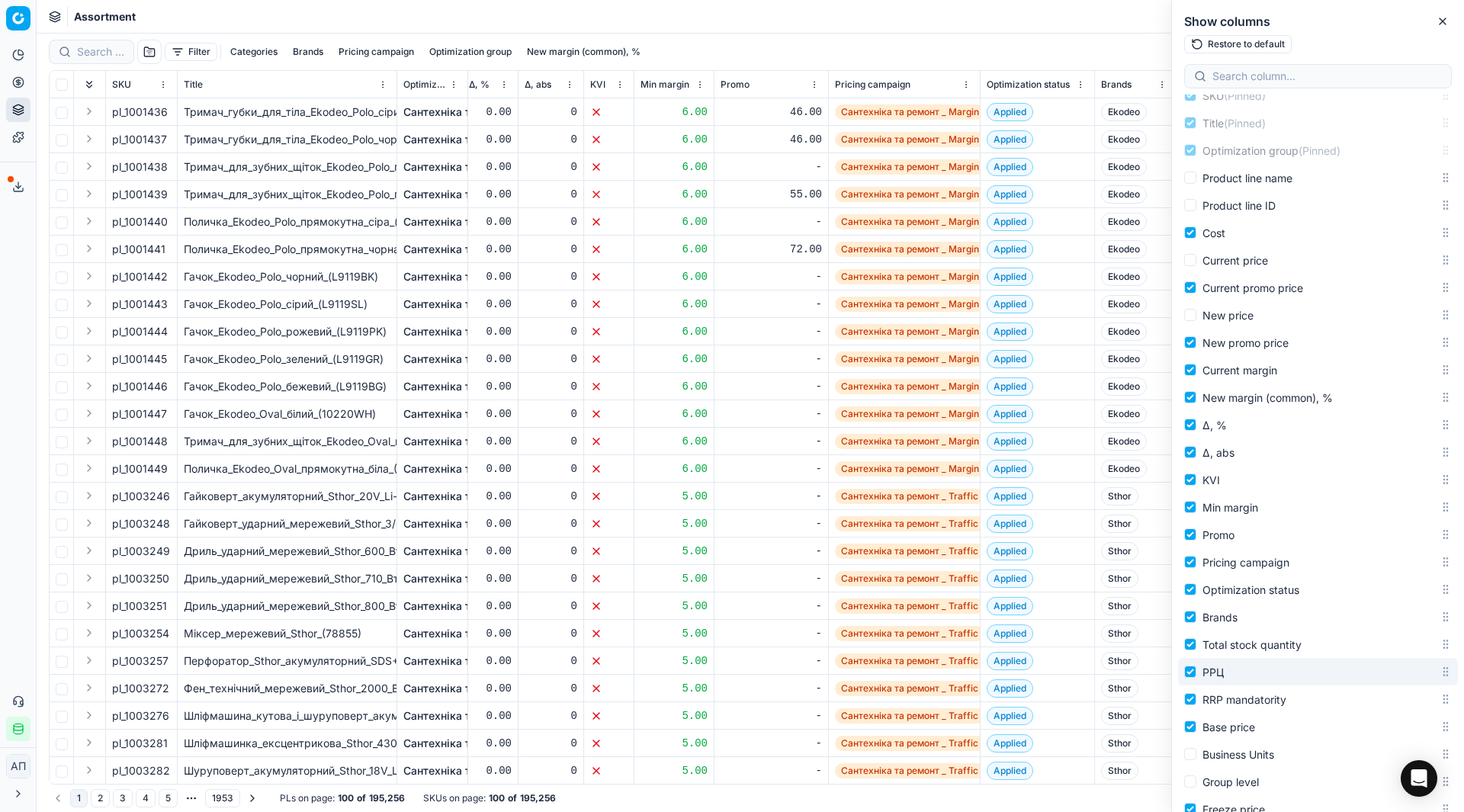
click at [1435, 683] on div "РРЦ" at bounding box center [1318, 671] width 280 height 27
drag, startPoint x: 1434, startPoint y: 675, endPoint x: 1406, endPoint y: 563, distance: 115.4
click at [1406, 563] on body "Pricing platform Analytics Pricing Product portfolio Templates Export service 3…" at bounding box center [732, 406] width 1464 height 812
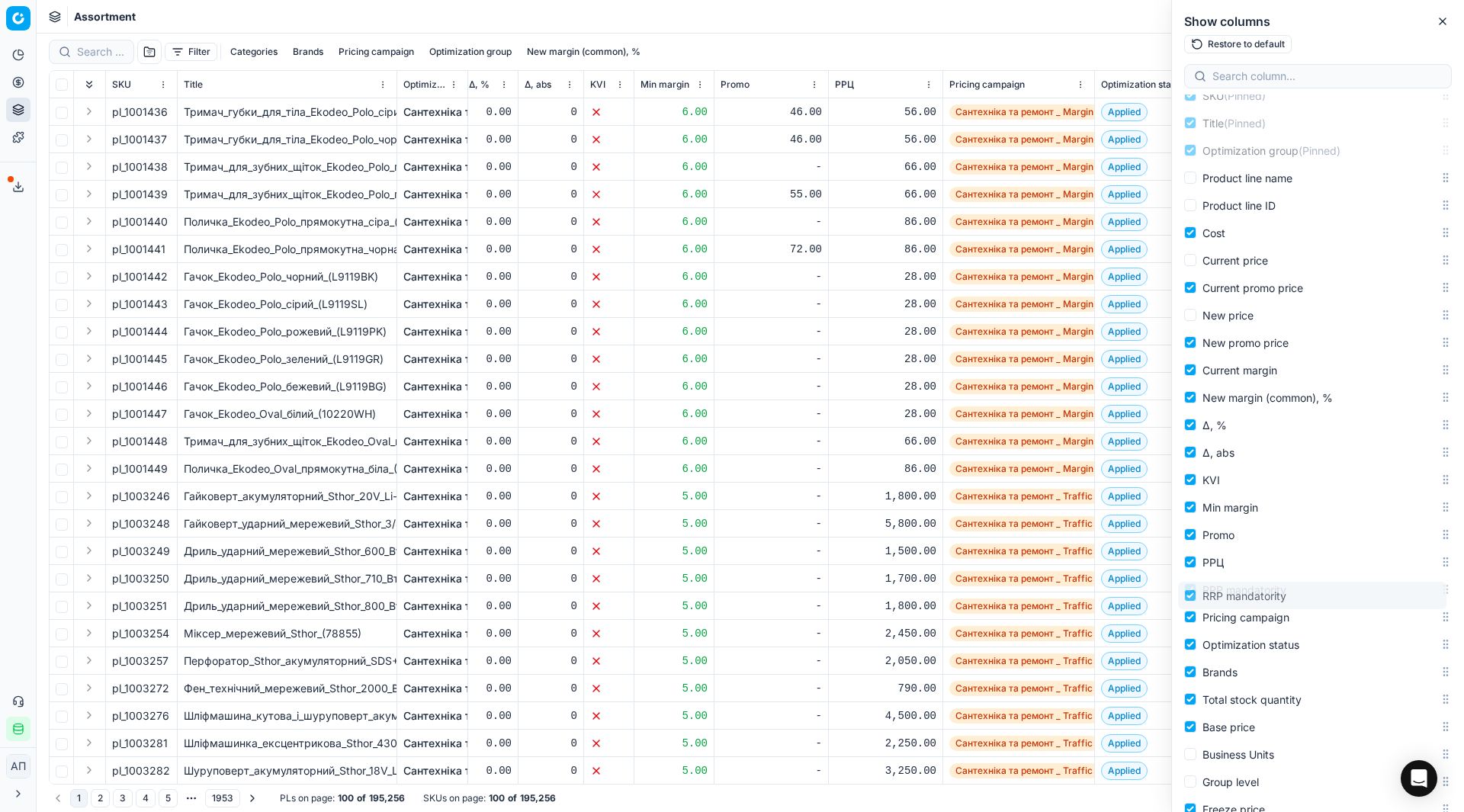
drag, startPoint x: 1439, startPoint y: 703, endPoint x: 1433, endPoint y: 600, distance: 103.2
click at [1433, 600] on body "Pricing platform Analytics Pricing Product portfolio Templates Export service 3…" at bounding box center [732, 406] width 1464 height 812
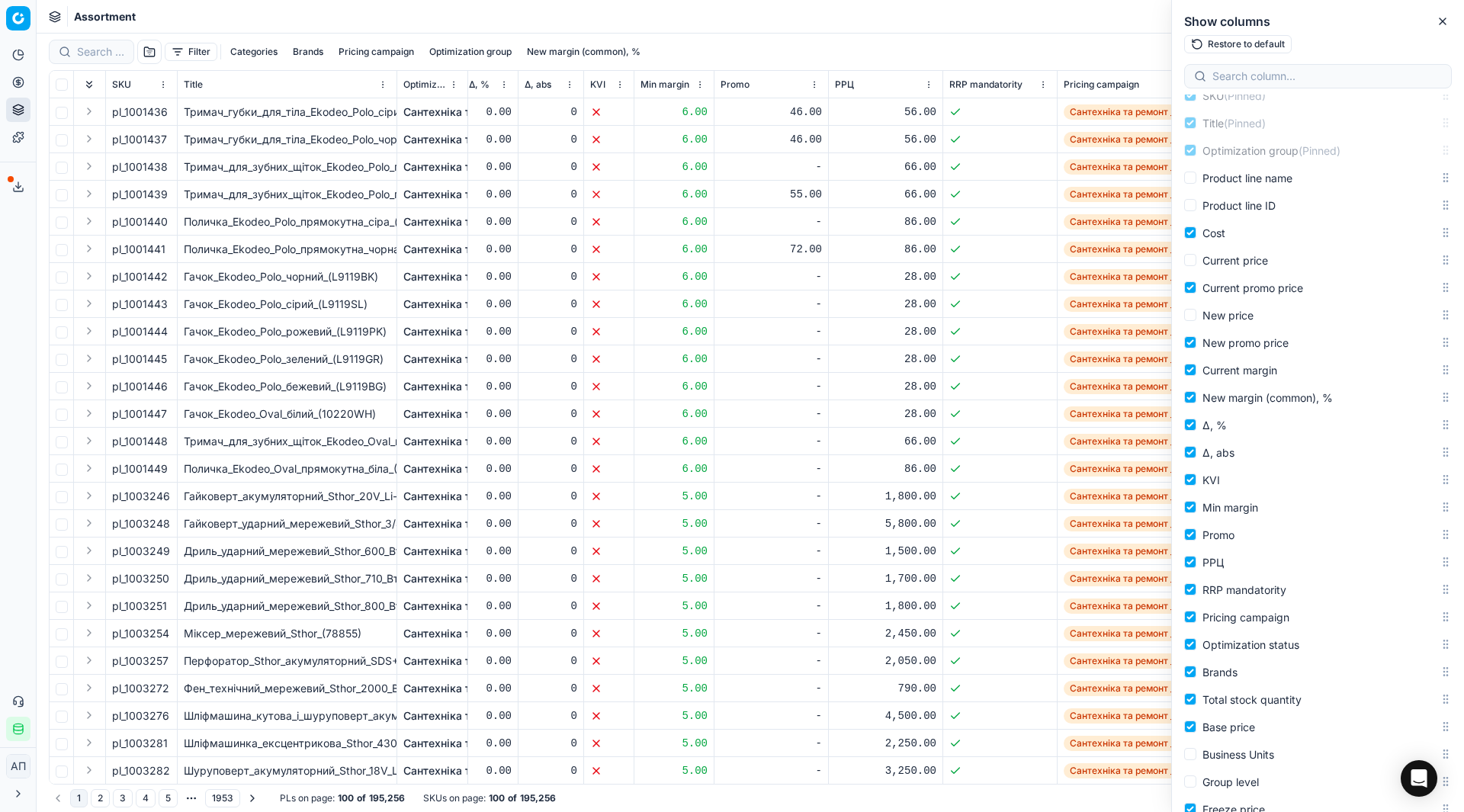
scroll to position [129, 0]
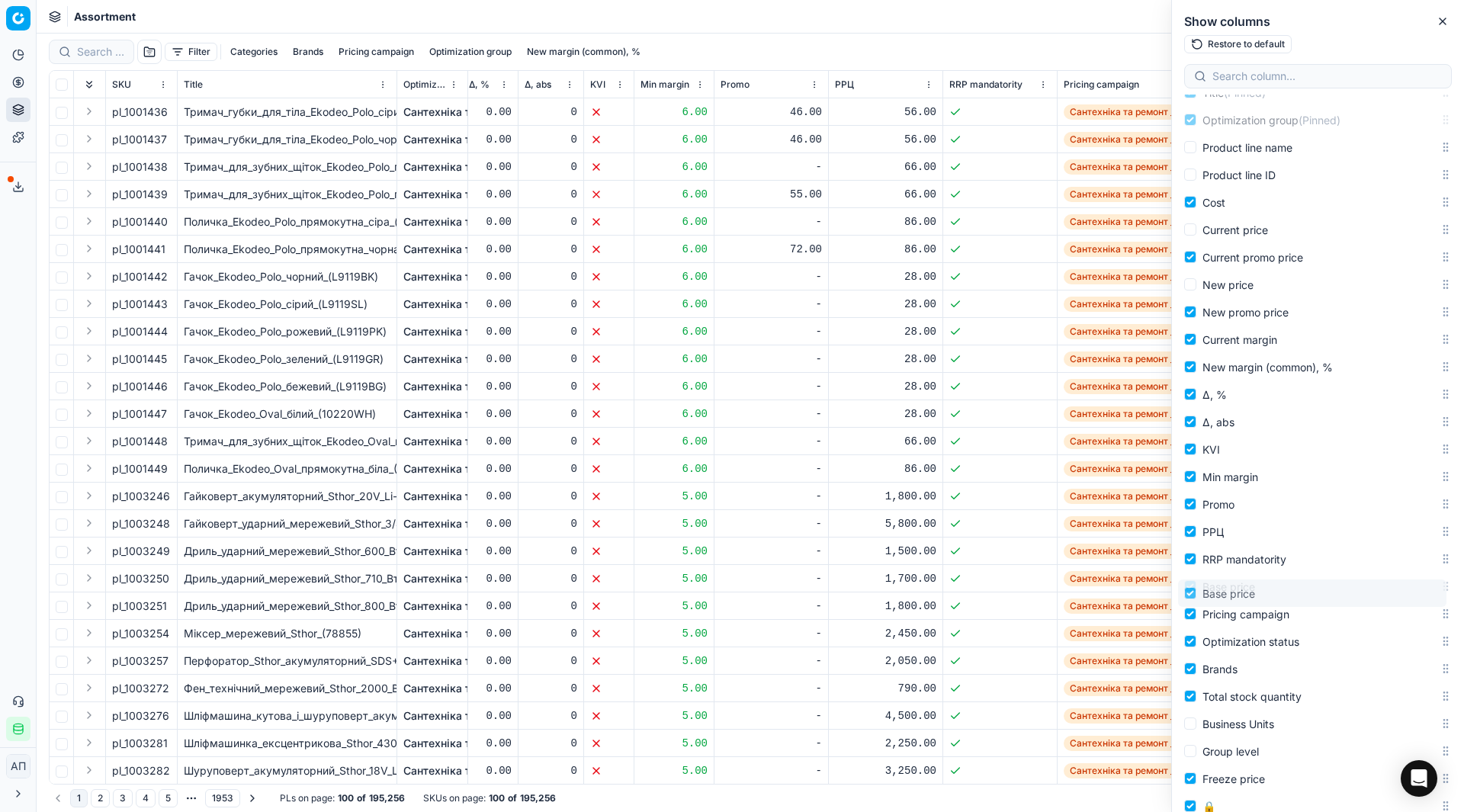
drag, startPoint x: 1433, startPoint y: 698, endPoint x: 1423, endPoint y: 592, distance: 106.5
click at [1423, 592] on body "Pricing platform Analytics Pricing Product portfolio Templates Export service 3…" at bounding box center [732, 406] width 1464 height 812
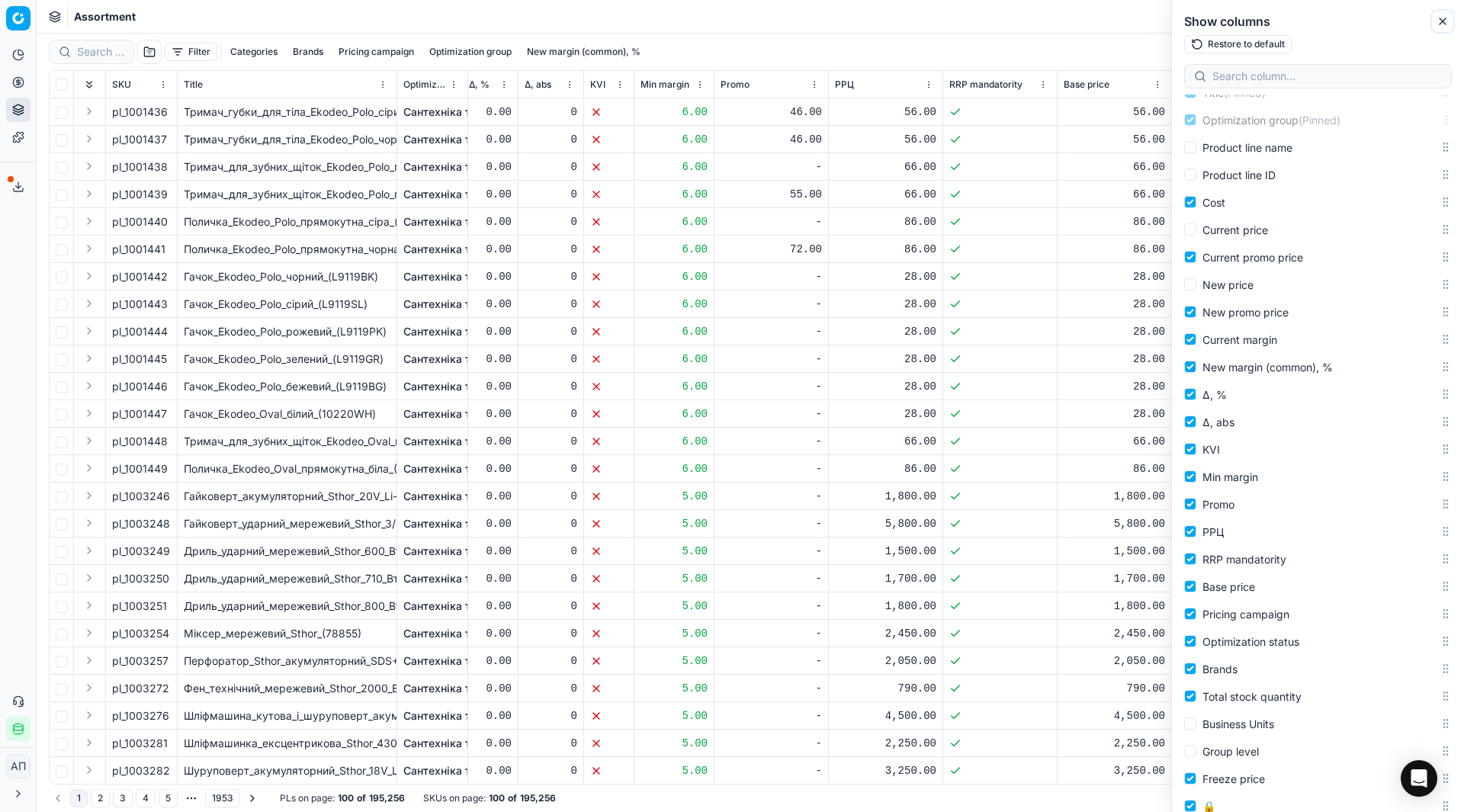
click at [1445, 25] on icon "button" at bounding box center [1443, 21] width 12 height 12
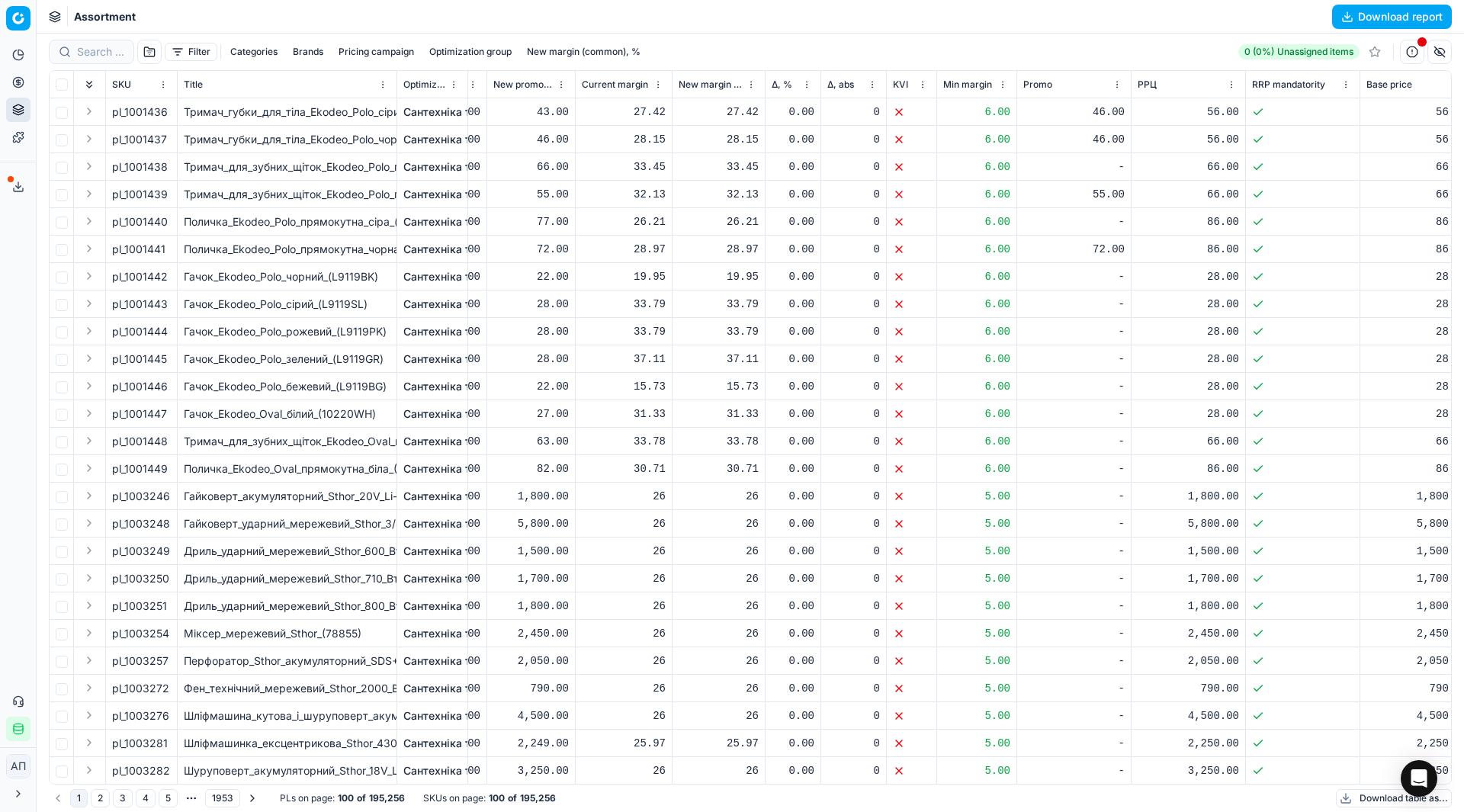
scroll to position [0, 153]
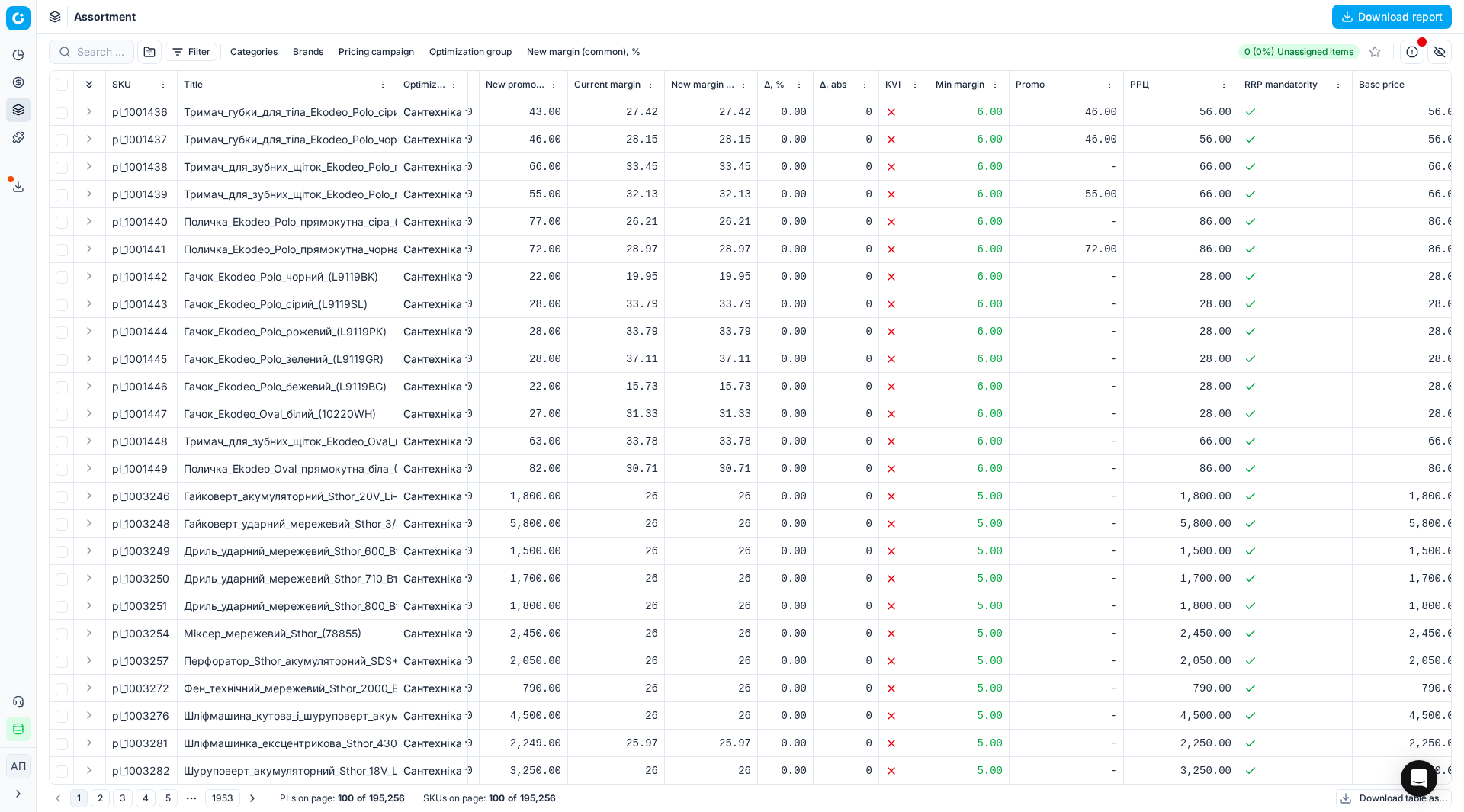
click at [1236, 86] on th "РРЦ" at bounding box center [1181, 84] width 115 height 27
click at [1236, 85] on div at bounding box center [1237, 84] width 2 height 26
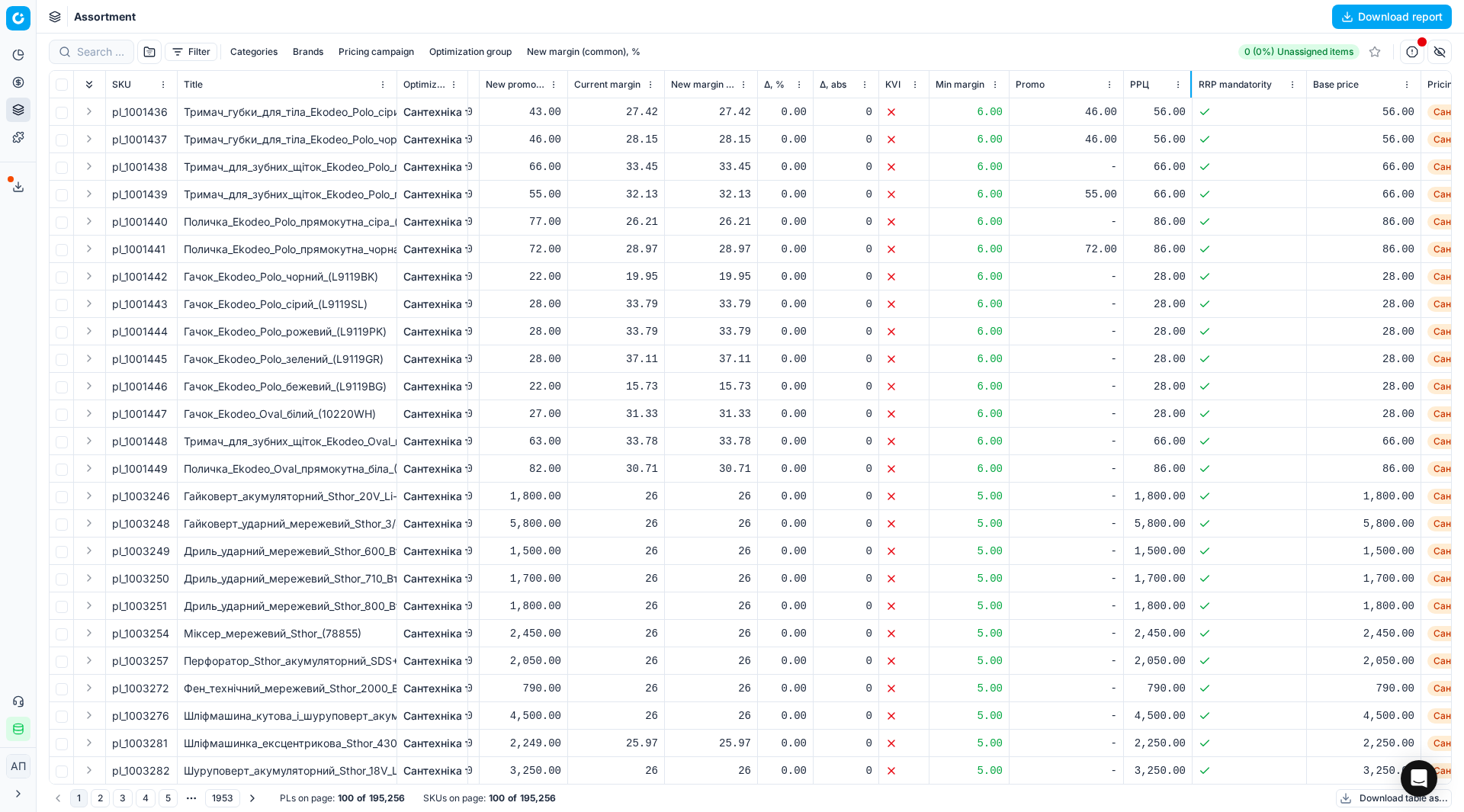
drag, startPoint x: 1236, startPoint y: 85, endPoint x: 1191, endPoint y: 90, distance: 45.3
click at [1191, 90] on div at bounding box center [1191, 84] width 2 height 26
click at [1122, 87] on div at bounding box center [1123, 84] width 2 height 26
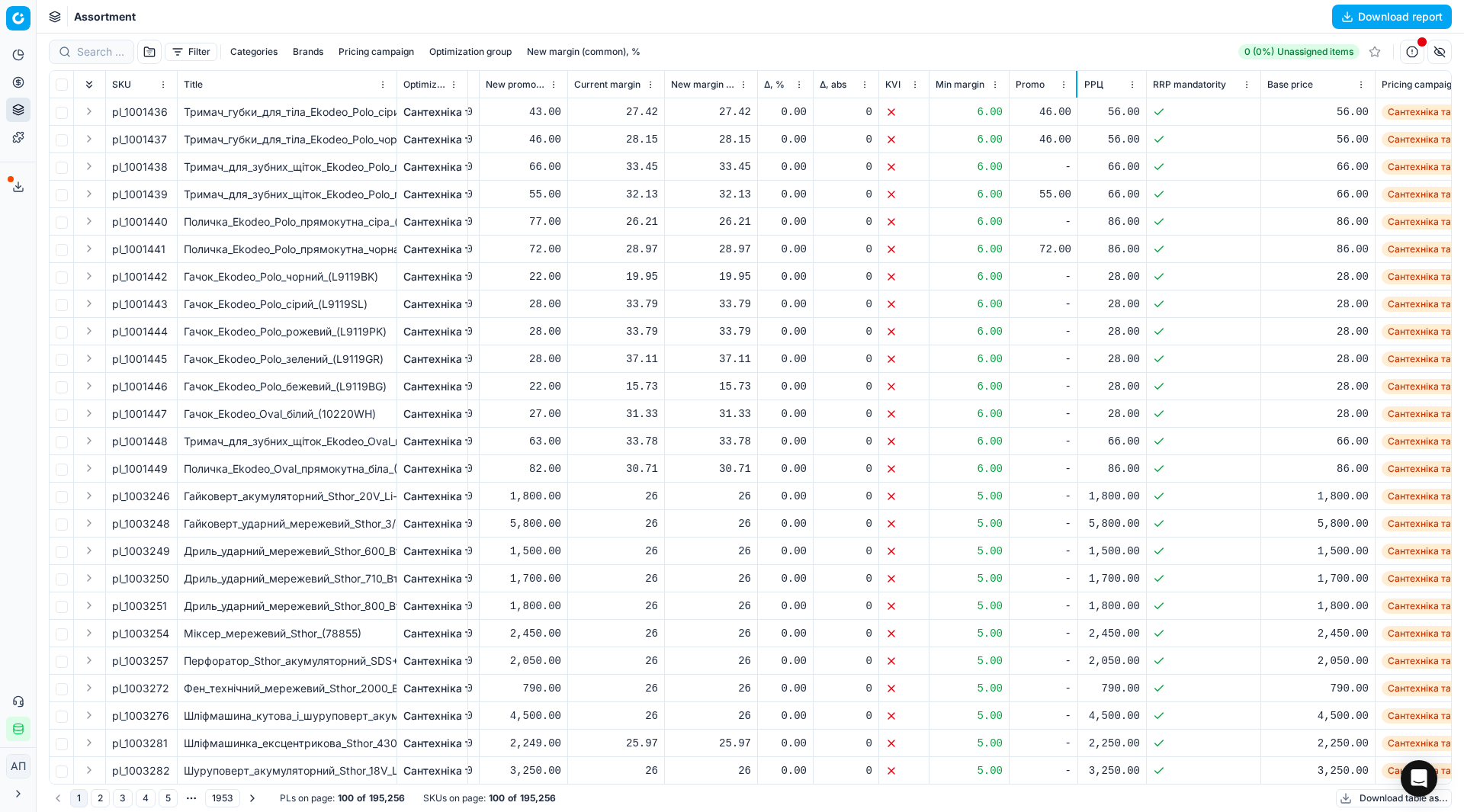
drag, startPoint x: 1122, startPoint y: 87, endPoint x: 1076, endPoint y: 90, distance: 46.1
click at [1076, 90] on div at bounding box center [1077, 84] width 2 height 26
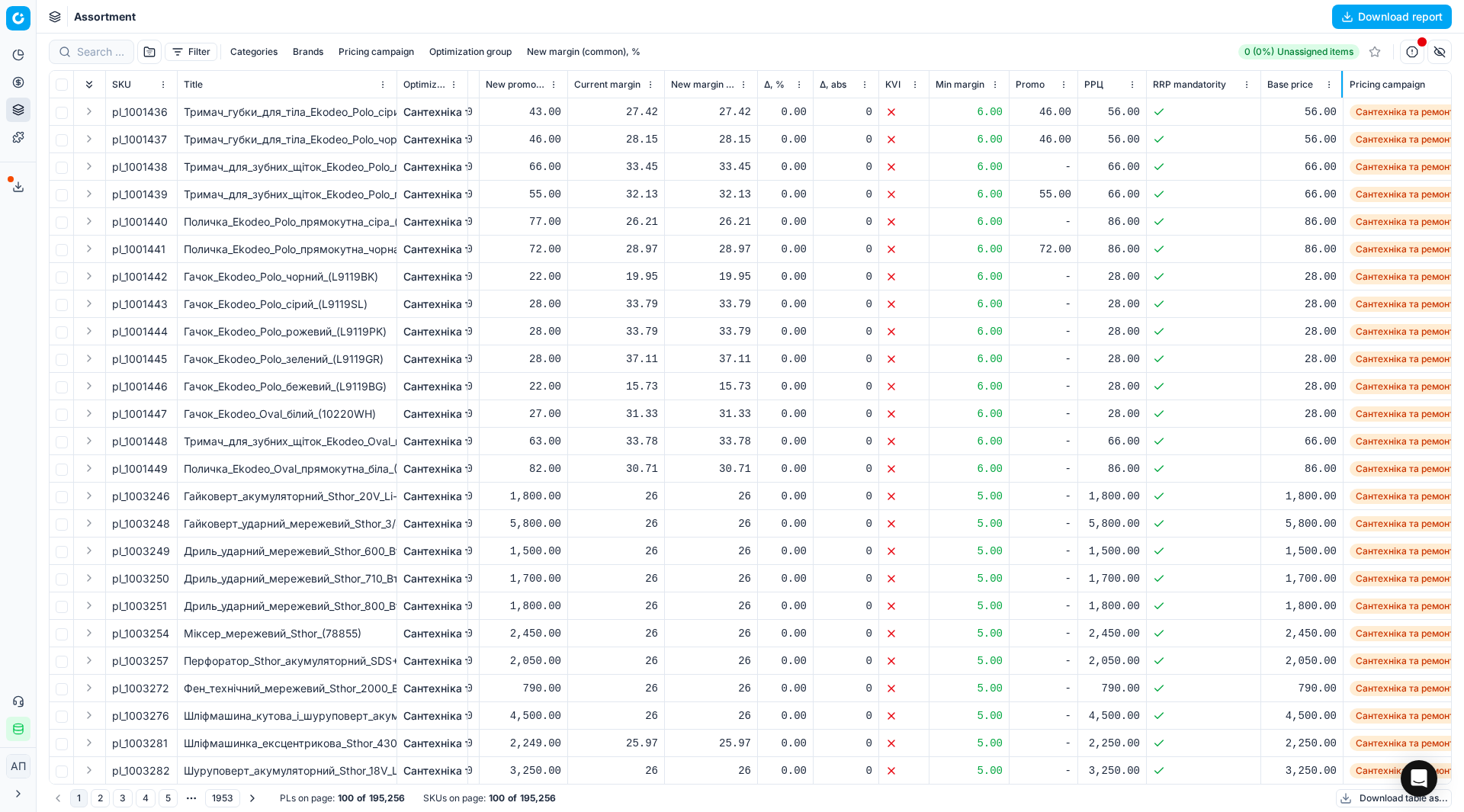
drag, startPoint x: 1373, startPoint y: 85, endPoint x: 1341, endPoint y: 93, distance: 33.0
click at [1341, 93] on div at bounding box center [1342, 84] width 2 height 26
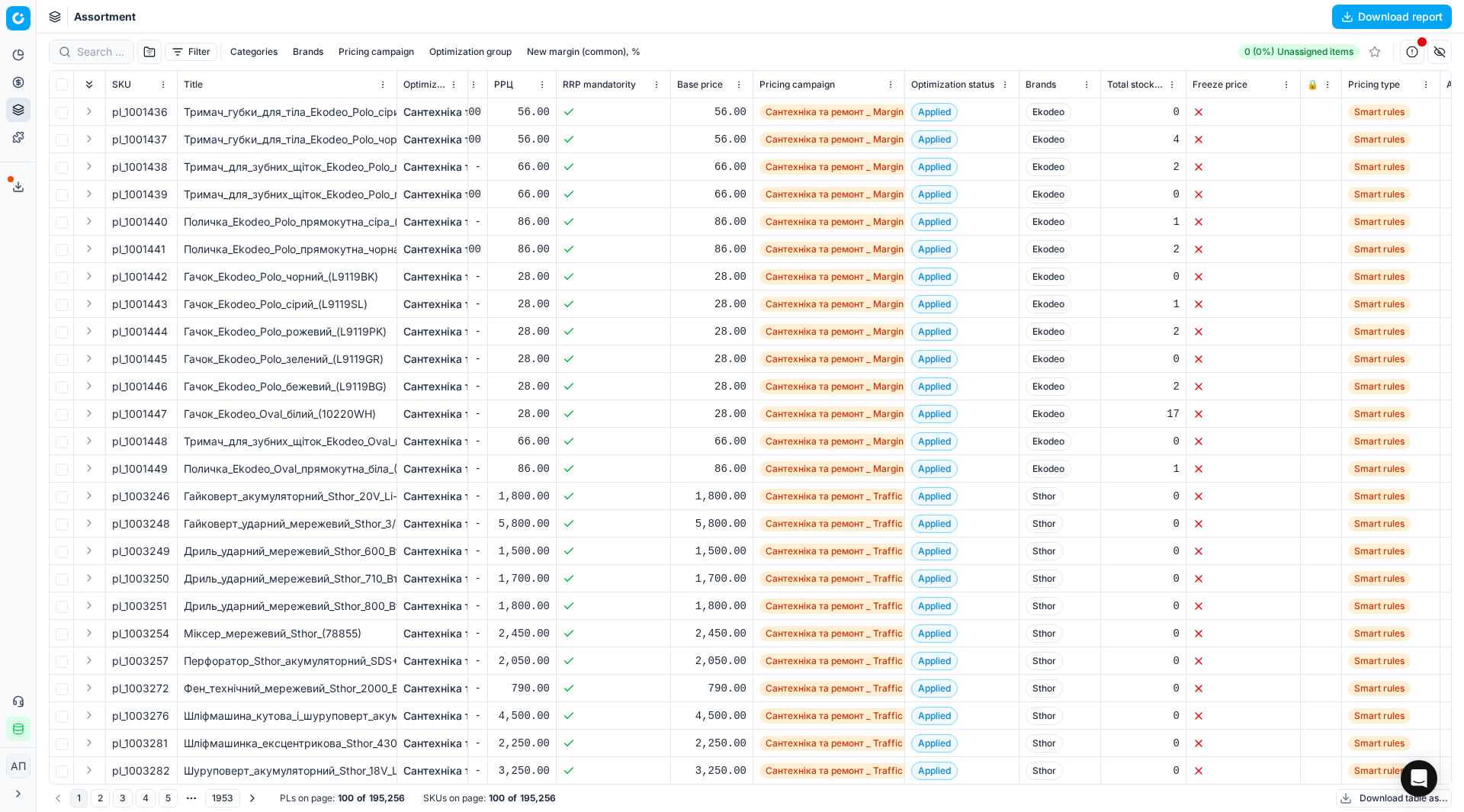
scroll to position [0, 743]
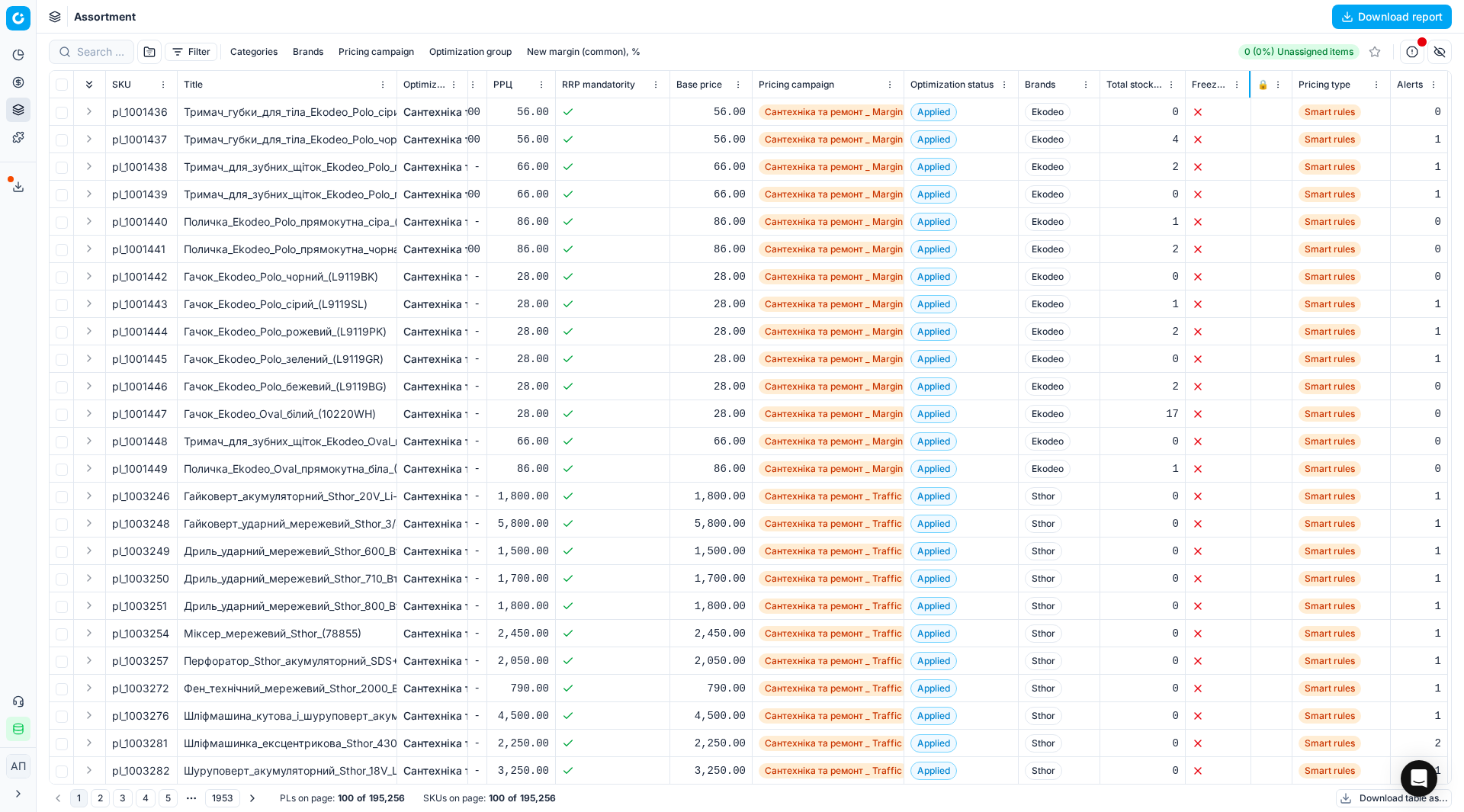
drag, startPoint x: 1298, startPoint y: 86, endPoint x: 1249, endPoint y: 93, distance: 49.5
click at [1249, 93] on div at bounding box center [1250, 84] width 2 height 26
click at [1251, 93] on div at bounding box center [1251, 84] width 2 height 26
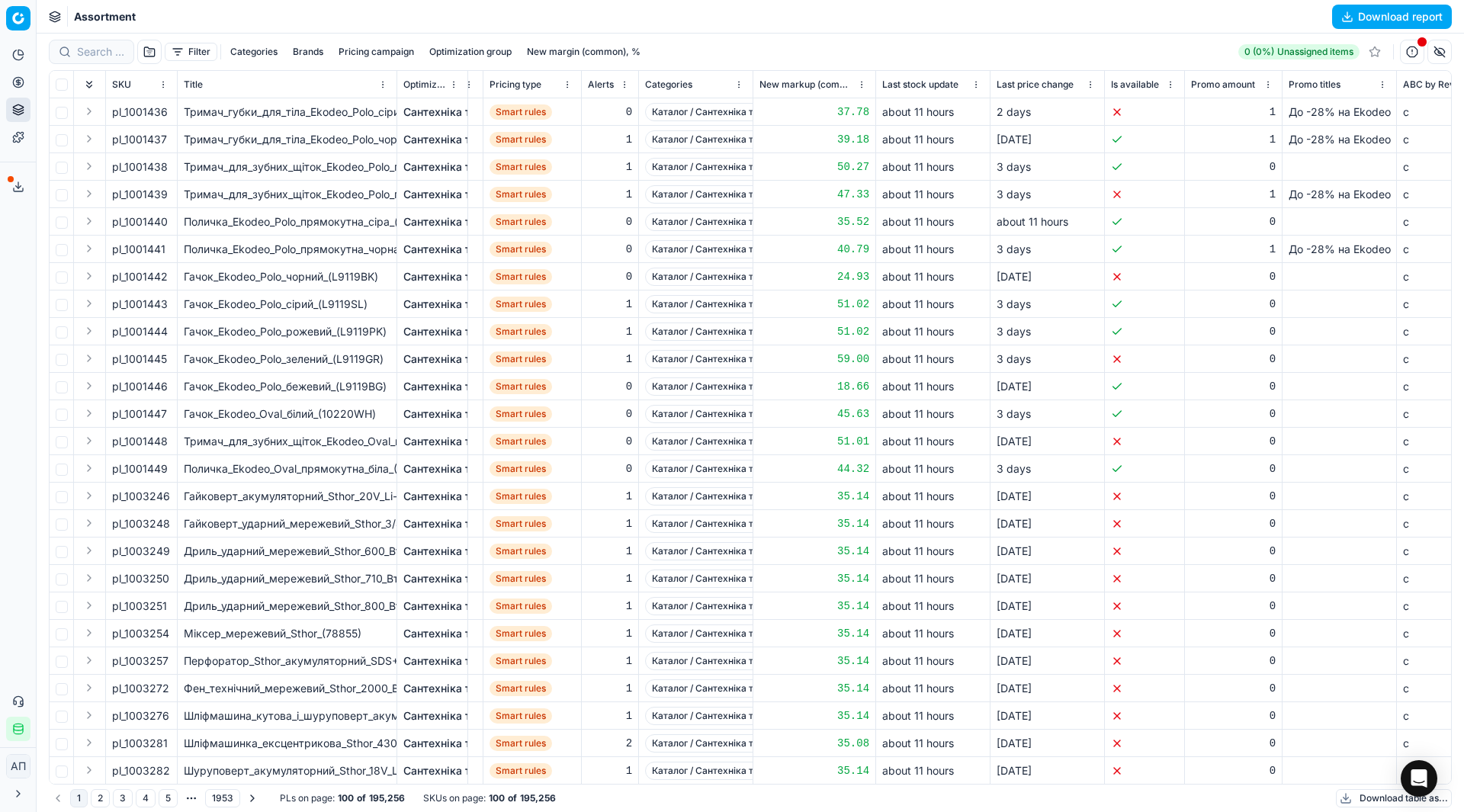
scroll to position [0, 1686]
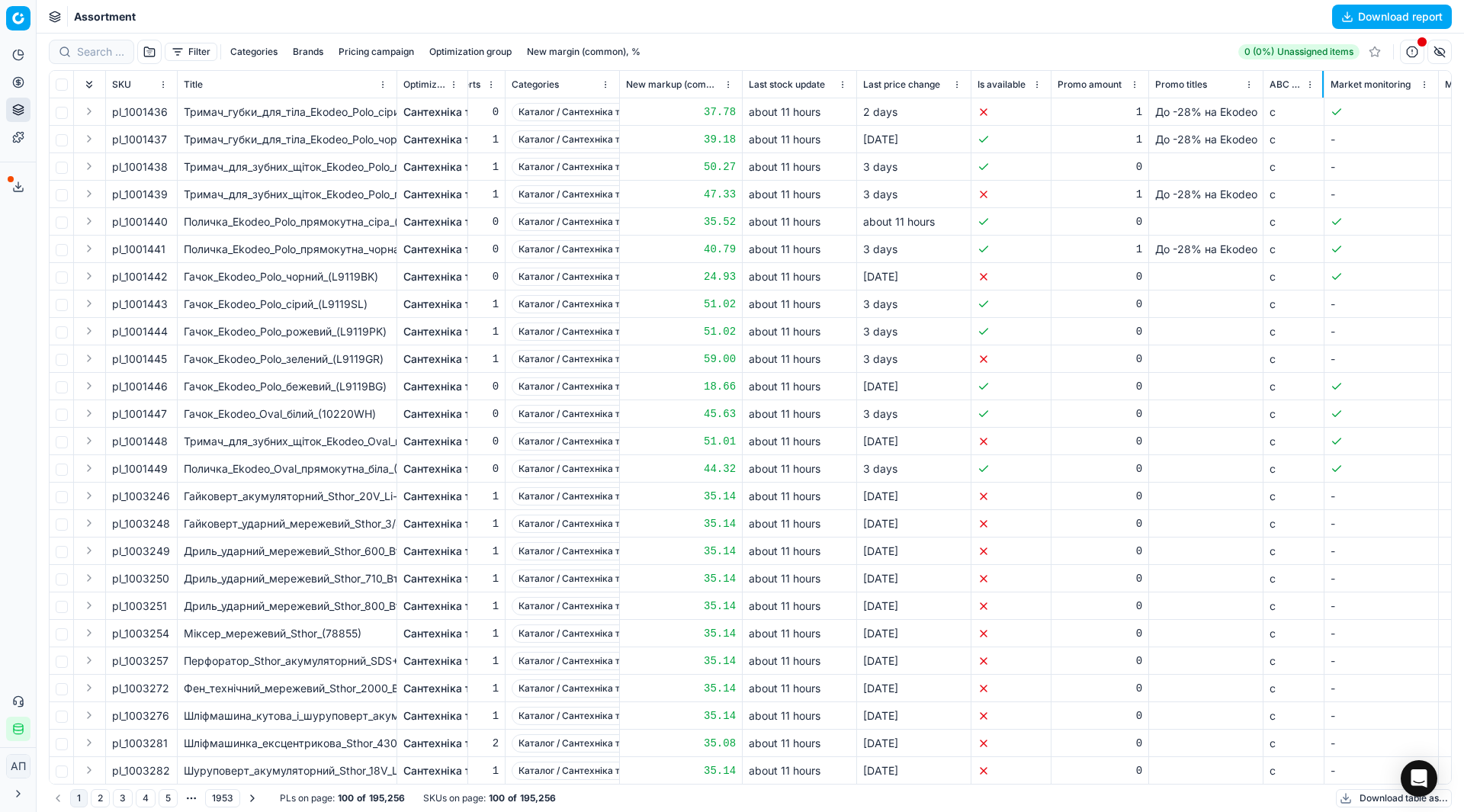
drag, startPoint x: 1377, startPoint y: 85, endPoint x: 1323, endPoint y: 93, distance: 54.6
click at [1323, 93] on div at bounding box center [1323, 84] width 2 height 26
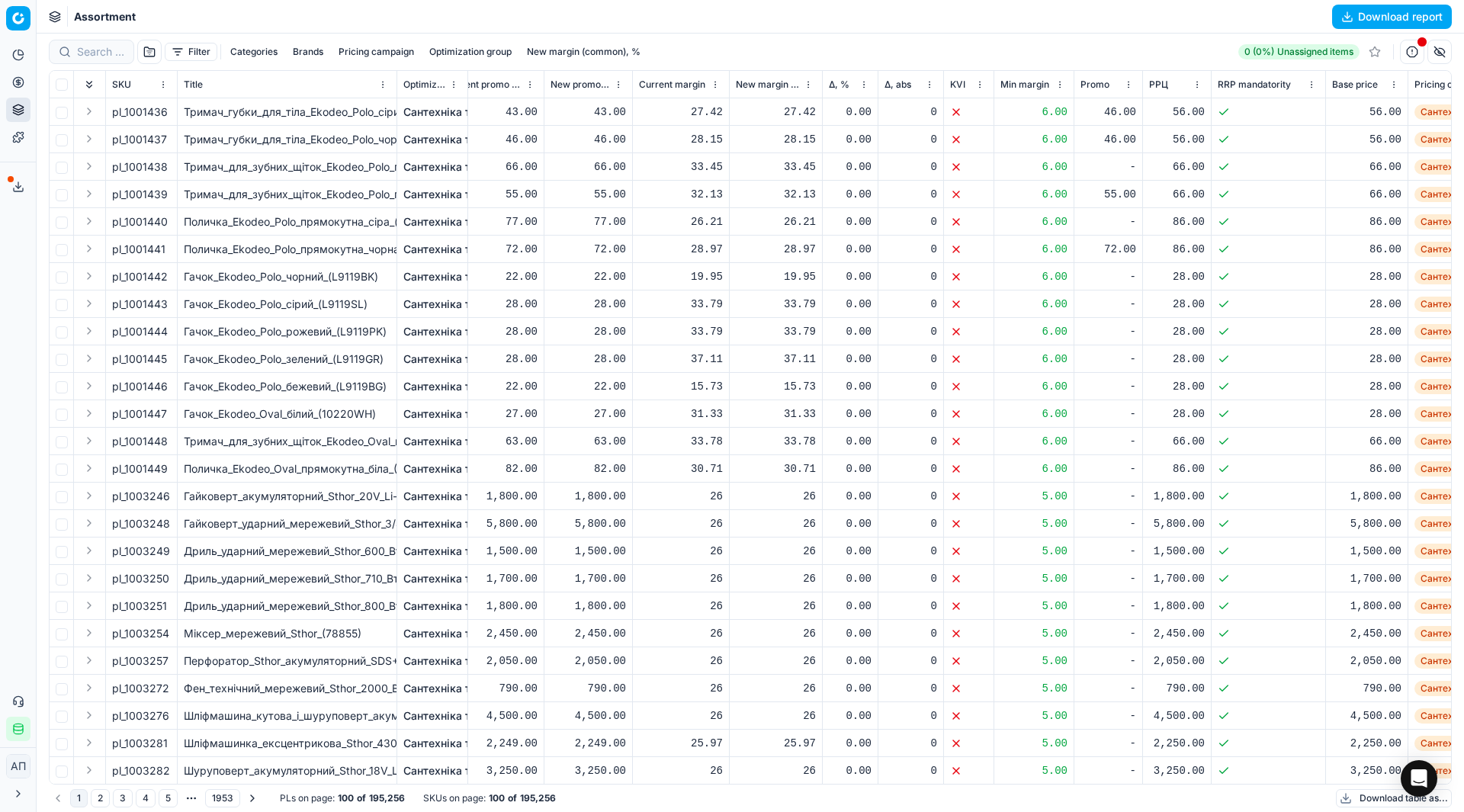
scroll to position [0, 0]
